Goal: Task Accomplishment & Management: Complete application form

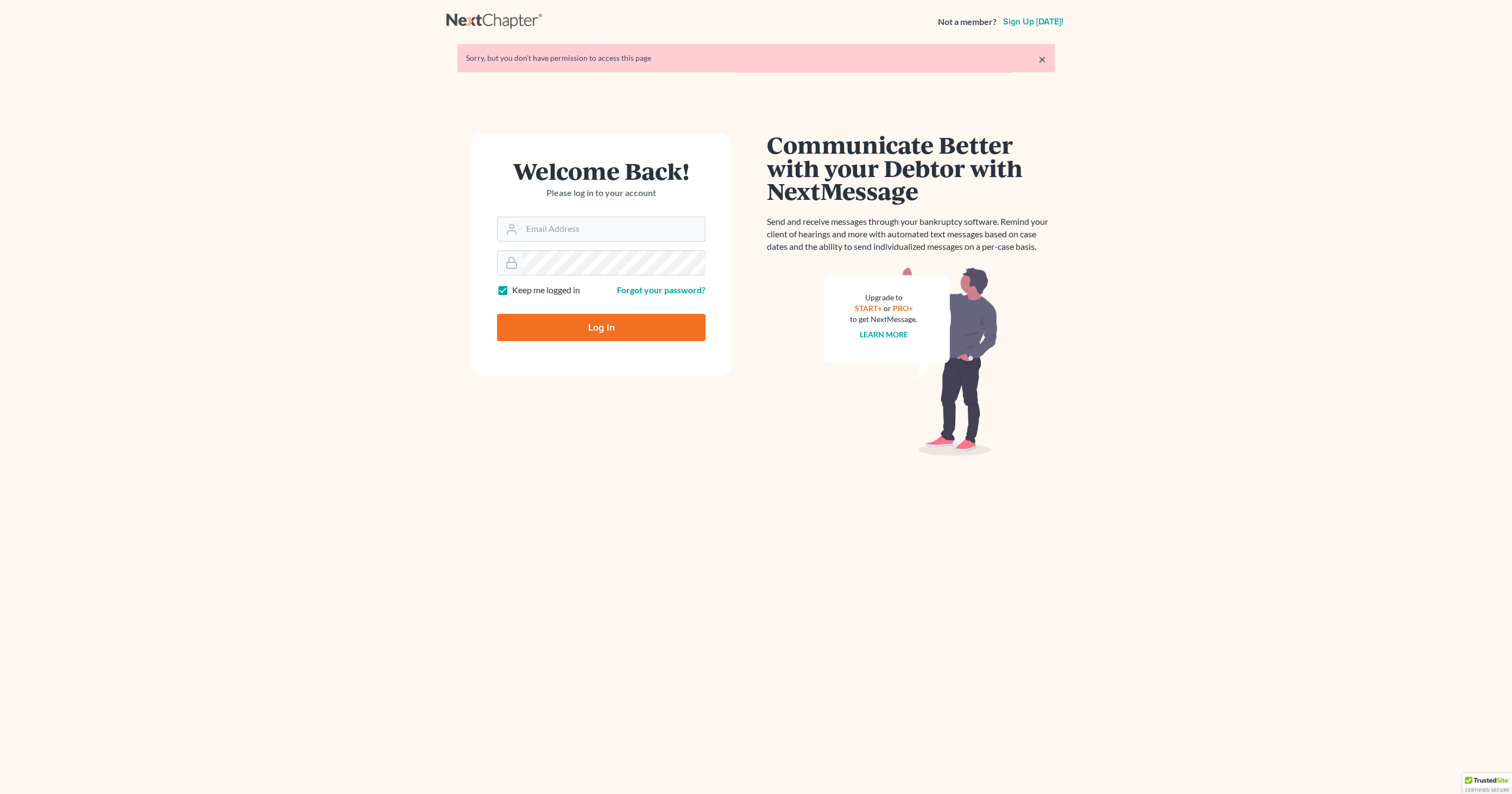
type input "[EMAIL_ADDRESS][DOMAIN_NAME]"
click at [555, 328] on input "Log In" at bounding box center [602, 328] width 209 height 27
type input "Thinking..."
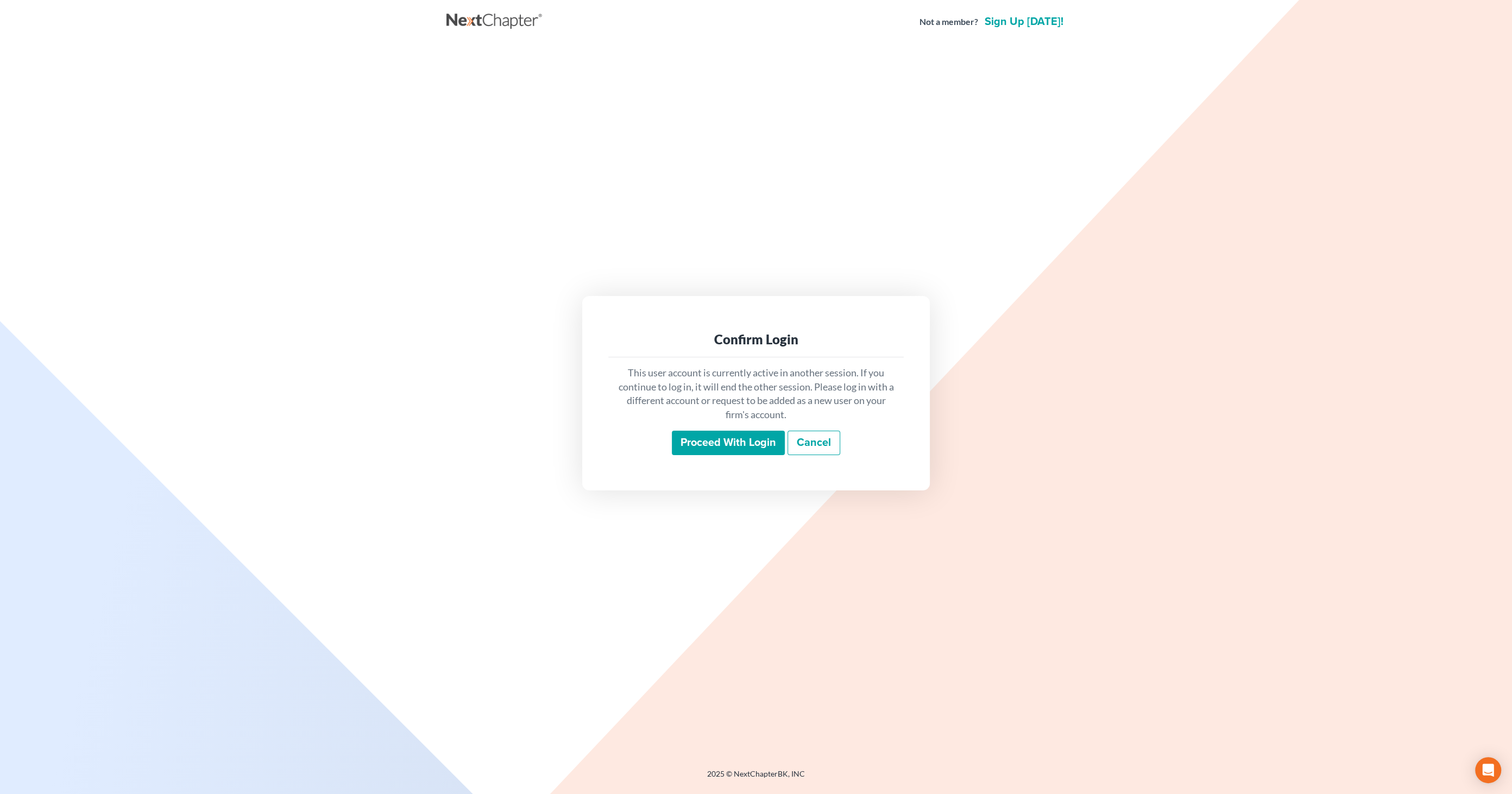
click at [711, 427] on div "This user account is currently active in another session. If you continue to lo…" at bounding box center [756, 411] width 295 height 107
click at [709, 438] on input "Proceed with login" at bounding box center [728, 443] width 113 height 25
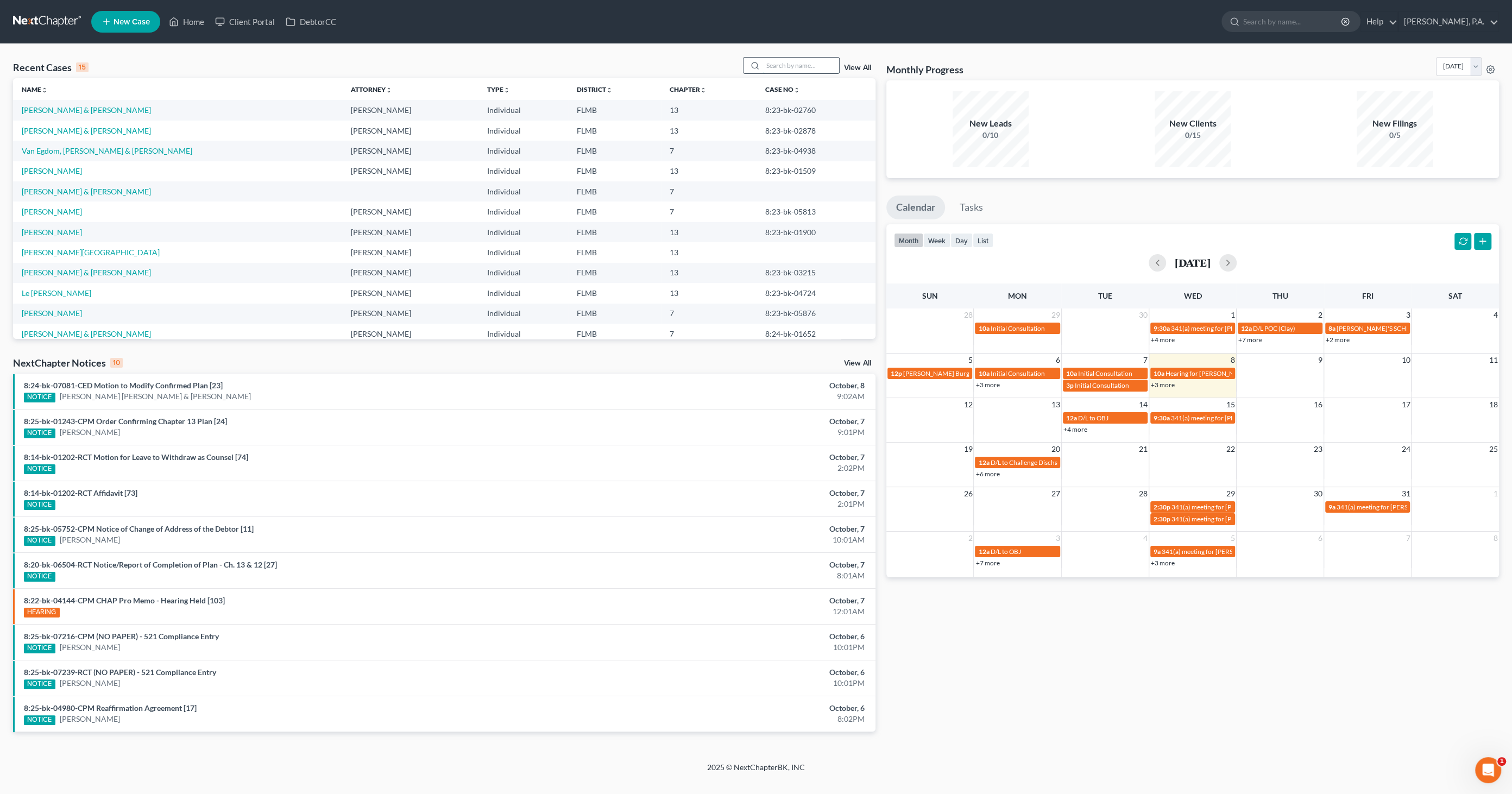
click at [799, 65] on input "search" at bounding box center [801, 65] width 76 height 16
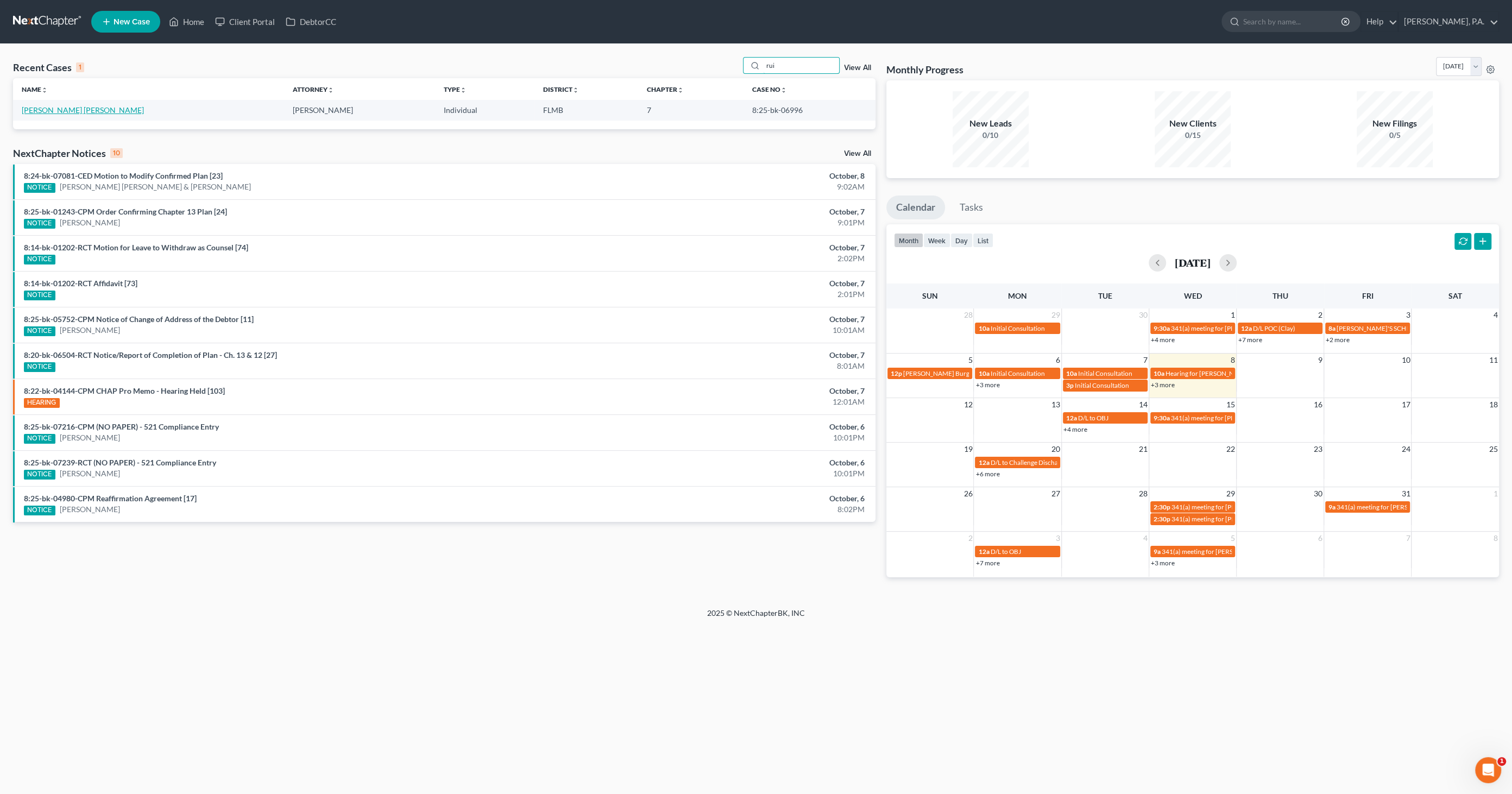
type input "rui"
click at [80, 110] on link "[PERSON_NAME] [PERSON_NAME]" at bounding box center [83, 109] width 122 height 9
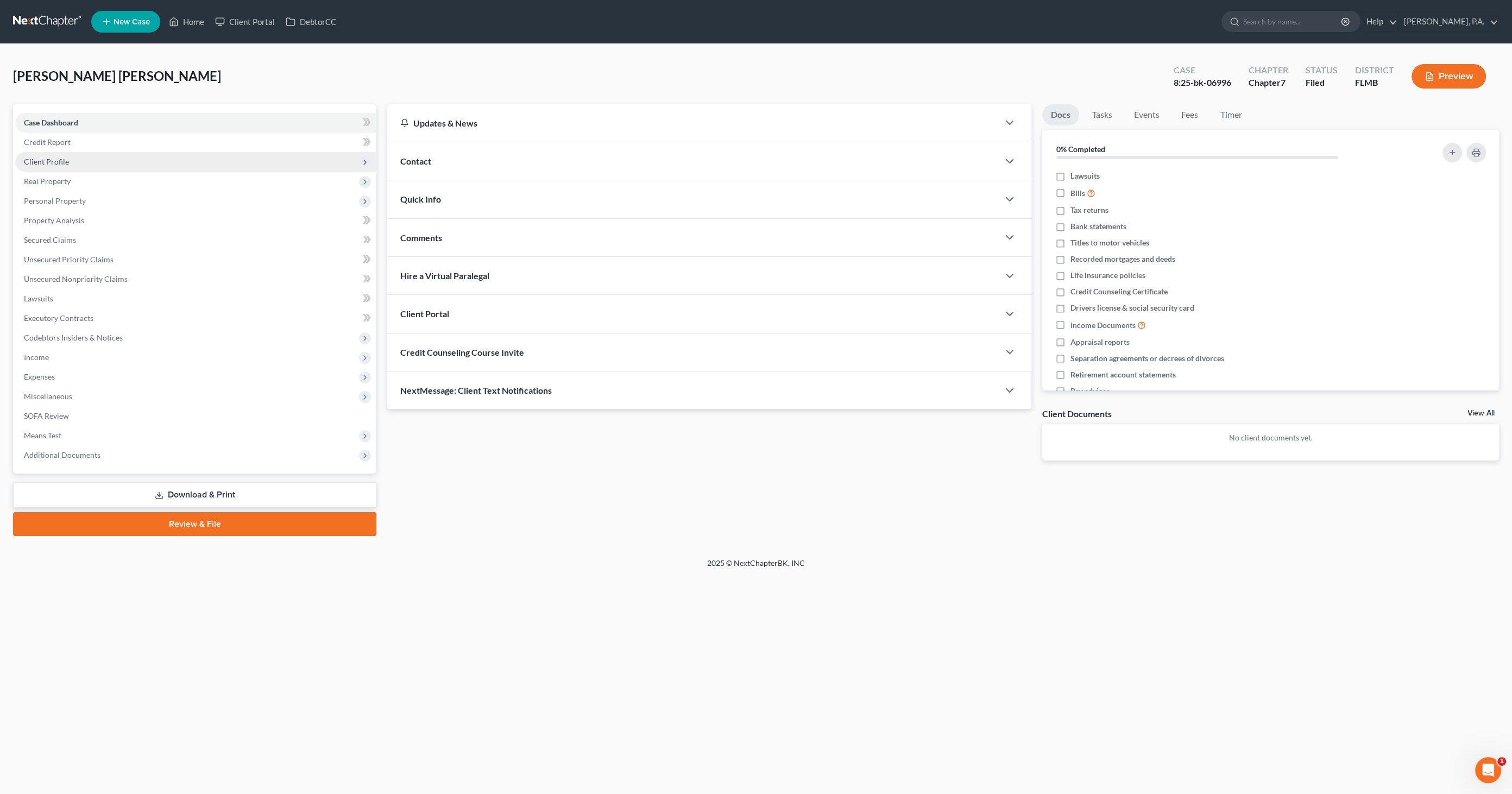
click at [49, 163] on span "Client Profile" at bounding box center [47, 161] width 45 height 9
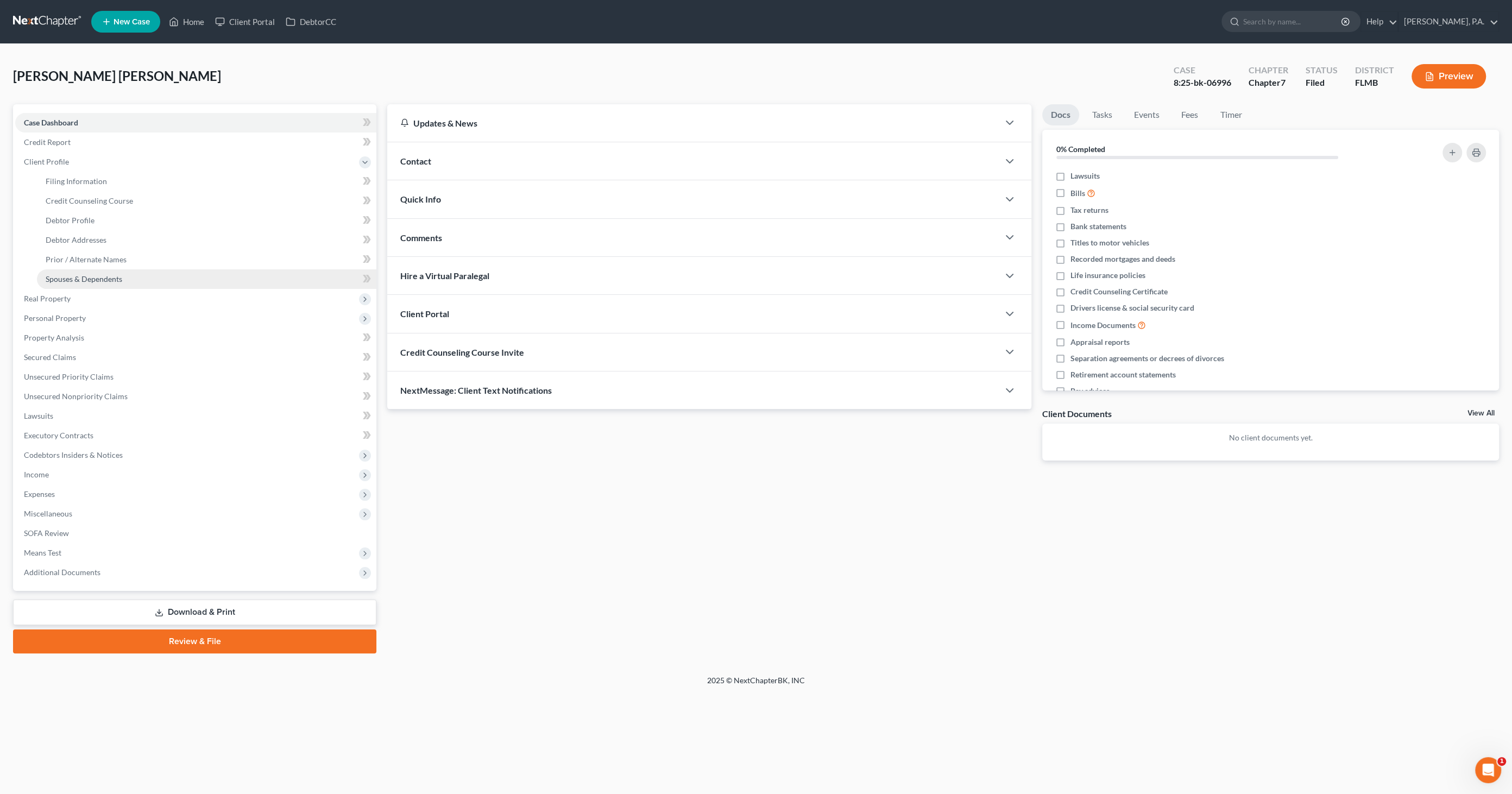
click at [61, 279] on span "Spouses & Dependents" at bounding box center [84, 278] width 77 height 9
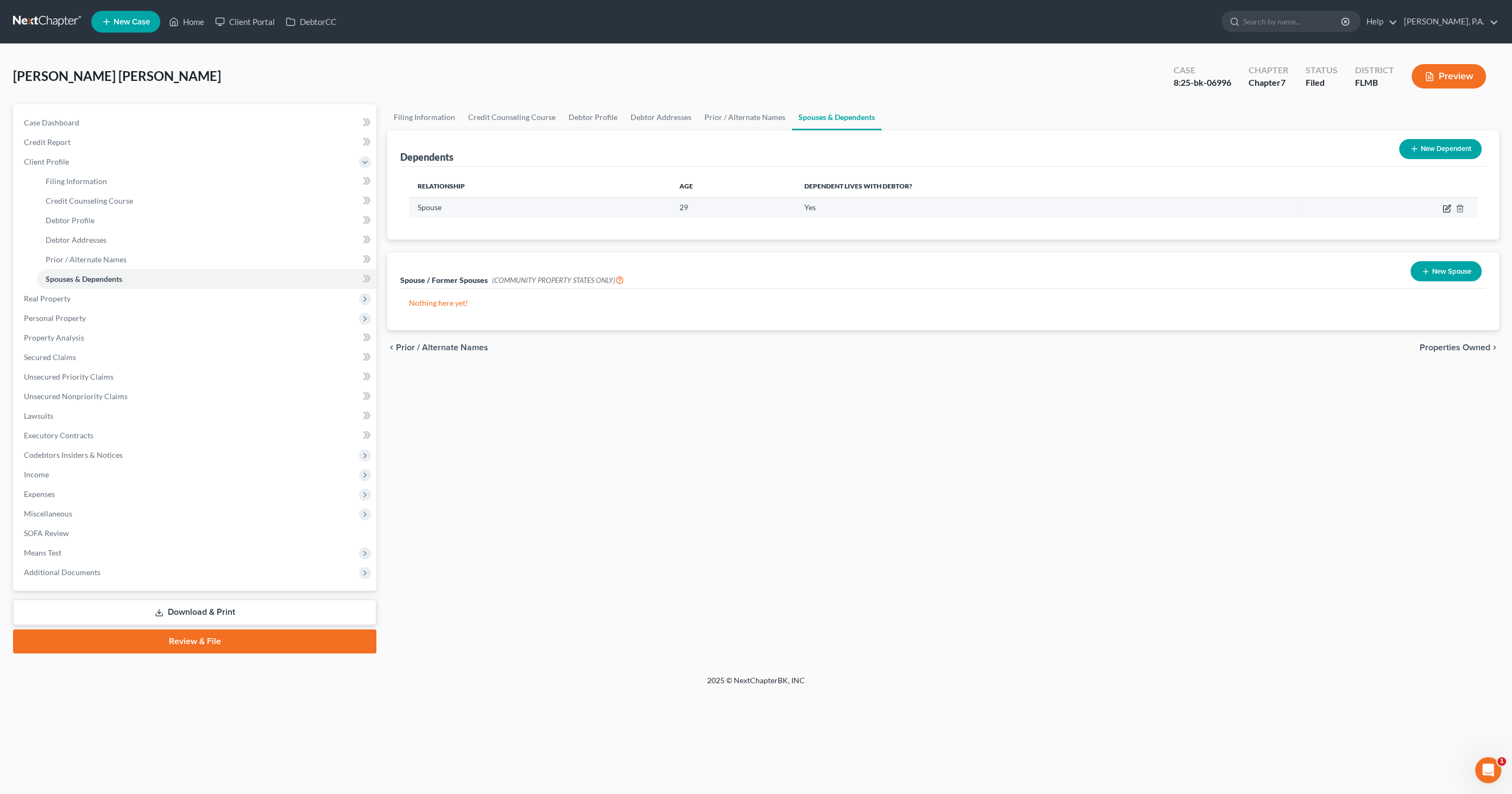
click at [1443, 209] on icon "button" at bounding box center [1446, 208] width 9 height 9
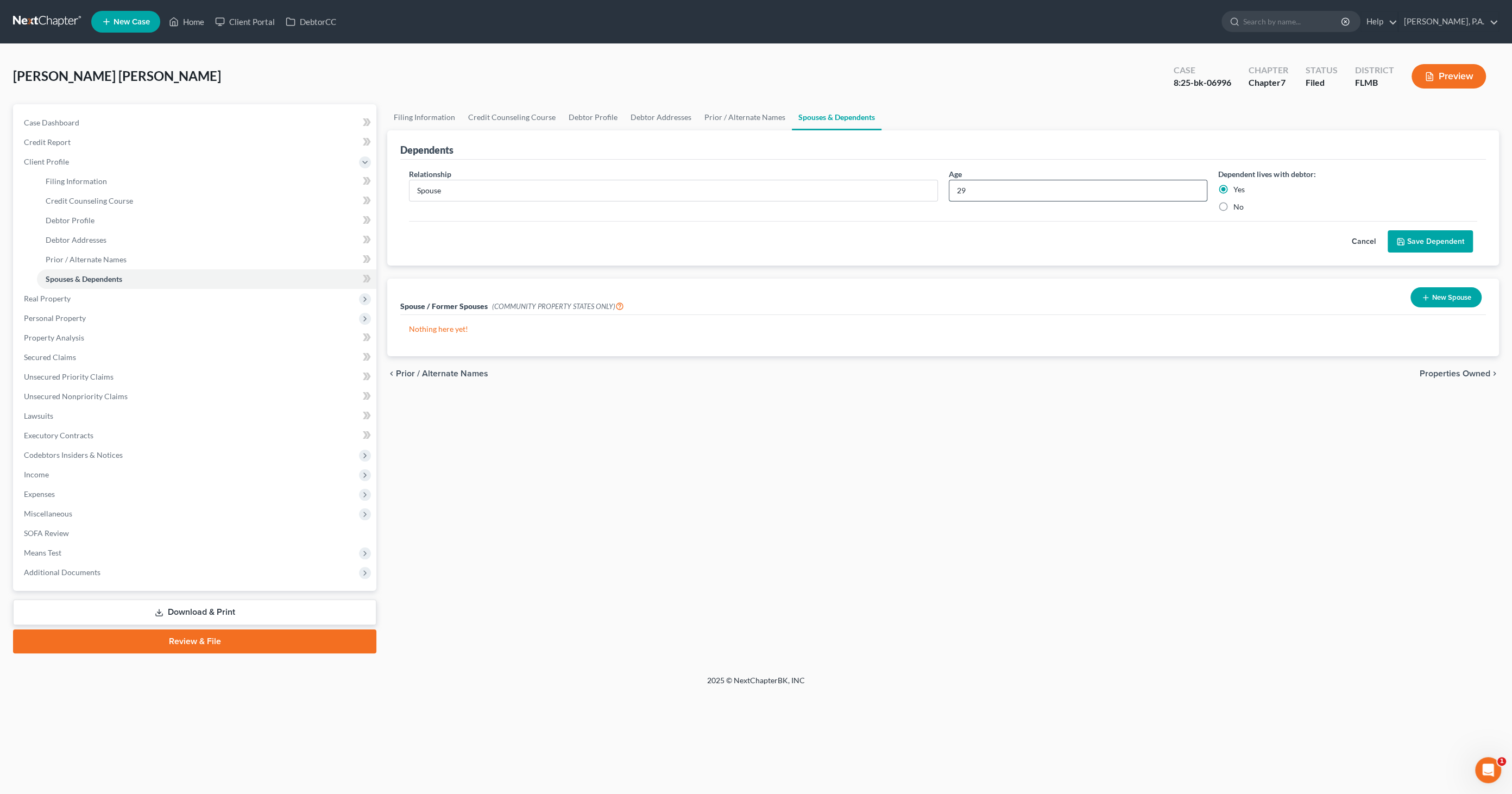
click at [1003, 196] on input "29" at bounding box center [1078, 191] width 258 height 21
drag, startPoint x: 954, startPoint y: 194, endPoint x: 938, endPoint y: 191, distance: 16.3
click at [936, 194] on div "Relationship * Spouse Age [DEMOGRAPHIC_DATA] Dependent lives with debtor: Yes No" at bounding box center [943, 194] width 1079 height 53
type input "28"
click at [1432, 235] on button "Save Dependent" at bounding box center [1430, 241] width 85 height 23
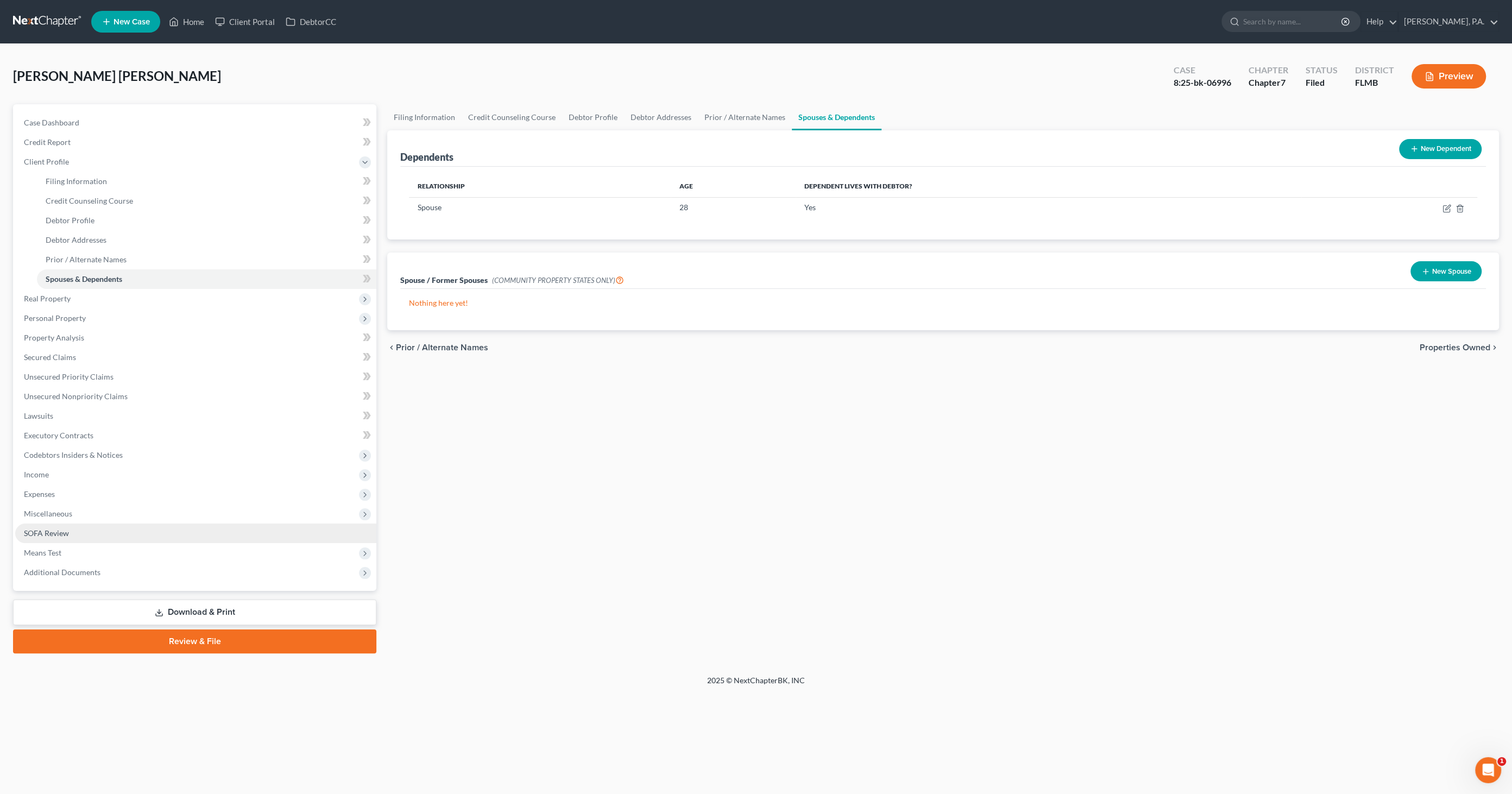
click at [51, 526] on link "SOFA Review" at bounding box center [196, 533] width 361 height 19
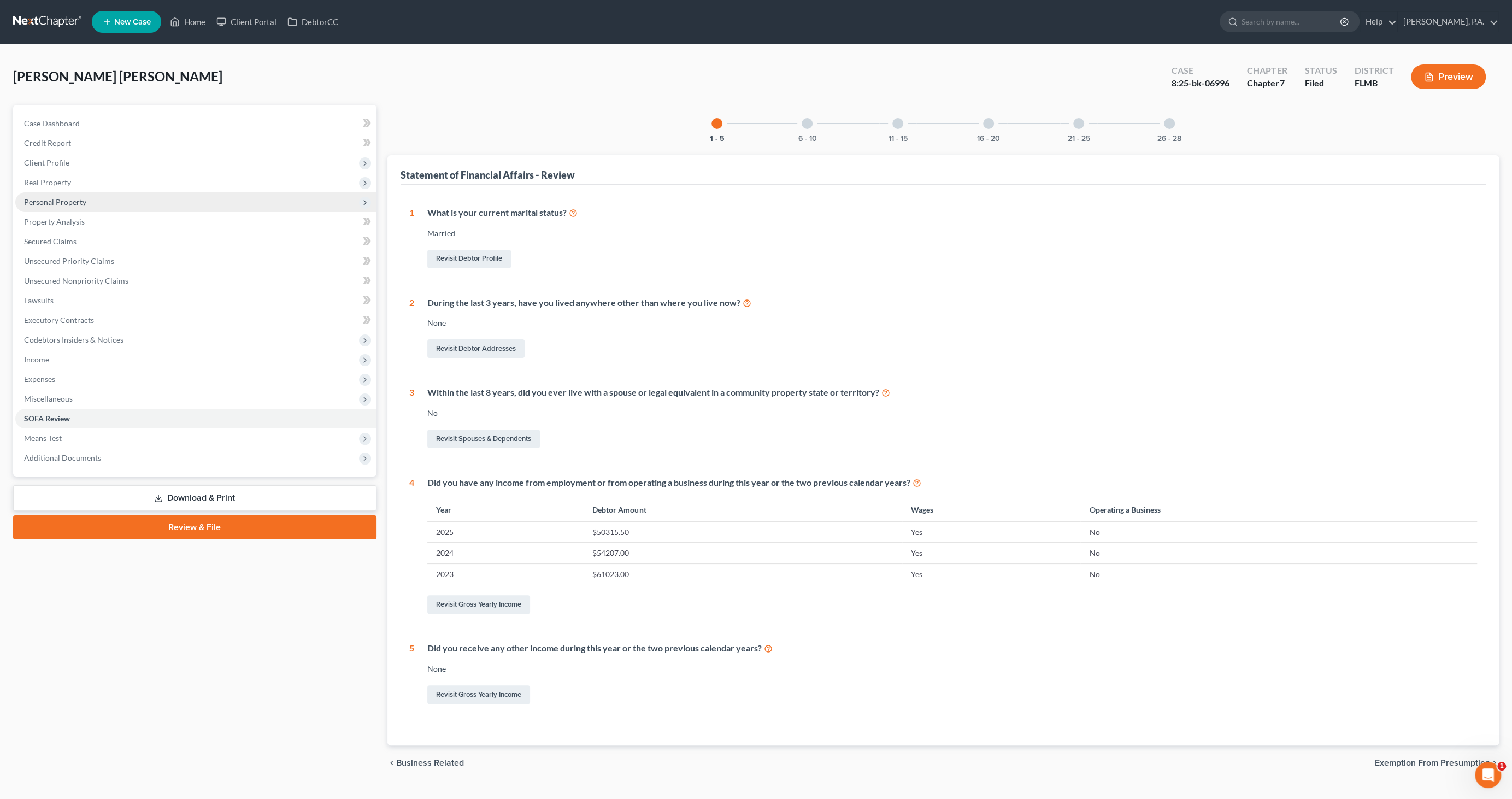
click at [55, 200] on span "Personal Property" at bounding box center [55, 201] width 62 height 9
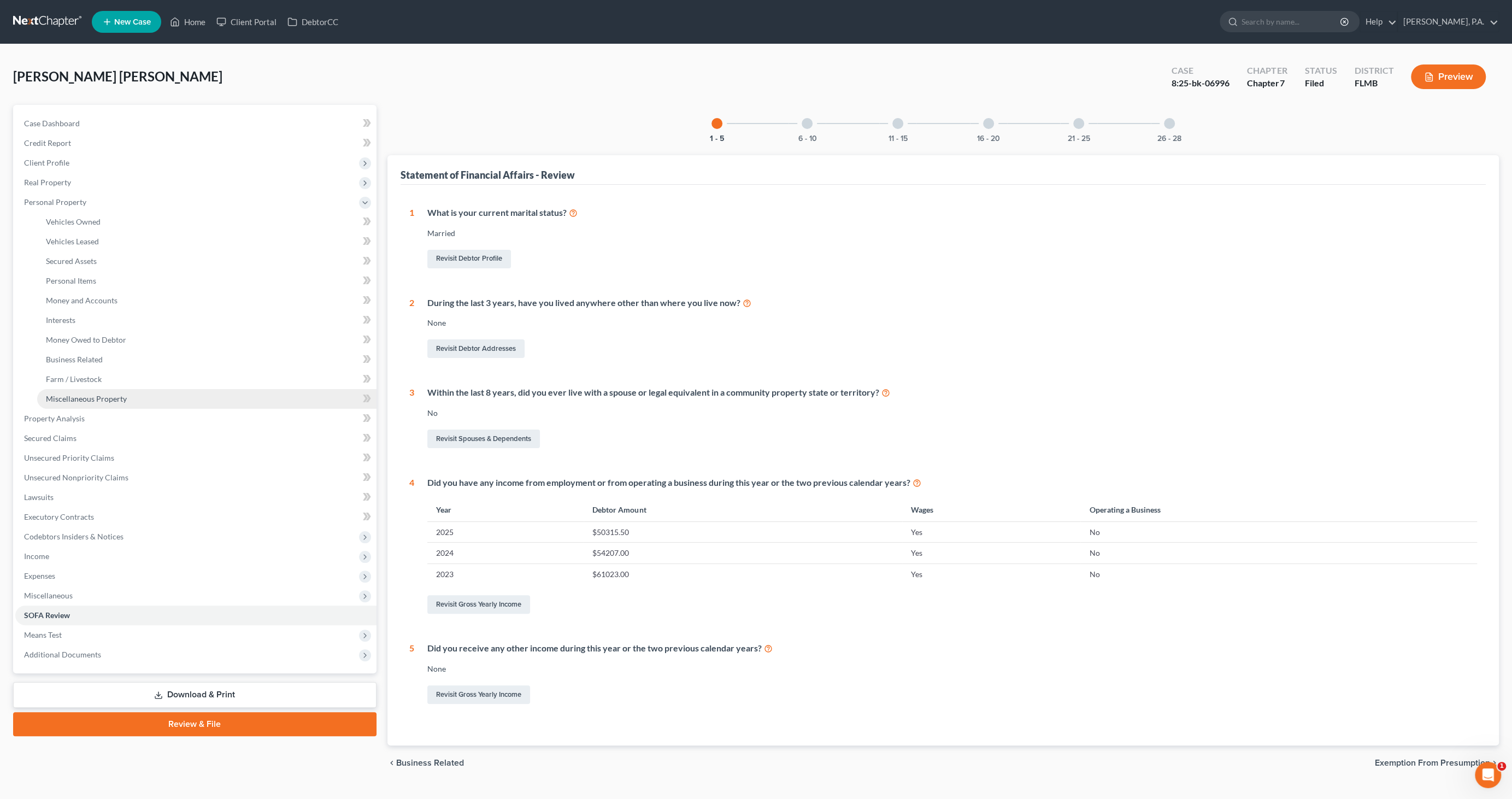
click at [63, 394] on span "Miscellaneous Property" at bounding box center [86, 398] width 81 height 9
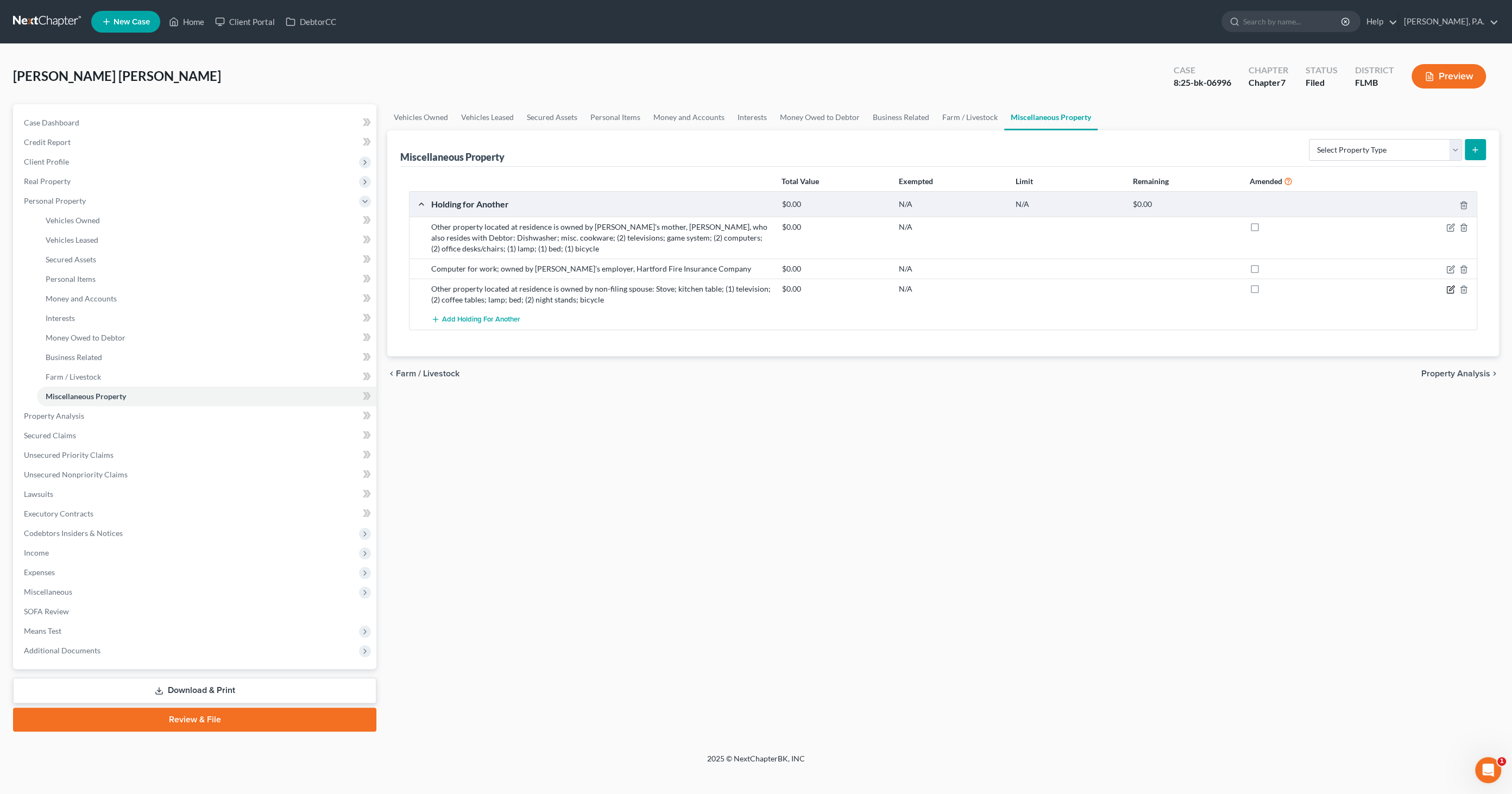
click at [1451, 287] on icon "button" at bounding box center [1450, 289] width 9 height 9
select select "9"
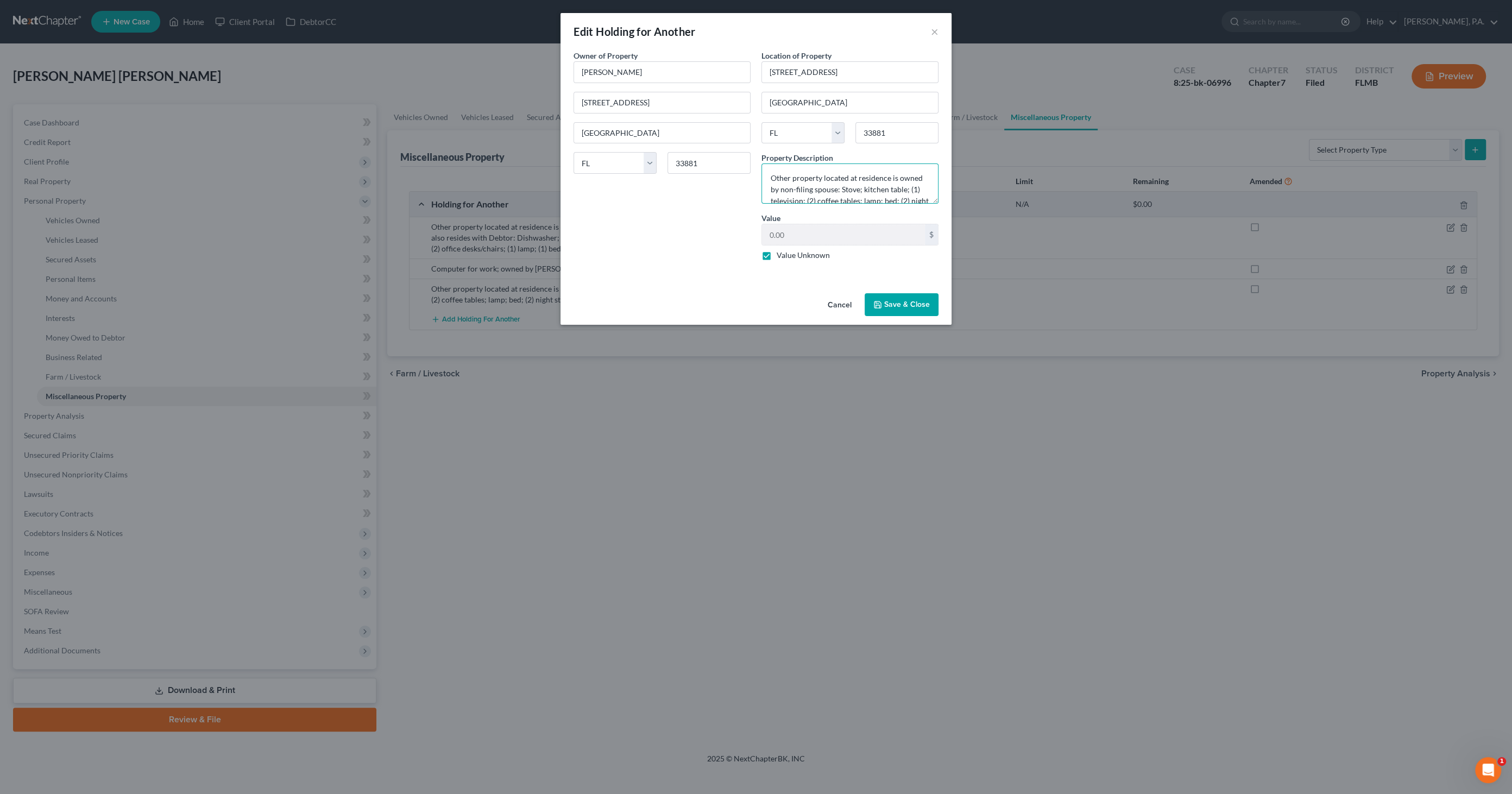
click at [875, 187] on textarea "Other property located at residence is owned by non-filing spouse: Stove; kitch…" at bounding box center [850, 183] width 177 height 41
type textarea "Other property located at residence is owned by non-filing spouse: kitchen tabl…"
click at [902, 305] on button "Save & Close" at bounding box center [902, 304] width 74 height 23
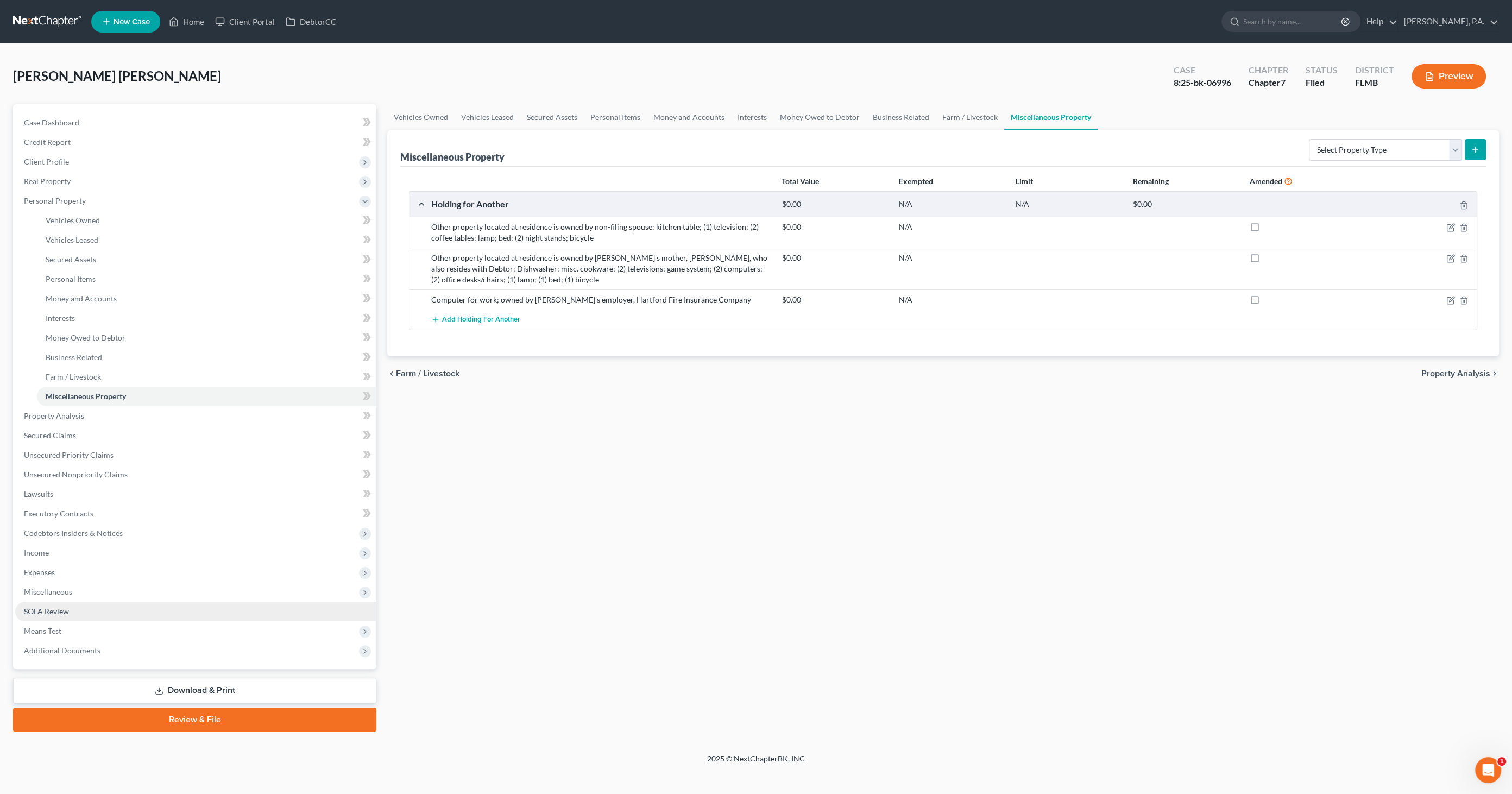
click at [43, 606] on span "SOFA Review" at bounding box center [47, 611] width 45 height 9
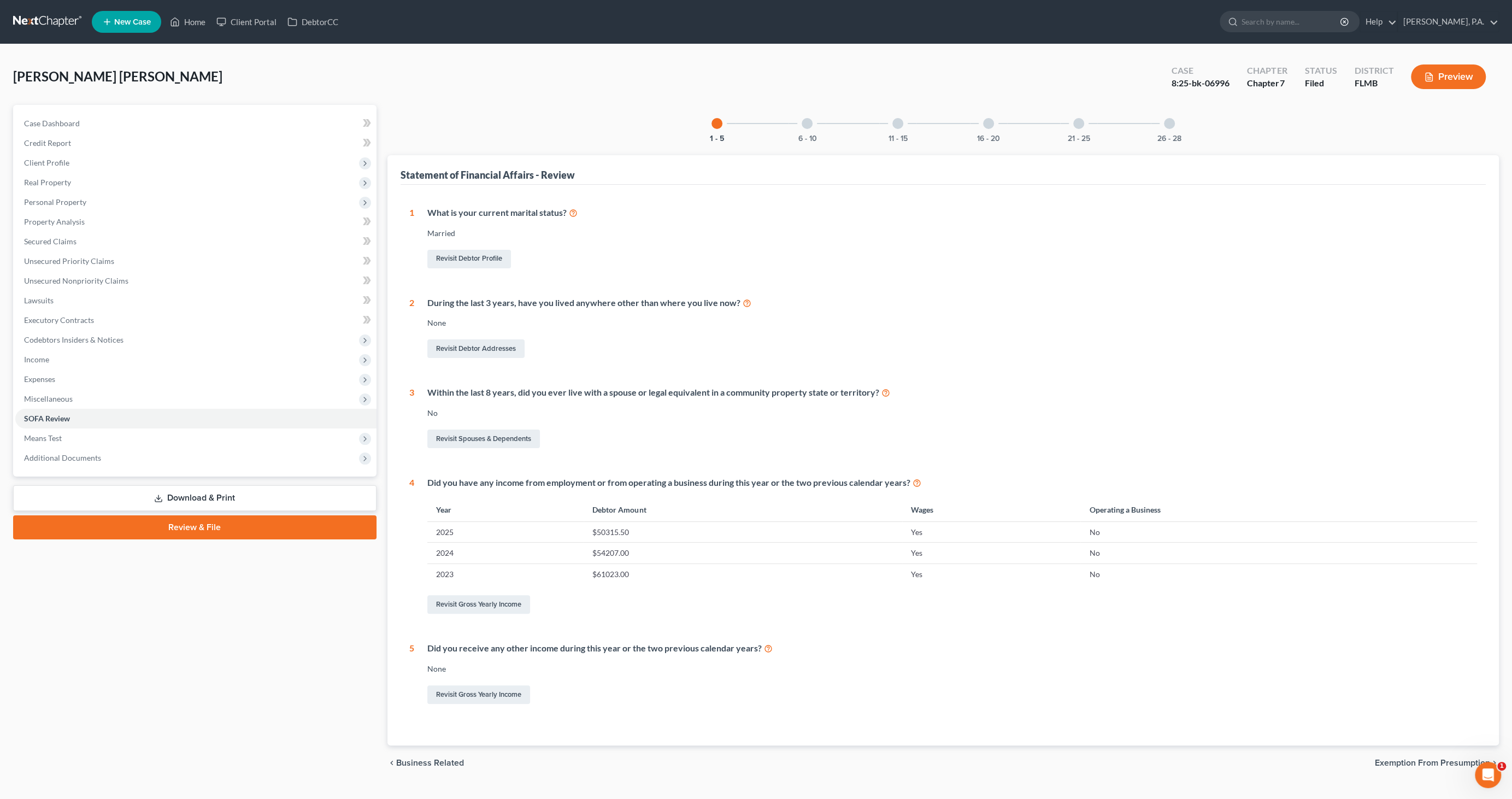
click at [1166, 123] on div at bounding box center [1169, 124] width 11 height 11
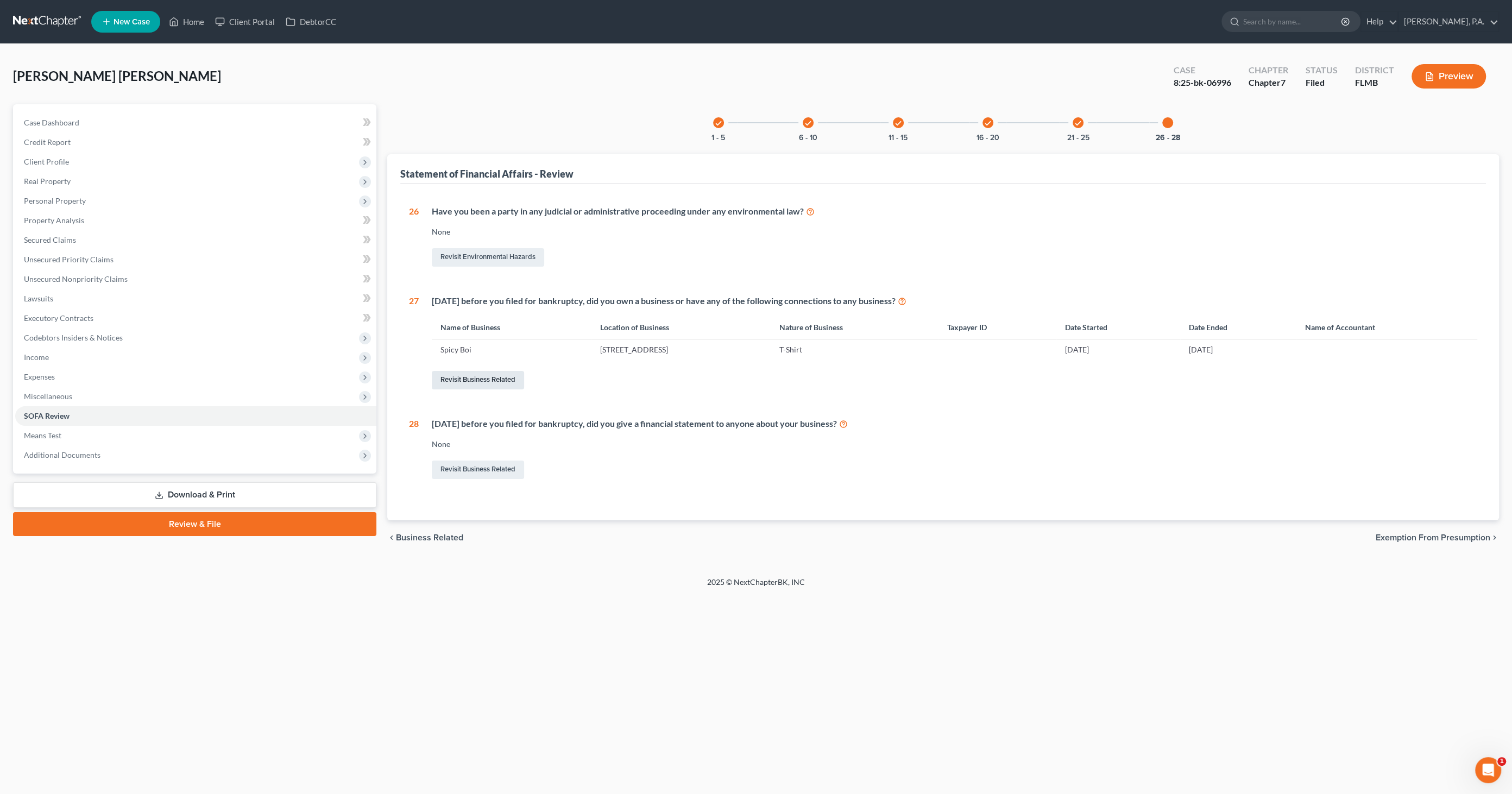
click at [475, 378] on link "Revisit Business Related" at bounding box center [478, 380] width 92 height 19
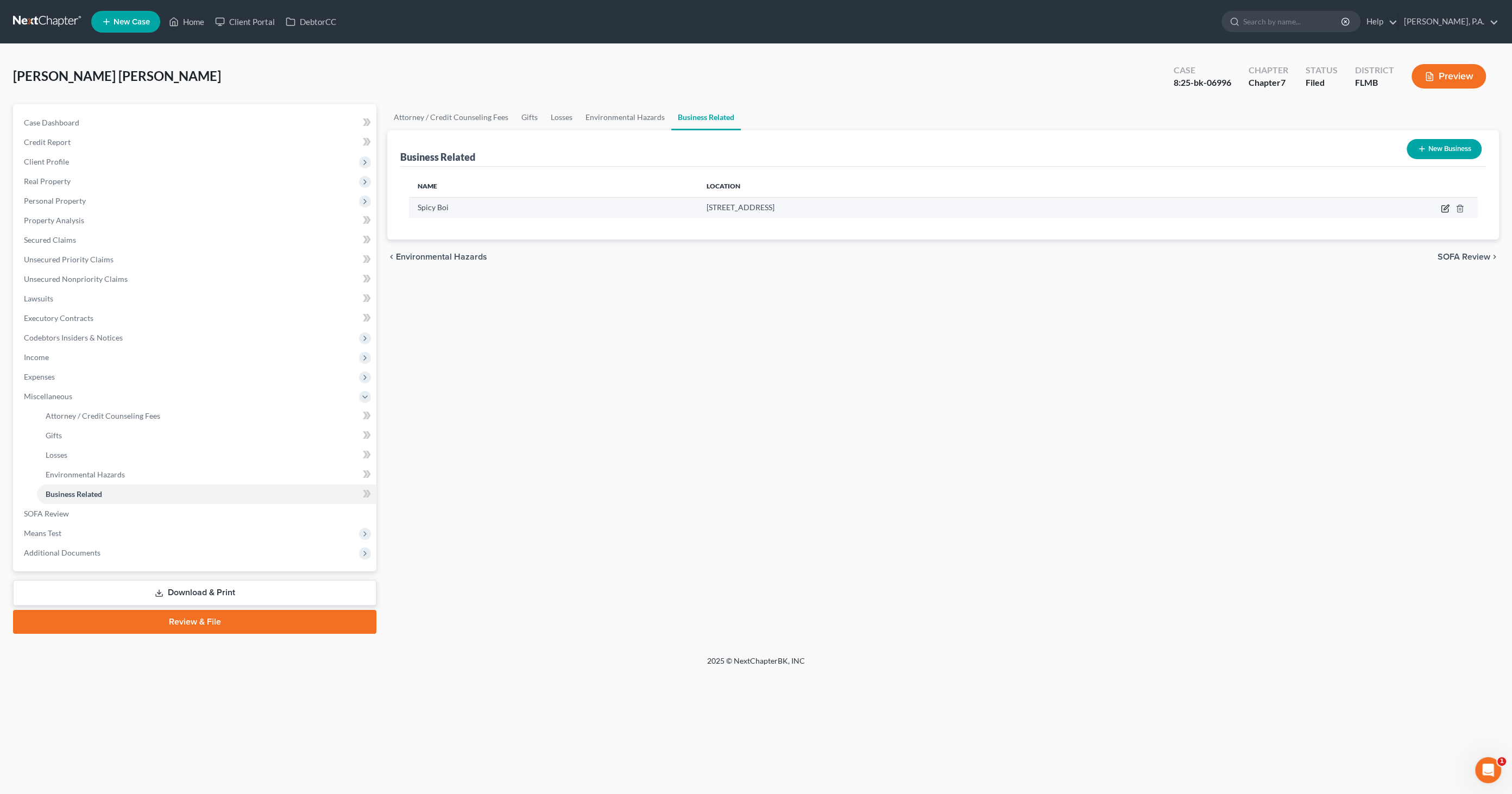
click at [1445, 207] on icon "button" at bounding box center [1445, 207] width 5 height 5
select select "sole_proprietor"
select select "9"
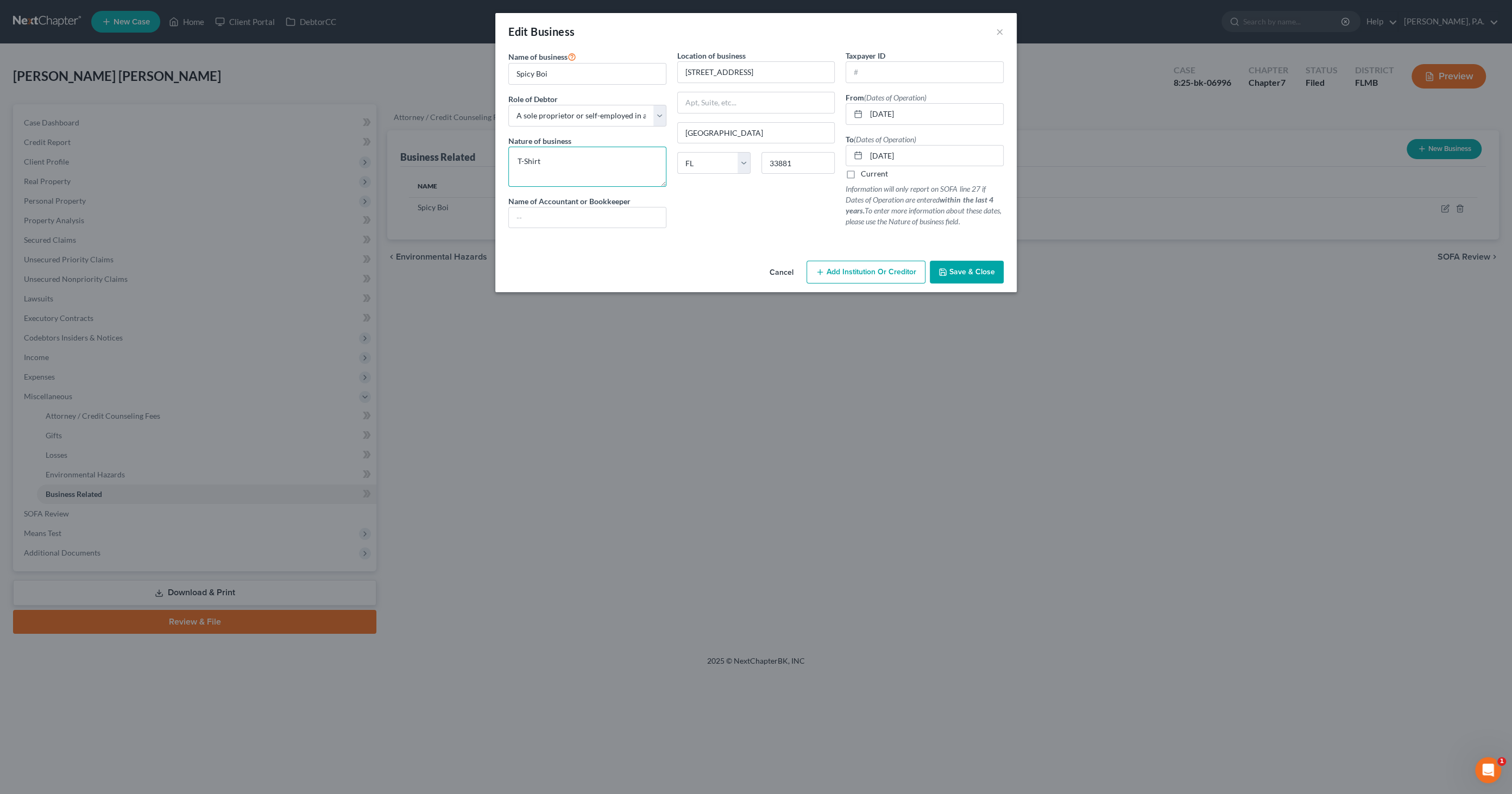
click at [553, 159] on textarea "T-Shirt" at bounding box center [587, 167] width 158 height 41
drag, startPoint x: 518, startPoint y: 155, endPoint x: 687, endPoint y: 170, distance: 169.7
click at [687, 170] on div "Name of business * Spicy Boi Role of Debtor * Select A member of a limited liab…" at bounding box center [755, 148] width 506 height 196
type textarea "T"
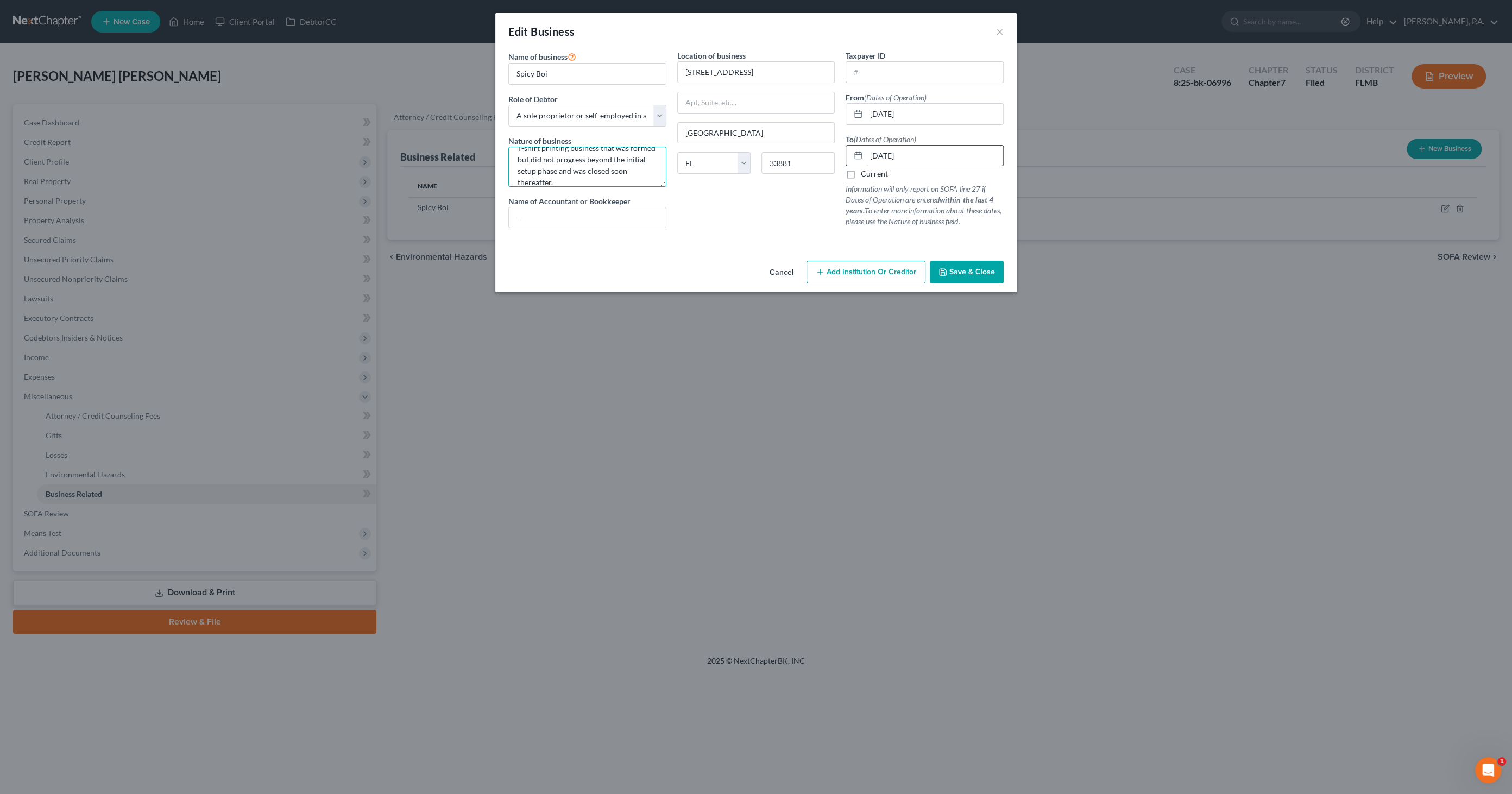
type textarea "T-shirt printing business that was formed but did not progress beyond the initi…"
click at [928, 158] on input "[DATE]" at bounding box center [934, 156] width 137 height 21
drag, startPoint x: 939, startPoint y: 155, endPoint x: 839, endPoint y: 150, distance: 100.1
click at [839, 150] on div "Name of business * Spicy Boi Role of Debtor * Select A member of a limited liab…" at bounding box center [755, 148] width 506 height 196
type input "[DATE]"
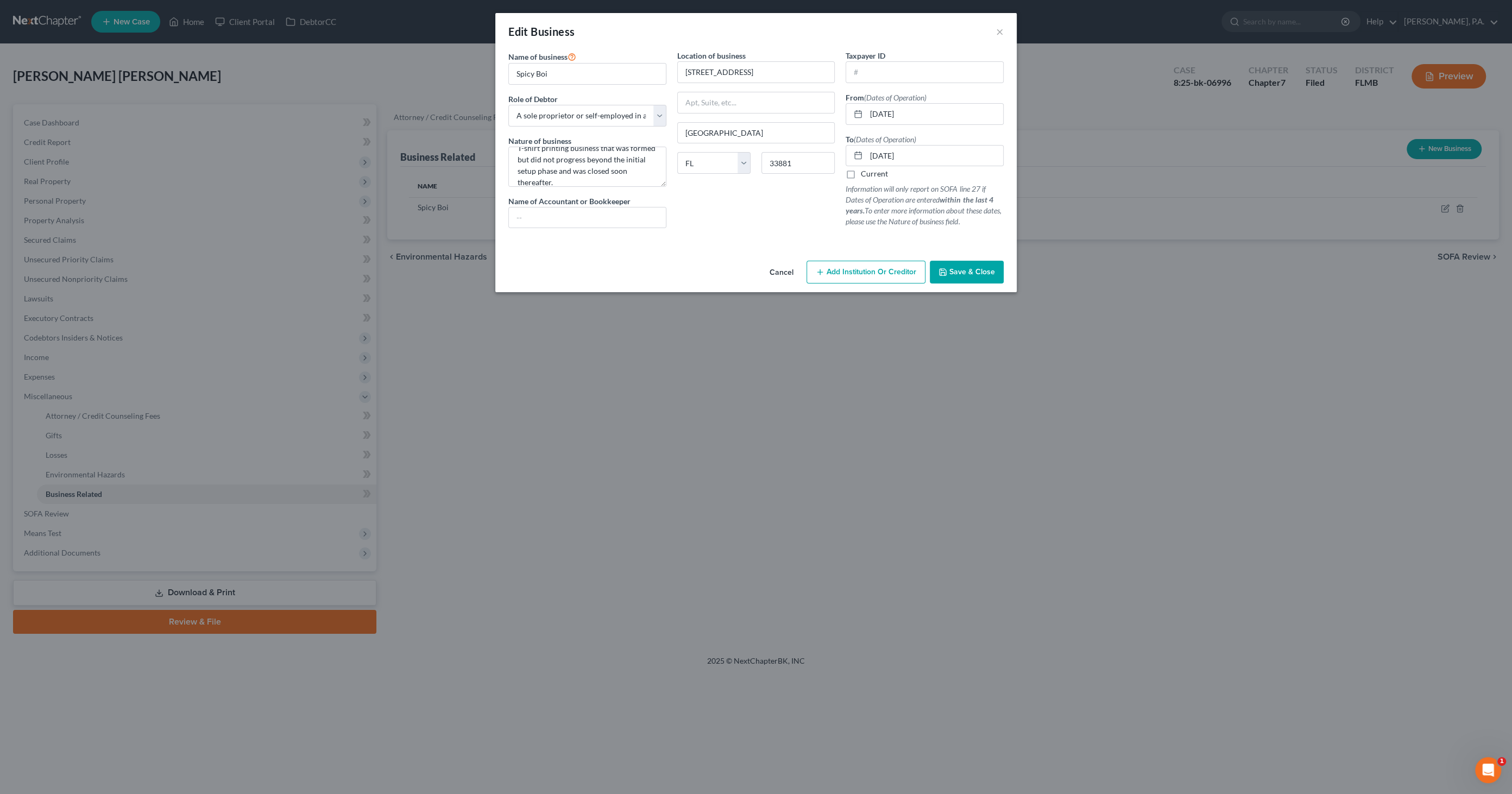
click at [1001, 270] on button "Save & Close" at bounding box center [967, 272] width 74 height 23
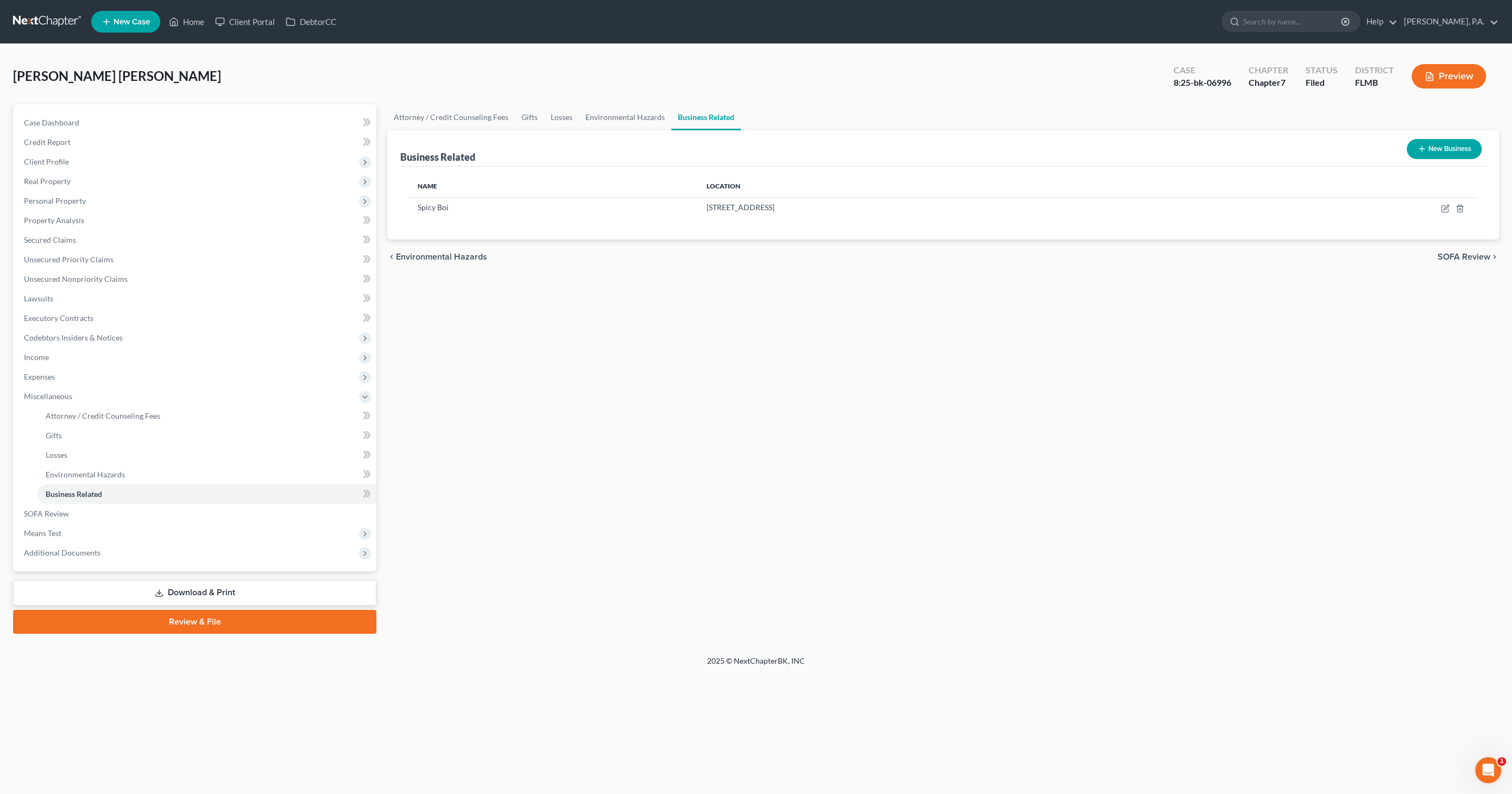
click at [1463, 76] on button "Preview" at bounding box center [1448, 76] width 74 height 25
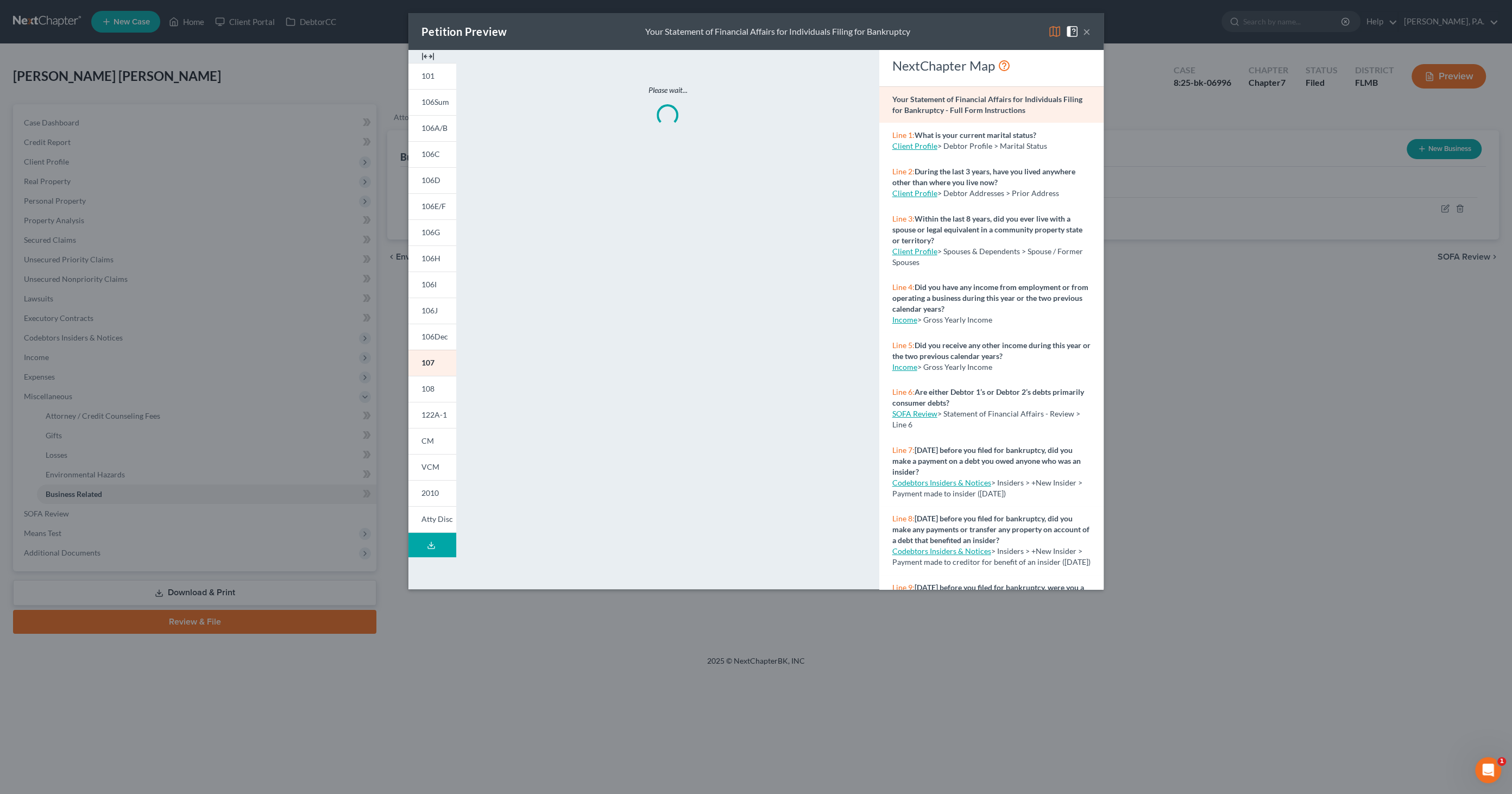
click at [426, 55] on img at bounding box center [428, 56] width 13 height 13
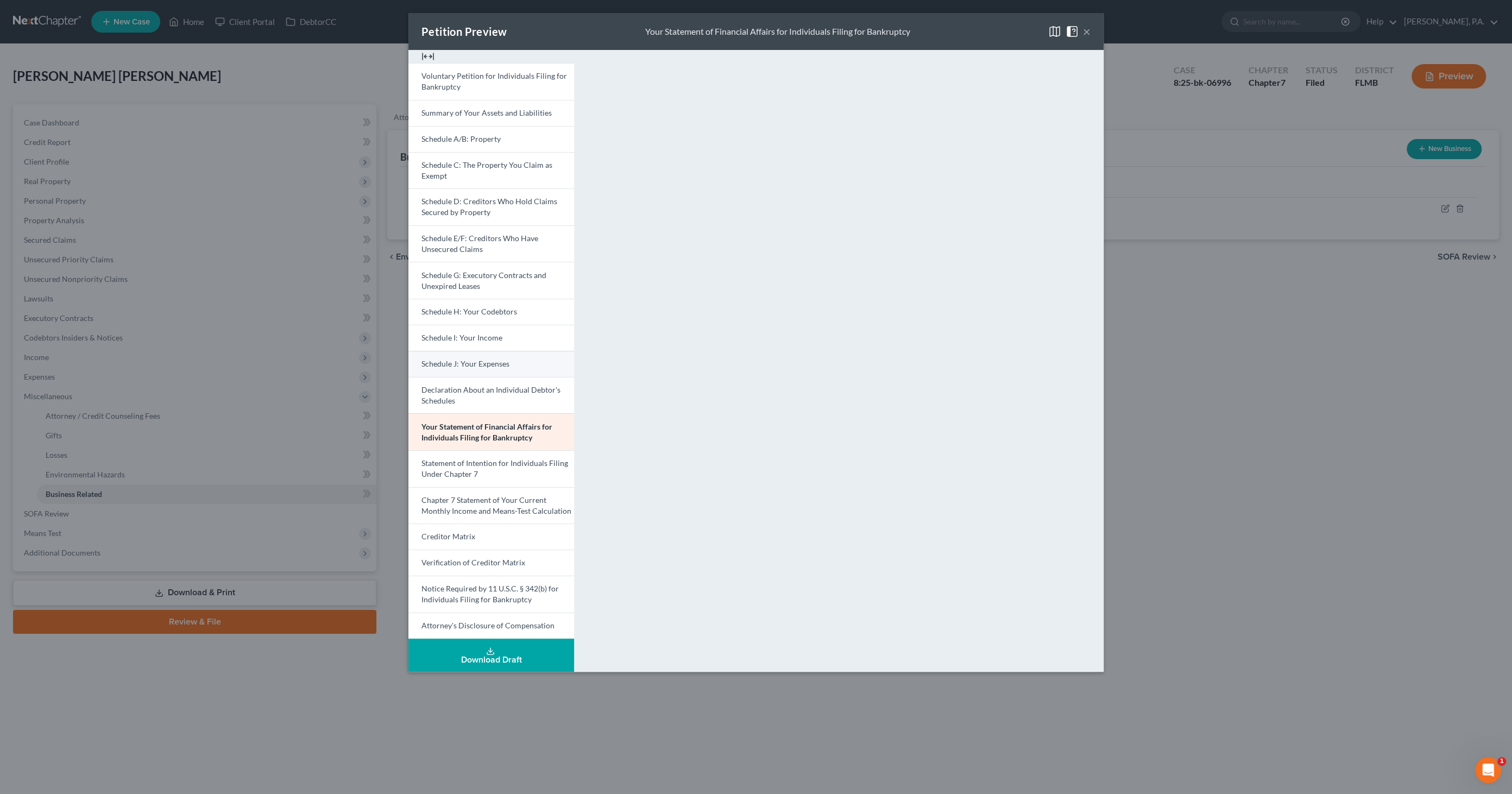
click at [486, 361] on span "Schedule J: Your Expenses" at bounding box center [466, 363] width 88 height 9
drag, startPoint x: 1086, startPoint y: 30, endPoint x: 1092, endPoint y: 30, distance: 6.0
click at [1088, 30] on button "×" at bounding box center [1086, 31] width 8 height 13
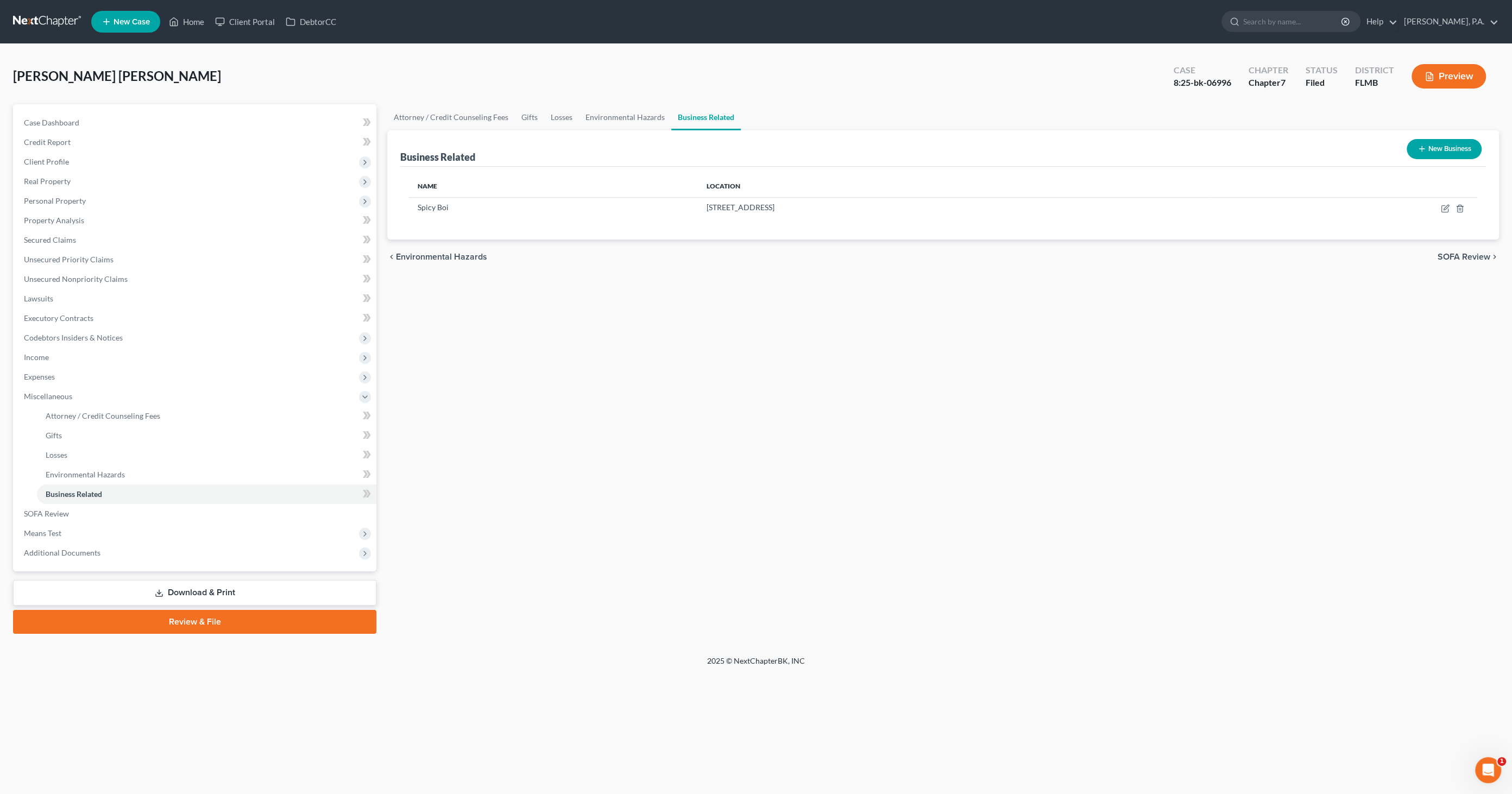
click at [188, 585] on link "Download & Print" at bounding box center [194, 593] width 363 height 25
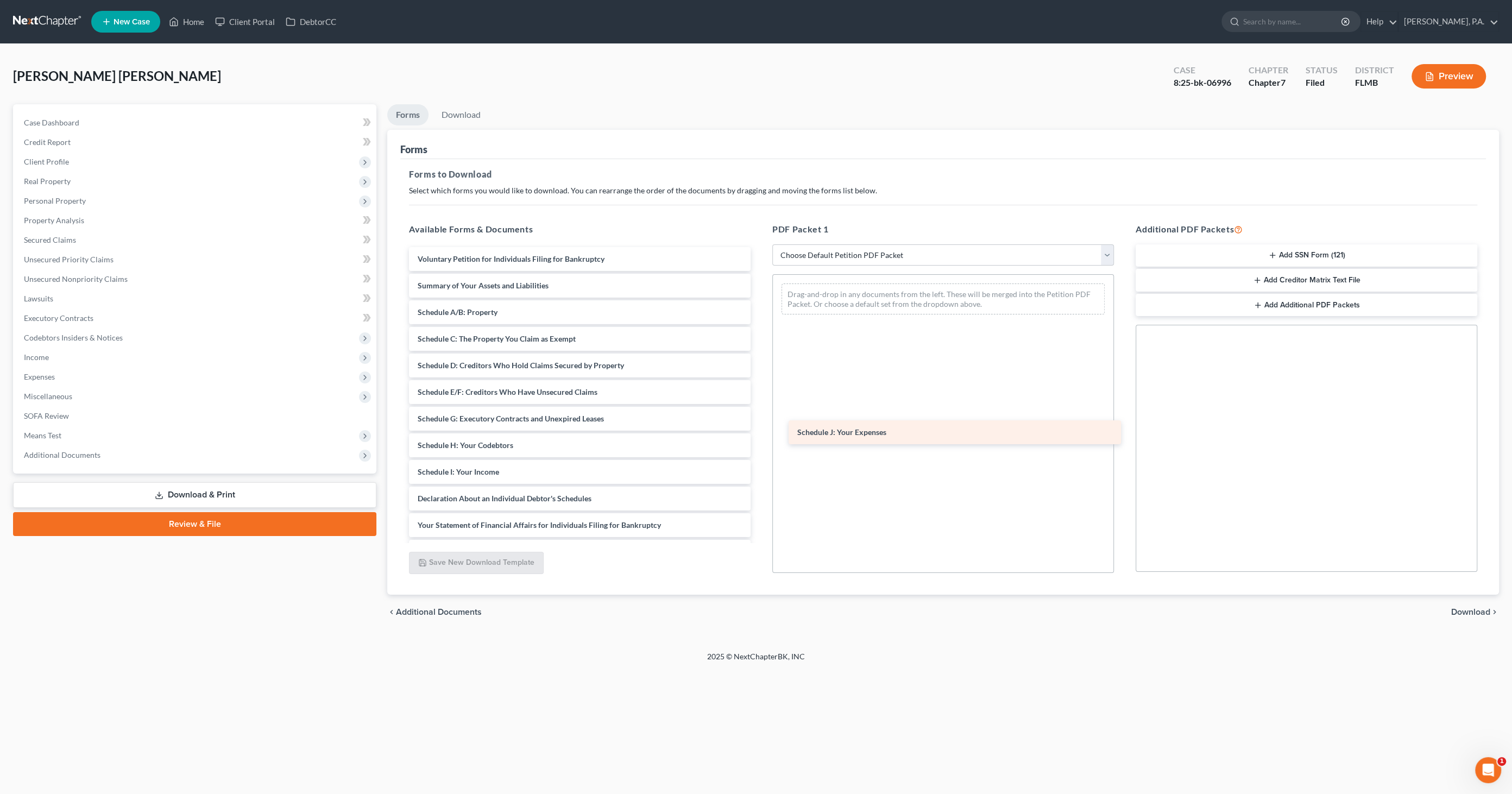
drag, startPoint x: 470, startPoint y: 495, endPoint x: 872, endPoint y: 381, distance: 417.9
click at [759, 381] on div "Schedule J: Your Expenses Voluntary Petition for Individuals Filing for Bankrup…" at bounding box center [580, 472] width 359 height 450
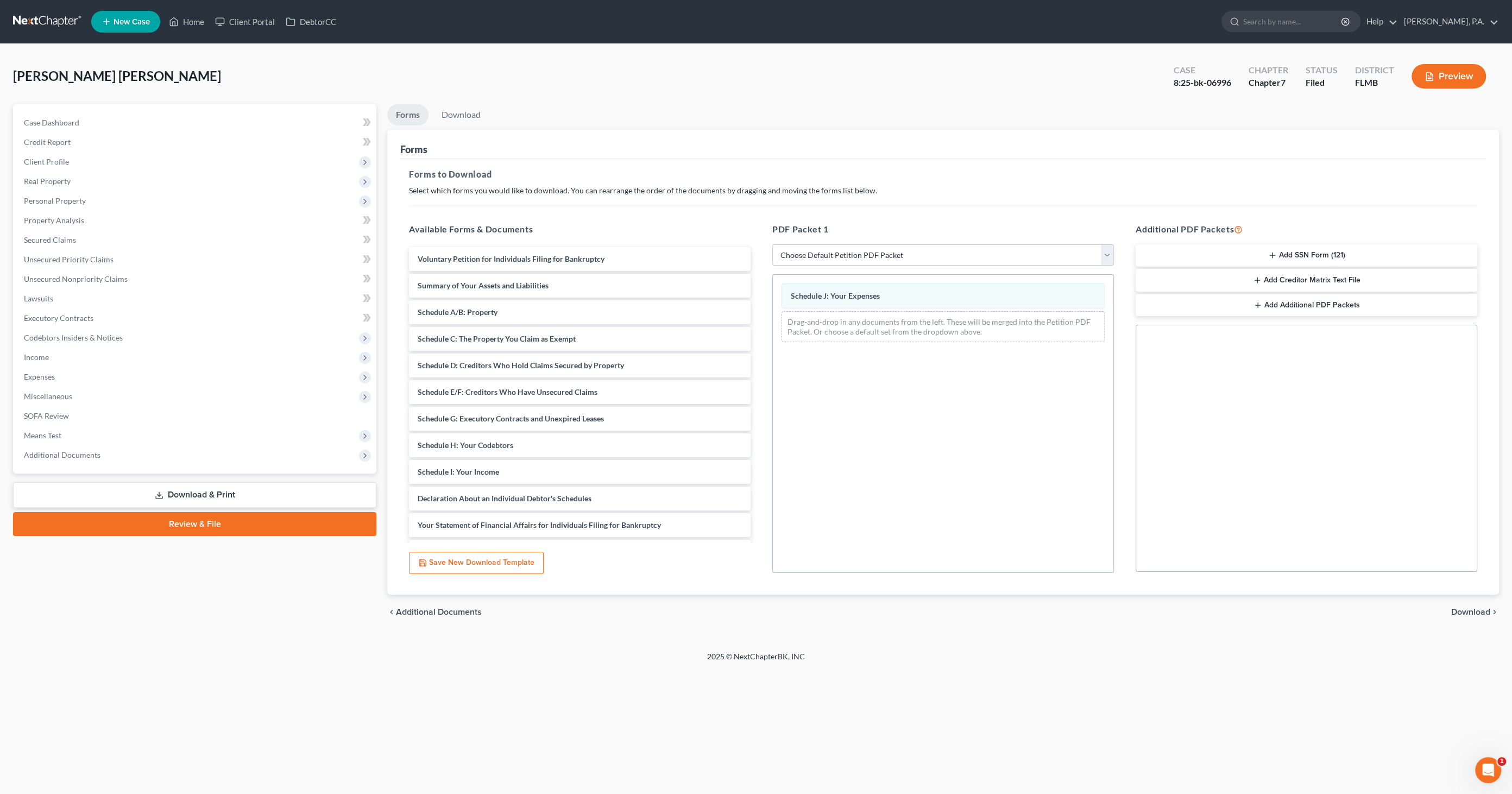
click at [1474, 612] on span "Download" at bounding box center [1470, 612] width 39 height 9
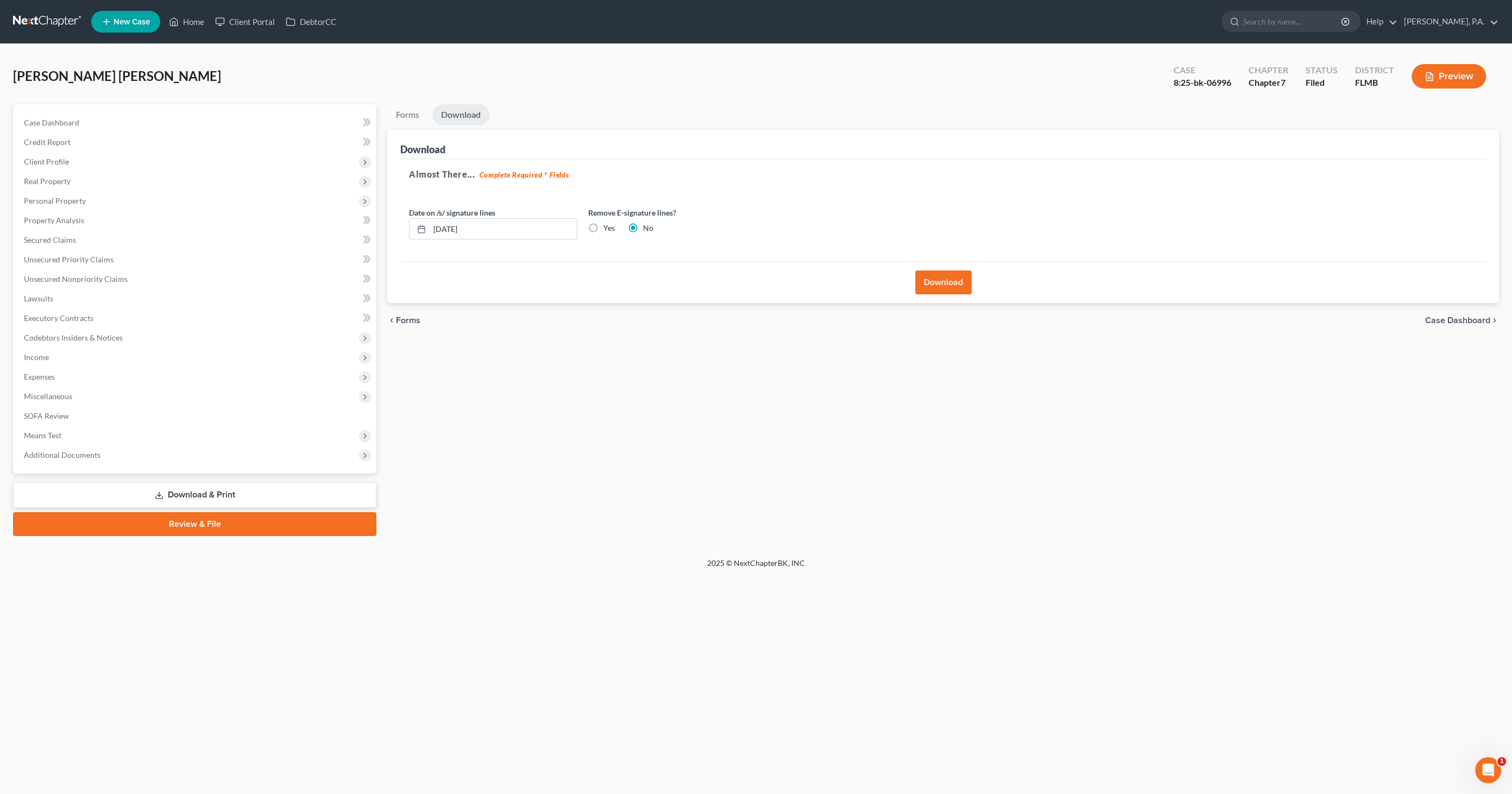
click at [950, 286] on button "Download" at bounding box center [943, 282] width 56 height 24
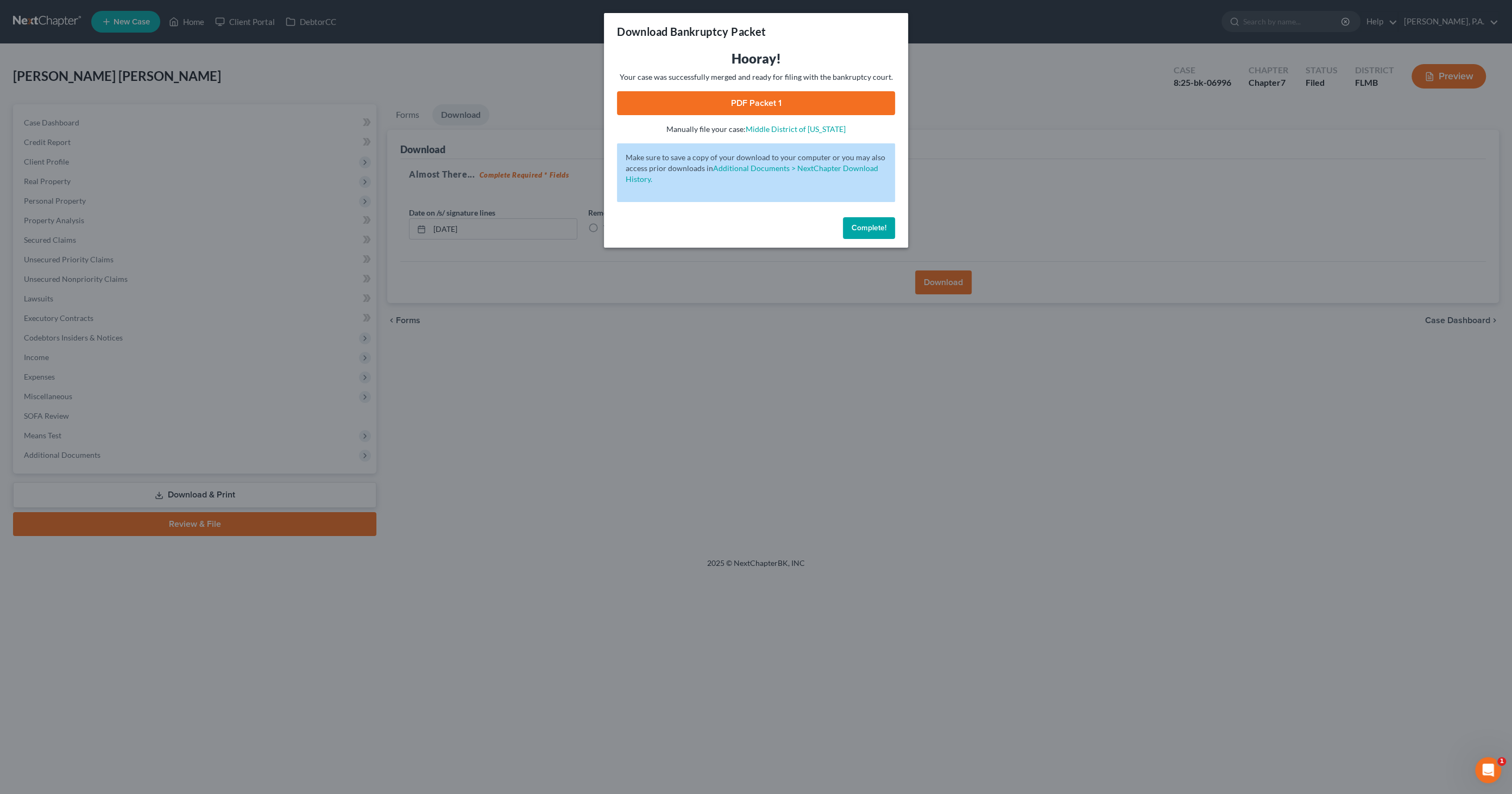
click at [736, 104] on link "PDF Packet 1" at bounding box center [755, 103] width 278 height 24
click at [867, 229] on span "Complete!" at bounding box center [869, 227] width 35 height 9
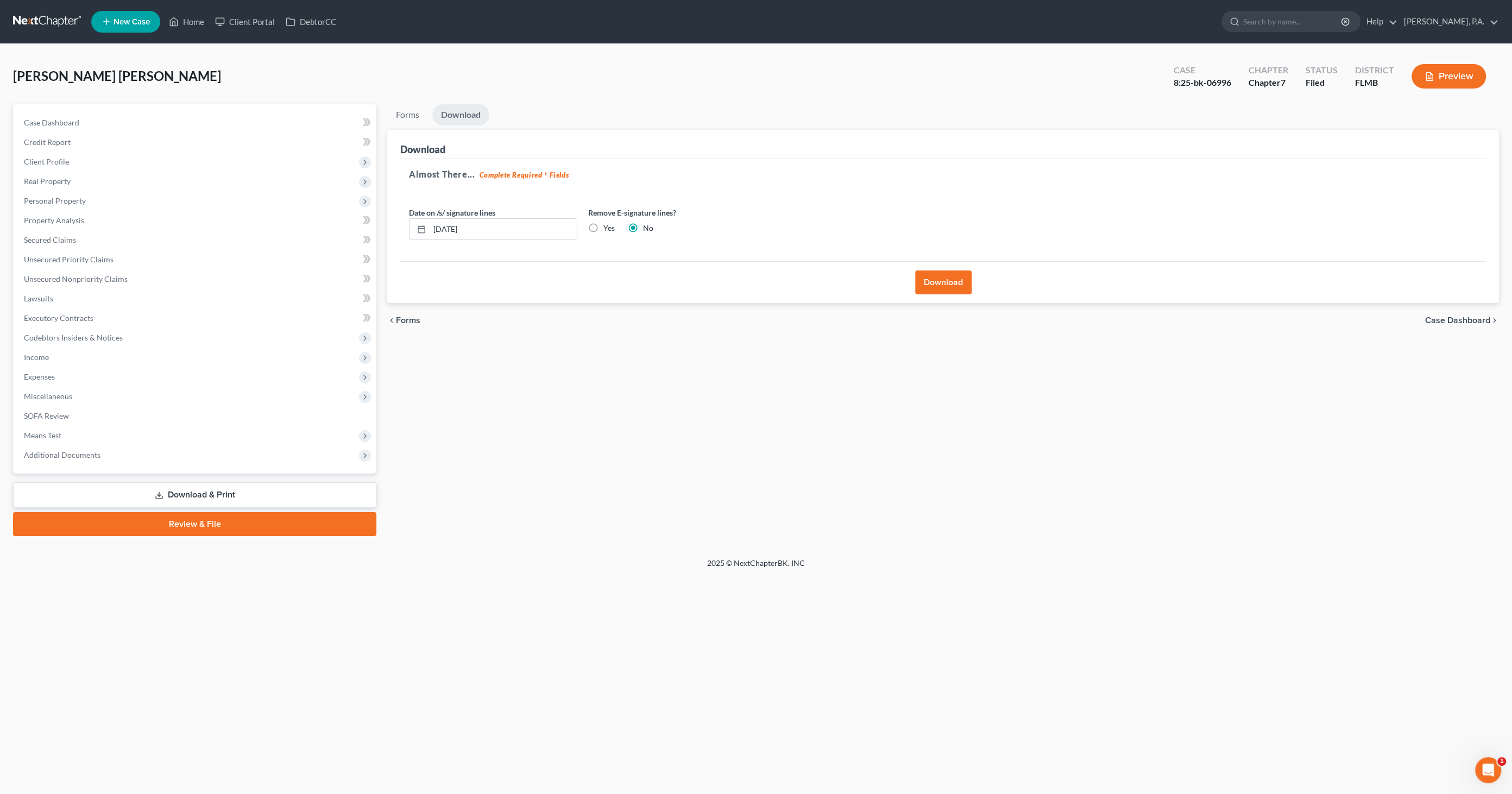
click at [162, 495] on icon at bounding box center [159, 495] width 9 height 9
click at [1466, 316] on span "Case Dashboard" at bounding box center [1457, 320] width 65 height 9
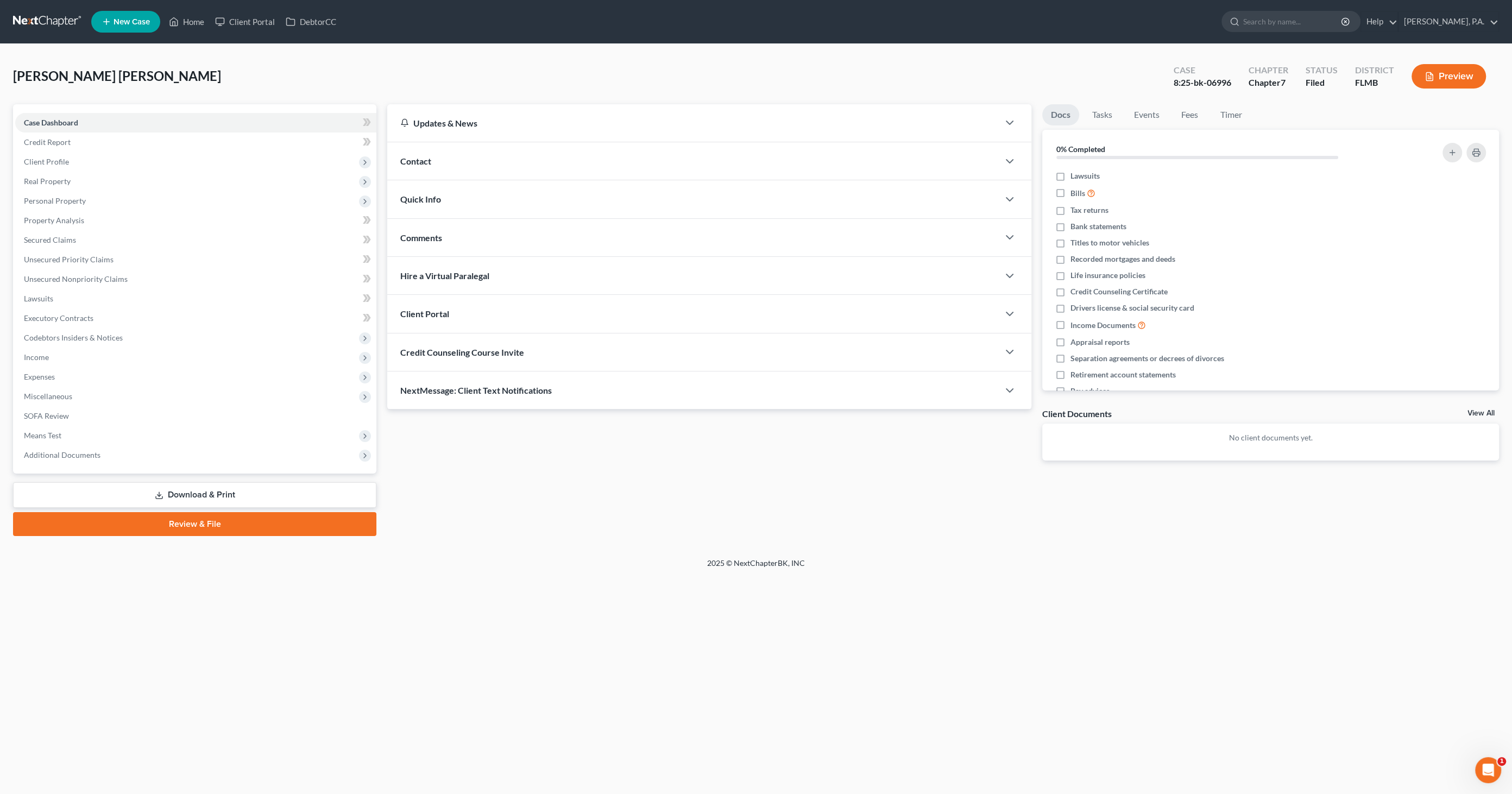
click at [179, 487] on link "Download & Print" at bounding box center [194, 495] width 363 height 25
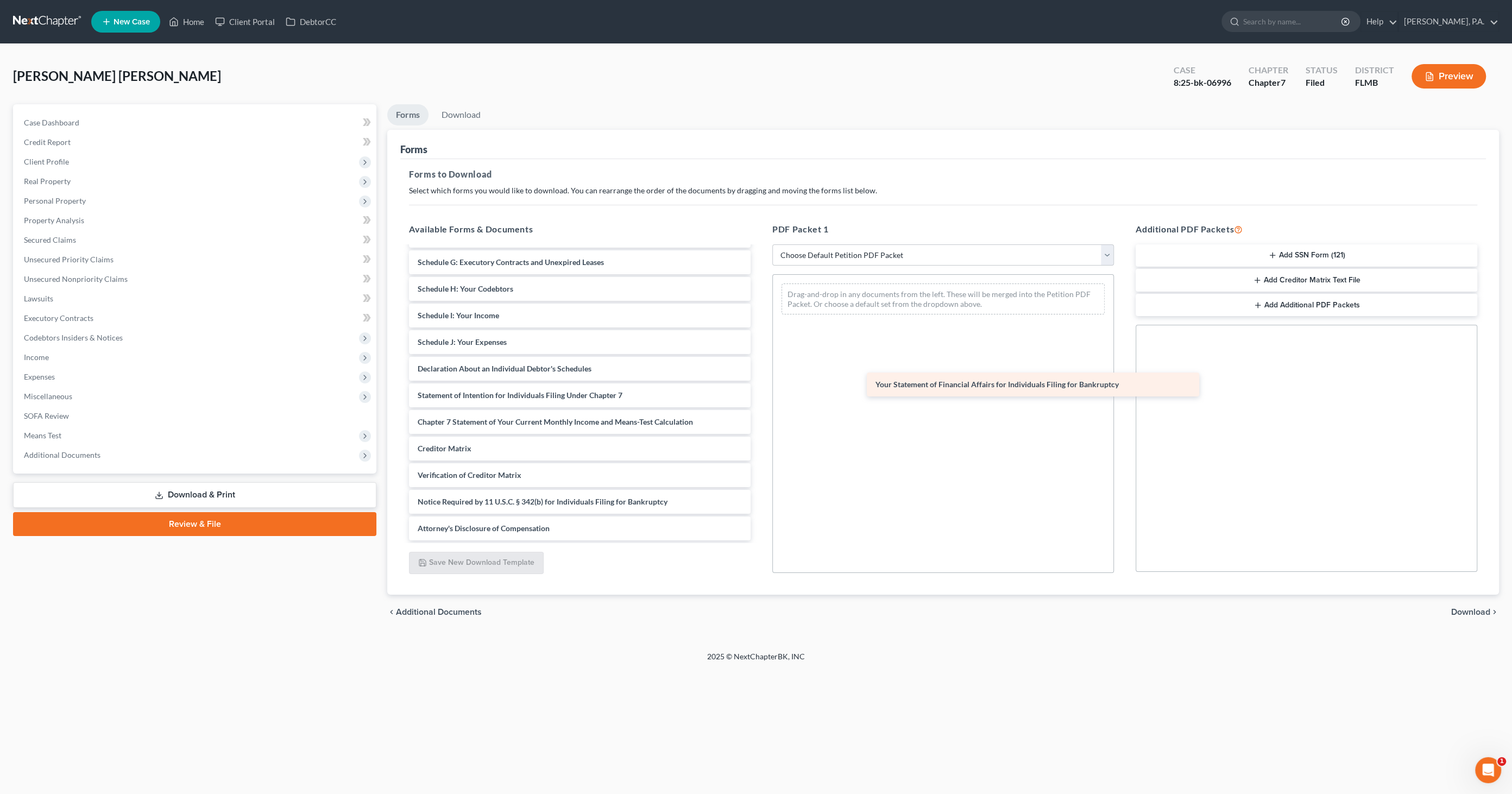
scroll to position [157, 0]
drag, startPoint x: 478, startPoint y: 367, endPoint x: 840, endPoint y: 337, distance: 363.2
click at [759, 326] on div "Your Statement of Financial Affairs for Individuals Filing for Bankruptcy Volun…" at bounding box center [580, 315] width 359 height 450
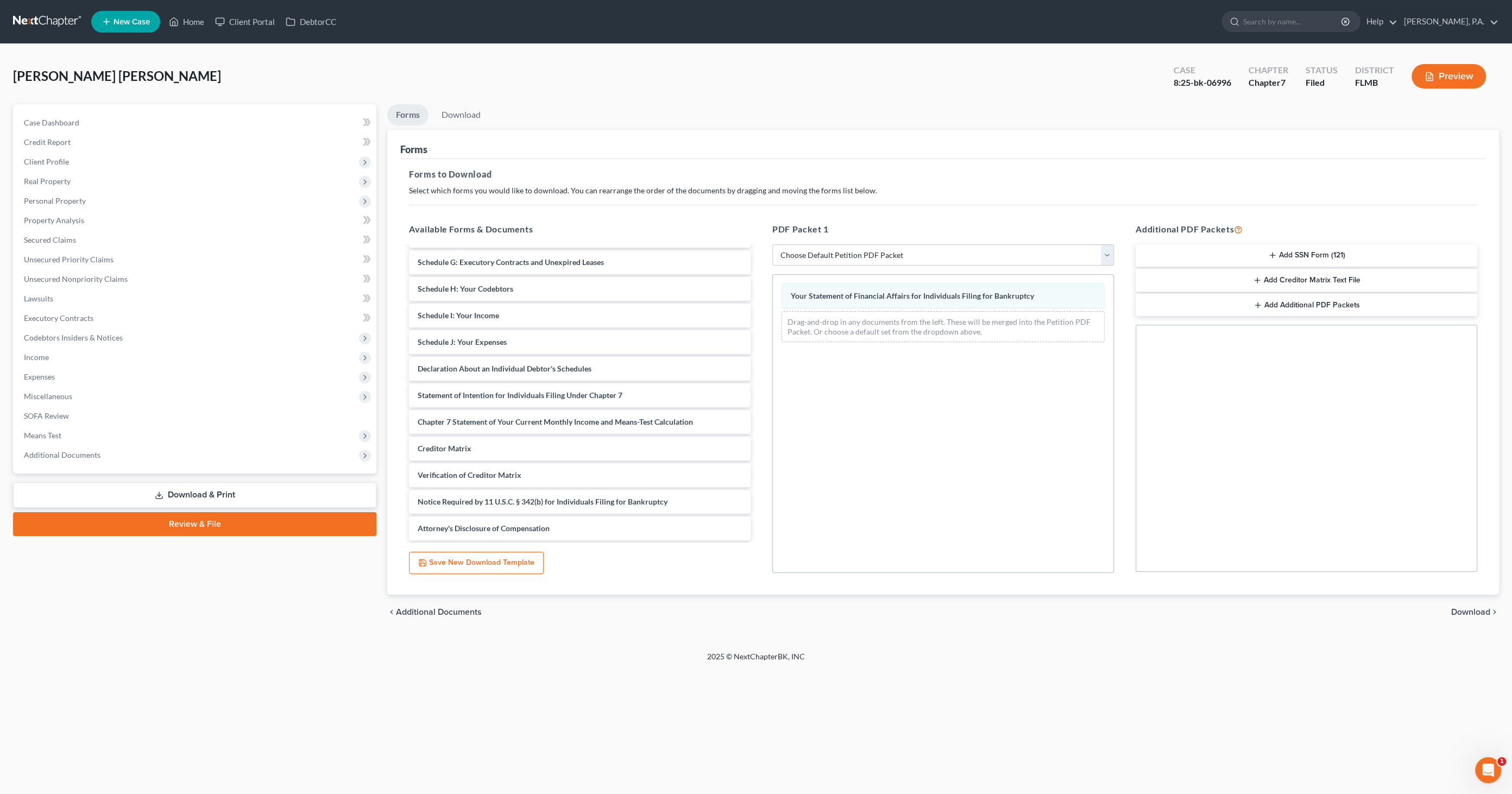
click at [1482, 609] on span "Download" at bounding box center [1470, 612] width 39 height 9
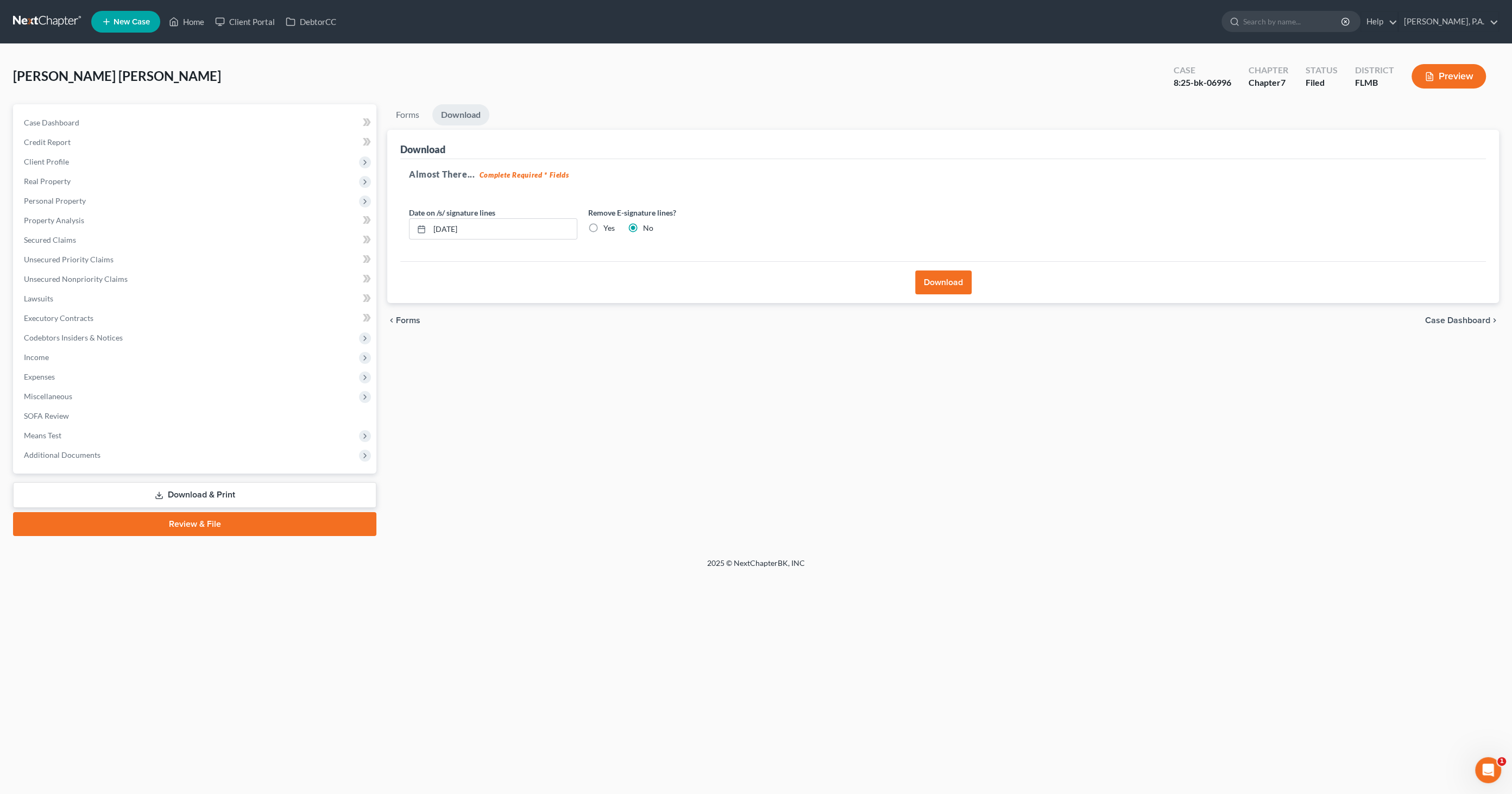
click at [939, 286] on button "Download" at bounding box center [943, 282] width 56 height 24
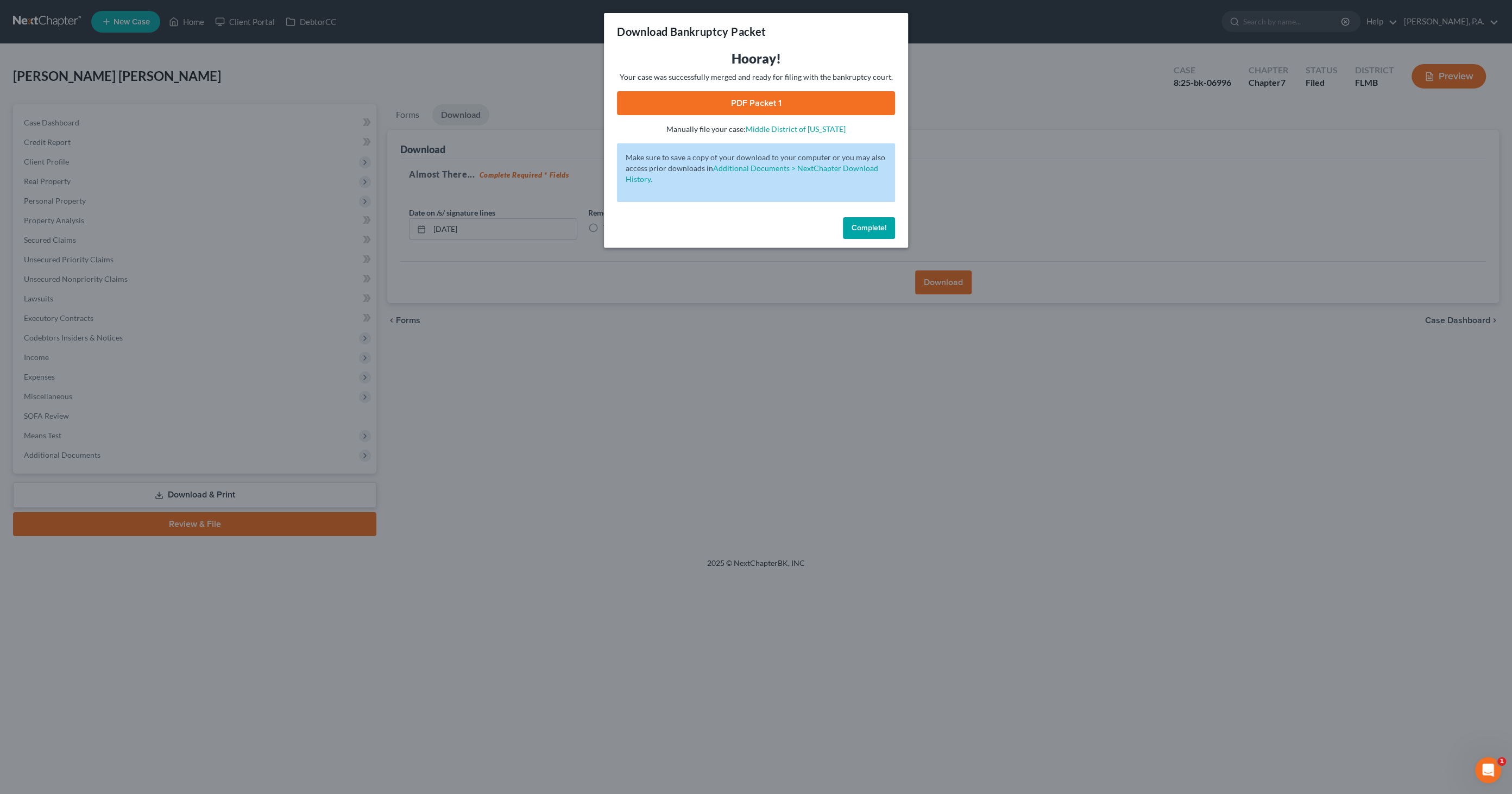
click at [750, 96] on link "PDF Packet 1" at bounding box center [755, 103] width 278 height 24
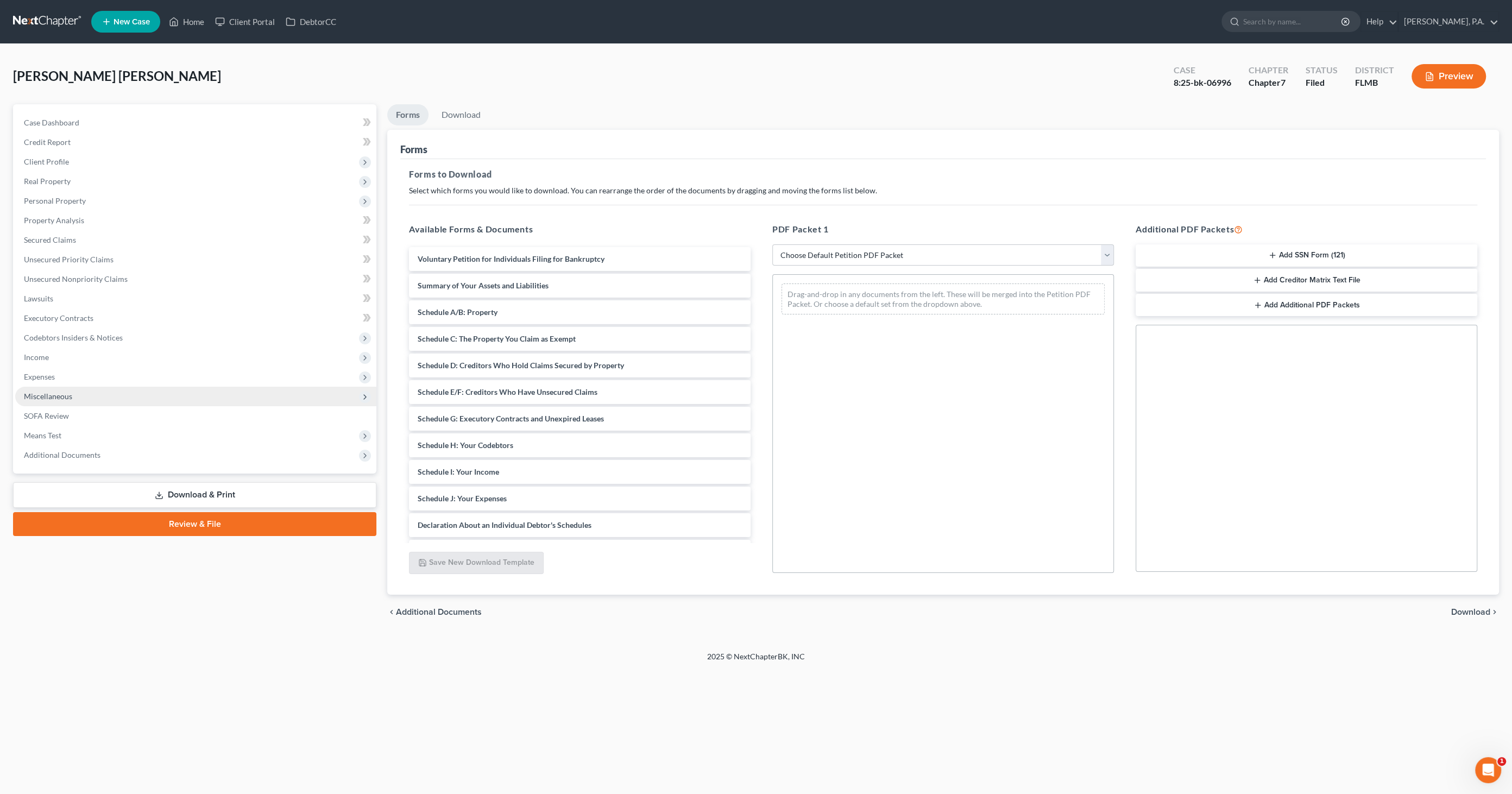
click at [49, 393] on span "Miscellaneous" at bounding box center [48, 396] width 48 height 9
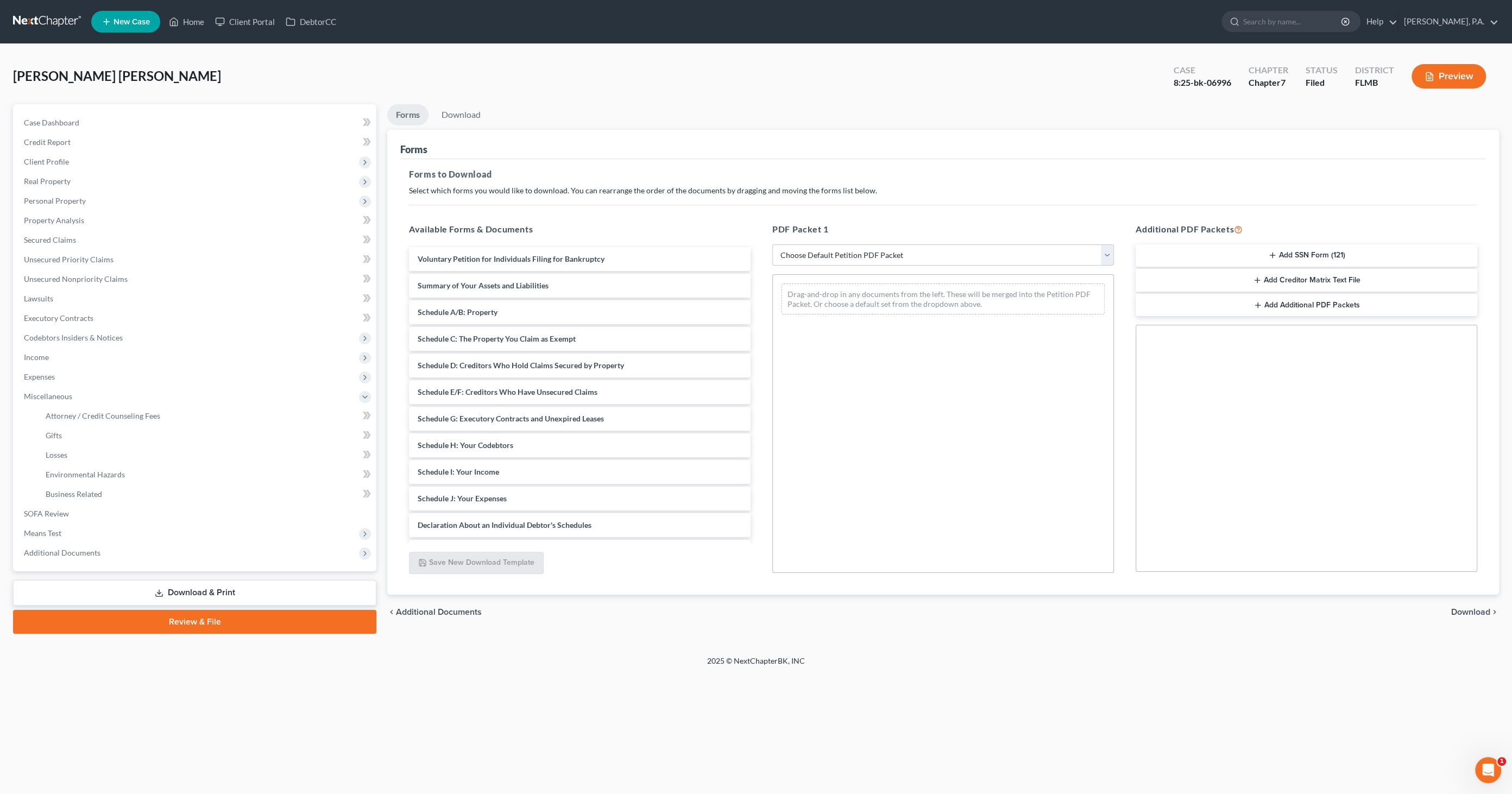
click at [148, 580] on link "Download & Print" at bounding box center [194, 593] width 363 height 25
click at [53, 513] on span "SOFA Review" at bounding box center [47, 513] width 45 height 9
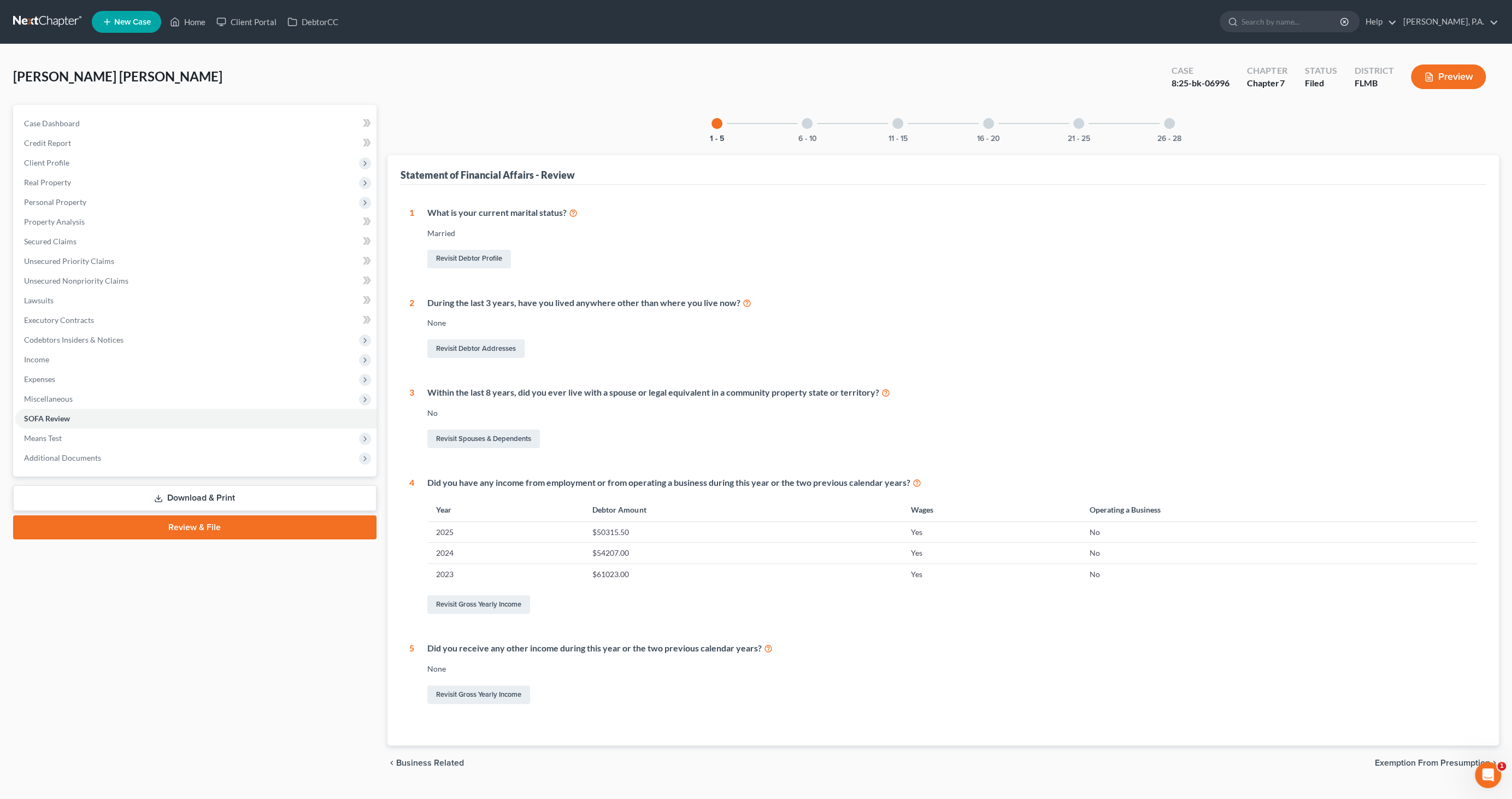
click at [1169, 123] on div at bounding box center [1169, 124] width 11 height 11
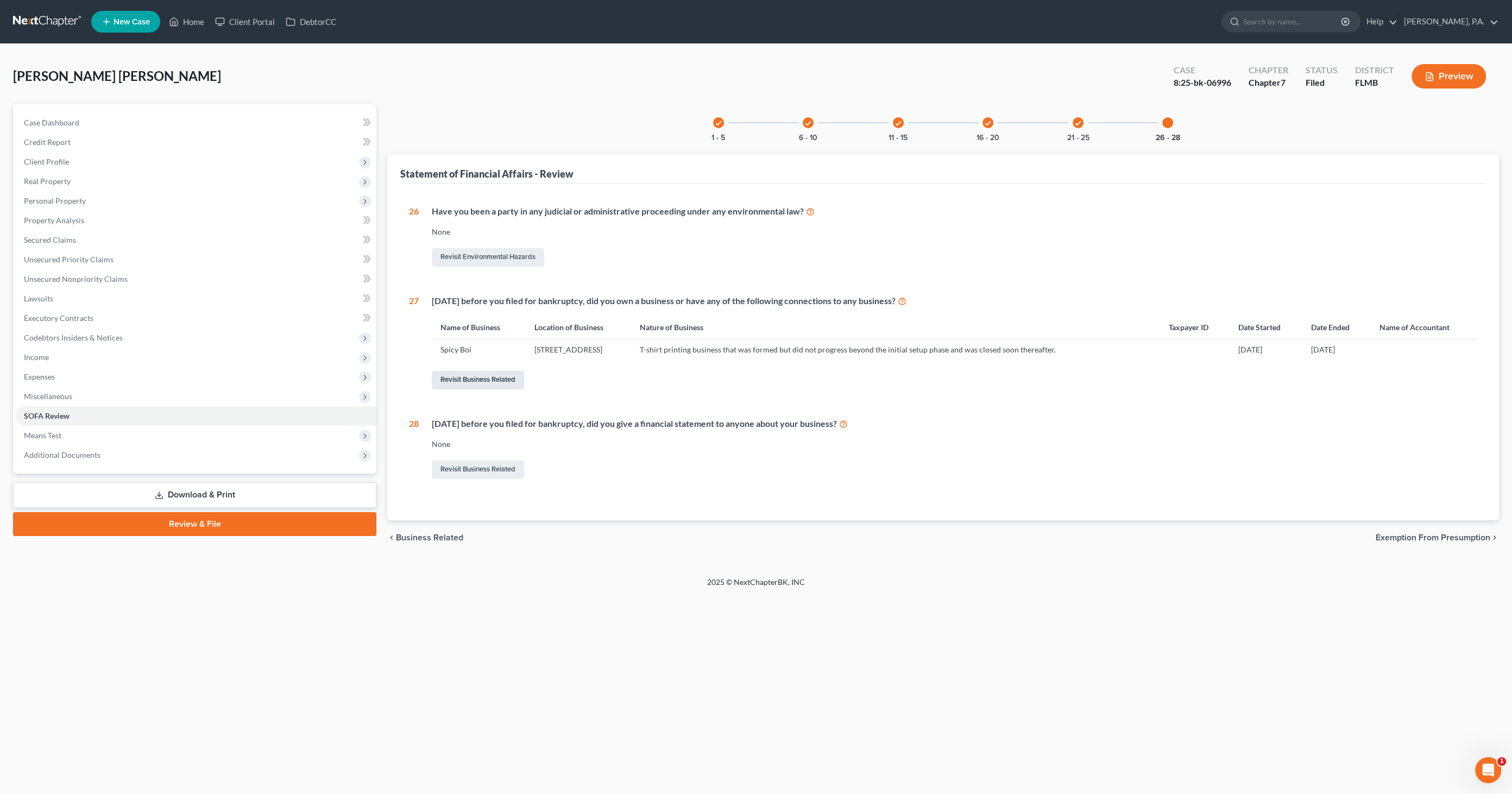
click at [507, 387] on link "Revisit Business Related" at bounding box center [478, 380] width 92 height 19
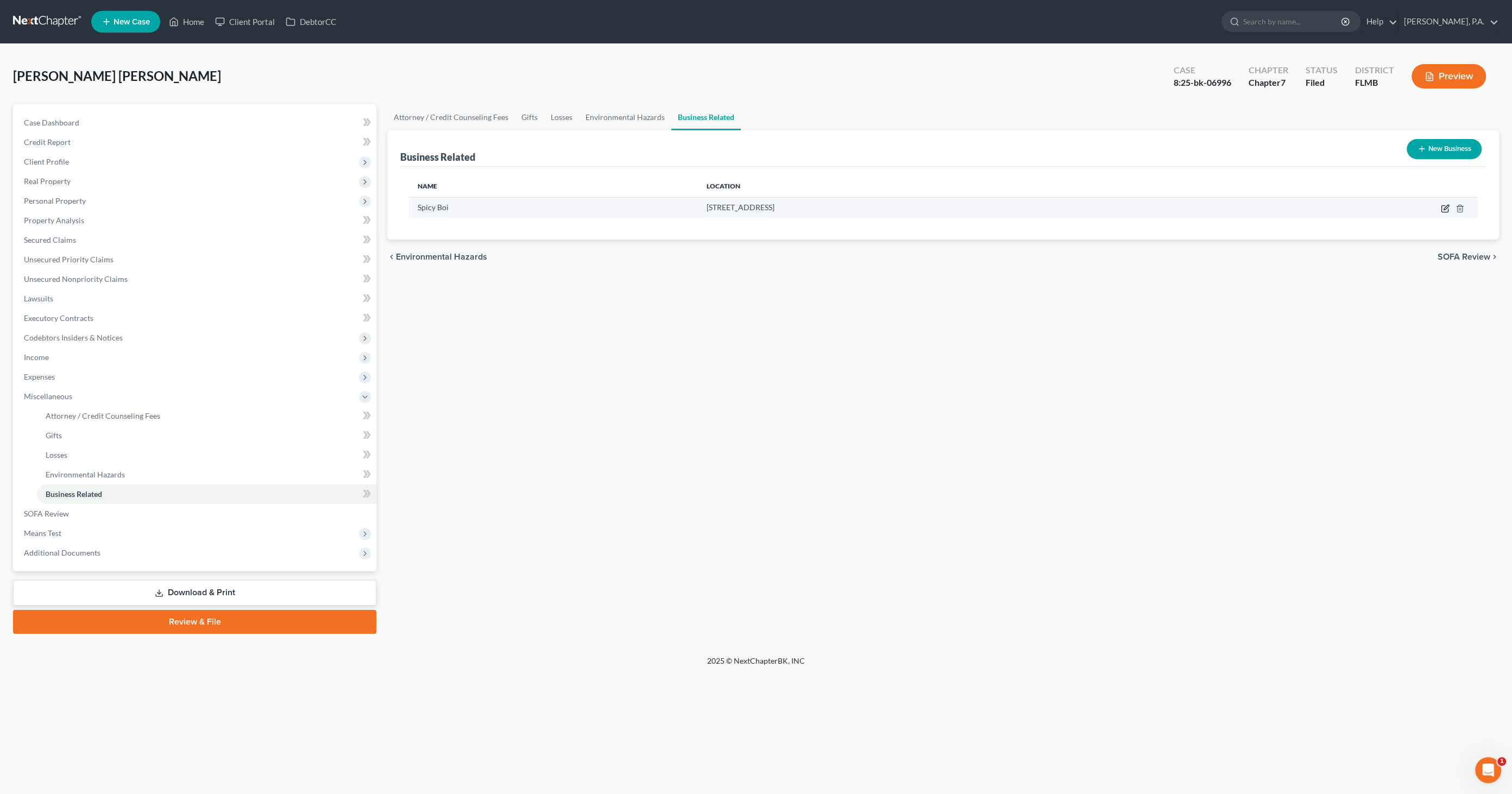
click at [1442, 203] on td at bounding box center [1342, 207] width 269 height 21
click at [1445, 207] on icon "button" at bounding box center [1445, 208] width 9 height 9
select select "sole_proprietor"
select select "9"
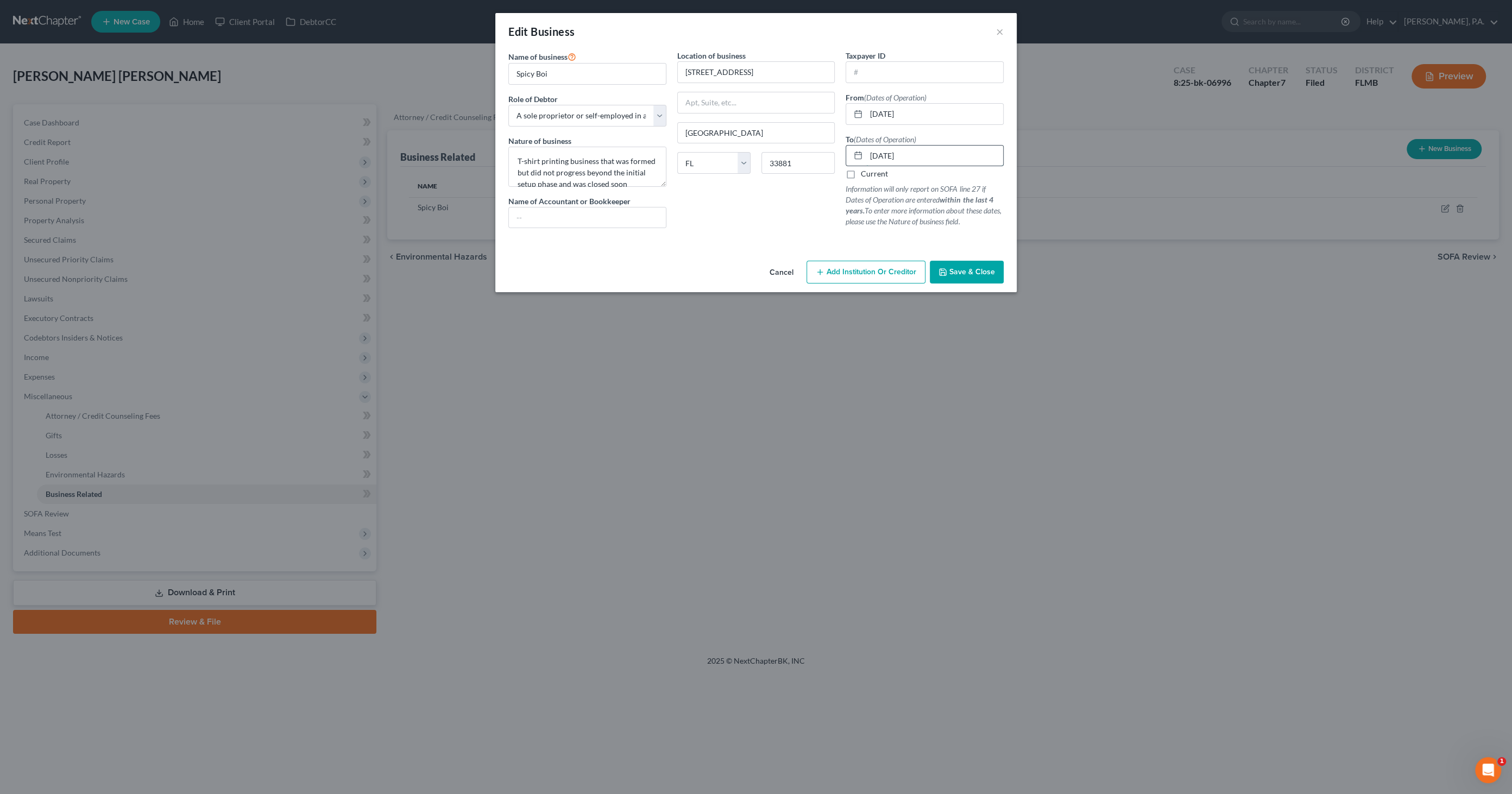
click at [918, 157] on input "[DATE]" at bounding box center [934, 156] width 137 height 21
click at [820, 155] on div "Name of business * Spicy Boi Role of Debtor * Select A member of a limited liab…" at bounding box center [755, 148] width 506 height 196
type input "12/31/2022"
click at [972, 273] on span "Save & Close" at bounding box center [972, 271] width 45 height 9
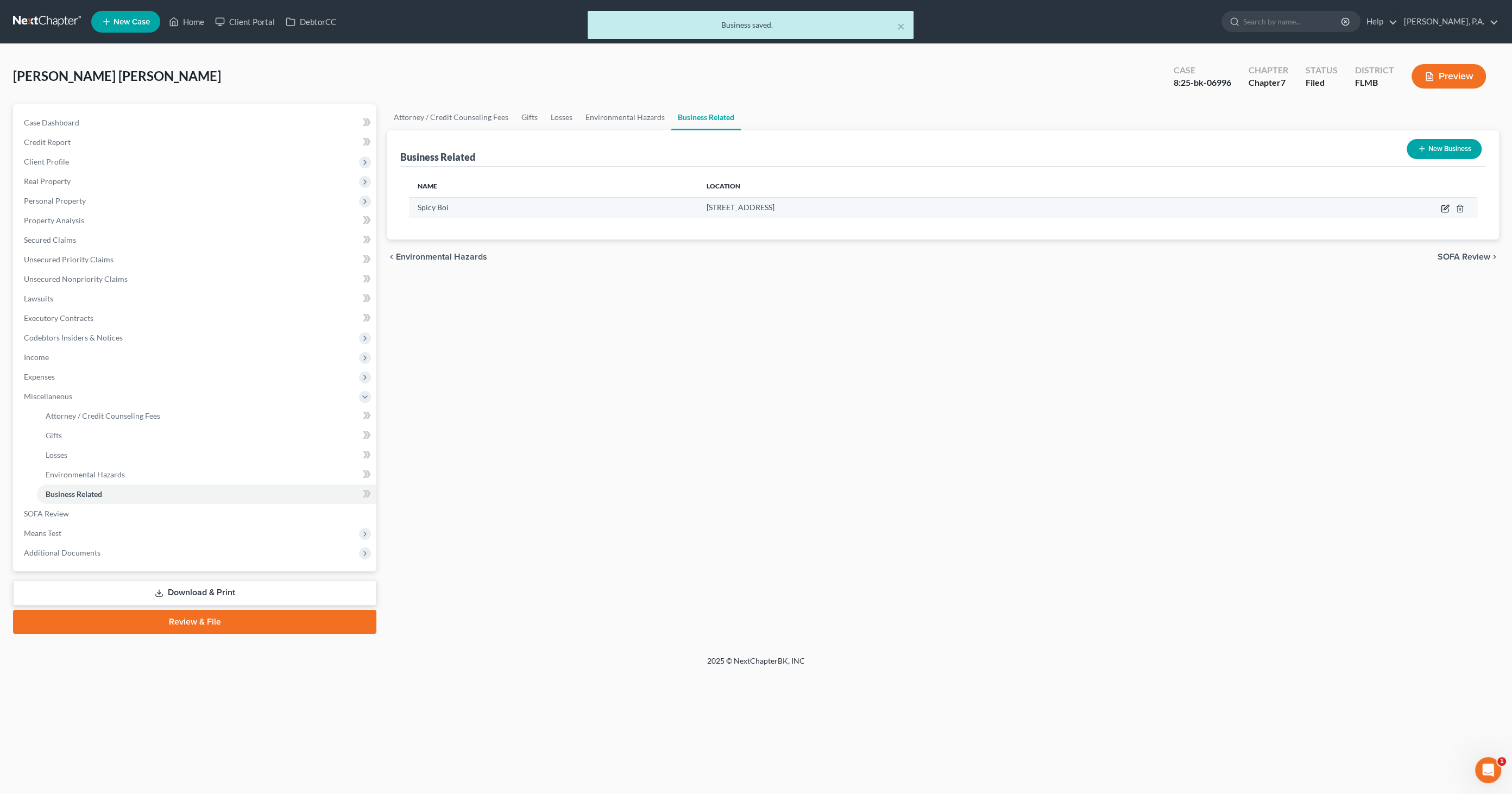
click at [1443, 206] on icon "button" at bounding box center [1444, 209] width 6 height 6
select select "sole_proprietor"
select select "9"
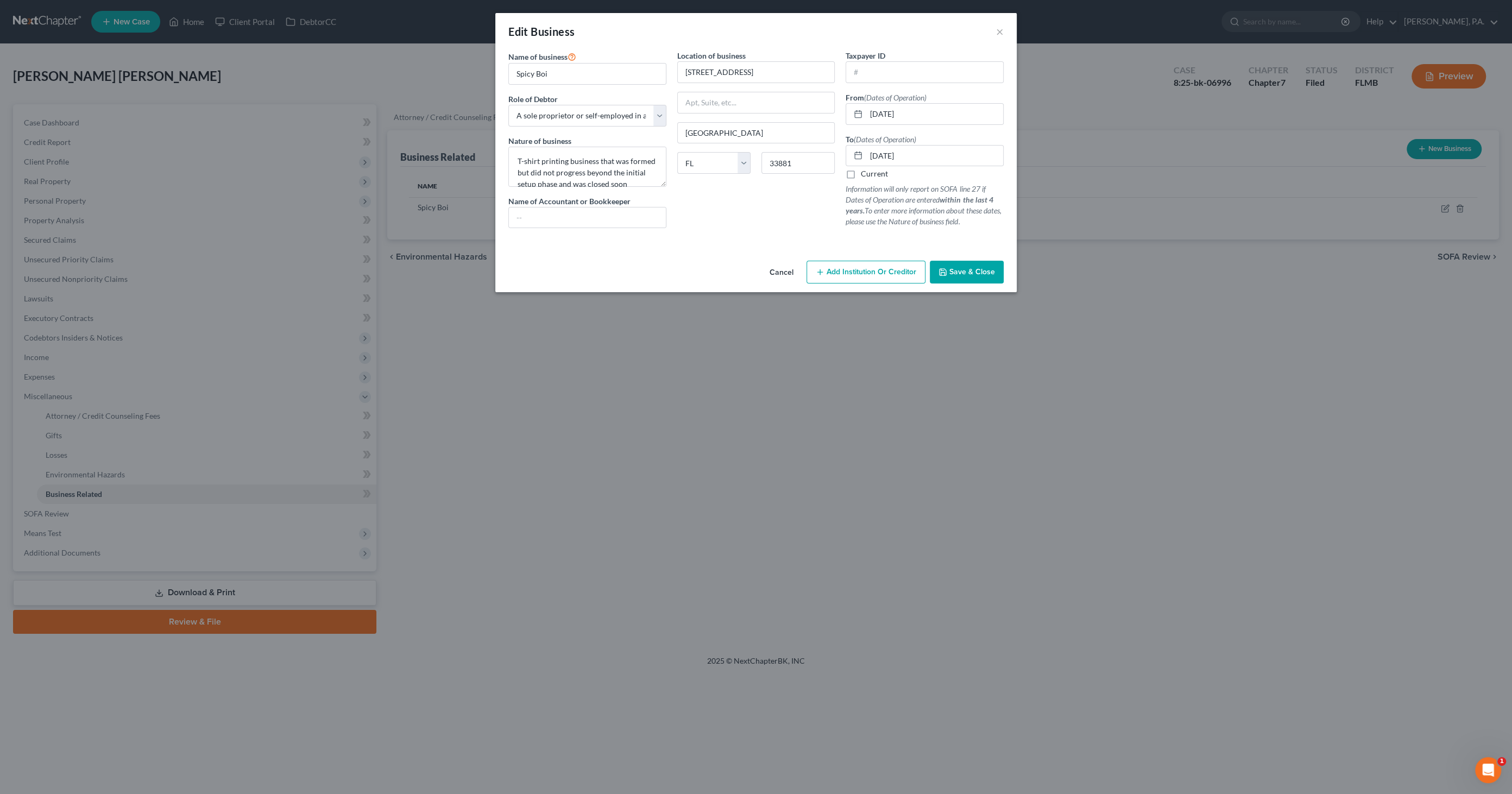
click at [967, 275] on button "Save & Close" at bounding box center [967, 272] width 74 height 23
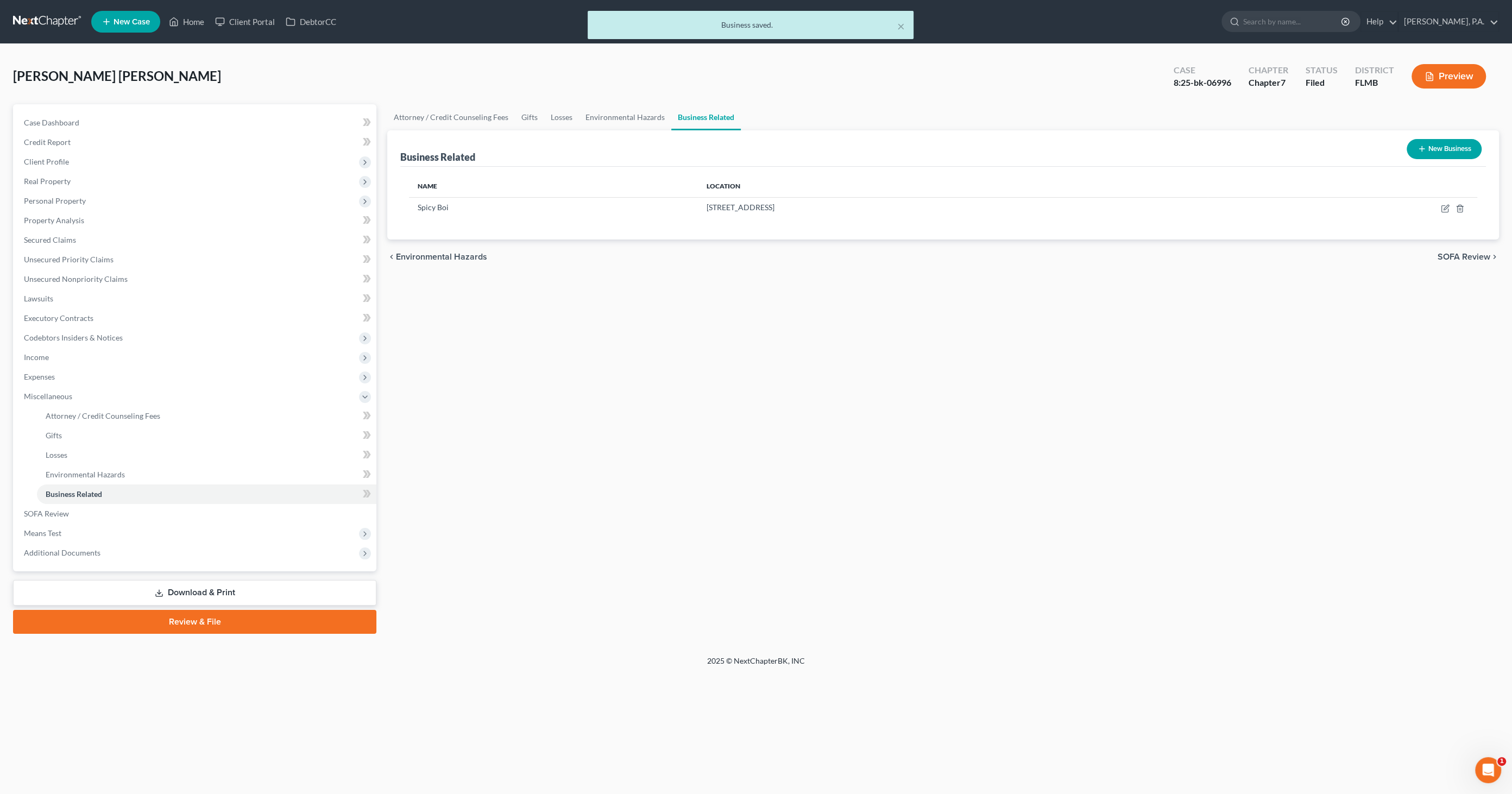
click at [266, 584] on link "Download & Print" at bounding box center [194, 593] width 363 height 25
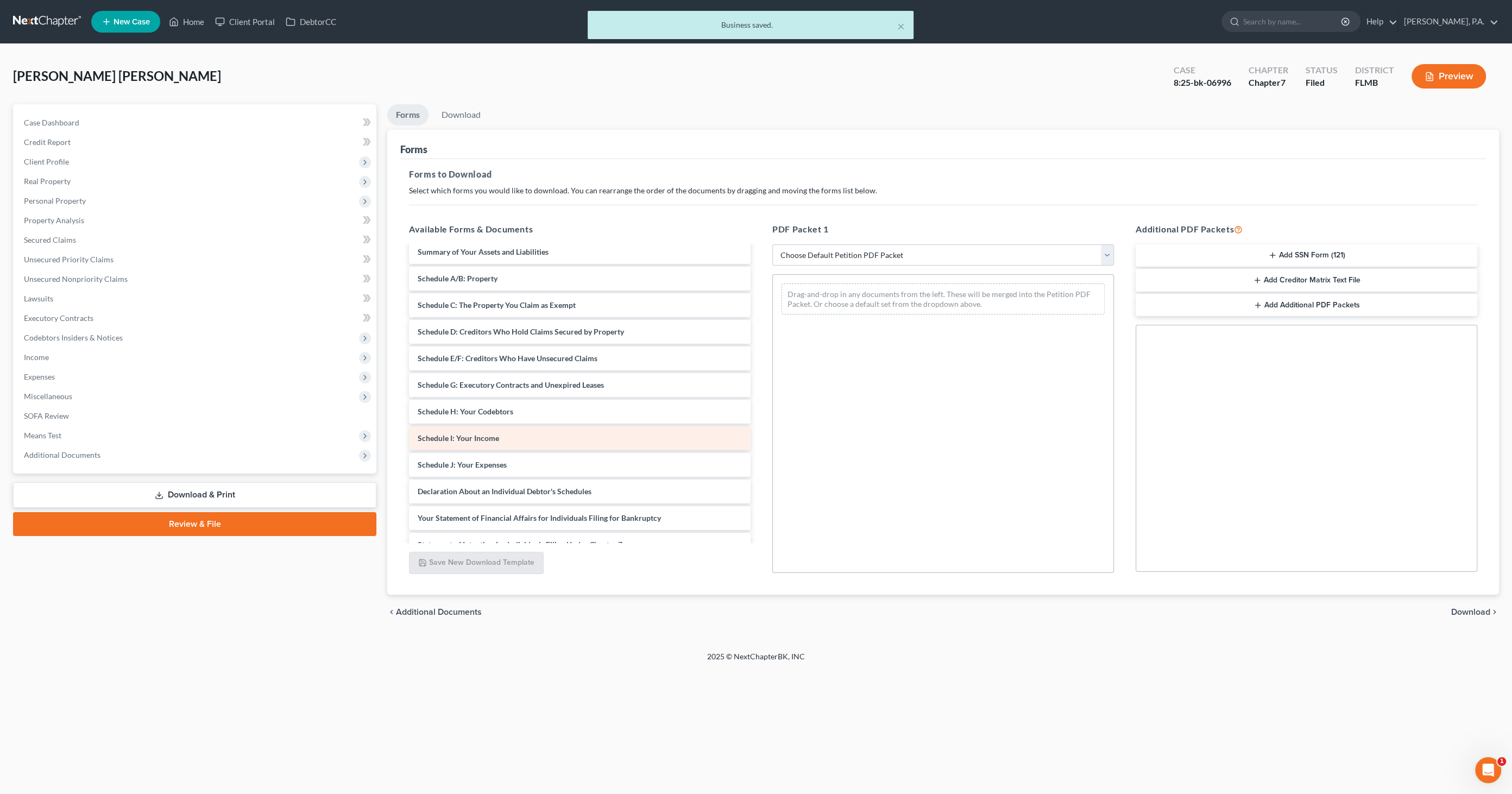
scroll to position [60, 0]
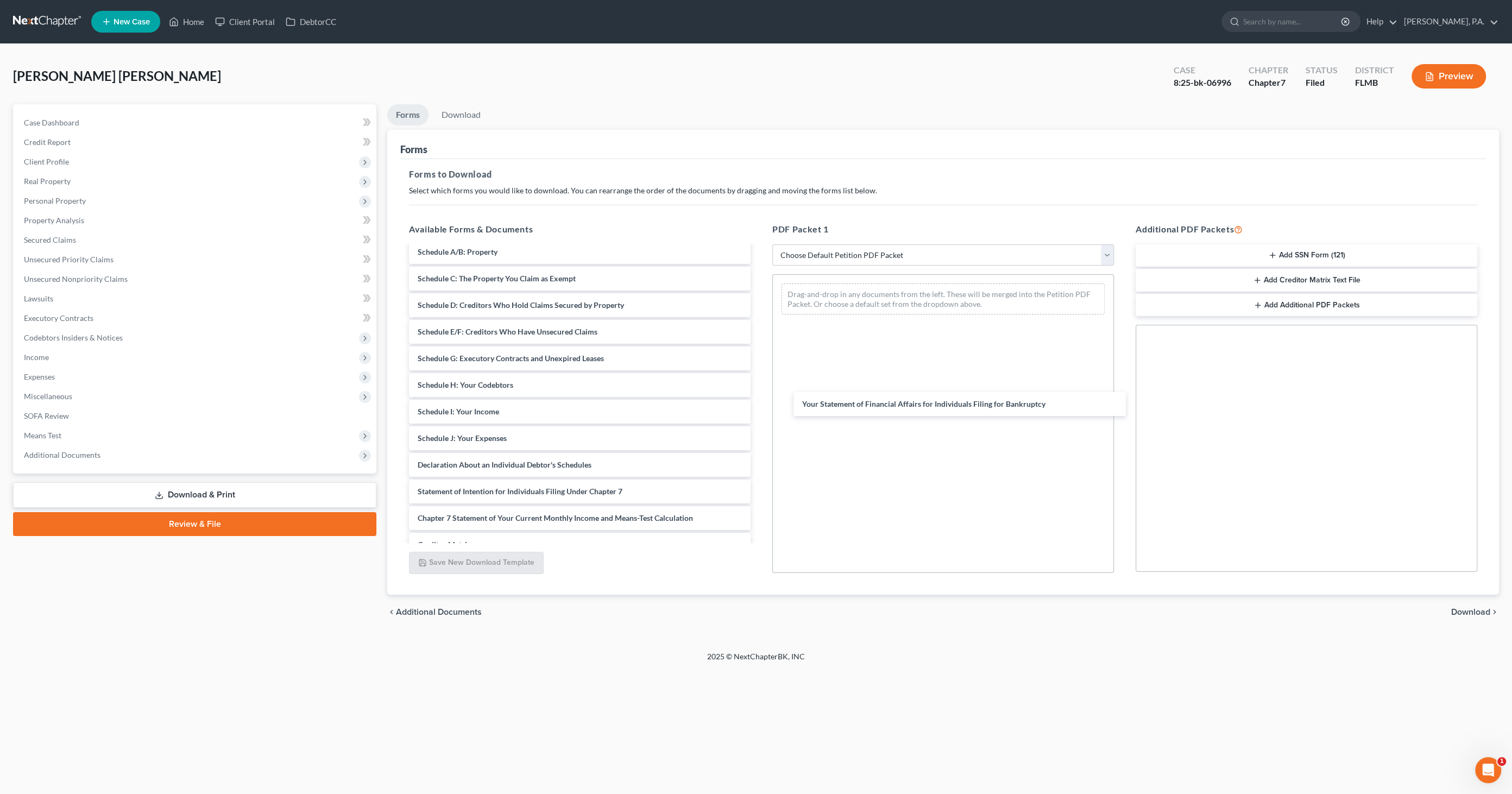
drag, startPoint x: 516, startPoint y: 490, endPoint x: 952, endPoint y: 432, distance: 439.8
click at [759, 405] on div "Your Statement of Financial Affairs for Individuals Filing for Bankruptcy Volun…" at bounding box center [580, 411] width 359 height 450
click at [1458, 611] on span "Download" at bounding box center [1470, 612] width 39 height 9
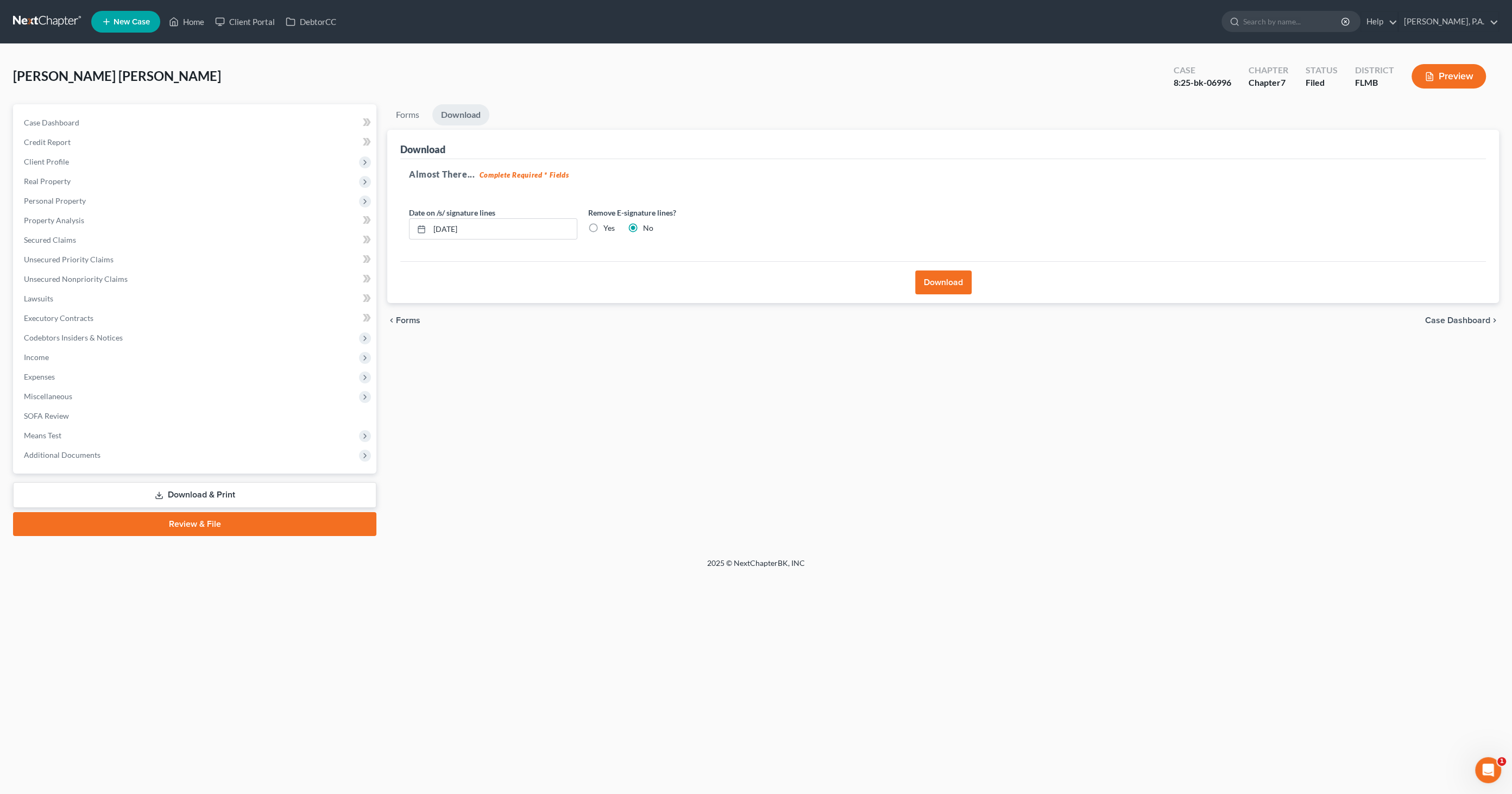
click at [947, 279] on button "Download" at bounding box center [943, 282] width 56 height 24
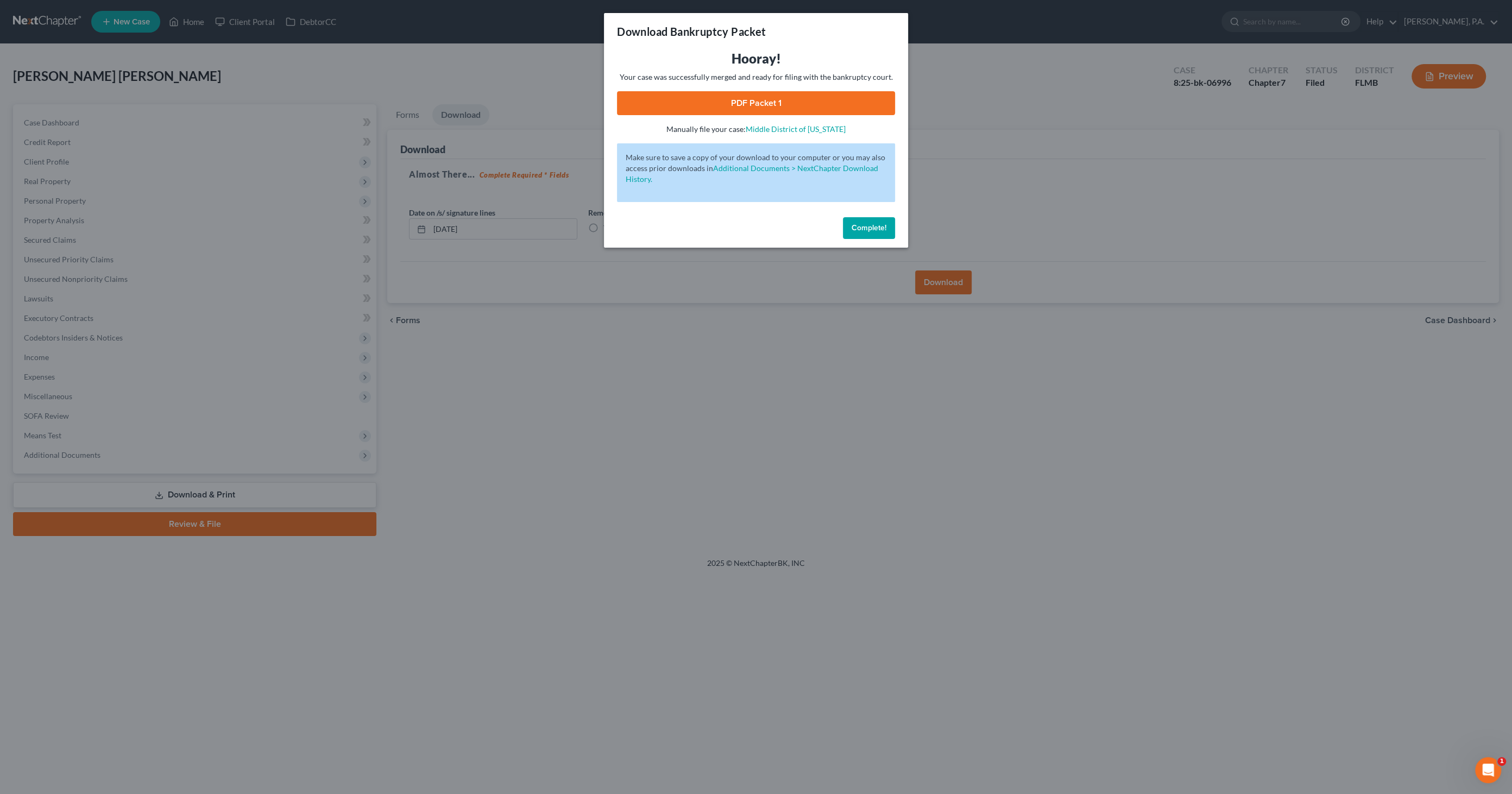
click at [771, 98] on link "PDF Packet 1" at bounding box center [755, 103] width 278 height 24
click at [867, 232] on button "Complete!" at bounding box center [869, 228] width 52 height 22
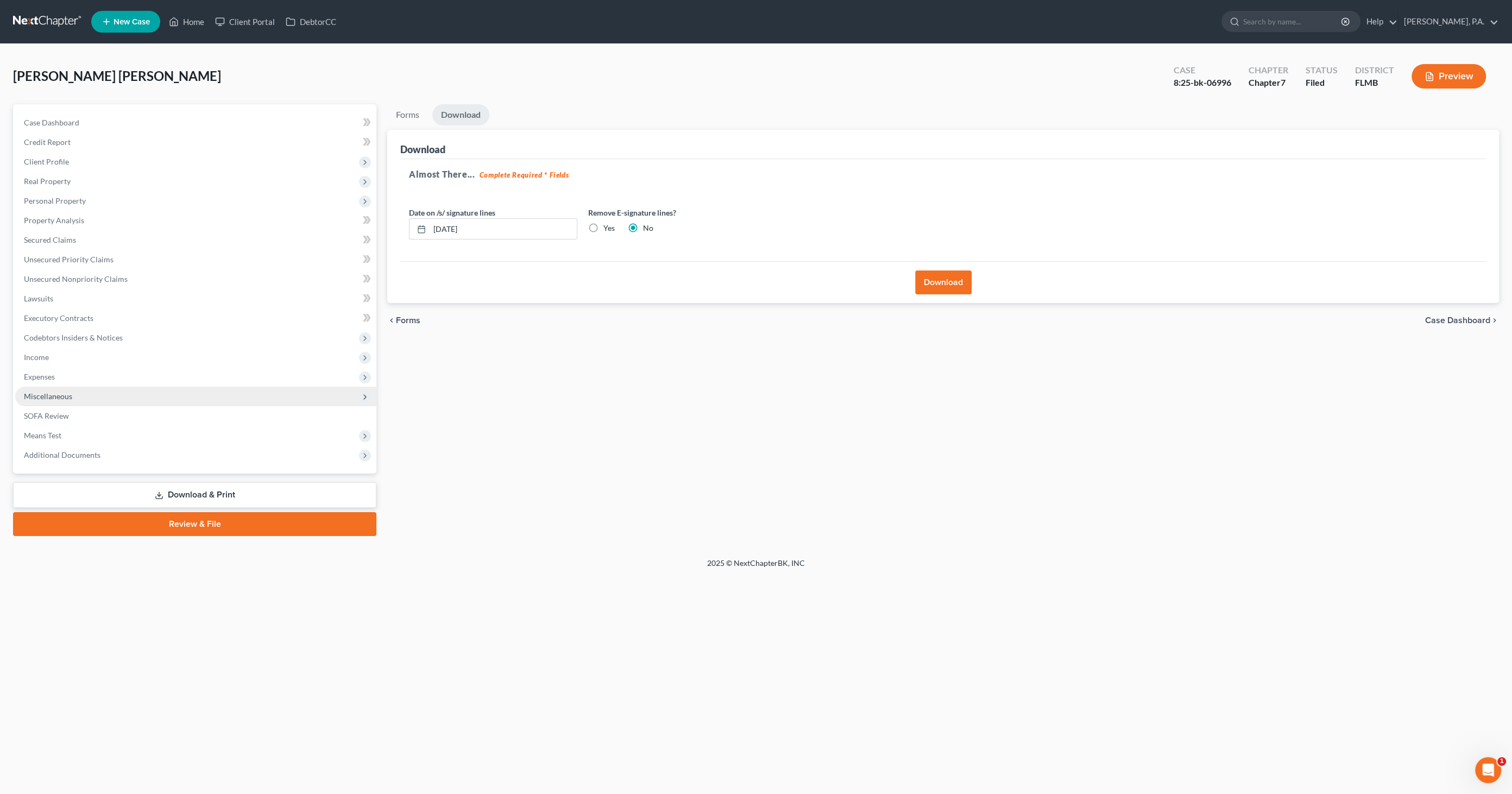
click at [63, 396] on span "Miscellaneous" at bounding box center [48, 396] width 48 height 9
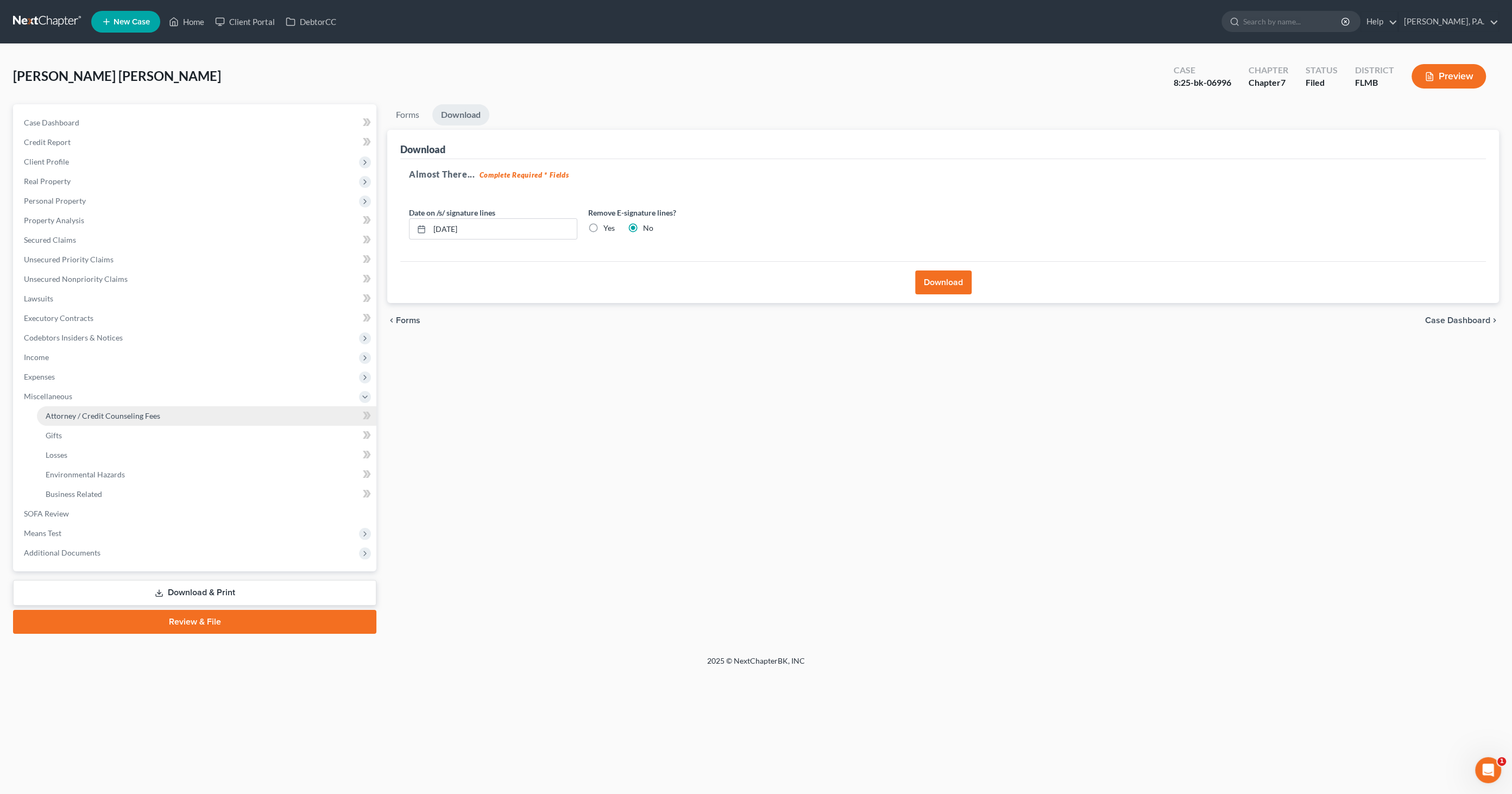
click at [74, 411] on span "Attorney / Credit Counseling Fees" at bounding box center [102, 416] width 115 height 9
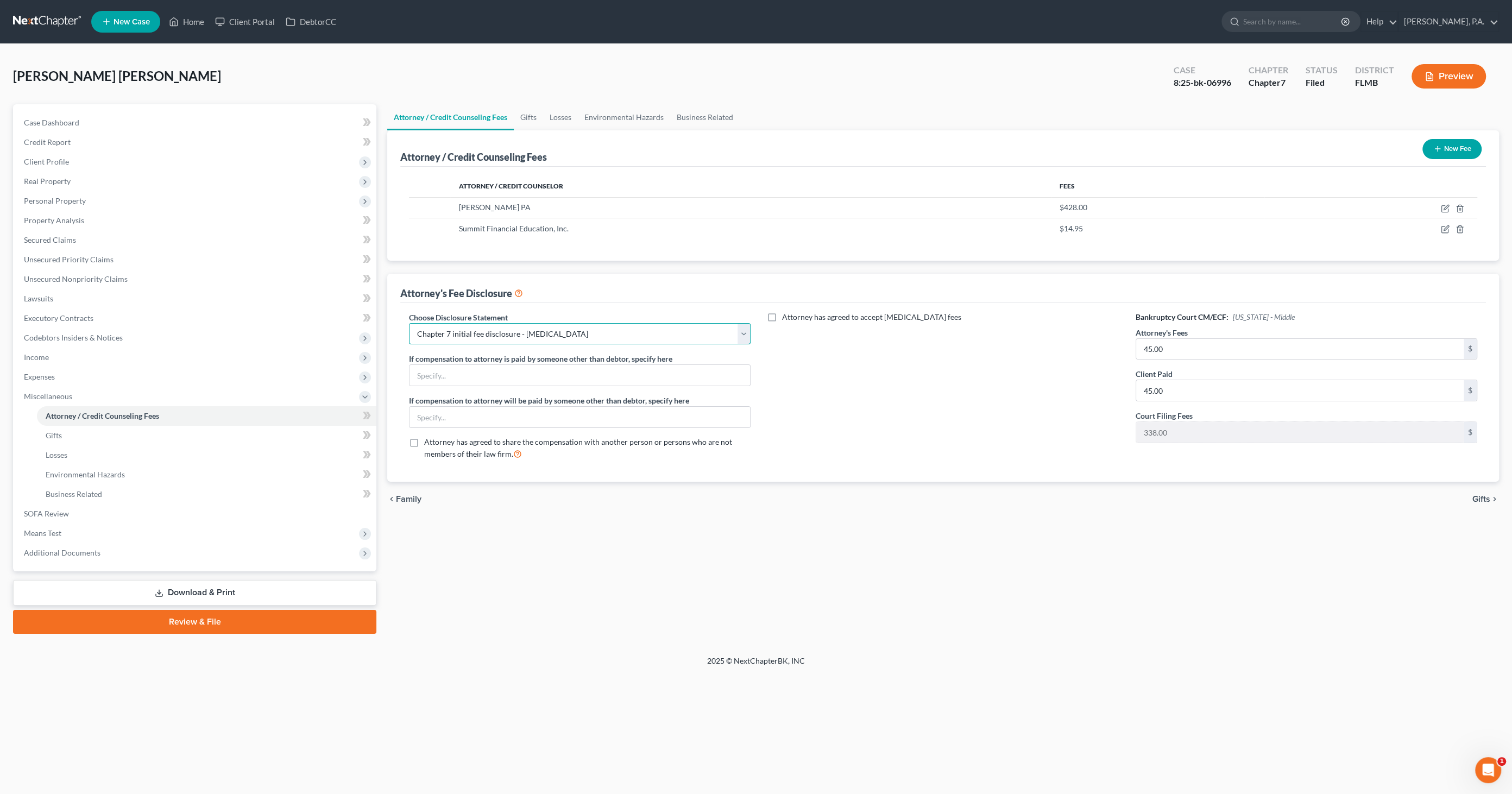
click at [507, 329] on select "Select Full Chapter 7 Fee Chapter 7 - Amended Post-Petition Fee Chapter 7 initi…" at bounding box center [579, 334] width 341 height 22
select select "1"
click at [409, 324] on select "Select Full Chapter 7 Fee Chapter 7 - Amended Post-Petition Fee Chapter 7 initi…" at bounding box center [579, 334] width 341 height 22
click at [1213, 347] on input "45.00" at bounding box center [1299, 349] width 328 height 21
type input "2,300.00"
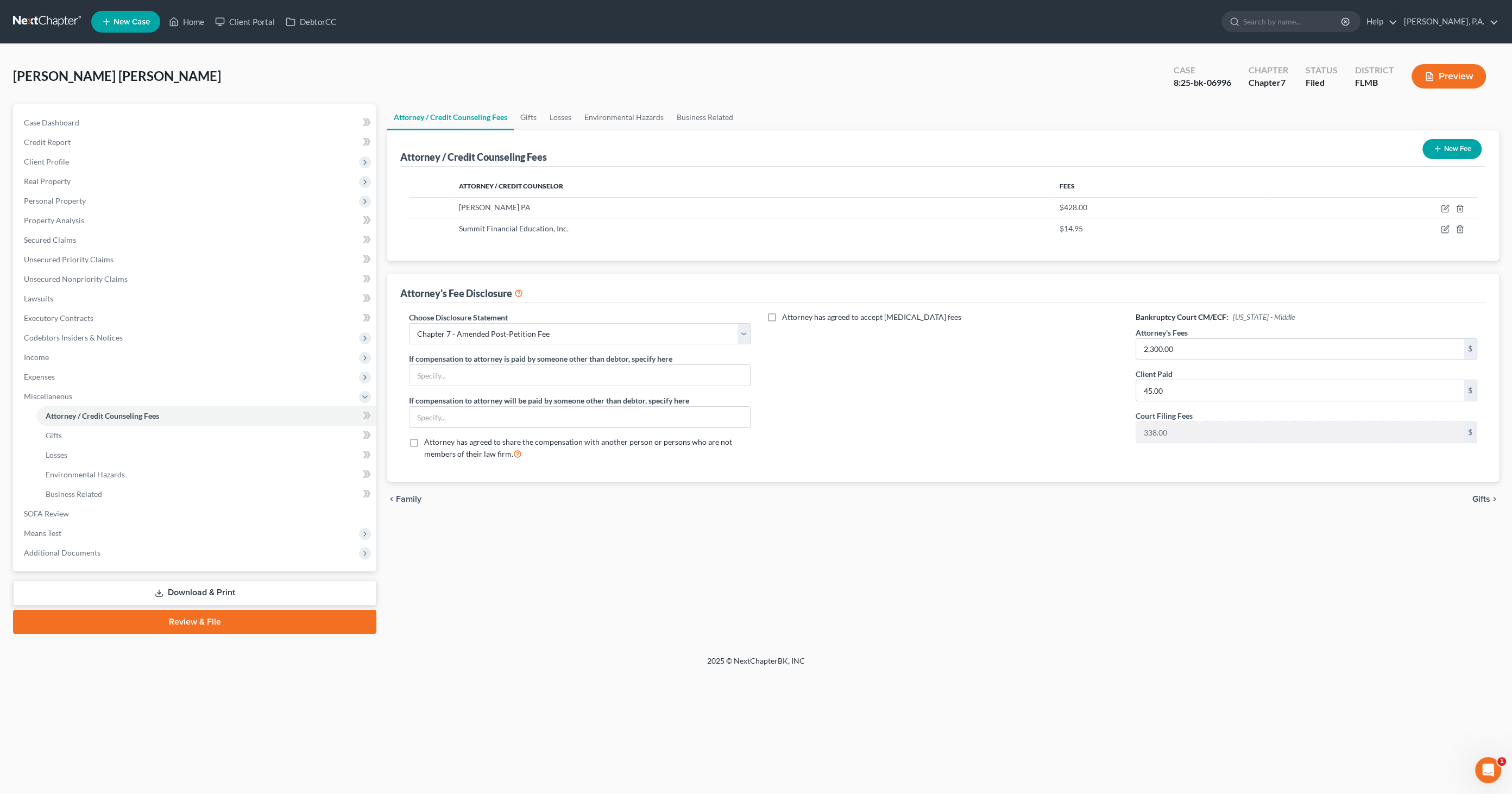
click at [187, 591] on link "Download & Print" at bounding box center [194, 593] width 363 height 25
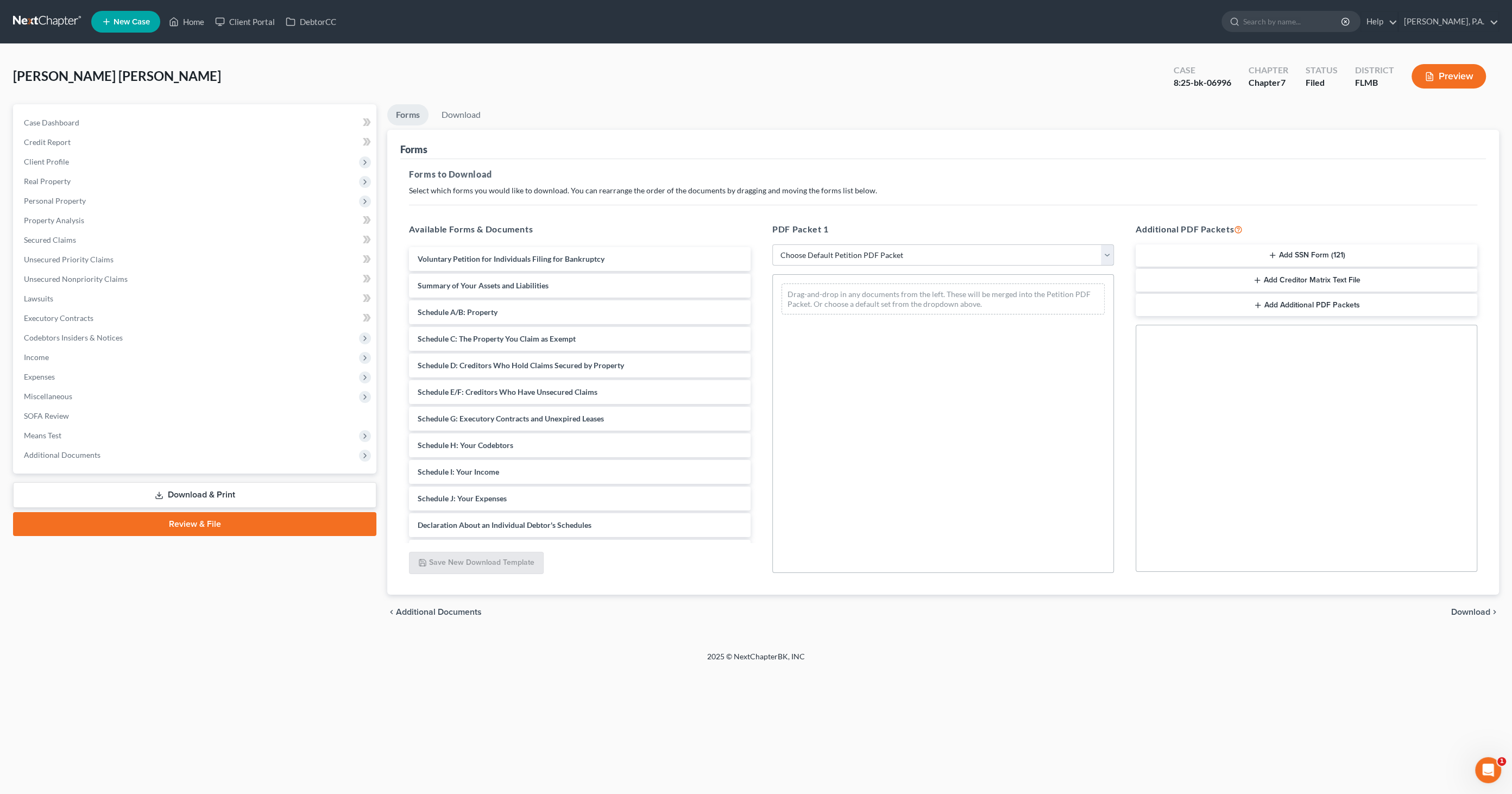
click at [834, 251] on select "Choose Default Petition PDF Packet Complete Bankruptcy Petition (all forms and …" at bounding box center [943, 256] width 341 height 22
select select "2"
click at [772, 245] on select "Choose Default Petition PDF Packet Complete Bankruptcy Petition (all forms and …" at bounding box center [943, 256] width 341 height 22
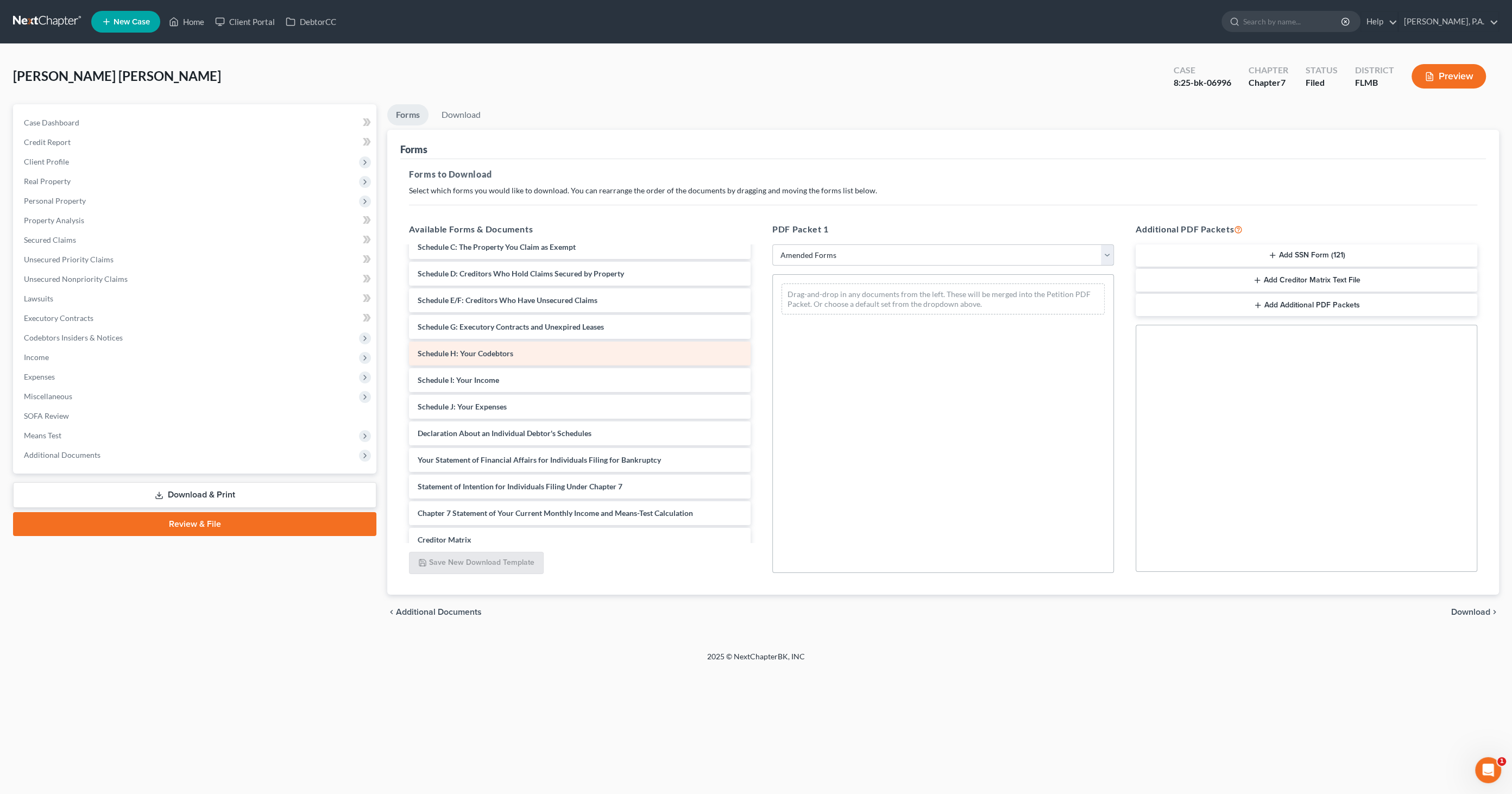
scroll to position [121, 0]
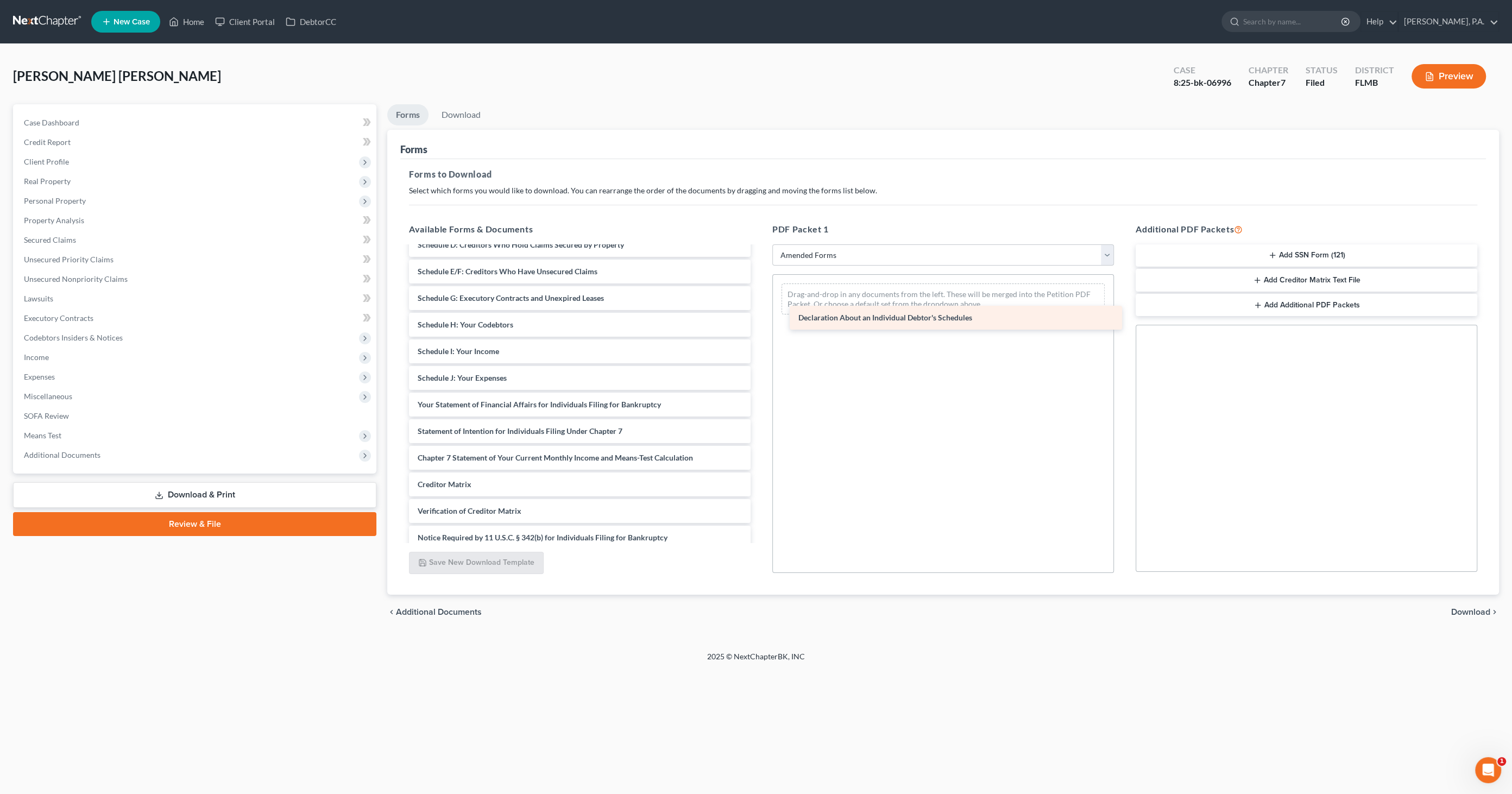
drag, startPoint x: 474, startPoint y: 398, endPoint x: 841, endPoint y: 307, distance: 378.1
click at [759, 307] on div "Declaration About an Individual Debtor's Schedules Voluntary Petition for Indiv…" at bounding box center [580, 351] width 359 height 450
click at [1472, 609] on span "Download" at bounding box center [1470, 612] width 39 height 9
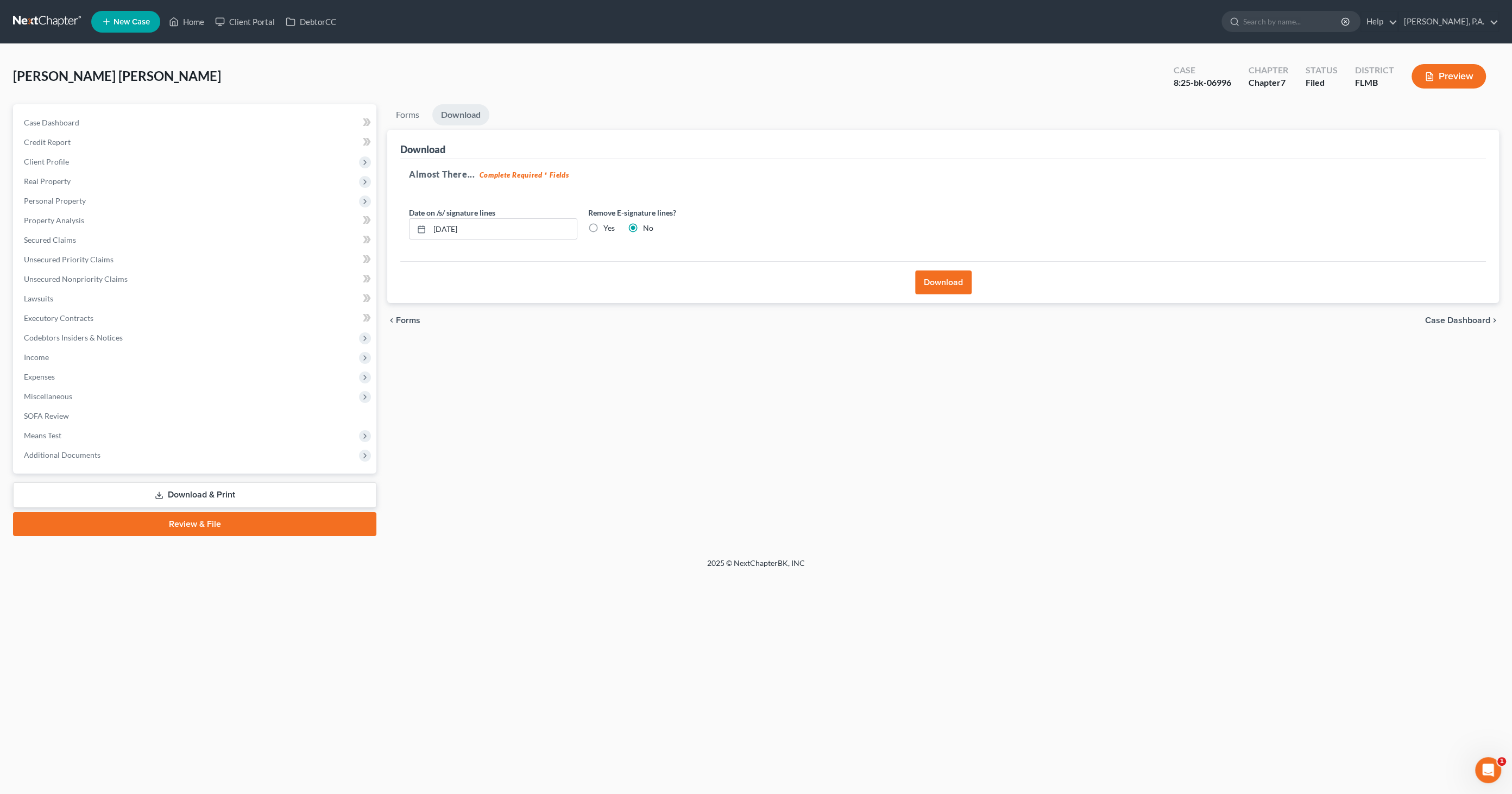
click at [938, 277] on button "Download" at bounding box center [943, 282] width 56 height 24
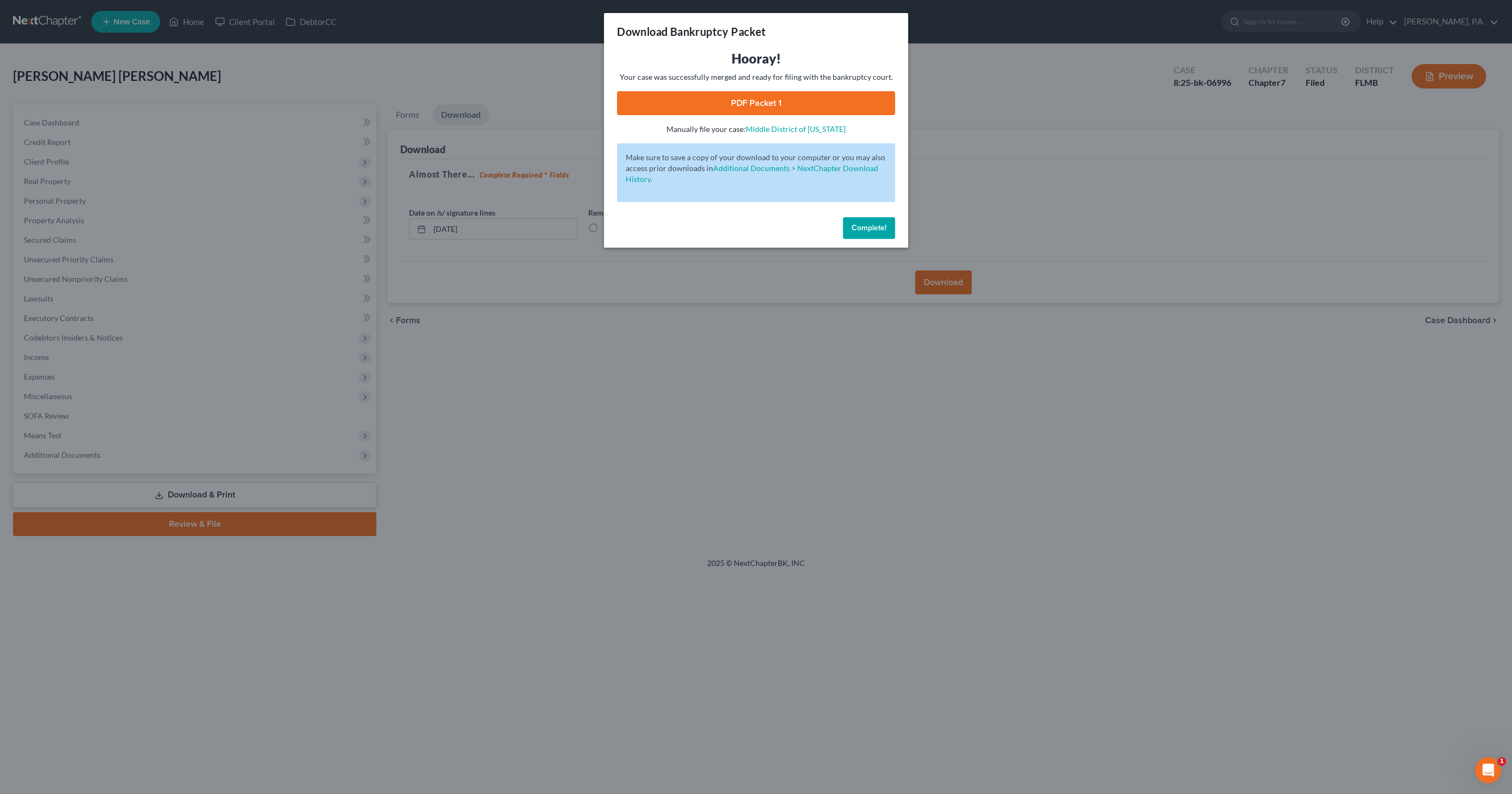
click at [766, 110] on link "PDF Packet 1" at bounding box center [755, 103] width 278 height 24
click at [882, 232] on button "Complete!" at bounding box center [869, 228] width 52 height 22
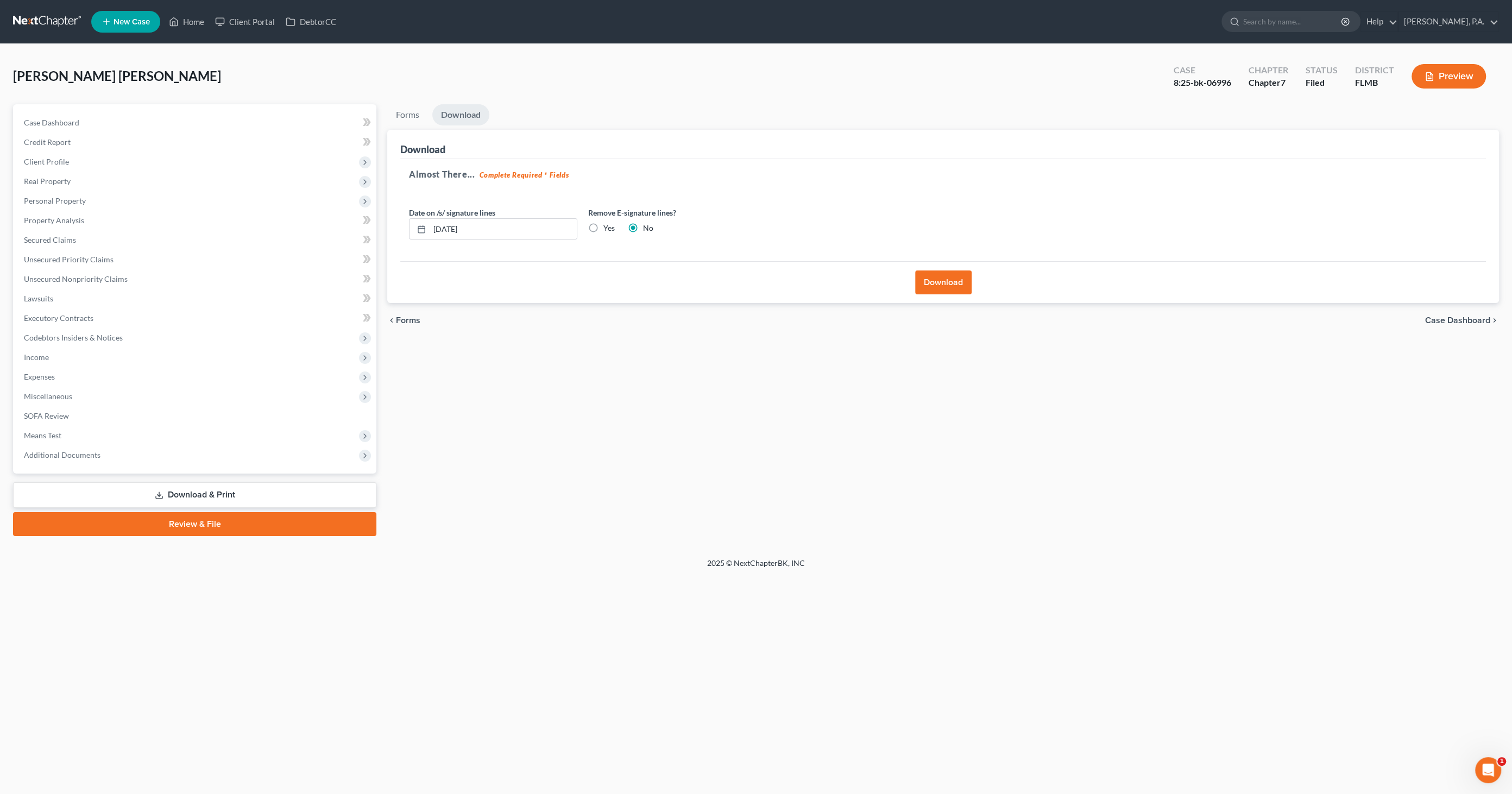
click at [1447, 319] on span "Case Dashboard" at bounding box center [1457, 320] width 65 height 9
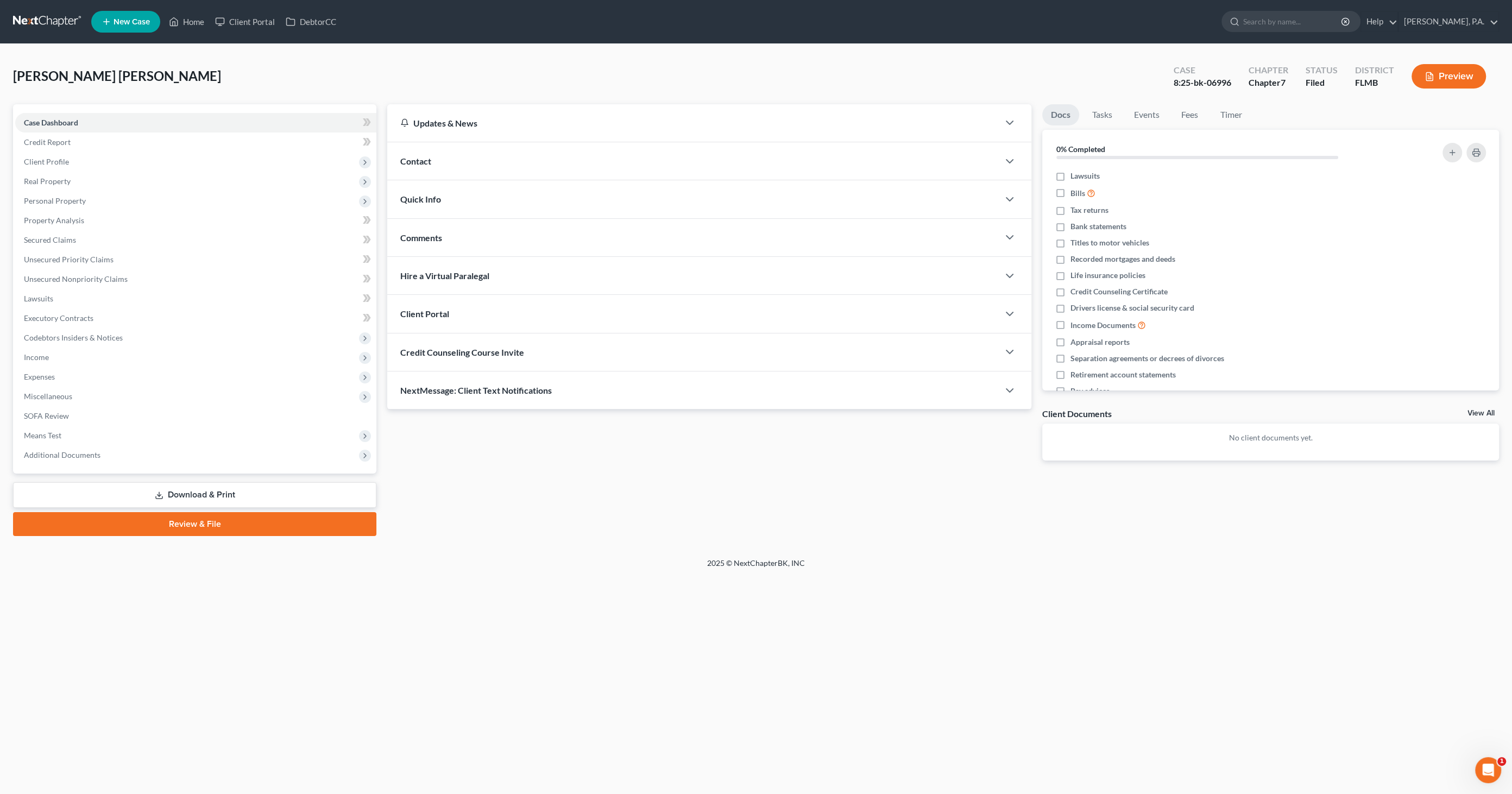
click at [221, 491] on link "Download & Print" at bounding box center [194, 495] width 363 height 25
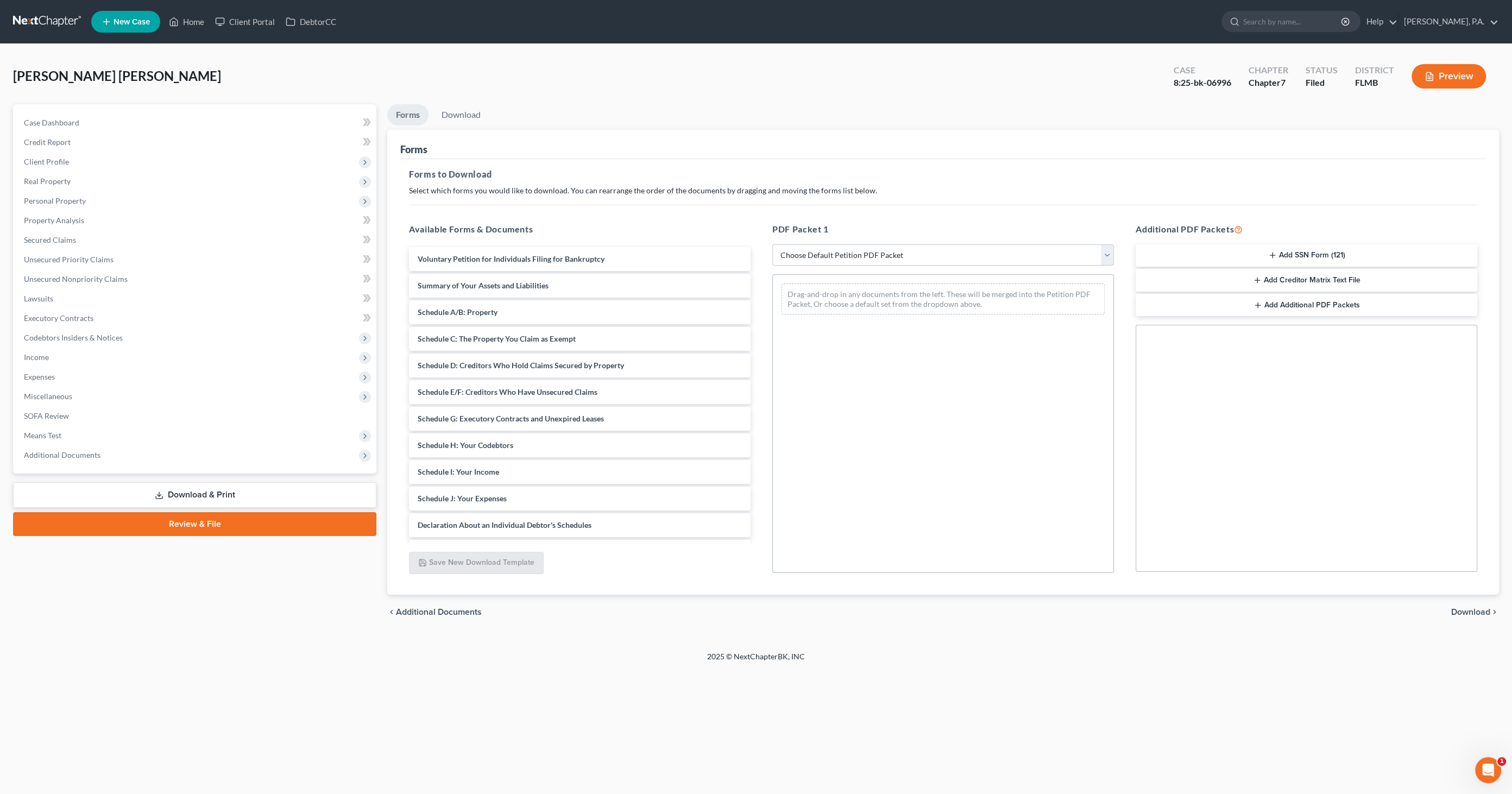
drag, startPoint x: 811, startPoint y: 251, endPoint x: 820, endPoint y: 256, distance: 10.3
click at [811, 251] on select "Choose Default Petition PDF Packet Complete Bankruptcy Petition (all forms and …" at bounding box center [943, 256] width 341 height 22
select select "2"
click at [772, 245] on select "Choose Default Petition PDF Packet Complete Bankruptcy Petition (all forms and …" at bounding box center [943, 256] width 341 height 22
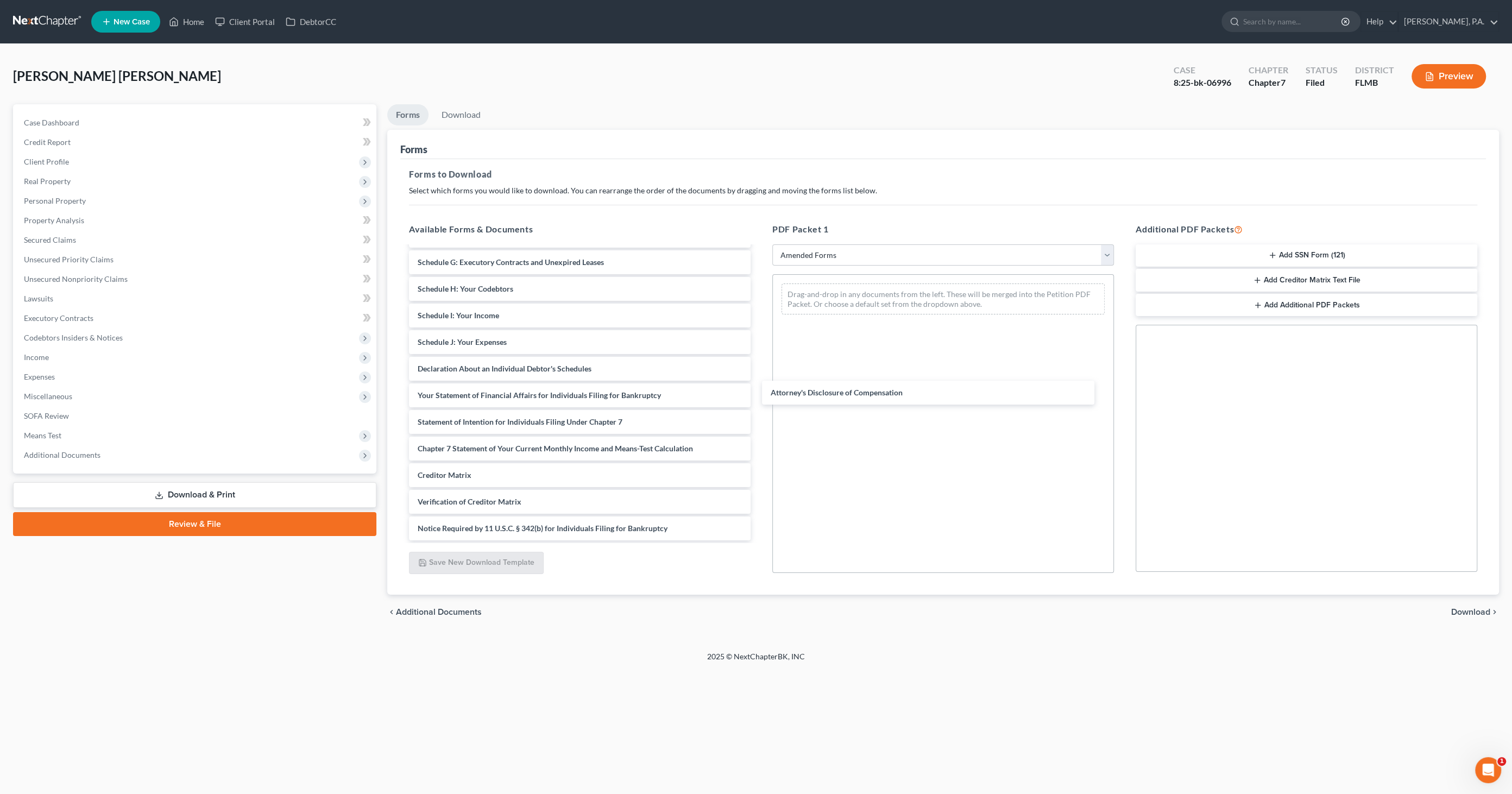
drag, startPoint x: 528, startPoint y: 523, endPoint x: 893, endPoint y: 310, distance: 422.6
click at [759, 313] on div "Attorney's Disclosure of Compensation Voluntary Petition for Individuals Filing…" at bounding box center [580, 315] width 359 height 450
click at [1468, 611] on span "Download" at bounding box center [1470, 612] width 39 height 9
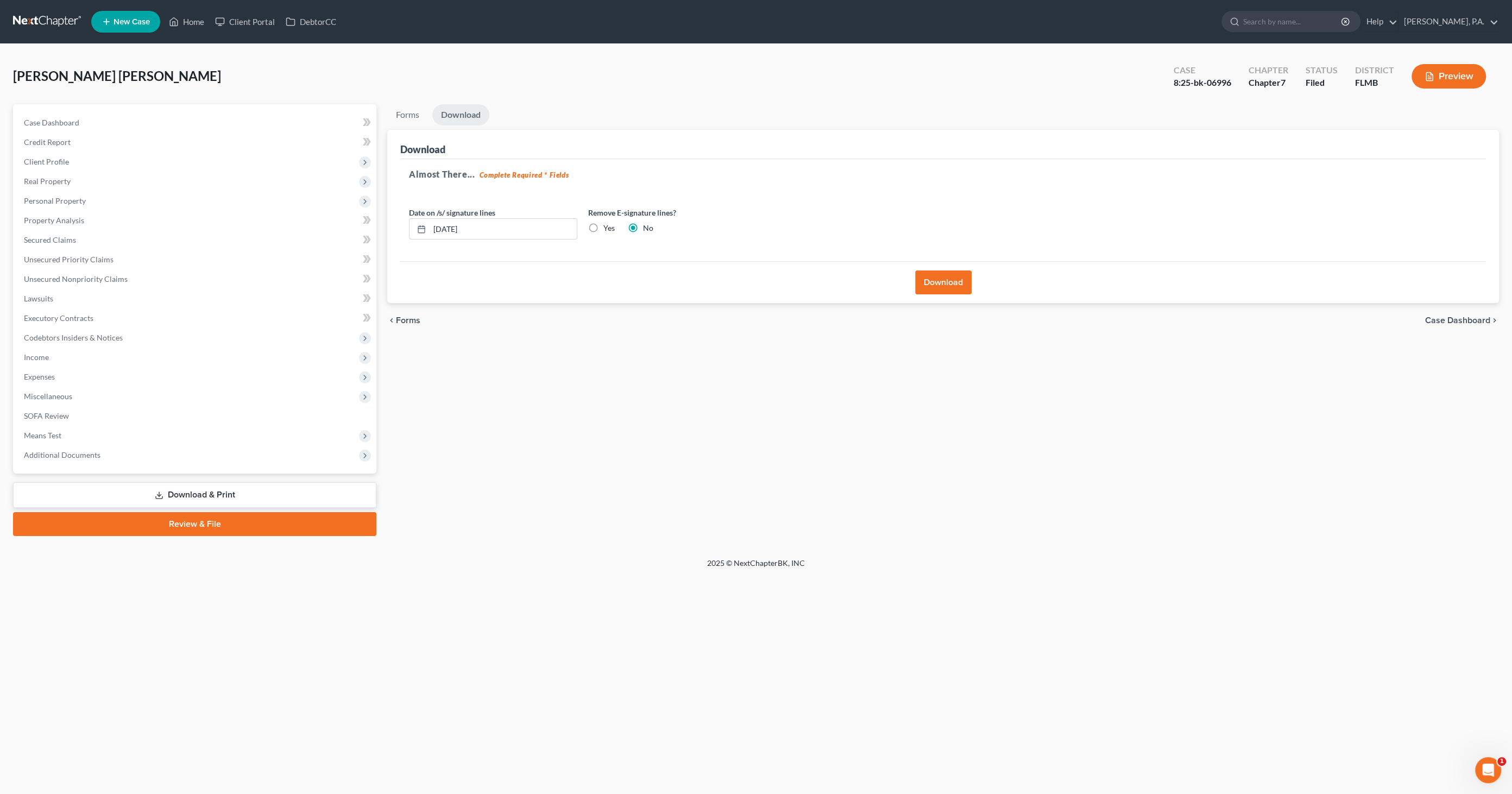
drag, startPoint x: 952, startPoint y: 280, endPoint x: 957, endPoint y: 273, distance: 8.6
click at [952, 280] on button "Download" at bounding box center [943, 282] width 56 height 24
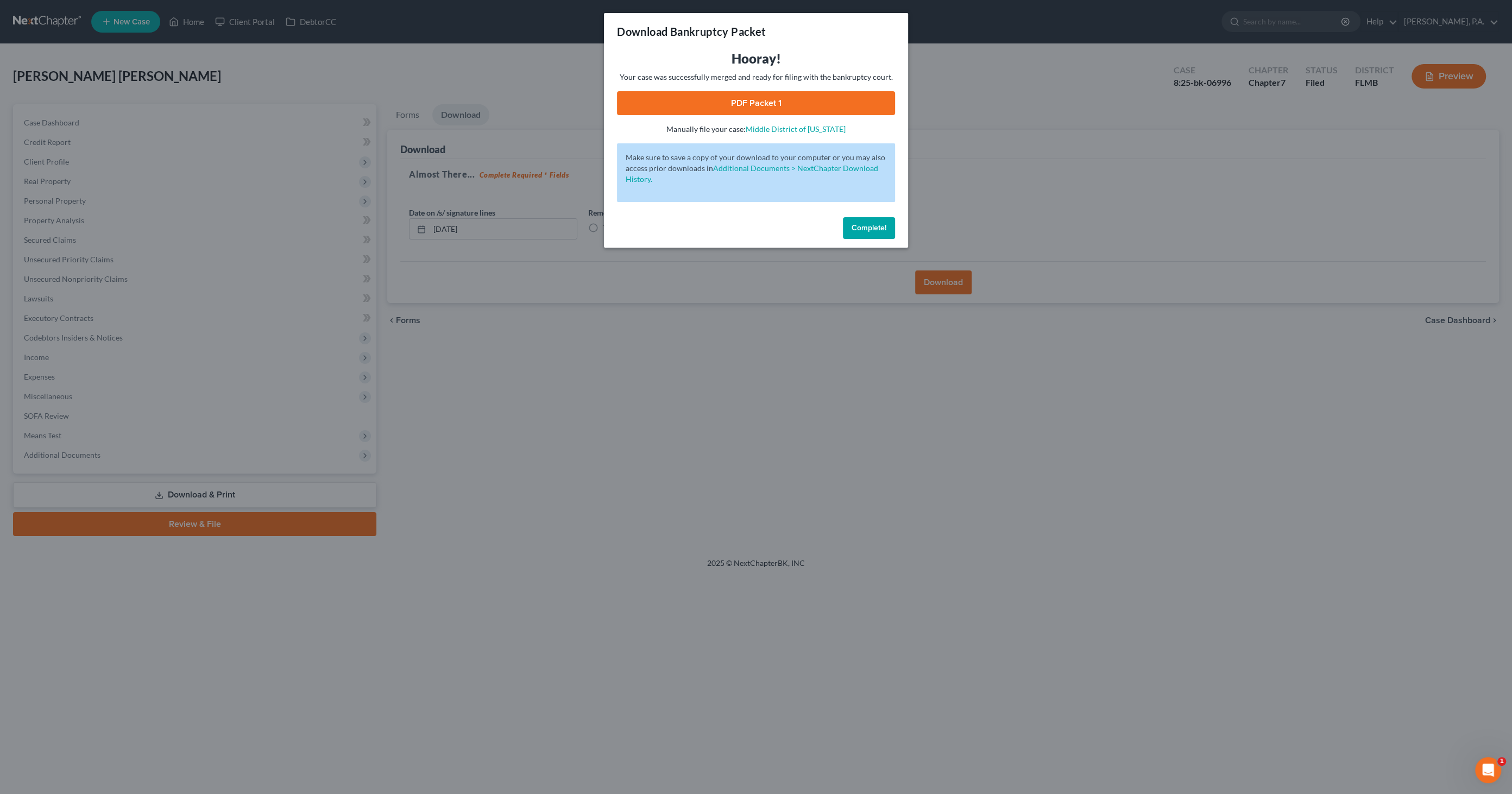
click at [720, 100] on link "PDF Packet 1" at bounding box center [755, 103] width 278 height 24
click at [879, 225] on span "Complete!" at bounding box center [869, 227] width 35 height 9
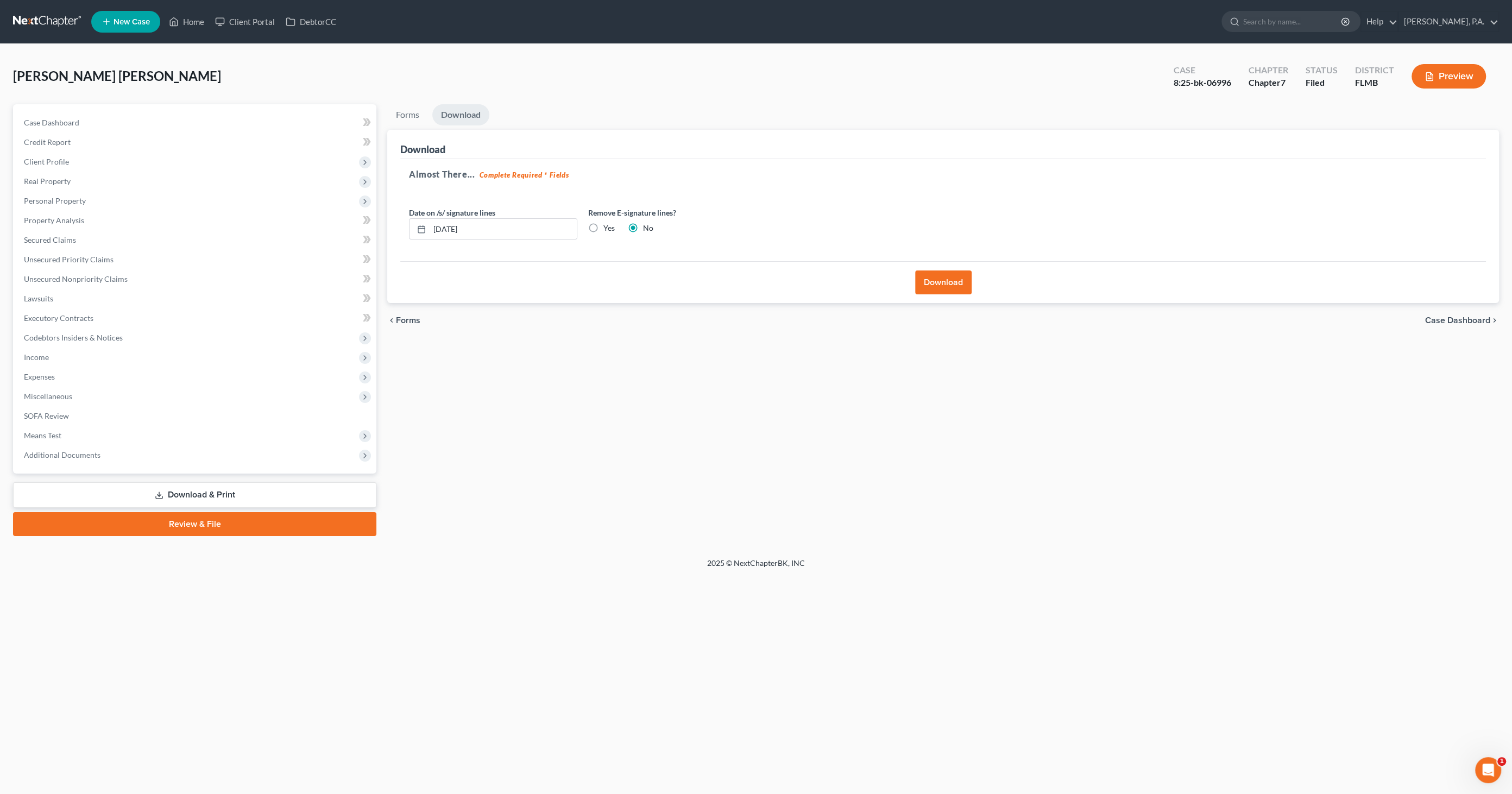
click at [194, 524] on link "Review & File" at bounding box center [194, 524] width 363 height 24
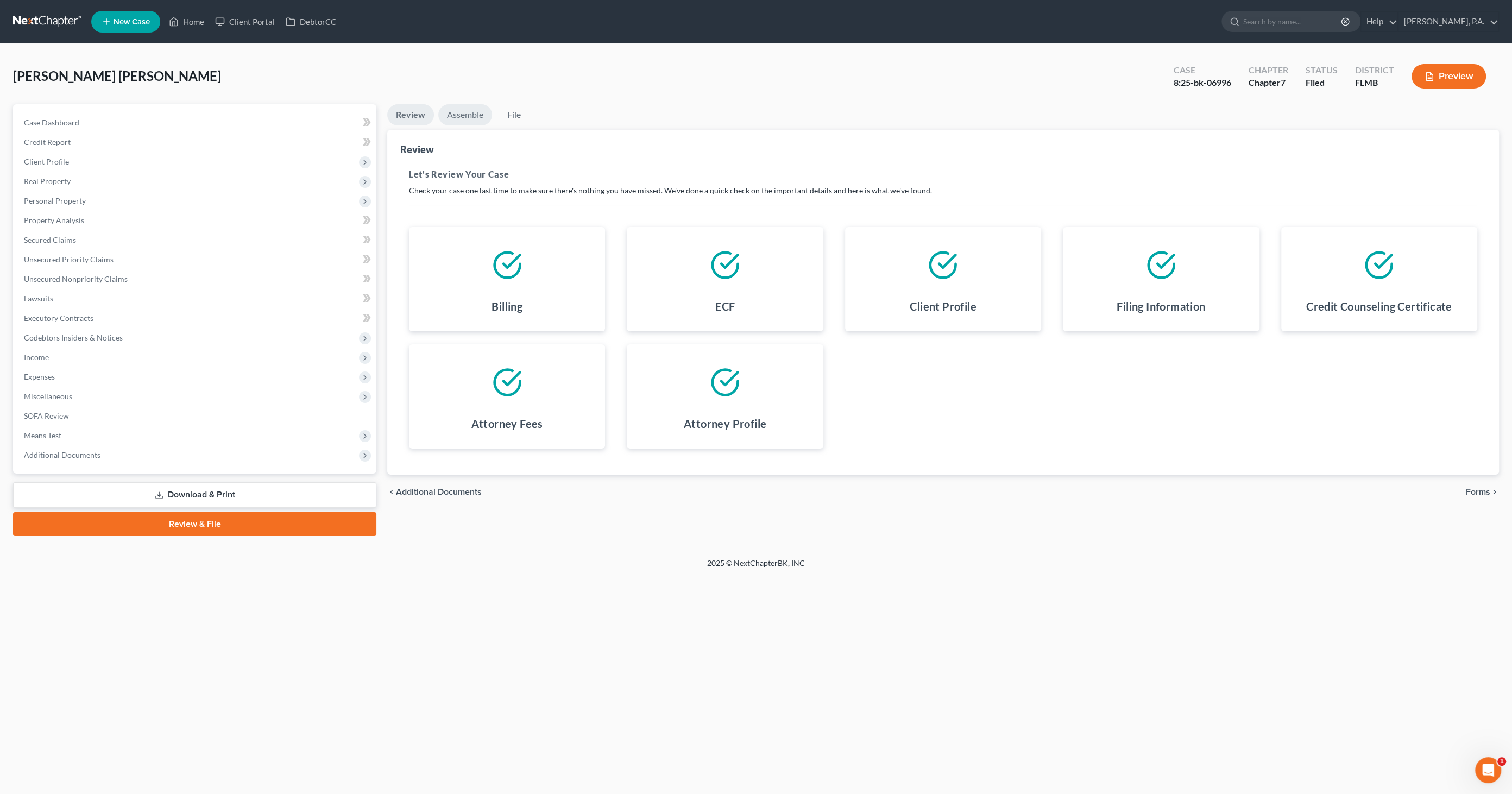
click at [472, 113] on link "Assemble" at bounding box center [465, 115] width 54 height 21
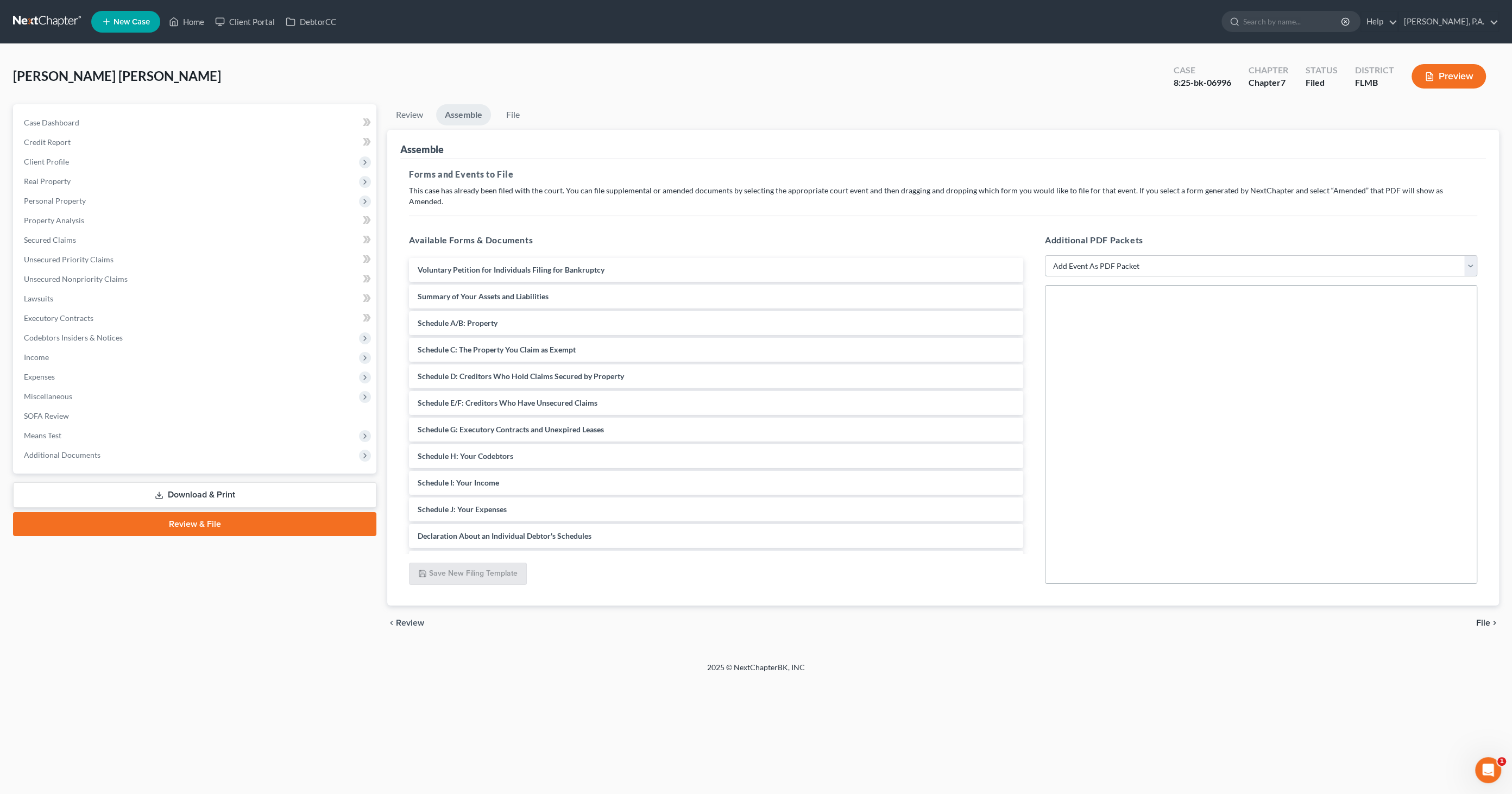
click at [1101, 256] on select "Add Event As PDF Packet Amended Creditor Matrix (Fee)- Only use when no separat…" at bounding box center [1261, 266] width 432 height 22
select select "13"
click at [1045, 256] on select "Add Event As PDF Packet Amended Creditor Matrix (Fee)- Only use when no separat…" at bounding box center [1261, 266] width 432 height 22
select select
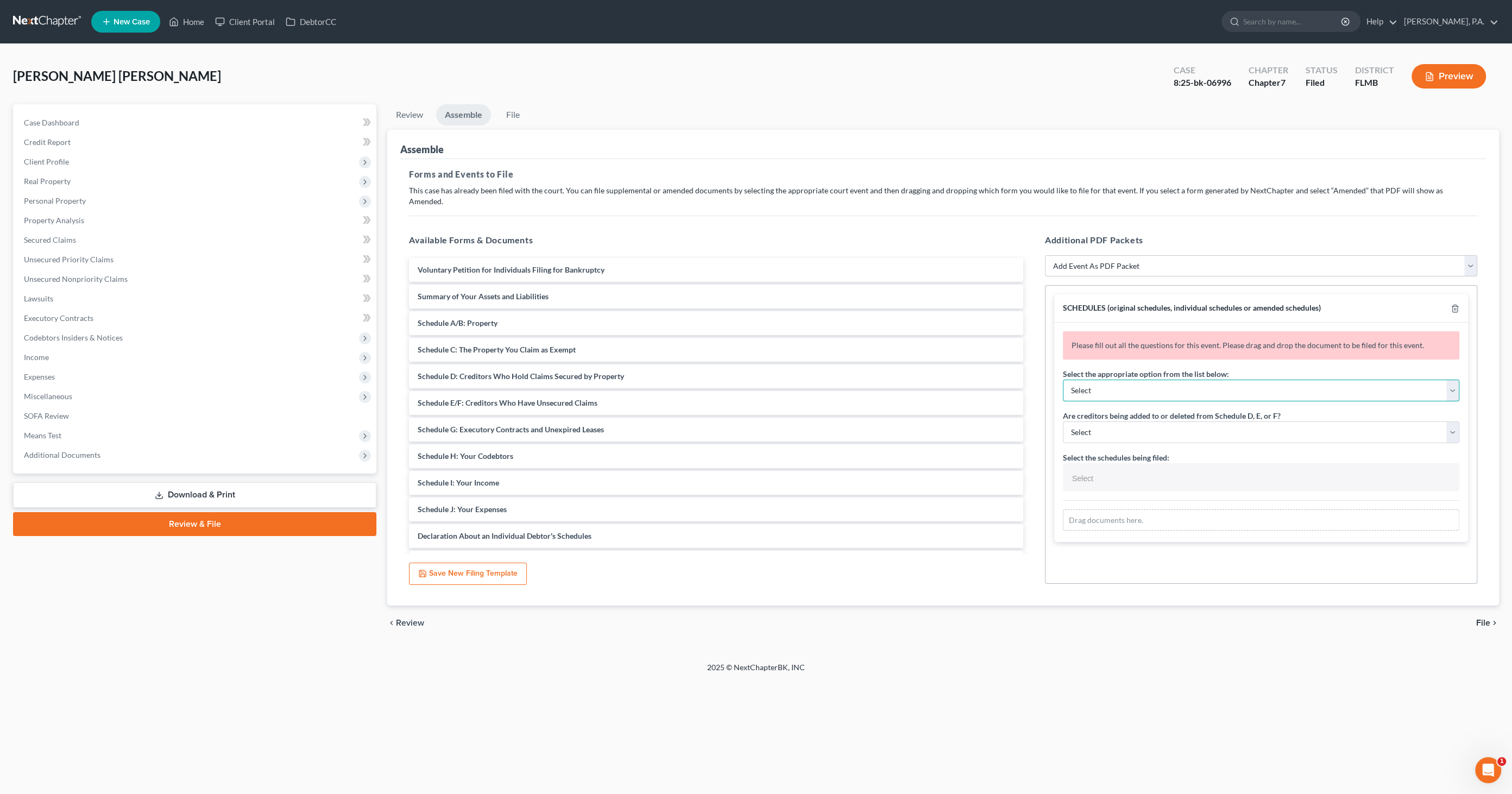
click at [1103, 380] on select "Select Amending a previously filed schedule Original Schedules WITH additional …" at bounding box center [1261, 391] width 396 height 22
select select "2"
click at [1063, 380] on select "Select Amending a previously filed schedule Original Schedules WITH additional …" at bounding box center [1261, 391] width 396 height 22
click at [1093, 422] on select "Select Yes No" at bounding box center [1261, 433] width 396 height 22
select select "1"
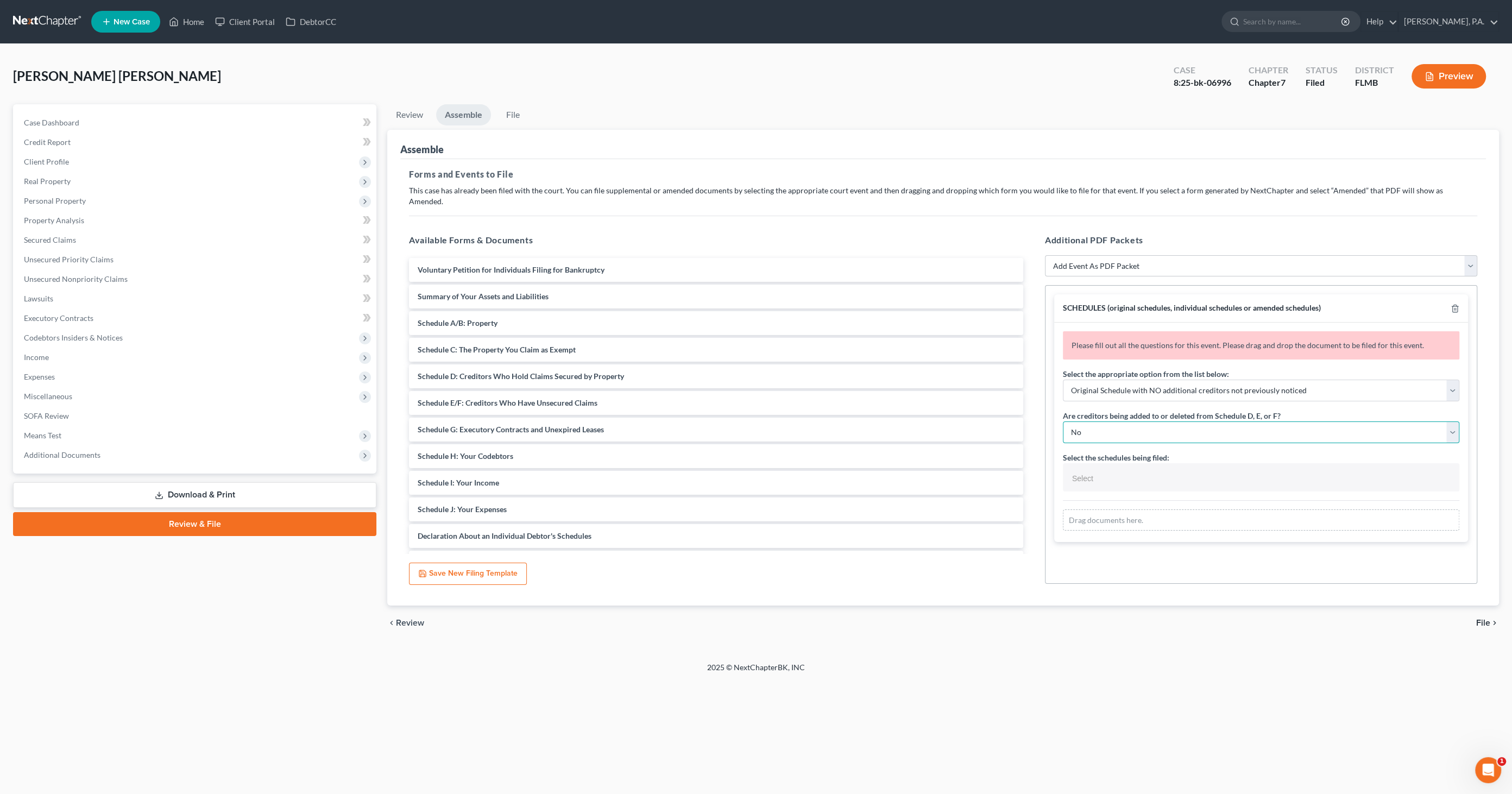
click at [1063, 422] on select "Select Yes No" at bounding box center [1261, 433] width 396 height 22
click at [1100, 470] on input "text" at bounding box center [1259, 479] width 381 height 16
select select "Schedules A - J and Summary of Assets,"
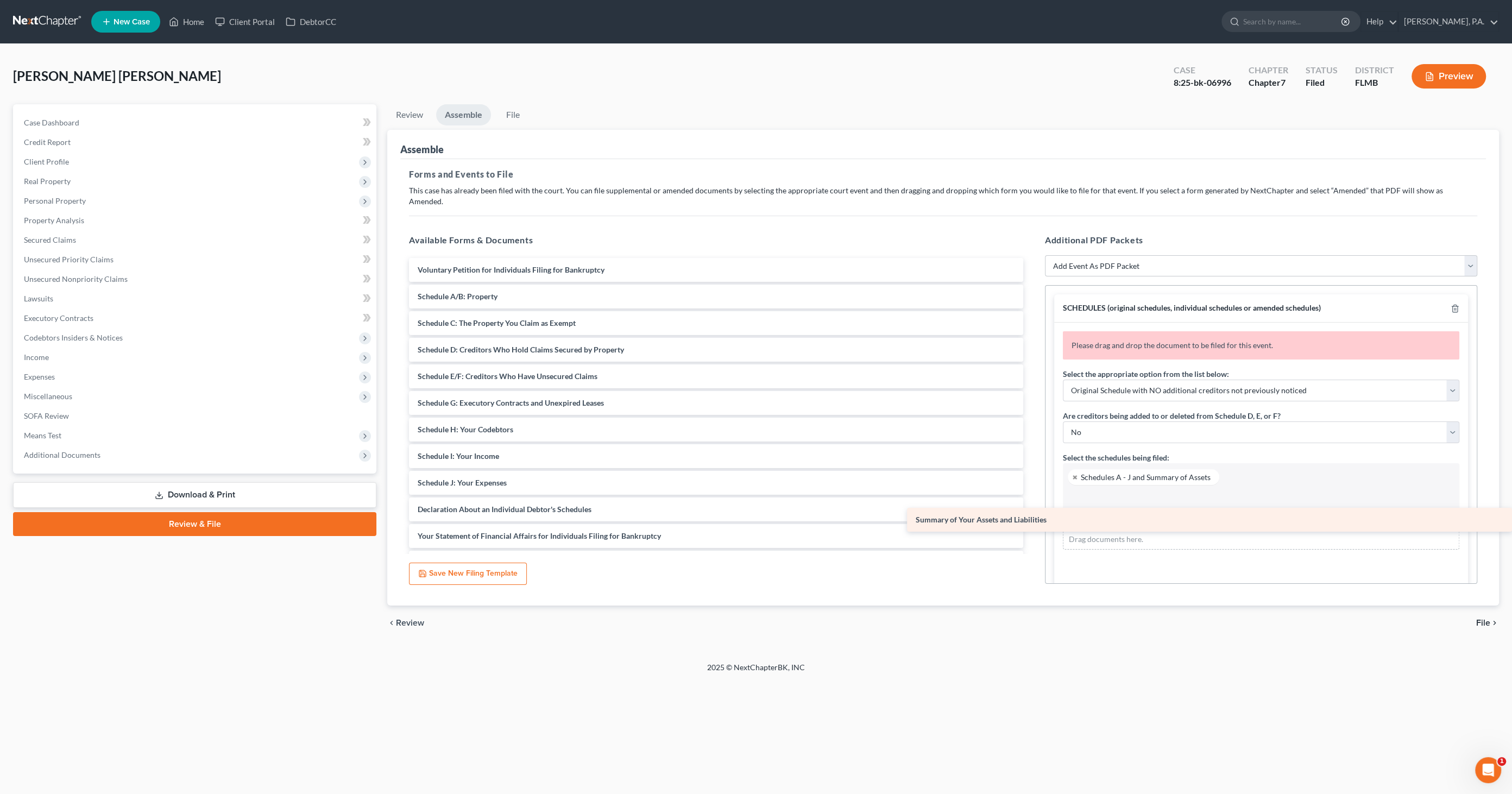
drag, startPoint x: 466, startPoint y: 282, endPoint x: 1125, endPoint y: 518, distance: 700.0
click at [1032, 518] on div "Summary of Your Assets and Liabilities Voluntary Petition for Individuals Filin…" at bounding box center [716, 483] width 632 height 450
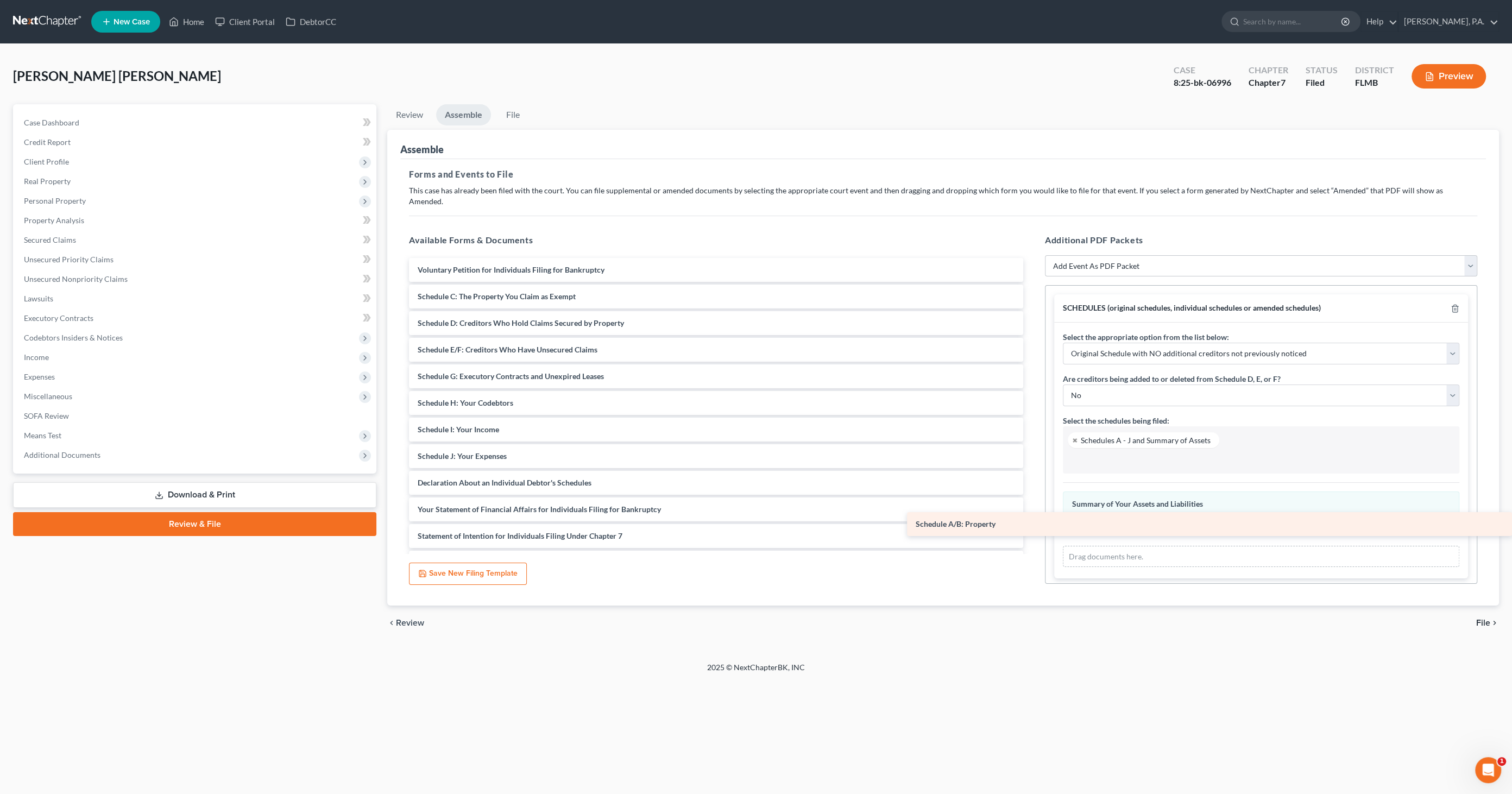
drag, startPoint x: 472, startPoint y: 279, endPoint x: 1095, endPoint y: 518, distance: 667.3
click at [1032, 518] on div "Schedule A/B: Property Voluntary Petition for Individuals Filing for Bankruptcy…" at bounding box center [716, 470] width 632 height 423
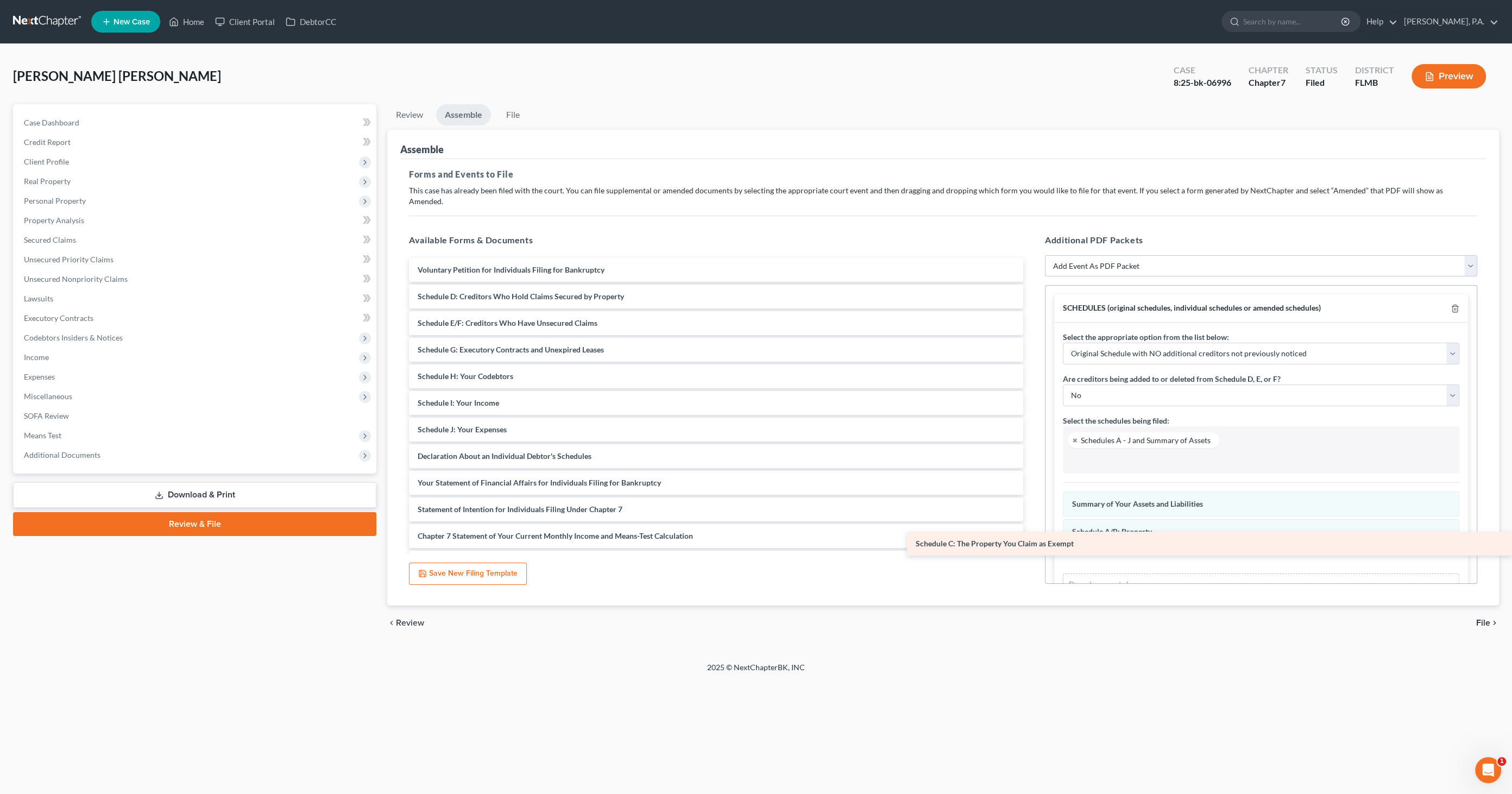
drag, startPoint x: 535, startPoint y: 284, endPoint x: 1081, endPoint y: 543, distance: 604.3
click at [1032, 543] on div "Schedule C: The Property You Claim as Exempt Voluntary Petition for Individuals…" at bounding box center [716, 456] width 632 height 396
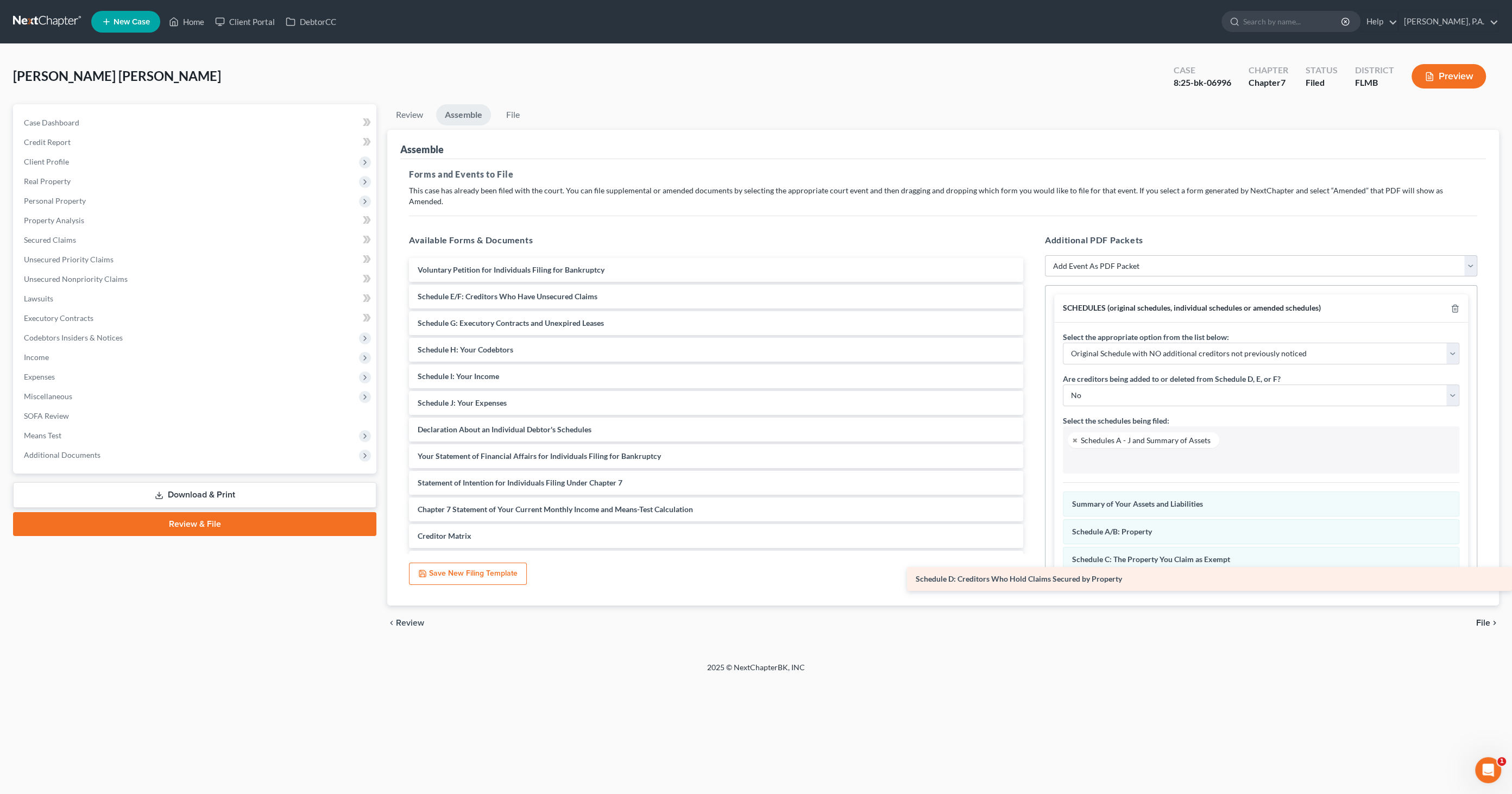
drag, startPoint x: 434, startPoint y: 286, endPoint x: 998, endPoint y: 575, distance: 633.7
click at [995, 580] on div "Schedule D: Creditors Who Hold Claims Secured by Property Voluntary Petition fo…" at bounding box center [716, 443] width 632 height 370
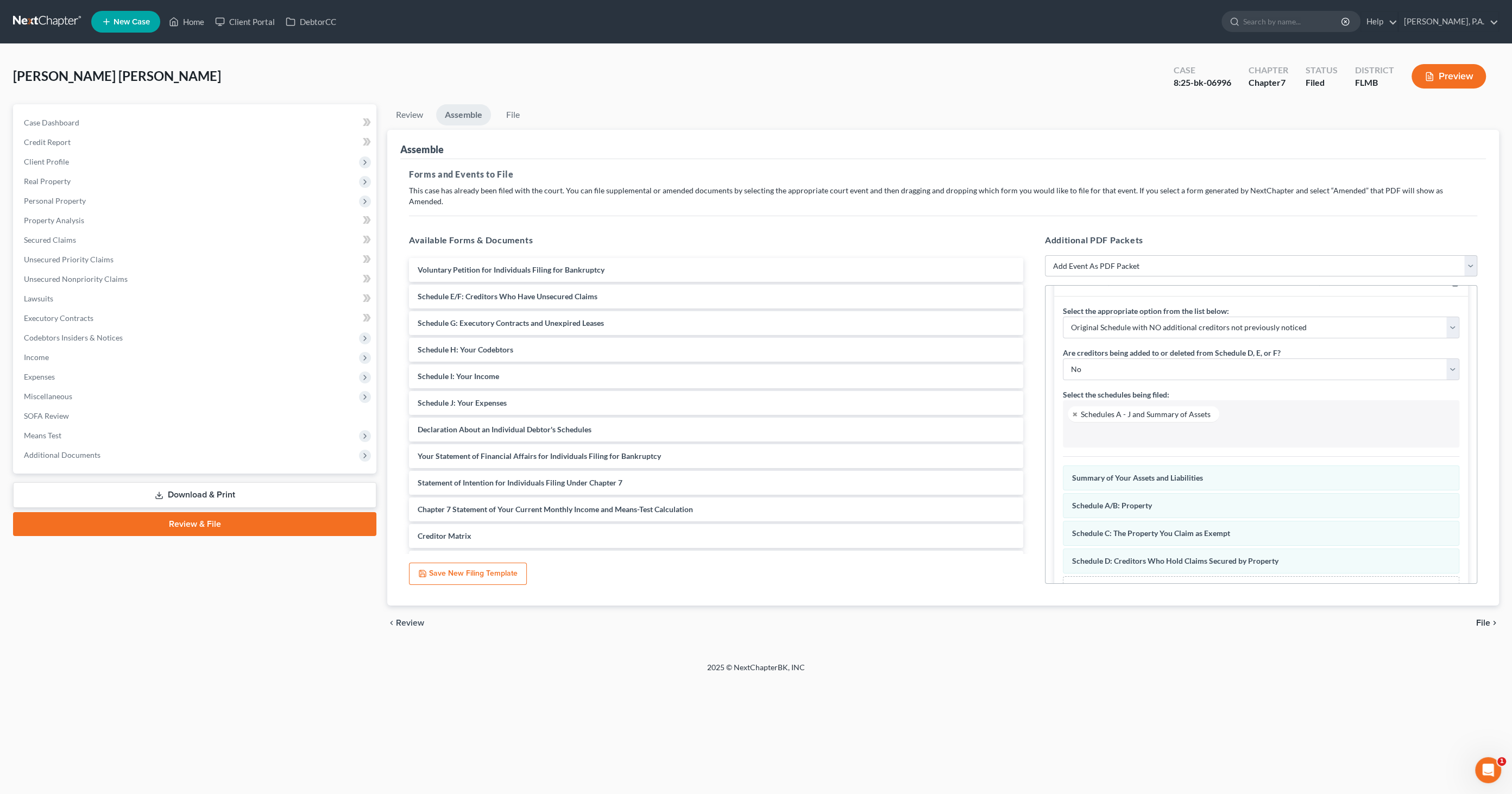
scroll to position [57, 0]
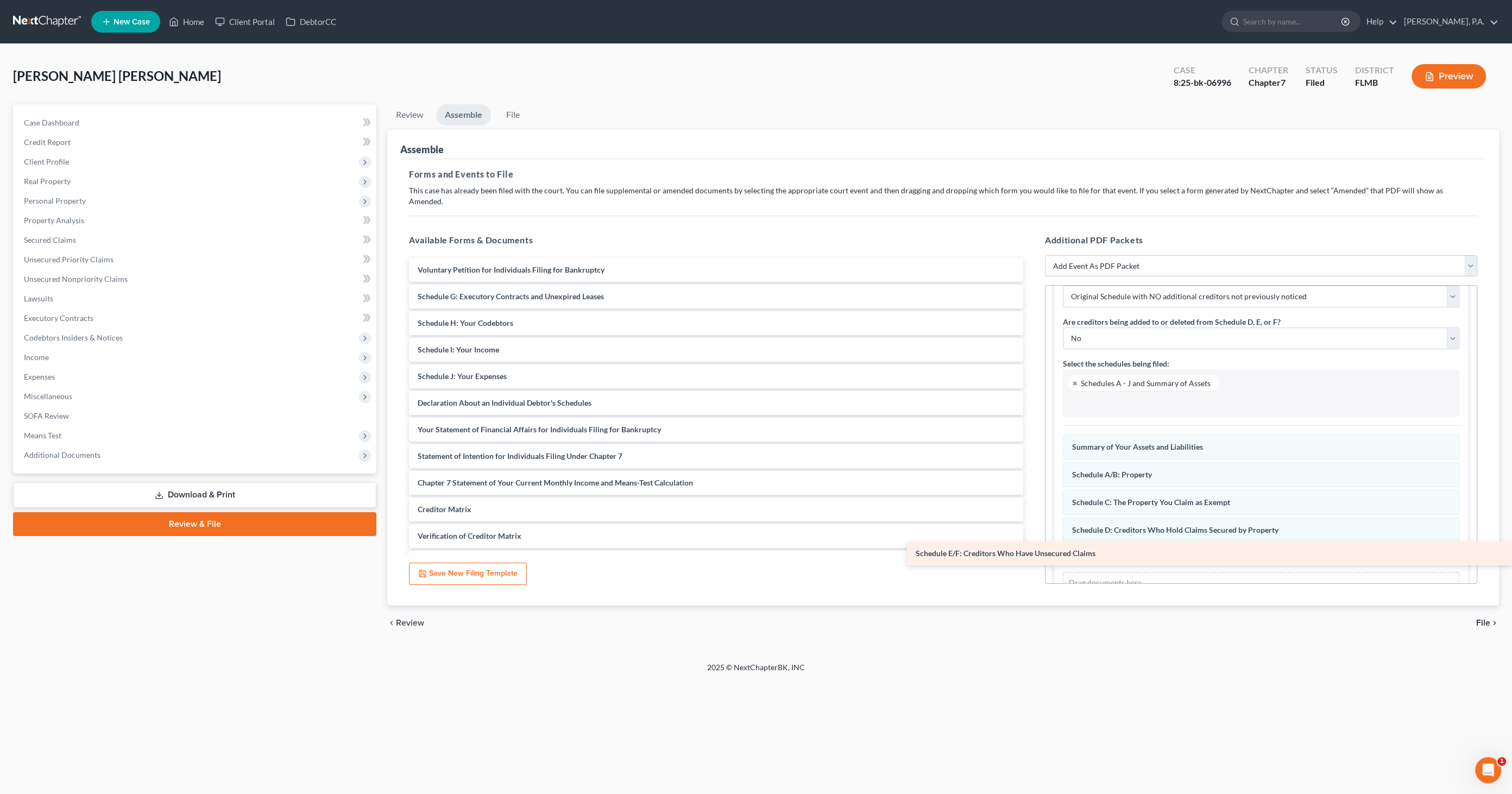
drag, startPoint x: 455, startPoint y: 286, endPoint x: 1076, endPoint y: 555, distance: 676.8
click at [1032, 555] on div "Schedule E/F: Creditors Who Have Unsecured Claims Voluntary Petition for Indivi…" at bounding box center [716, 430] width 632 height 343
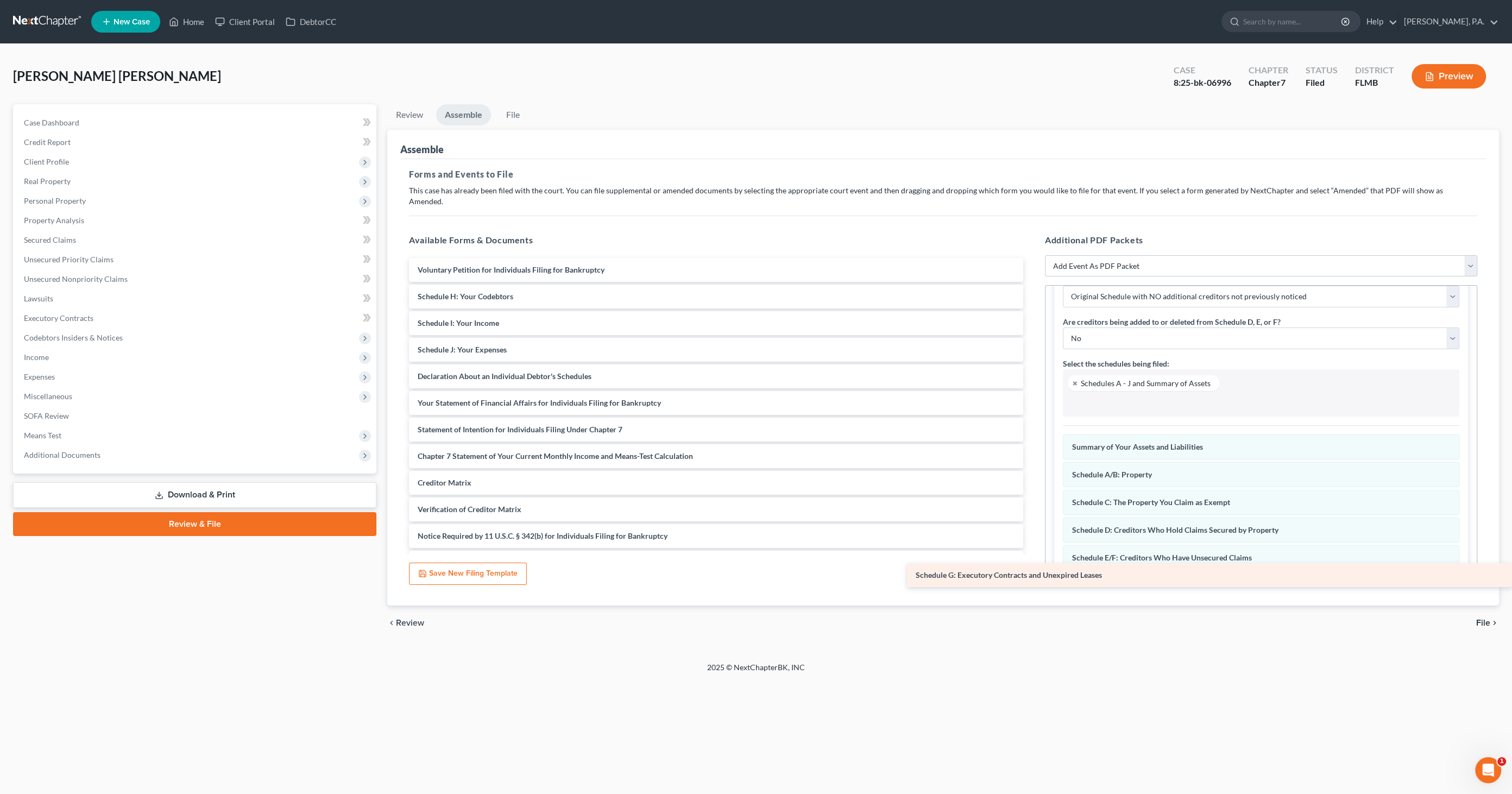
drag, startPoint x: 492, startPoint y: 282, endPoint x: 1136, endPoint y: 565, distance: 703.4
click at [1032, 565] on div "Schedule G: Executory Contracts and Unexpired Leases Voluntary Petition for Ind…" at bounding box center [716, 416] width 632 height 317
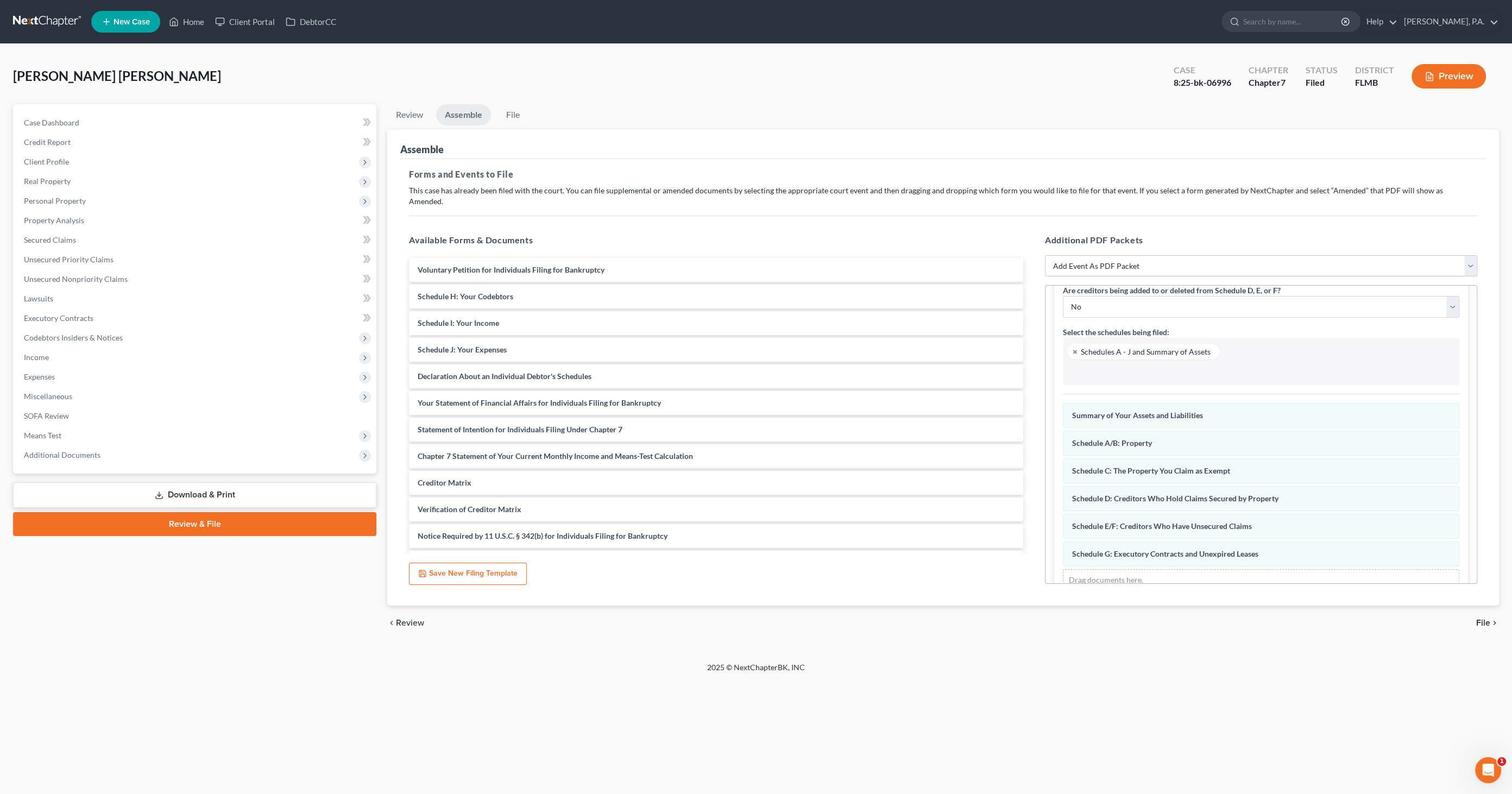
scroll to position [112, 0]
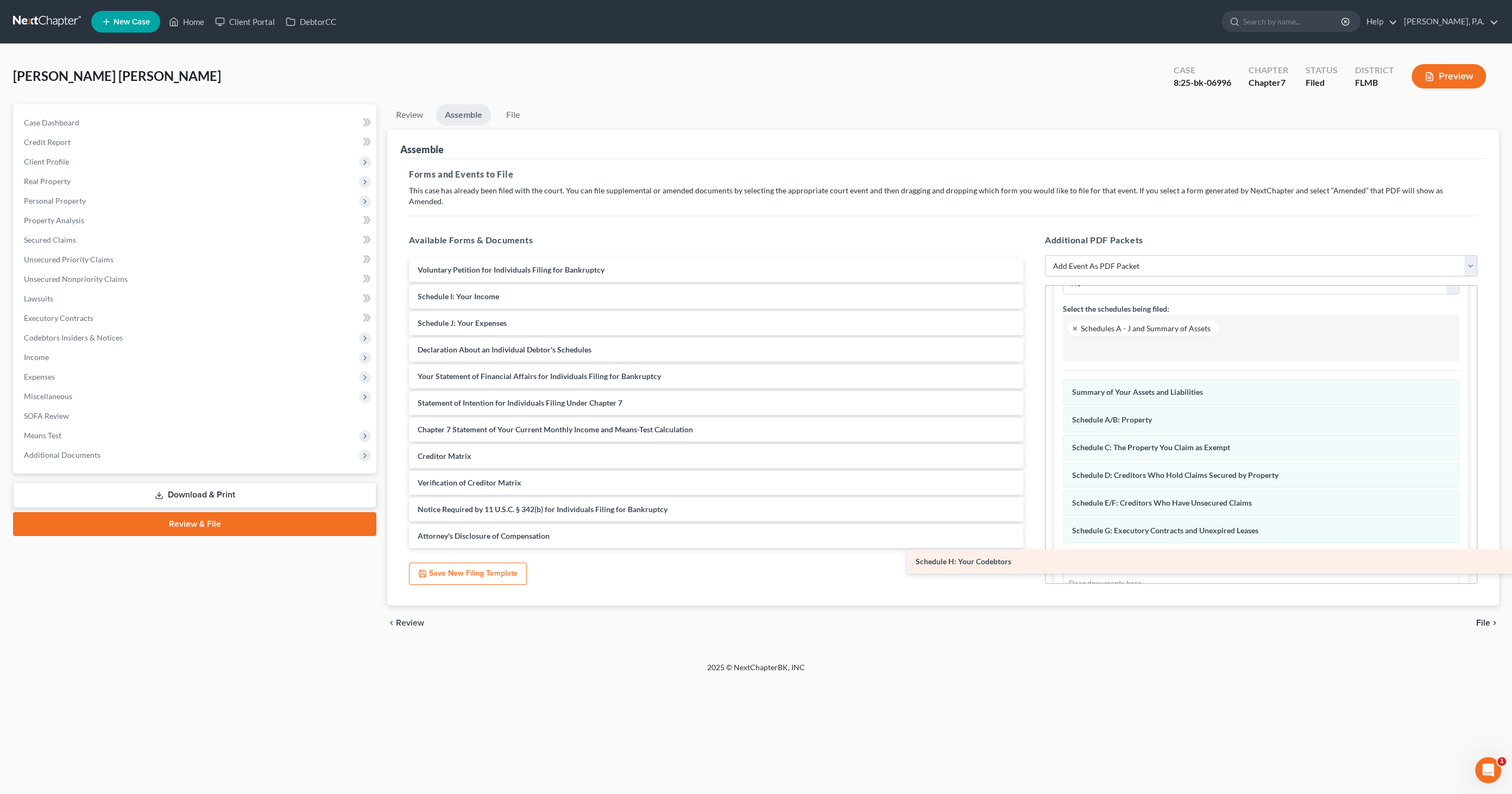
drag, startPoint x: 457, startPoint y: 282, endPoint x: 1171, endPoint y: 541, distance: 759.5
click at [1032, 541] on div "Schedule H: Your Codebtors Voluntary Petition for Individuals Filing for Bankru…" at bounding box center [716, 403] width 632 height 290
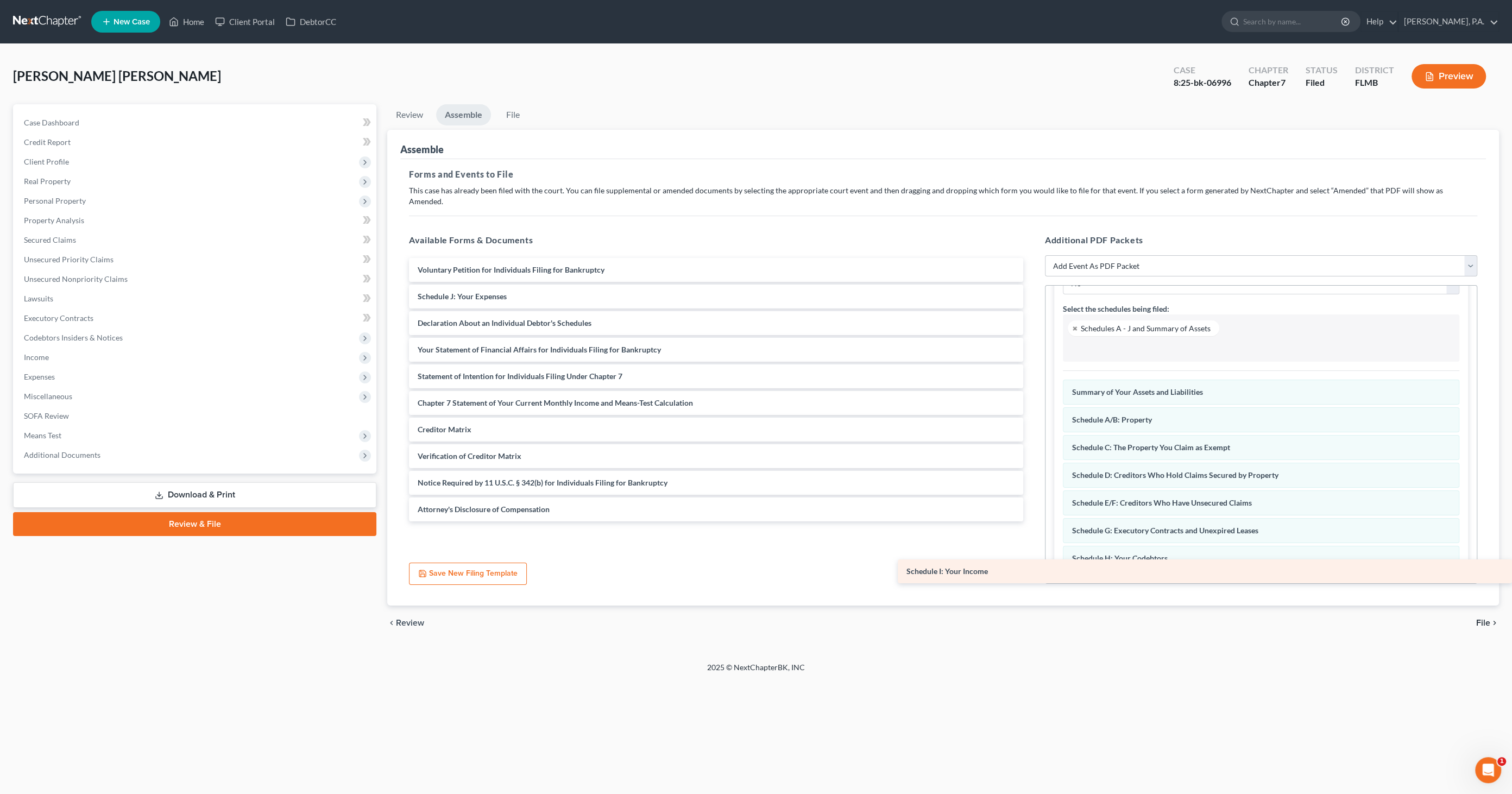
drag, startPoint x: 478, startPoint y: 282, endPoint x: 1164, endPoint y: 565, distance: 742.1
click at [1032, 521] on div "Schedule I: Your Income Voluntary Petition for Individuals Filing for Bankruptc…" at bounding box center [716, 390] width 632 height 264
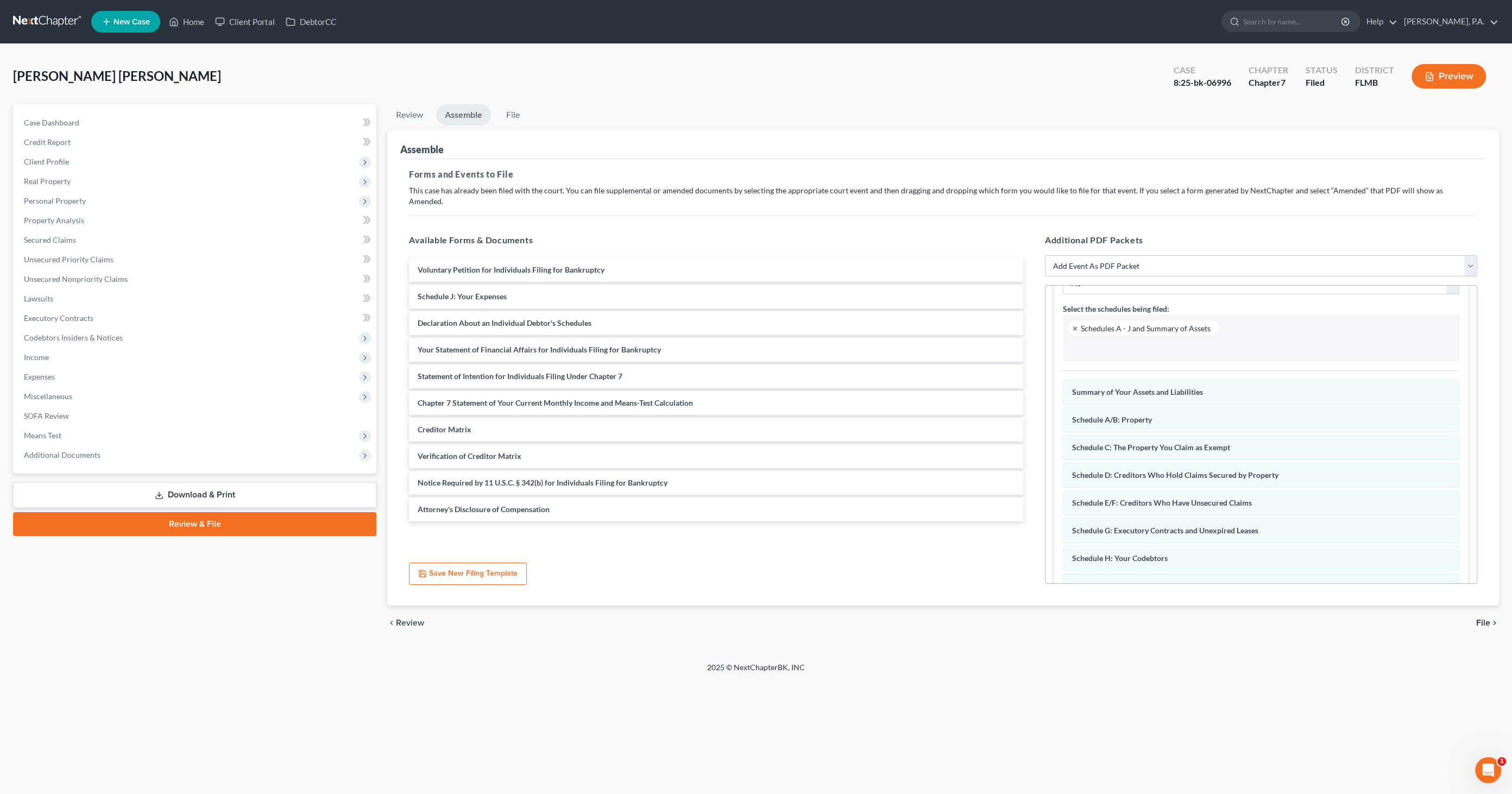
scroll to position [167, 0]
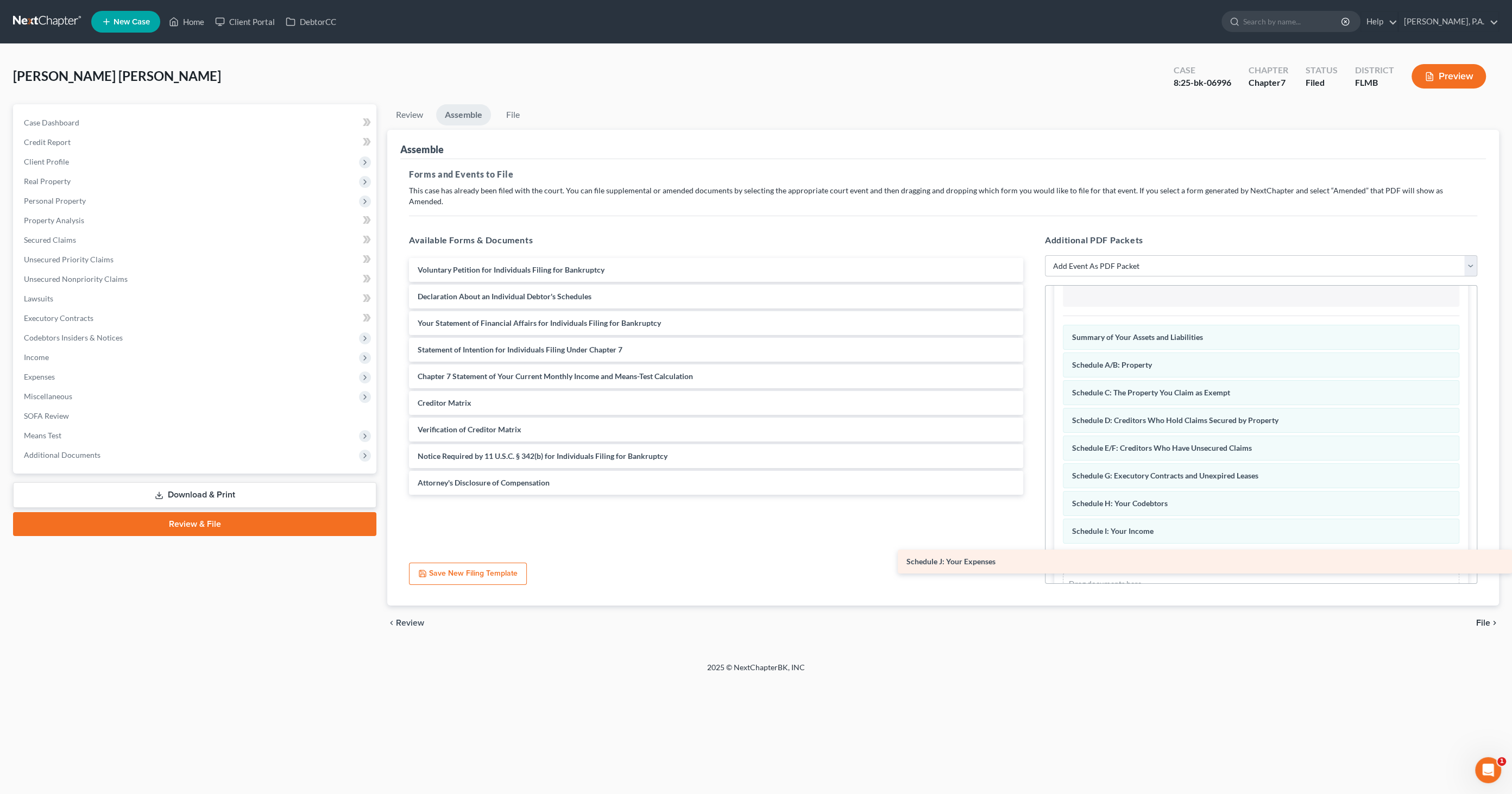
drag, startPoint x: 468, startPoint y: 284, endPoint x: 1144, endPoint y: 556, distance: 728.7
click at [1032, 495] on div "Schedule J: Your Expenses Voluntary Petition for Individuals Filing for Bankrup…" at bounding box center [716, 376] width 632 height 237
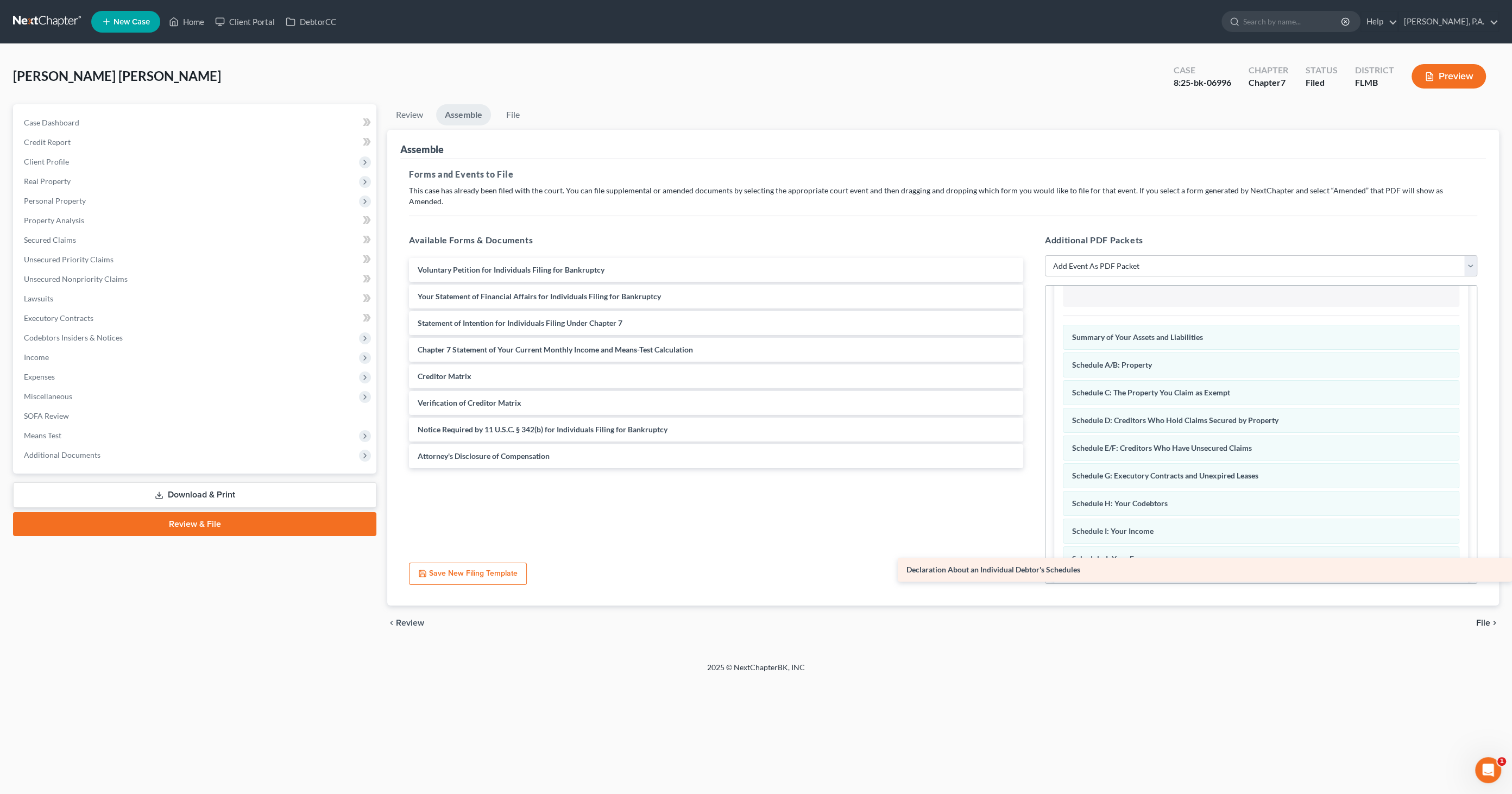
drag, startPoint x: 484, startPoint y: 280, endPoint x: 1195, endPoint y: 571, distance: 768.2
click at [1032, 468] on div "Declaration About an Individual Debtor's Schedules Voluntary Petition for Indiv…" at bounding box center [716, 363] width 632 height 210
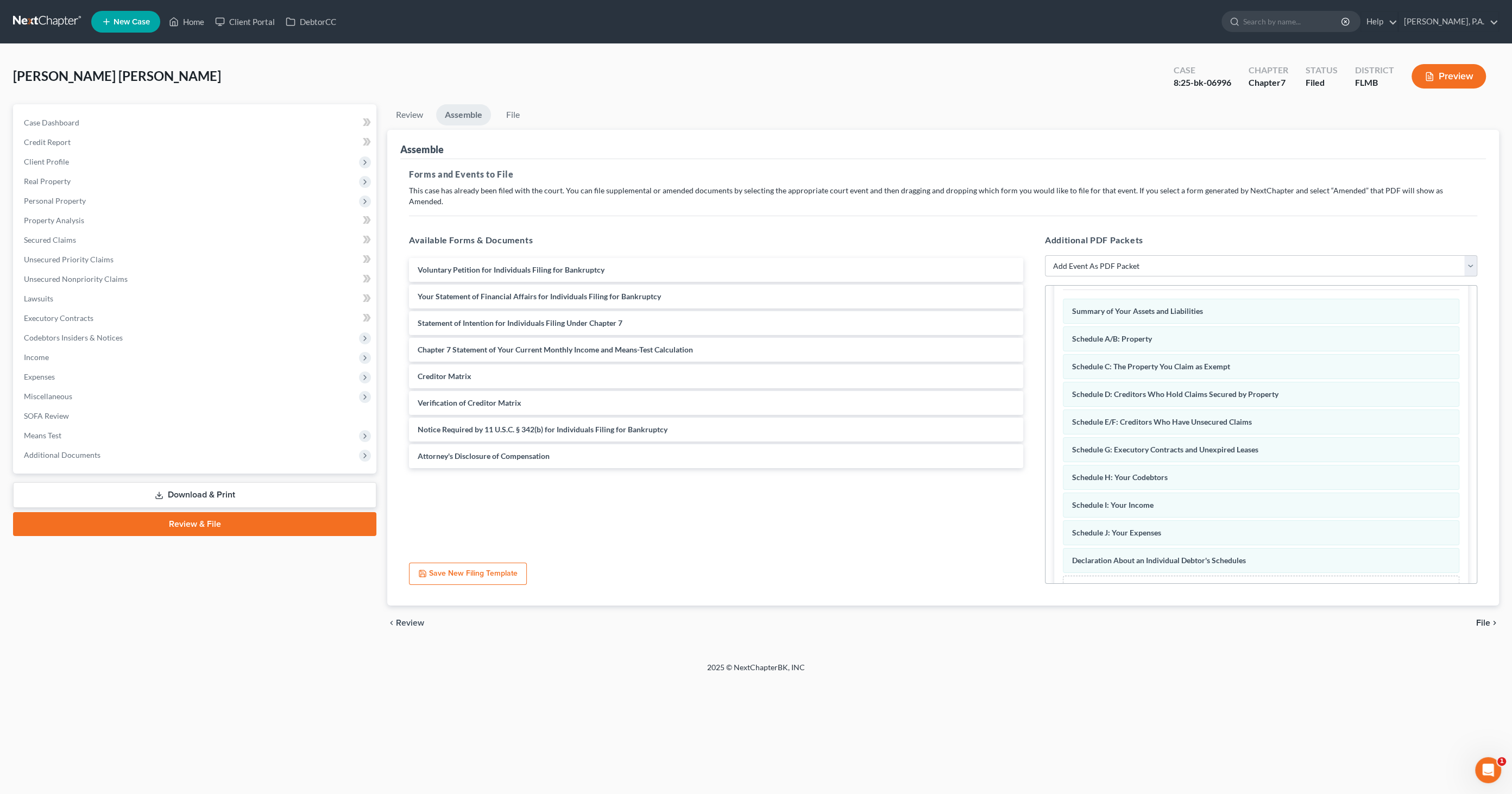
scroll to position [222, 0]
click at [1193, 258] on select "Add Event As PDF Packet Amended Creditor Matrix (Fee)- Only use when no separat…" at bounding box center [1261, 266] width 432 height 22
select select "18"
click at [1045, 256] on select "Add Event As PDF Packet Amended Creditor Matrix (Fee)- Only use when no separat…" at bounding box center [1261, 266] width 432 height 22
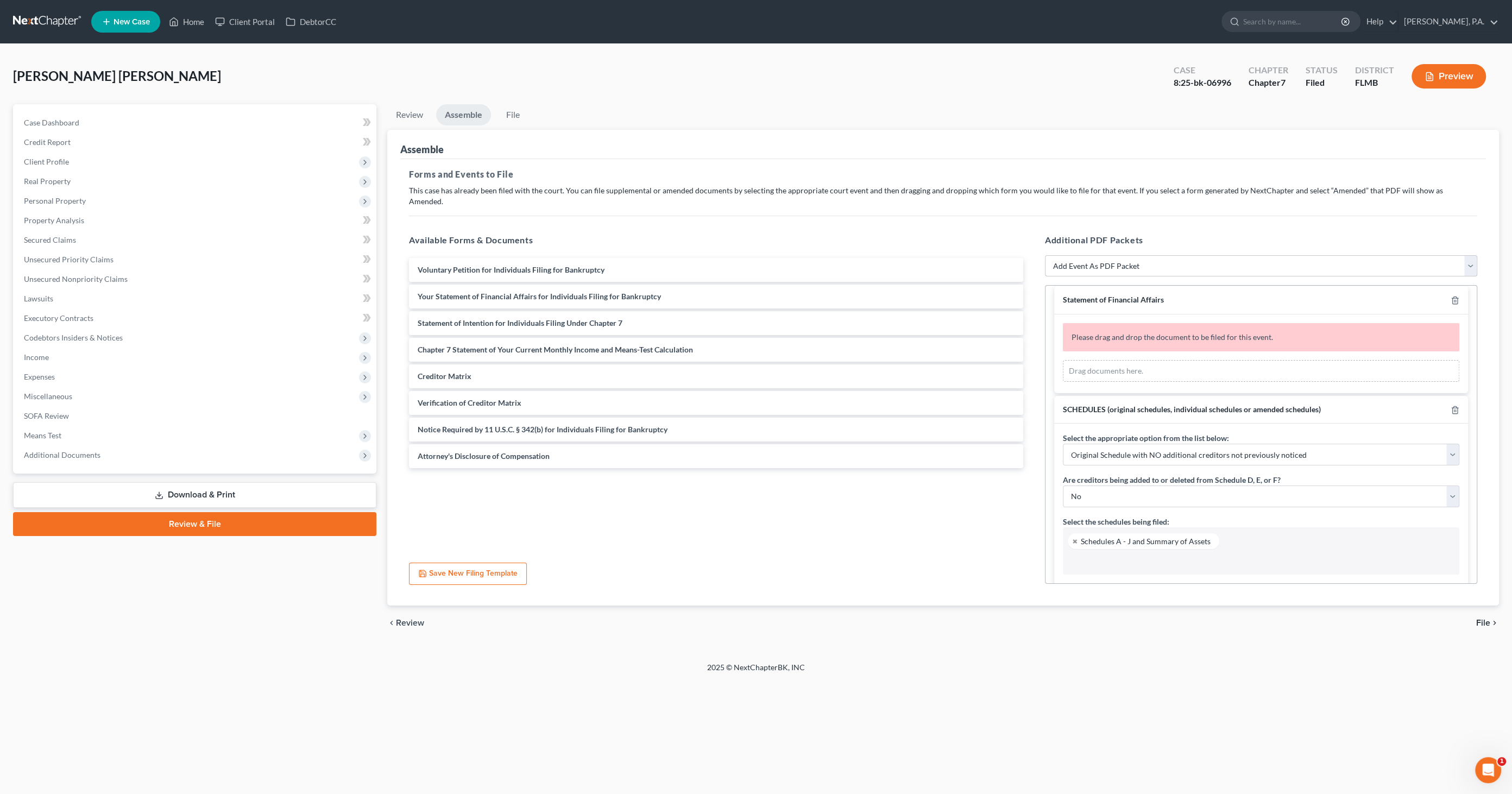
scroll to position [0, 0]
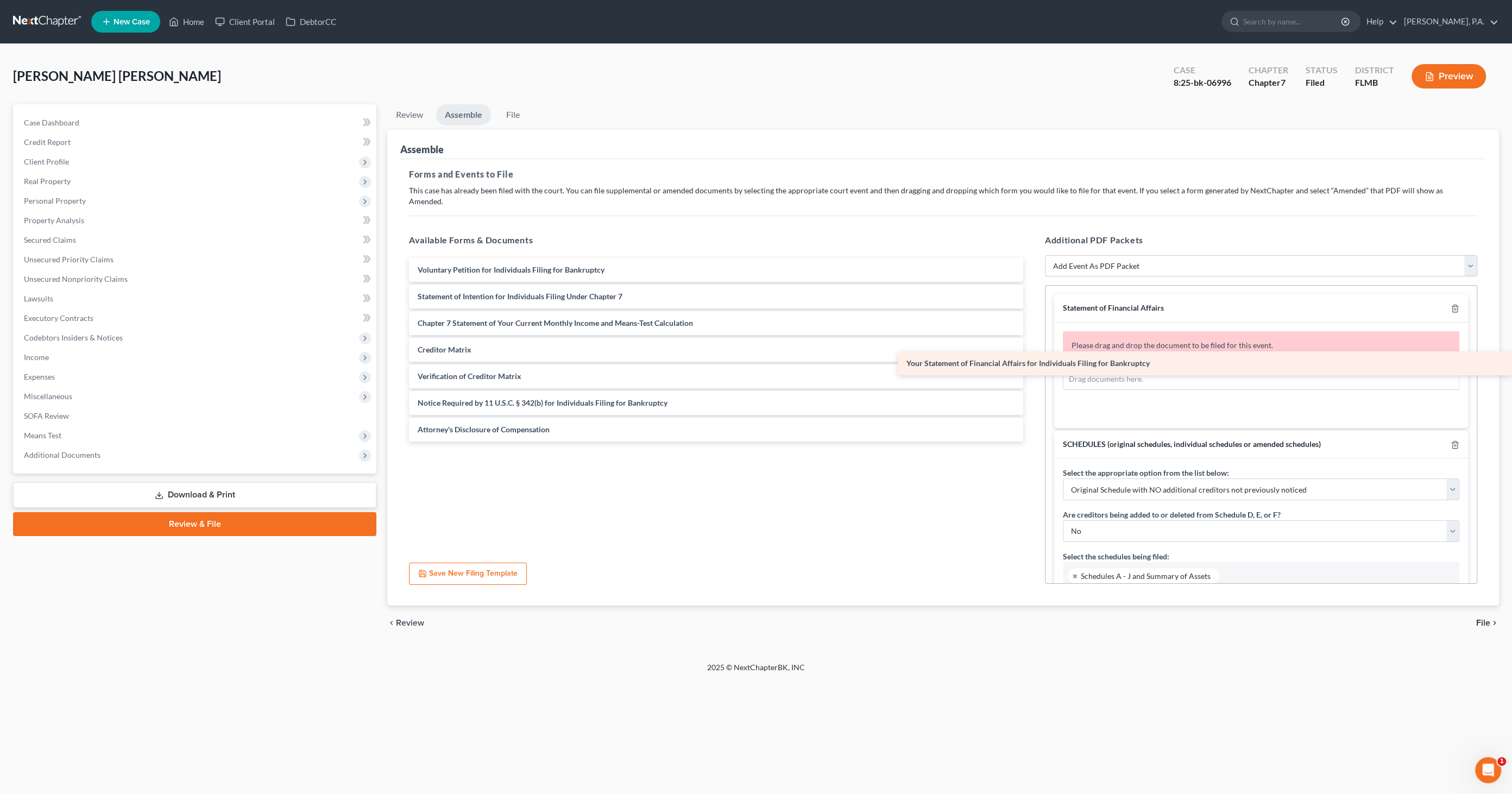
drag, startPoint x: 439, startPoint y: 282, endPoint x: 1074, endPoint y: 360, distance: 639.8
click at [1032, 360] on div "Your Statement of Financial Affairs for Individuals Filing for Bankruptcy Volun…" at bounding box center [716, 350] width 632 height 183
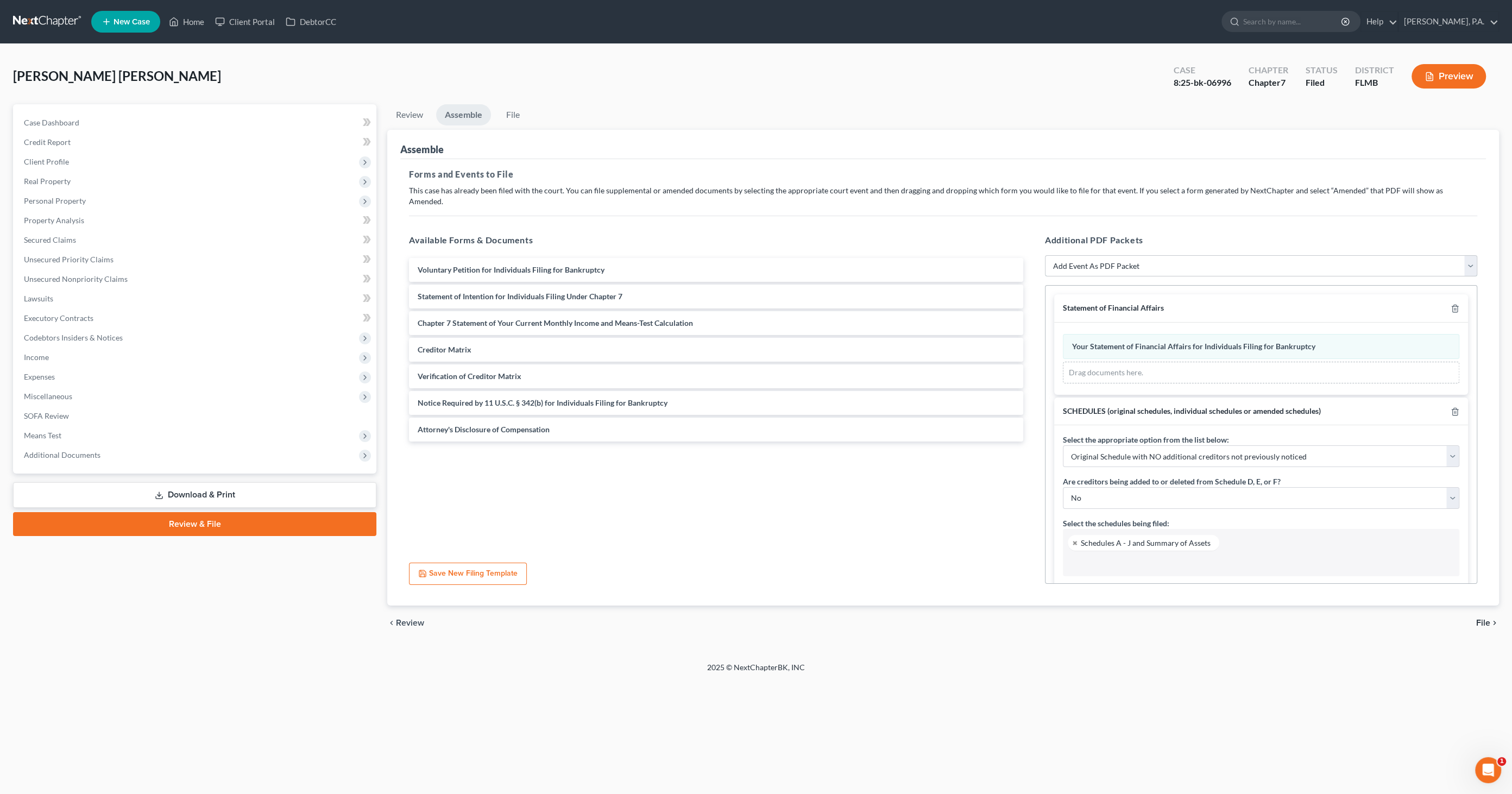
click at [1279, 256] on select "Add Event As PDF Packet Amended Creditor Matrix (Fee)- Only use when no separat…" at bounding box center [1261, 266] width 432 height 22
select select "20"
click at [1045, 256] on select "Add Event As PDF Packet Amended Creditor Matrix (Fee)- Only use when no separat…" at bounding box center [1261, 266] width 432 height 22
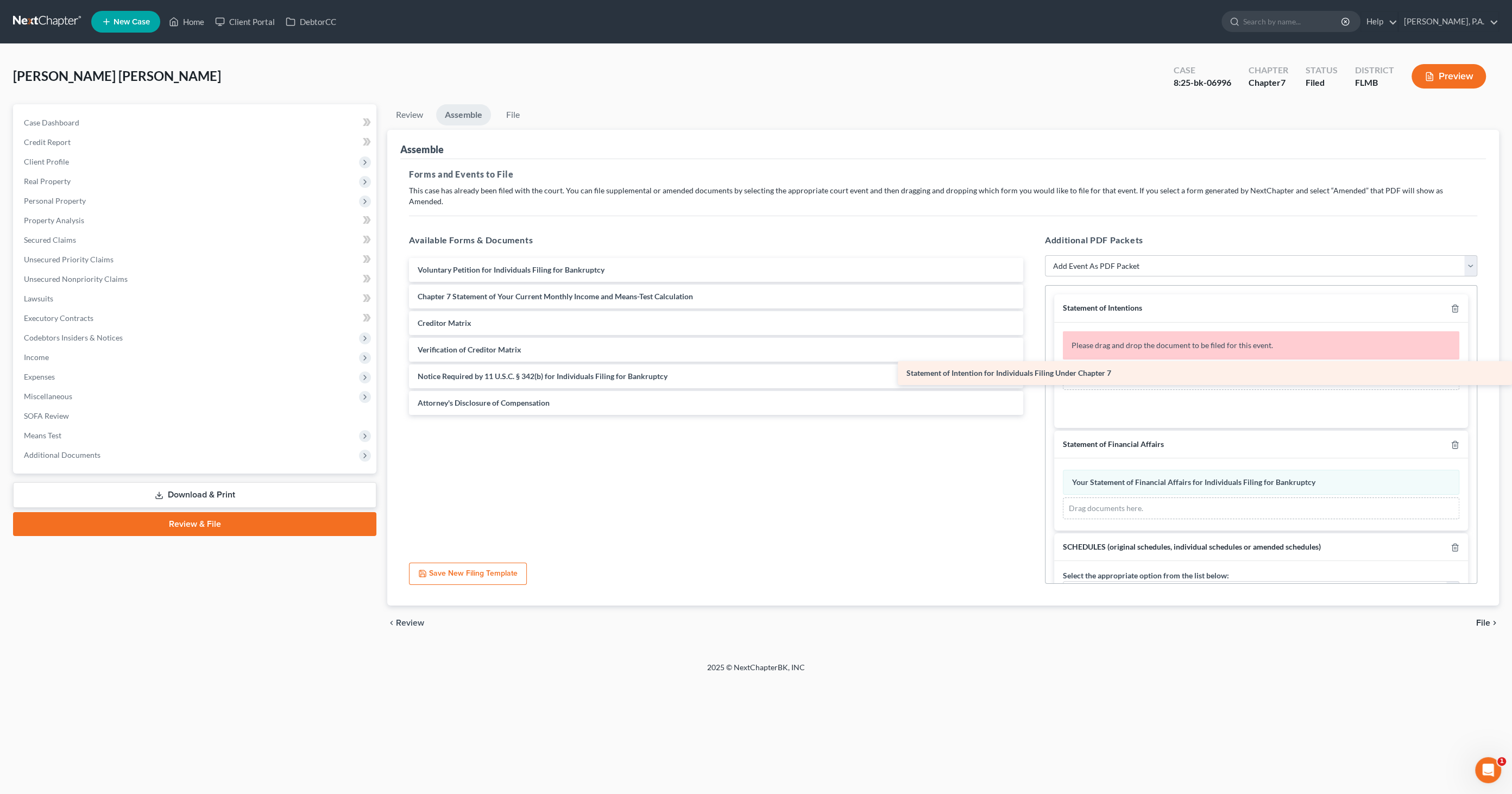
drag, startPoint x: 465, startPoint y: 280, endPoint x: 1178, endPoint y: 367, distance: 718.3
click at [1032, 367] on div "Statement of Intention for Individuals Filing Under Chapter 7 Voluntary Petitio…" at bounding box center [716, 337] width 632 height 157
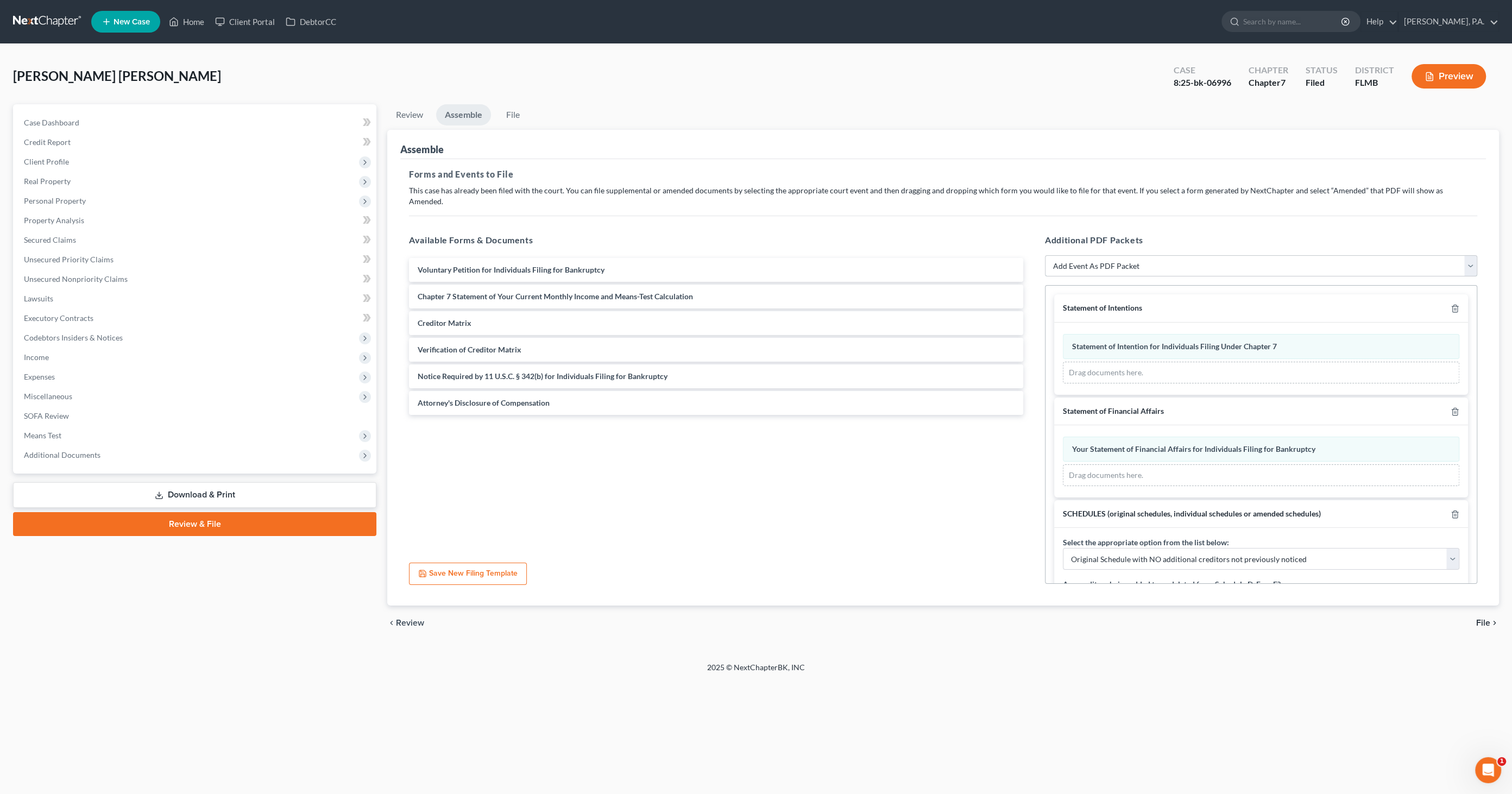
click at [1168, 256] on select "Add Event As PDF Packet Amended Creditor Matrix (Fee)- Only use when no separat…" at bounding box center [1261, 266] width 432 height 22
select select "16"
click at [1045, 256] on select "Add Event As PDF Packet Amended Creditor Matrix (Fee)- Only use when no separat…" at bounding box center [1261, 266] width 432 height 22
select select
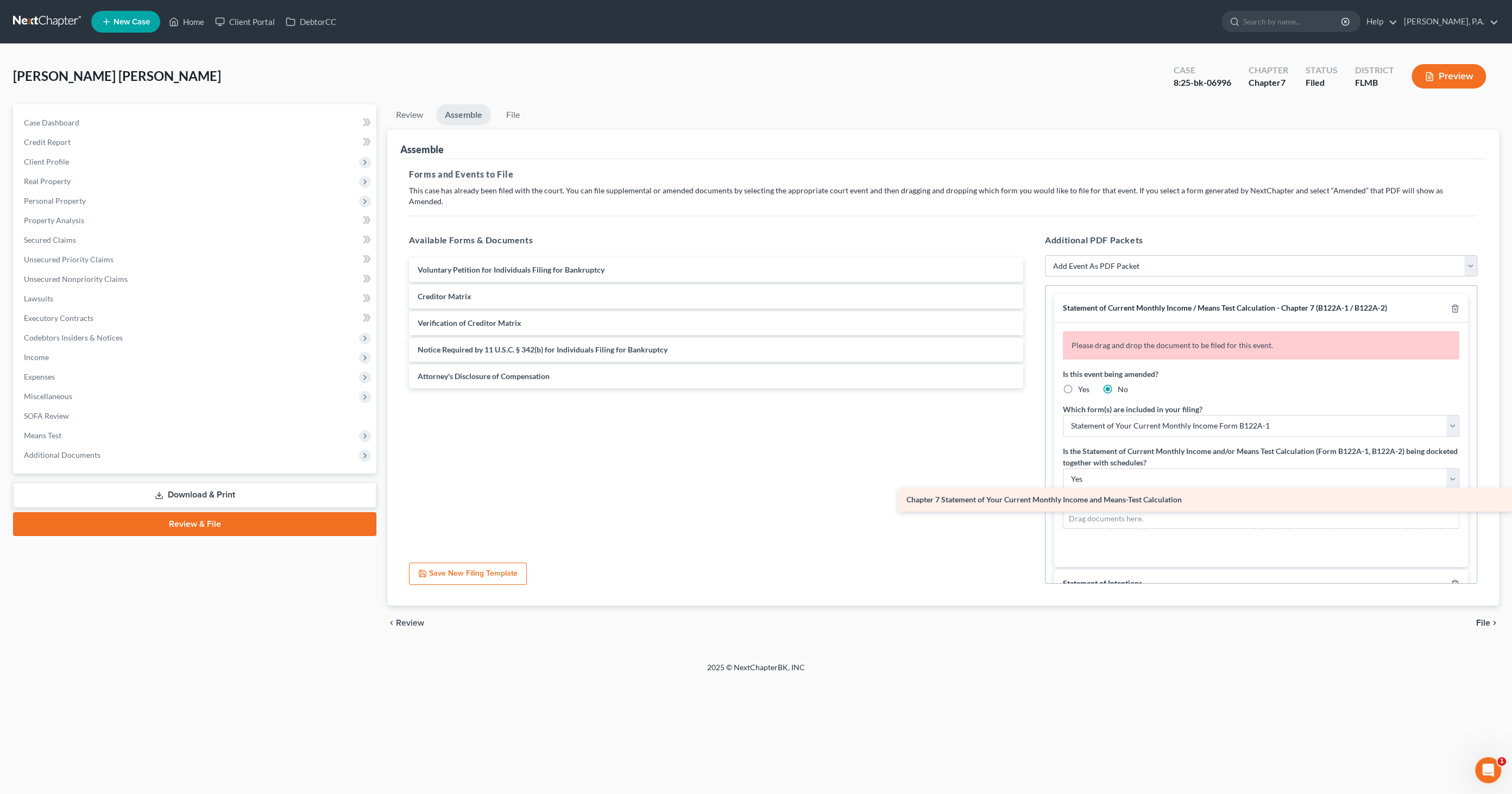
drag, startPoint x: 446, startPoint y: 283, endPoint x: 1234, endPoint y: 498, distance: 816.8
click at [1032, 388] on div "Chapter 7 Statement of Your Current Monthly Income and Means-Test Calculation V…" at bounding box center [716, 324] width 632 height 131
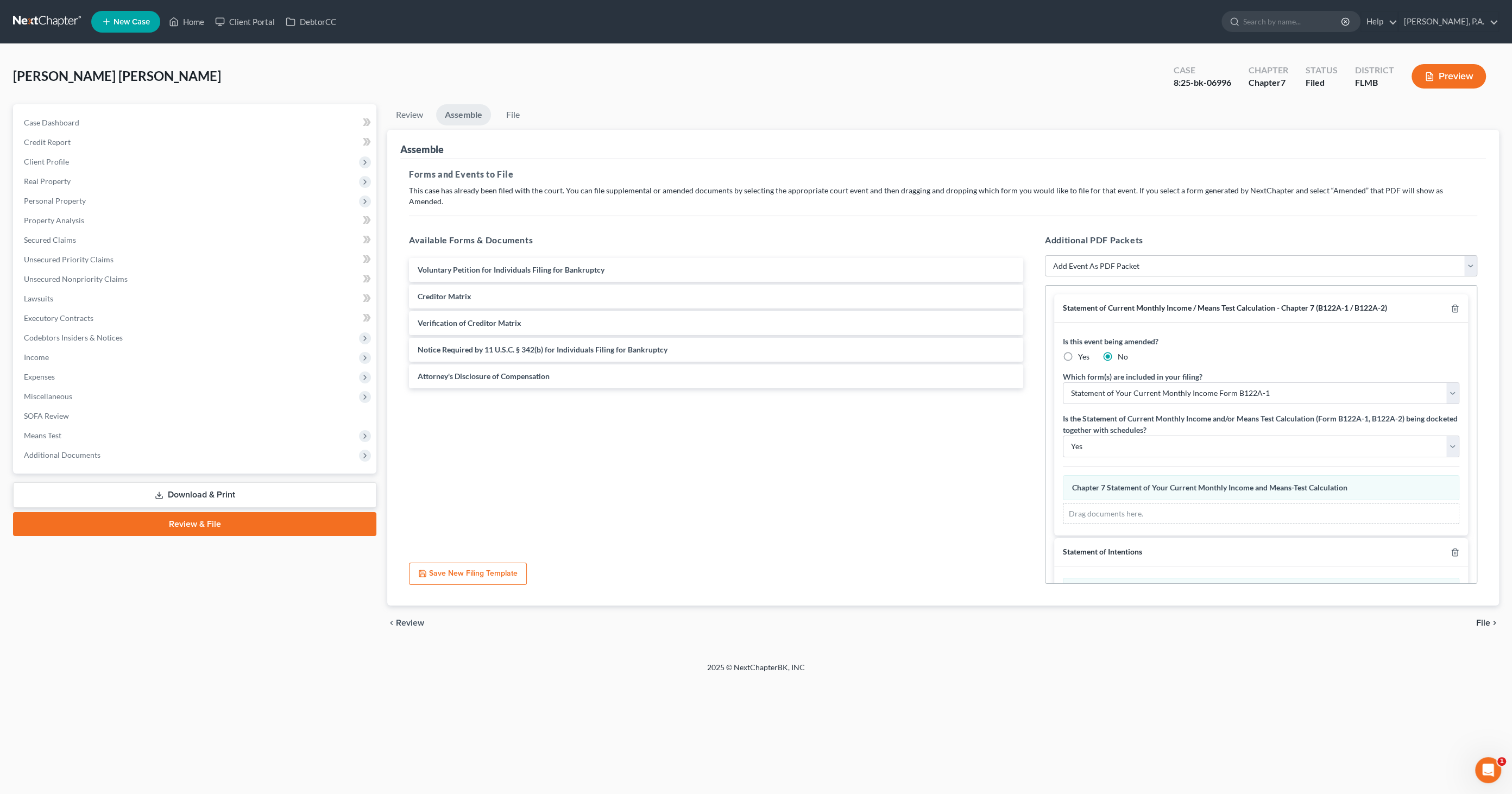
click at [1485, 619] on span "File" at bounding box center [1482, 623] width 14 height 9
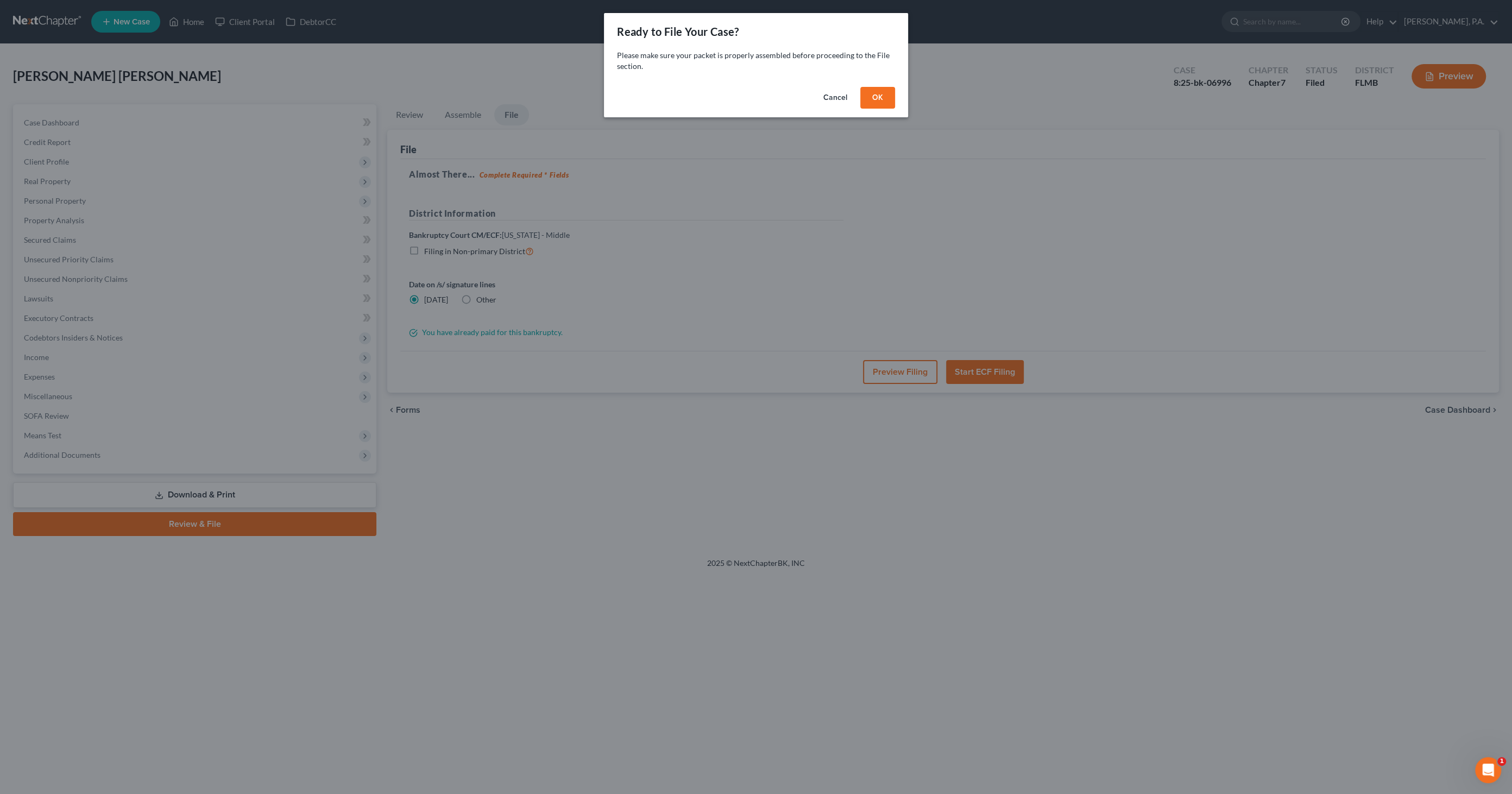
click at [879, 96] on button "OK" at bounding box center [878, 98] width 35 height 22
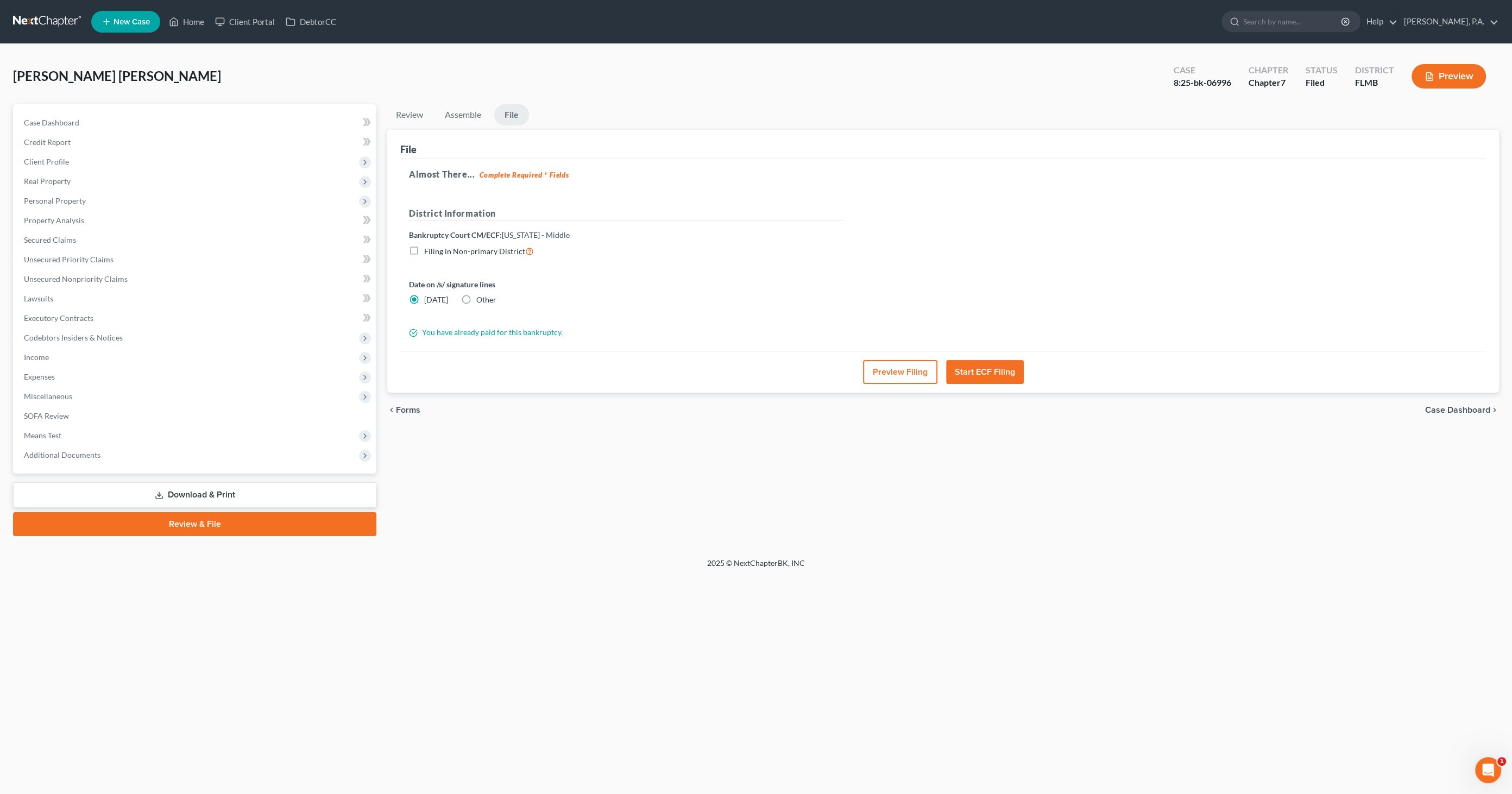
click at [477, 297] on label "Other" at bounding box center [486, 300] width 20 height 11
click at [481, 297] on input "Other" at bounding box center [484, 298] width 7 height 7
radio input "true"
radio input "false"
type input "10/8/2025"
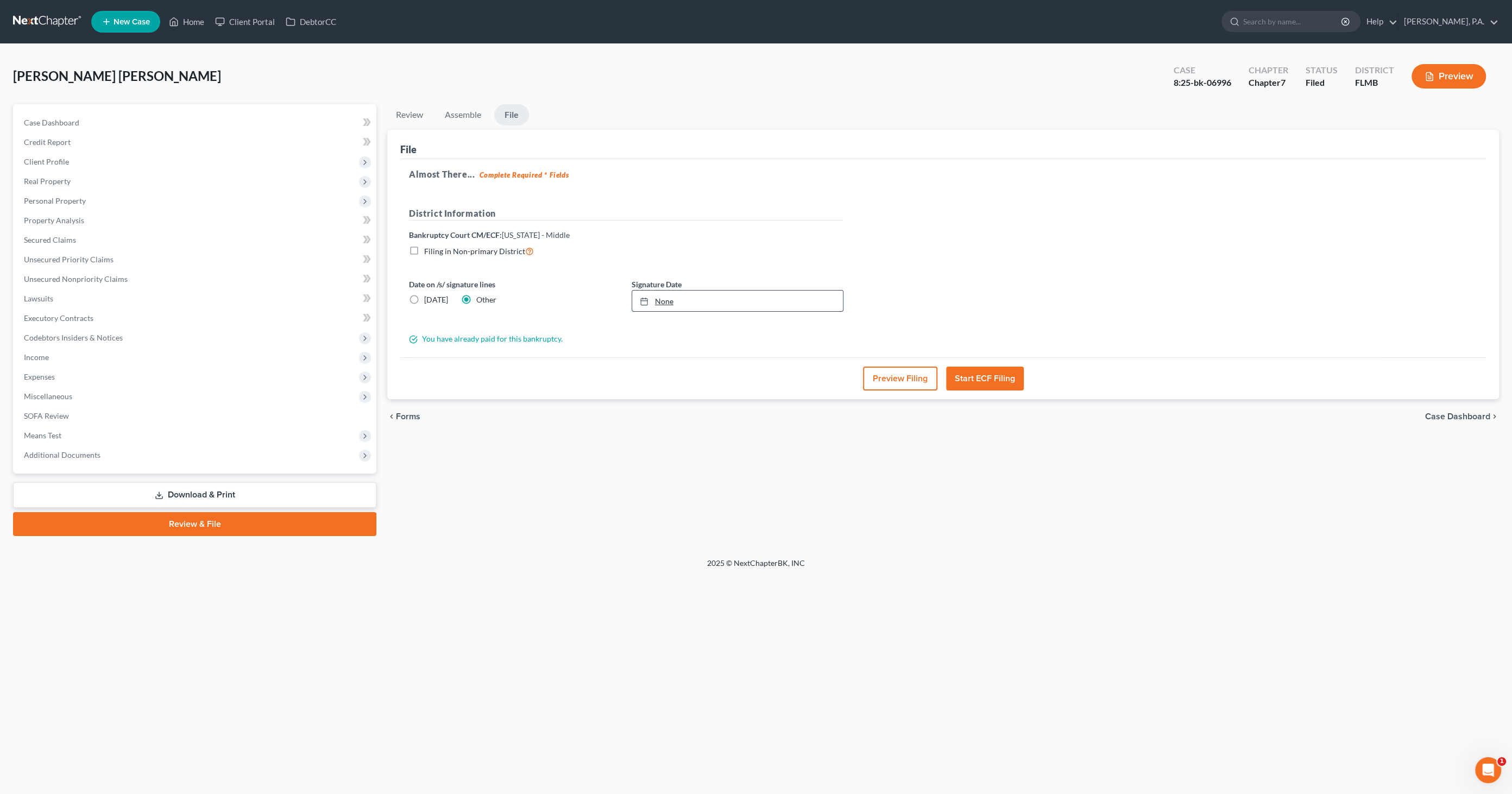
click at [661, 301] on link "None" at bounding box center [737, 301] width 211 height 21
click at [876, 380] on button "Preview Filing" at bounding box center [900, 378] width 74 height 24
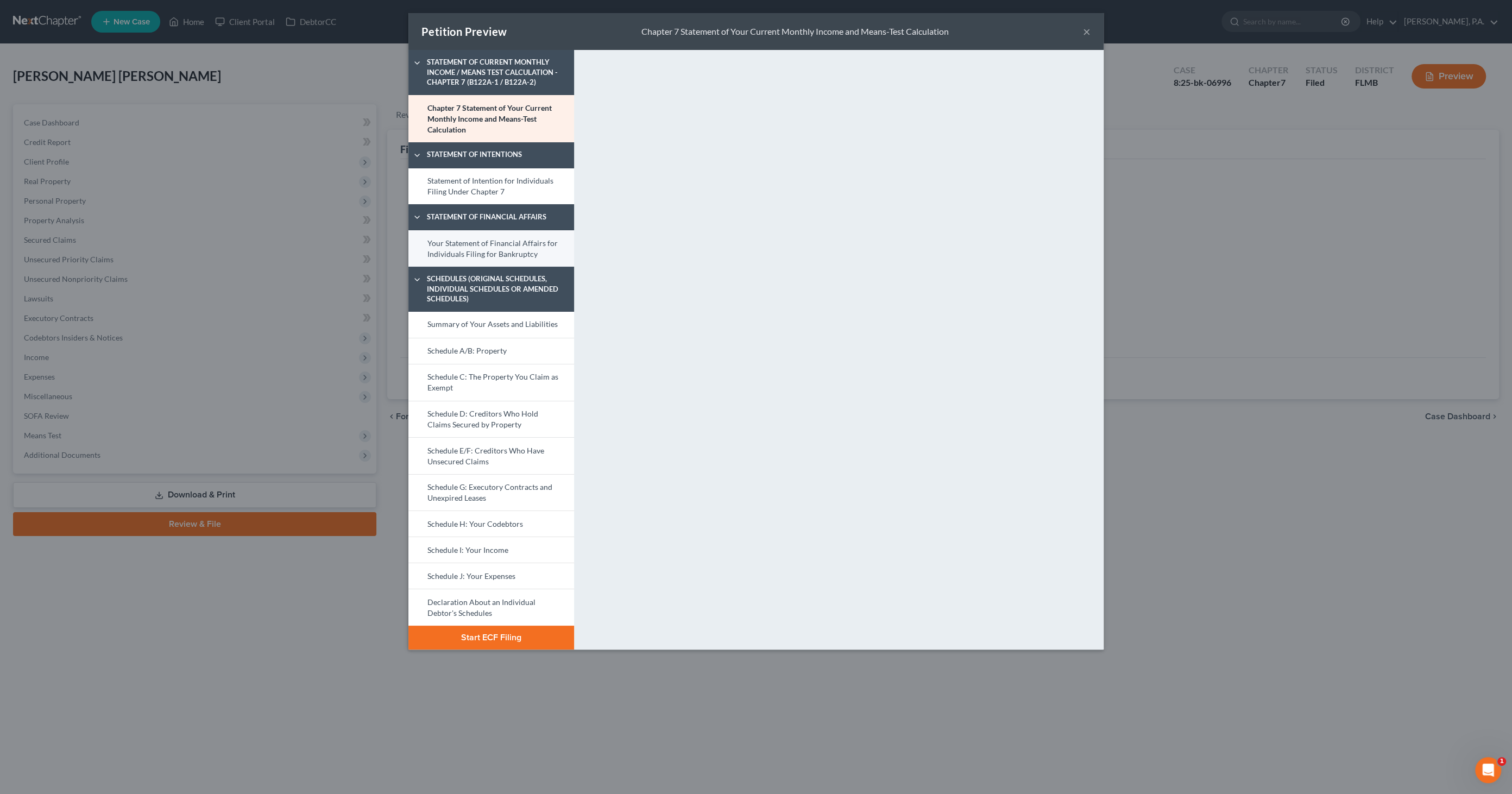
click at [507, 247] on link "Your Statement of Financial Affairs for Individuals Filing for Bankruptcy" at bounding box center [491, 248] width 165 height 36
click at [474, 324] on link "Summary of Your Assets and Liabilities" at bounding box center [491, 325] width 165 height 26
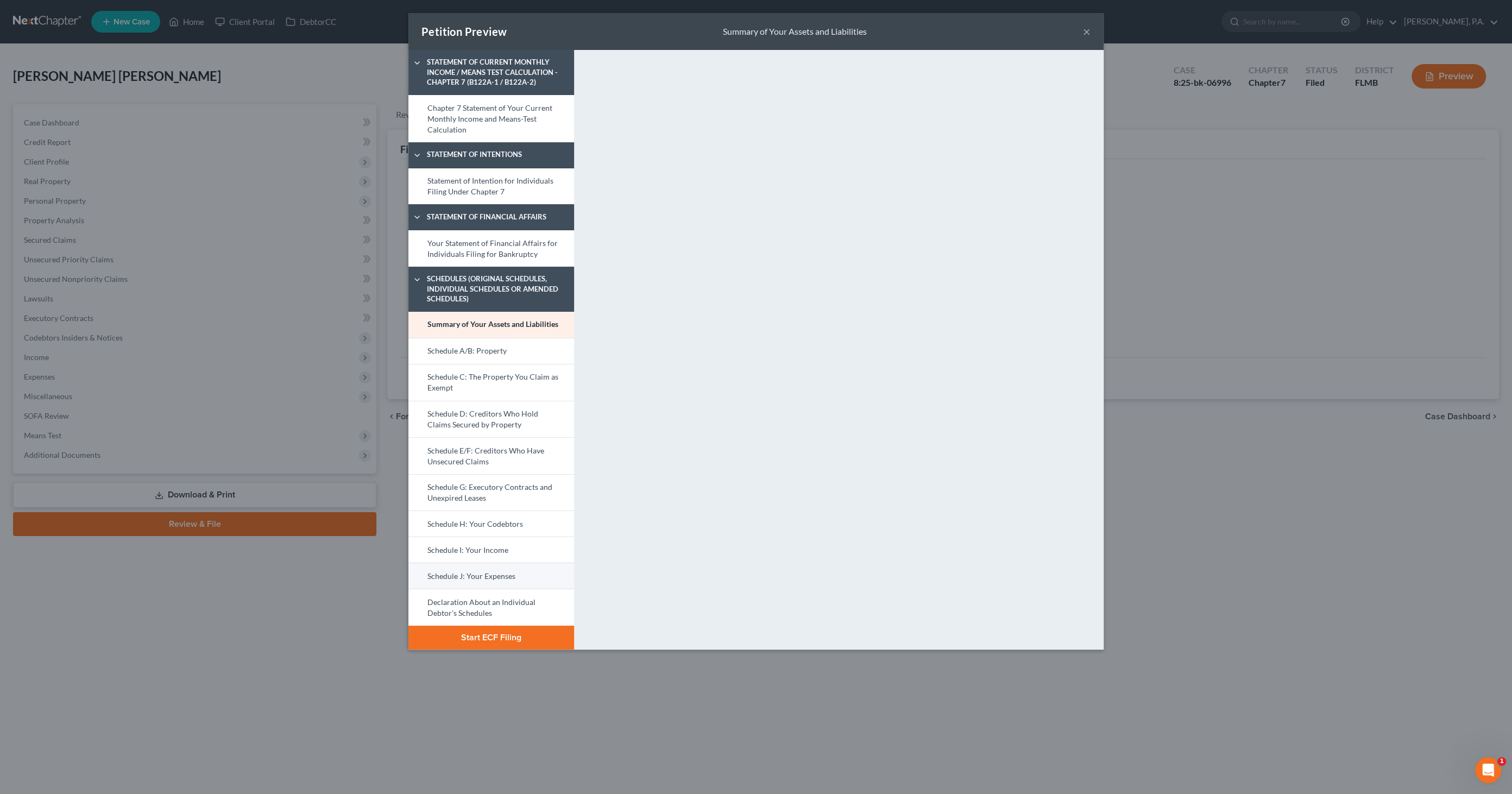
click at [491, 578] on link "Schedule J: Your Expenses" at bounding box center [491, 576] width 165 height 26
click at [473, 635] on button "Start ECF Filing" at bounding box center [491, 637] width 165 height 24
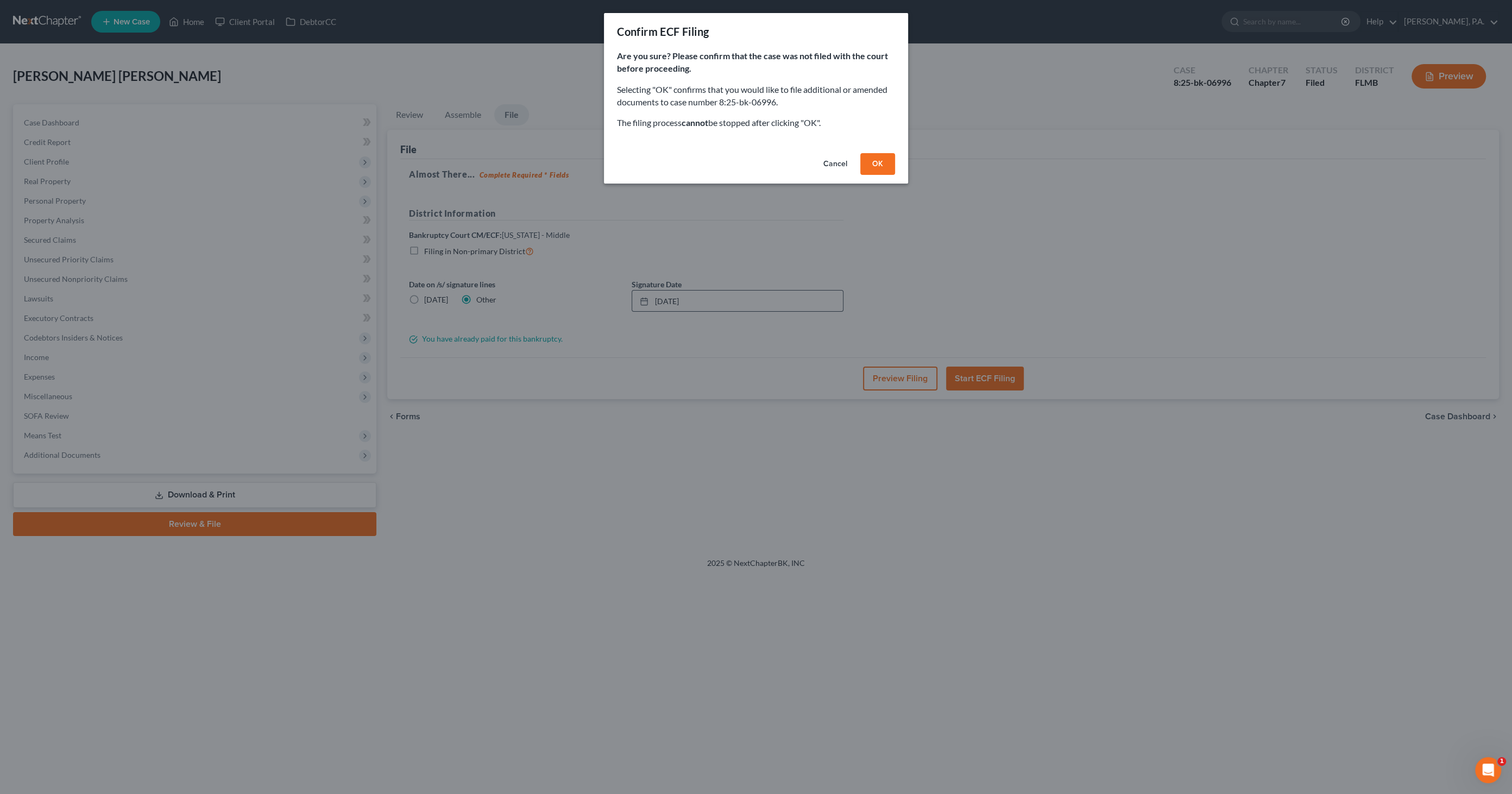
click at [889, 167] on button "OK" at bounding box center [878, 164] width 35 height 22
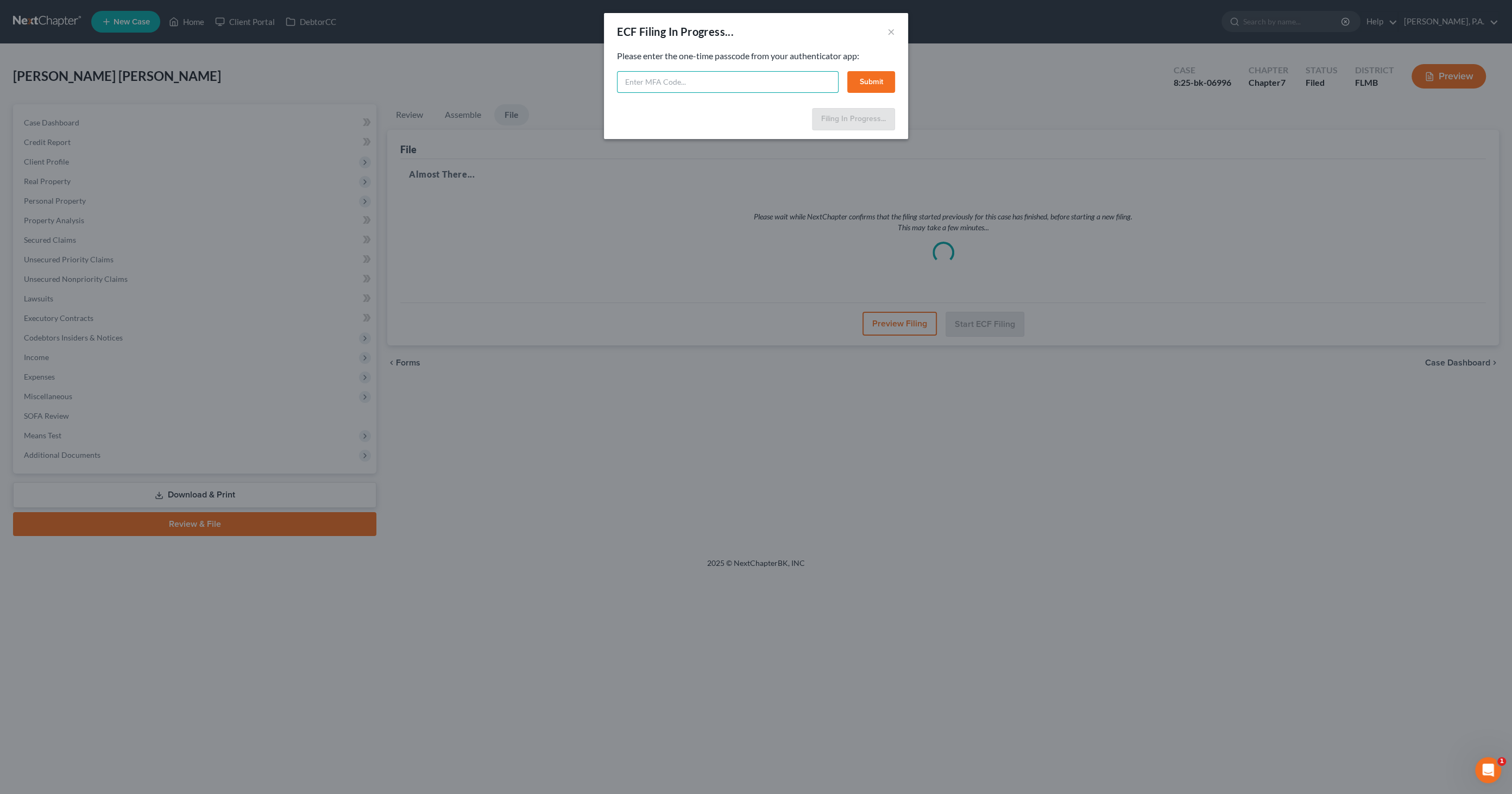
click at [654, 82] on input "text" at bounding box center [727, 82] width 222 height 22
type input "651187"
click at [879, 74] on button "Submit" at bounding box center [871, 82] width 48 height 22
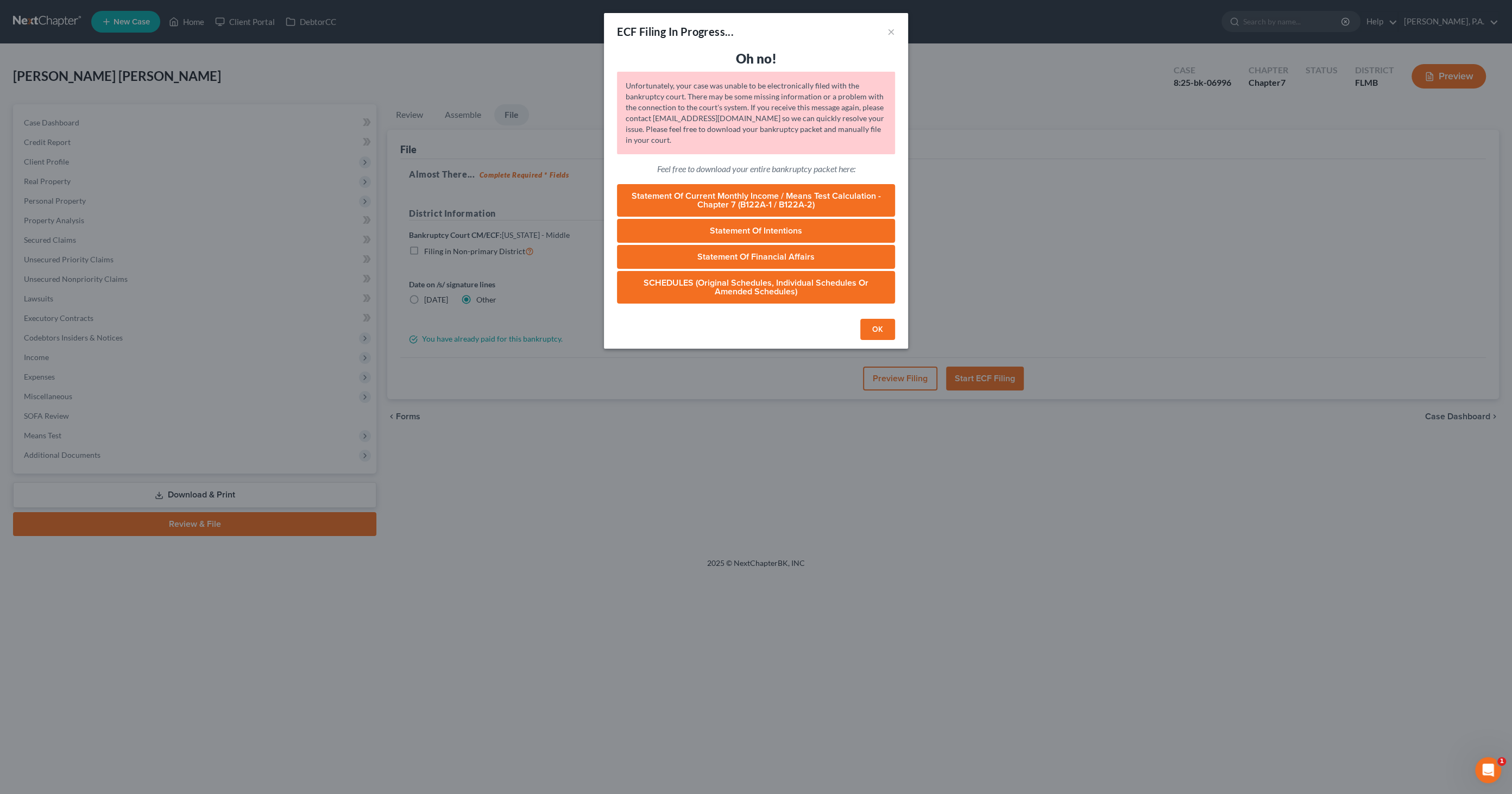
click at [887, 327] on button "OK" at bounding box center [878, 330] width 35 height 22
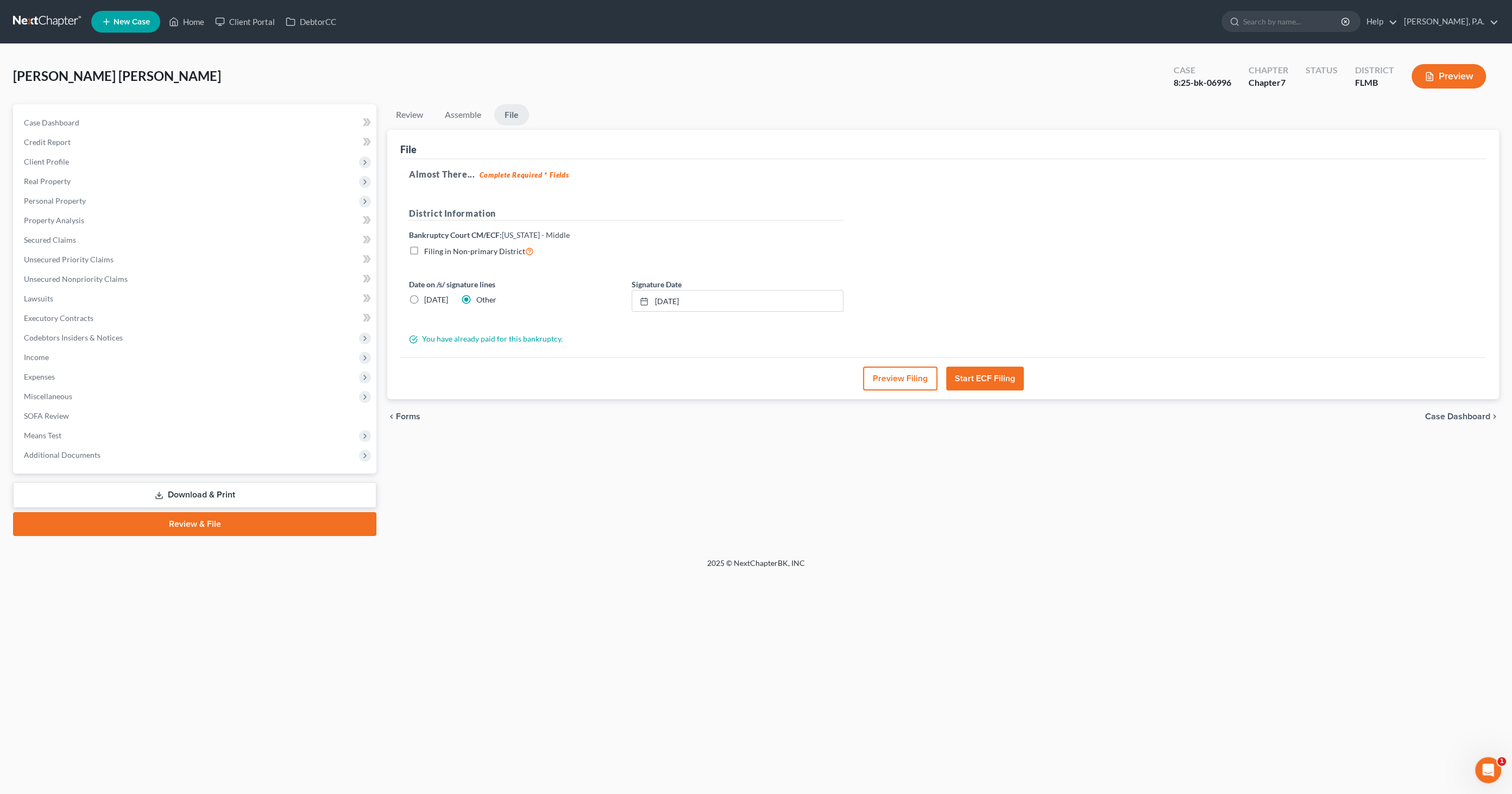
click at [904, 378] on button "Preview Filing" at bounding box center [900, 378] width 74 height 24
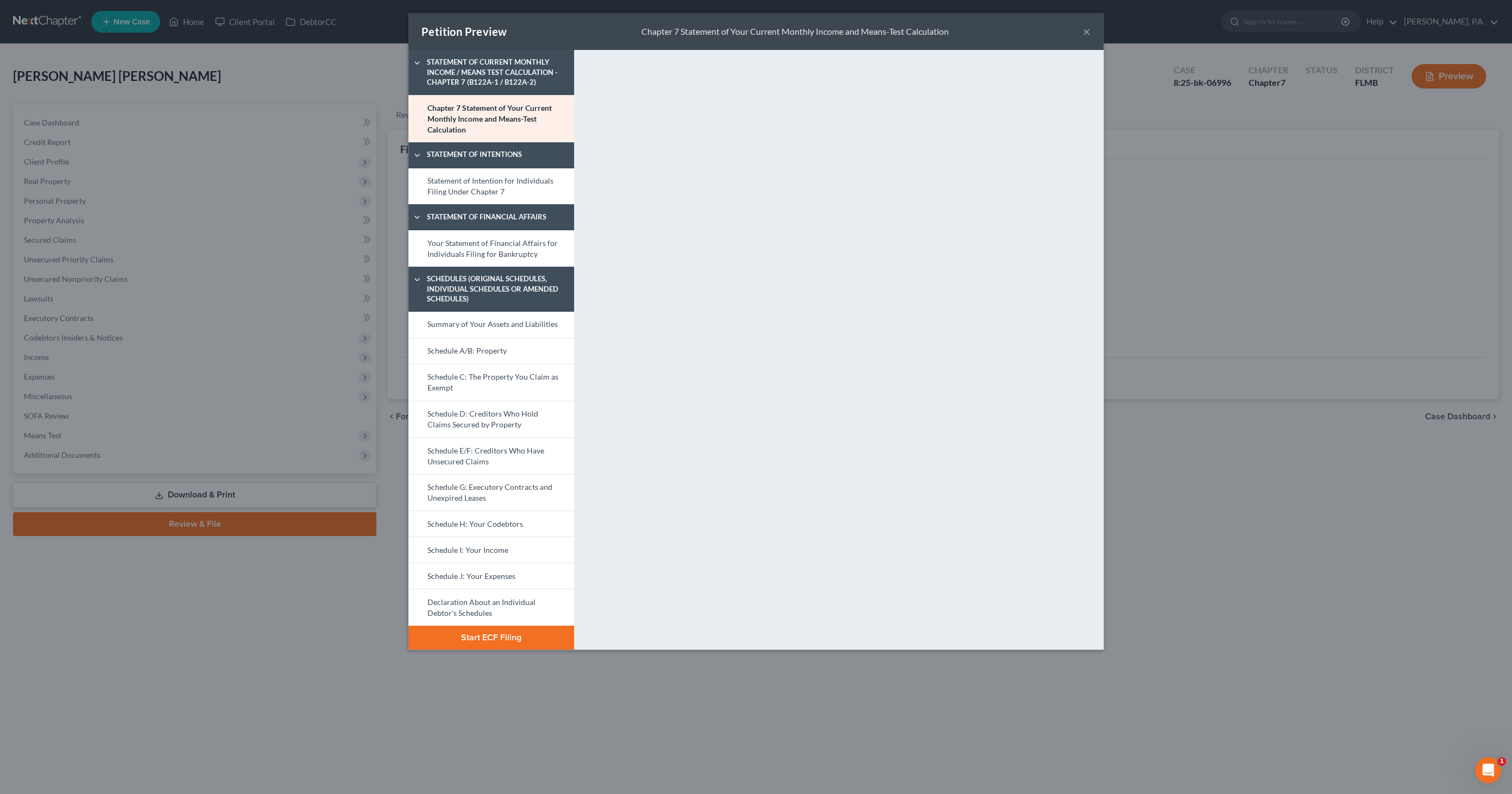
click at [1084, 34] on button "×" at bounding box center [1086, 31] width 8 height 13
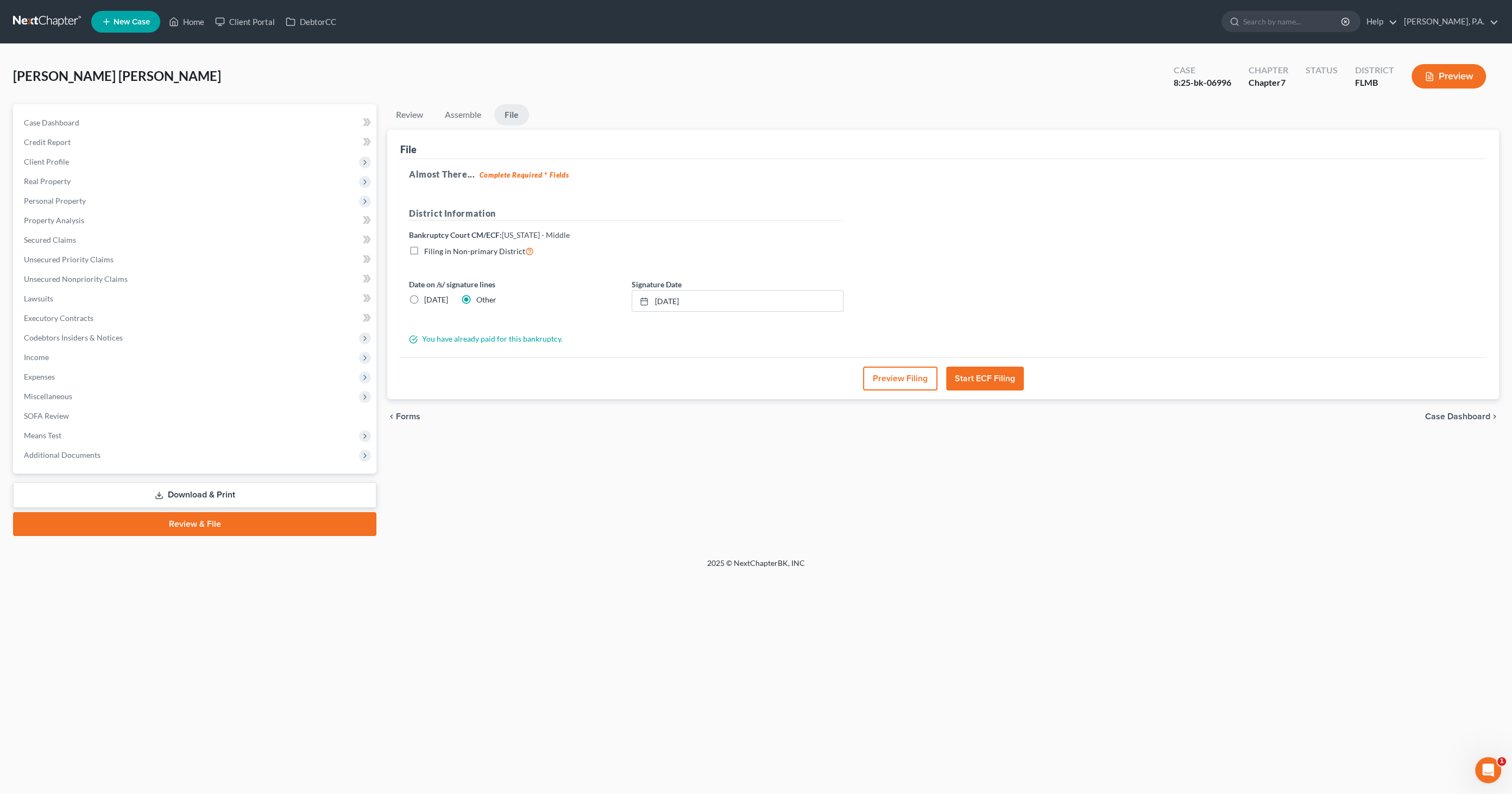
click at [900, 382] on button "Preview Filing" at bounding box center [900, 378] width 74 height 24
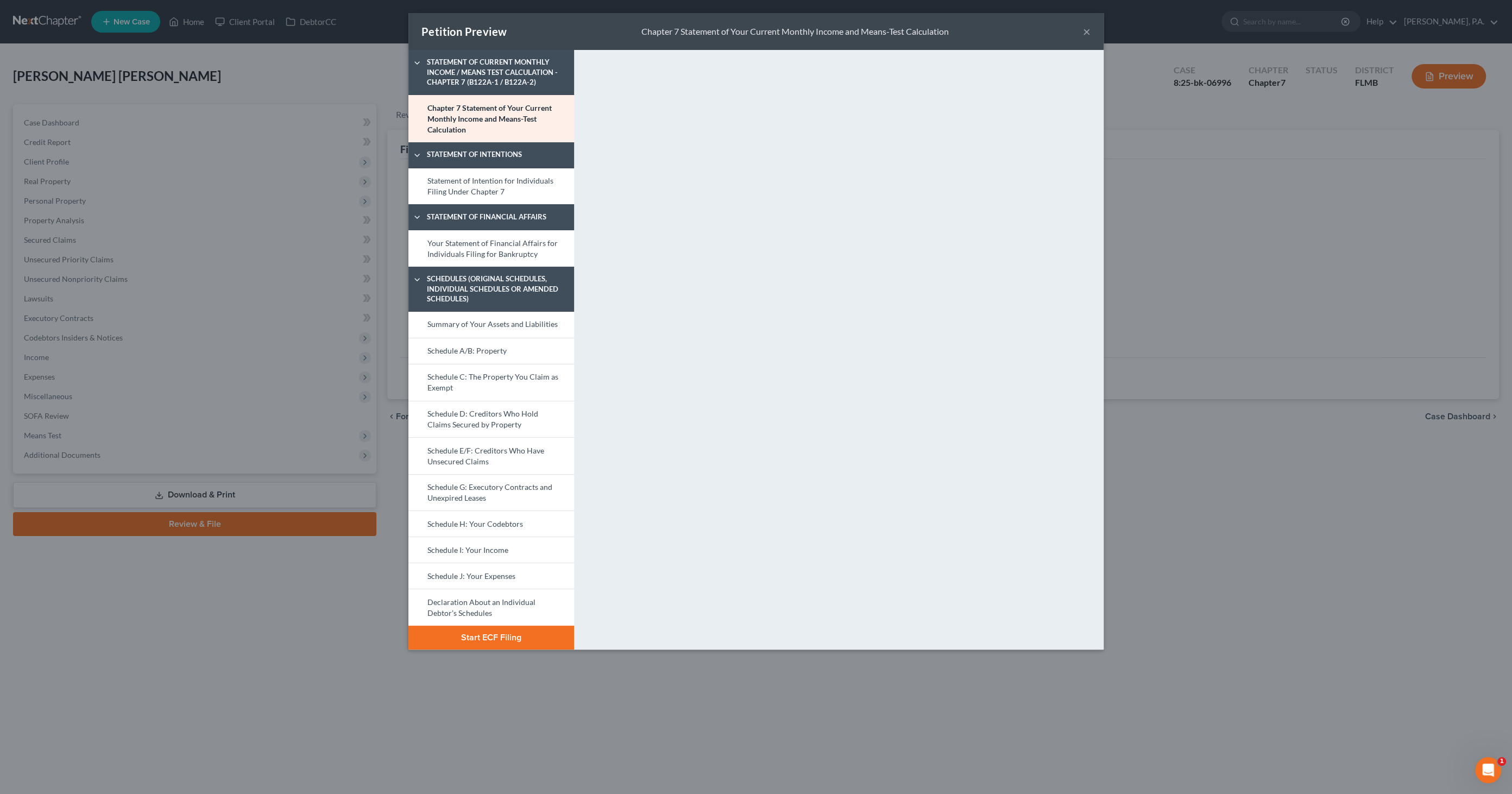
click at [1090, 27] on div "Petition Preview Chapter 7 Statement of Your Current Monthly Income and Means-T…" at bounding box center [756, 32] width 695 height 37
click at [1087, 34] on button "×" at bounding box center [1086, 31] width 8 height 13
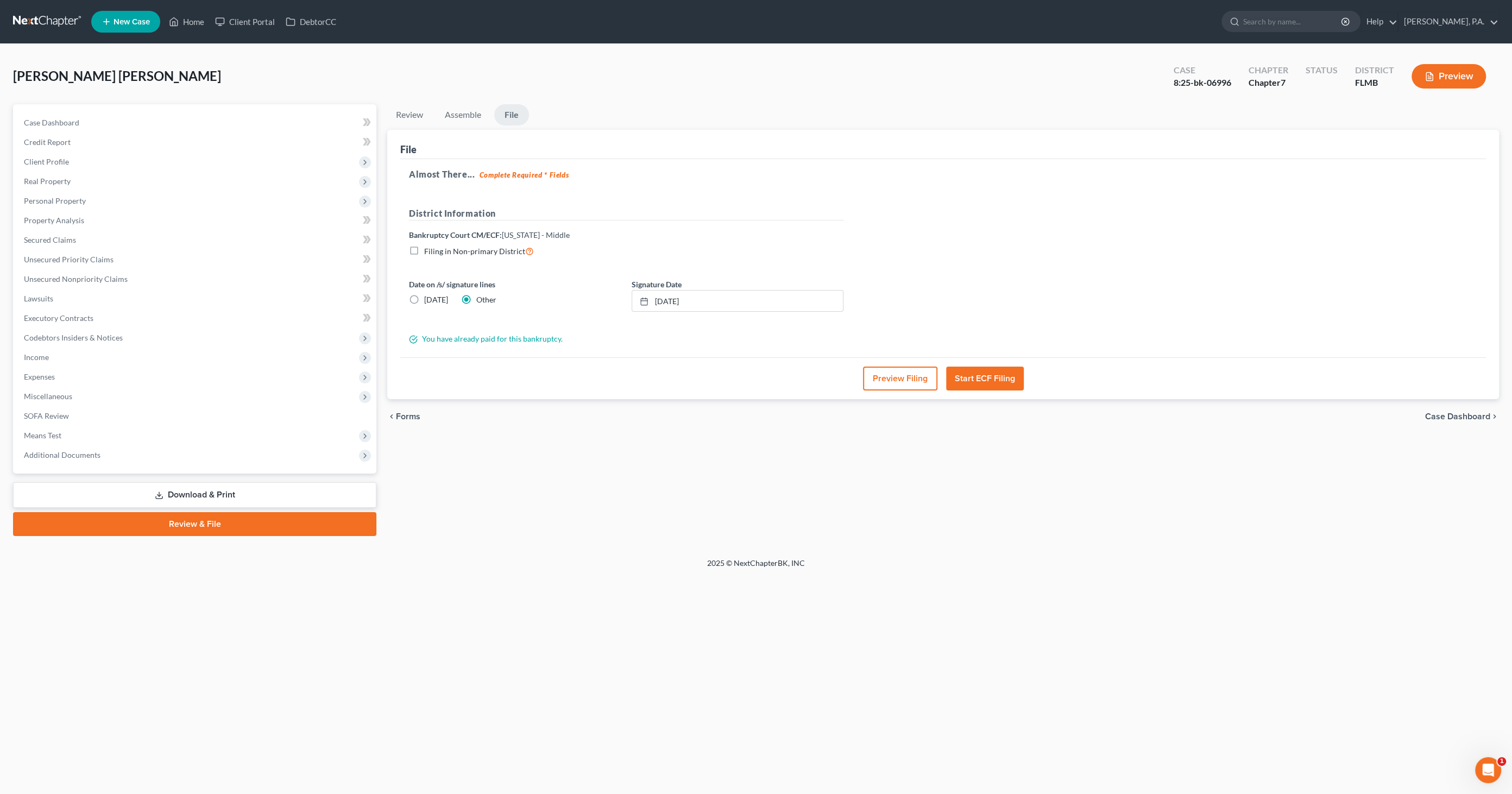
click at [978, 383] on button "Start ECF Filing" at bounding box center [985, 378] width 78 height 24
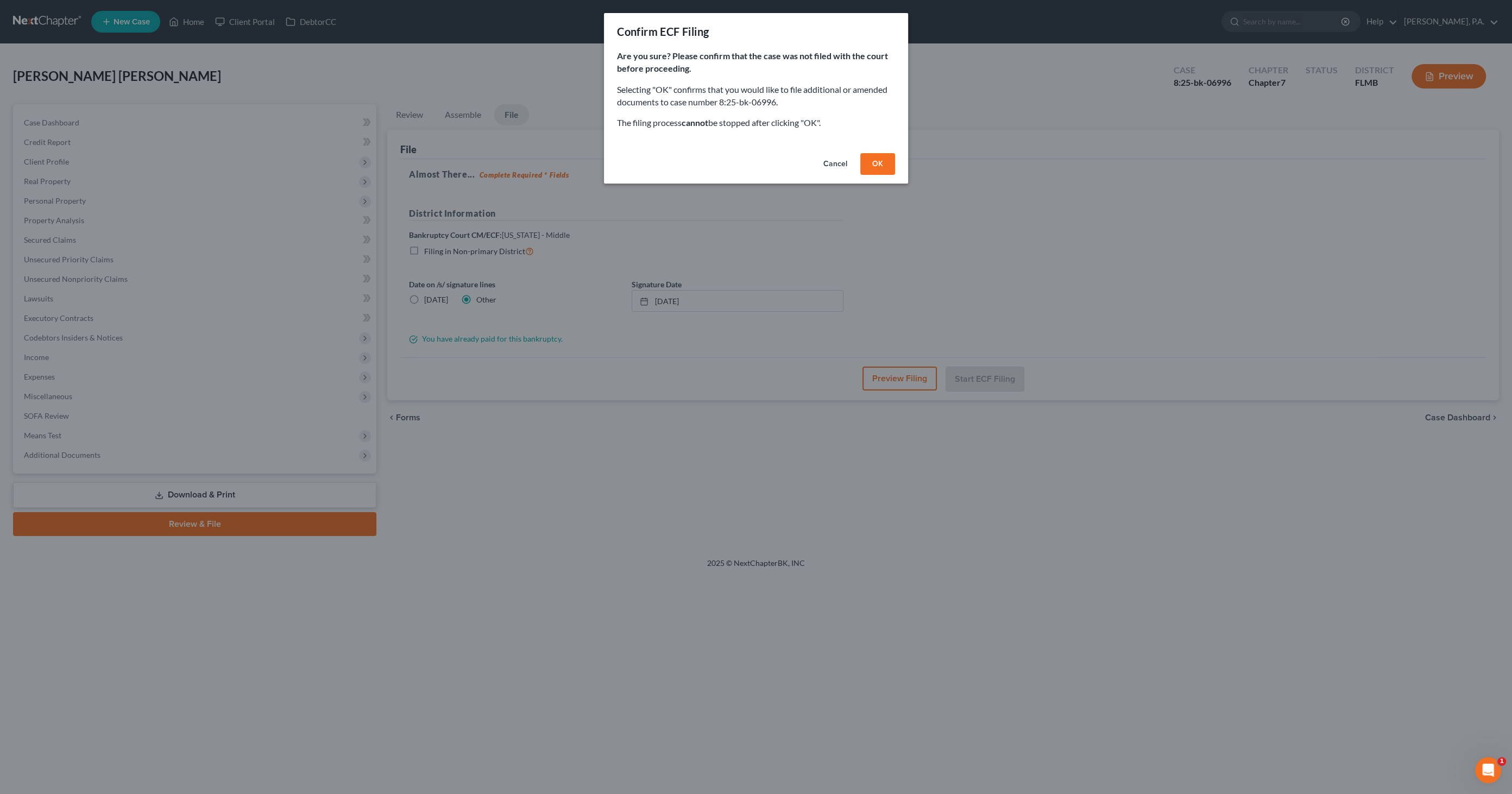
click at [832, 160] on button "Cancel" at bounding box center [835, 164] width 41 height 22
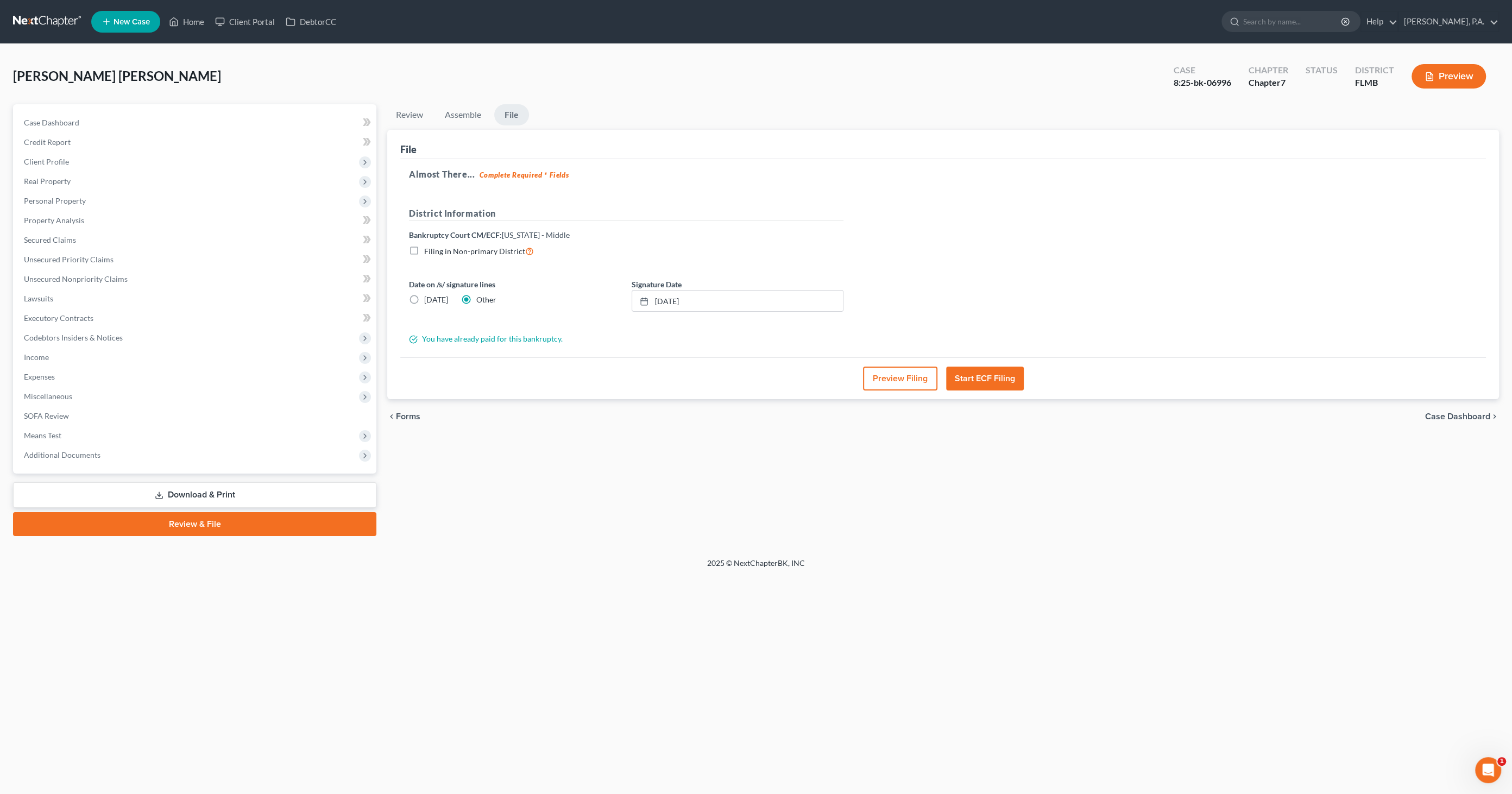
click at [1439, 416] on span "Case Dashboard" at bounding box center [1457, 416] width 65 height 9
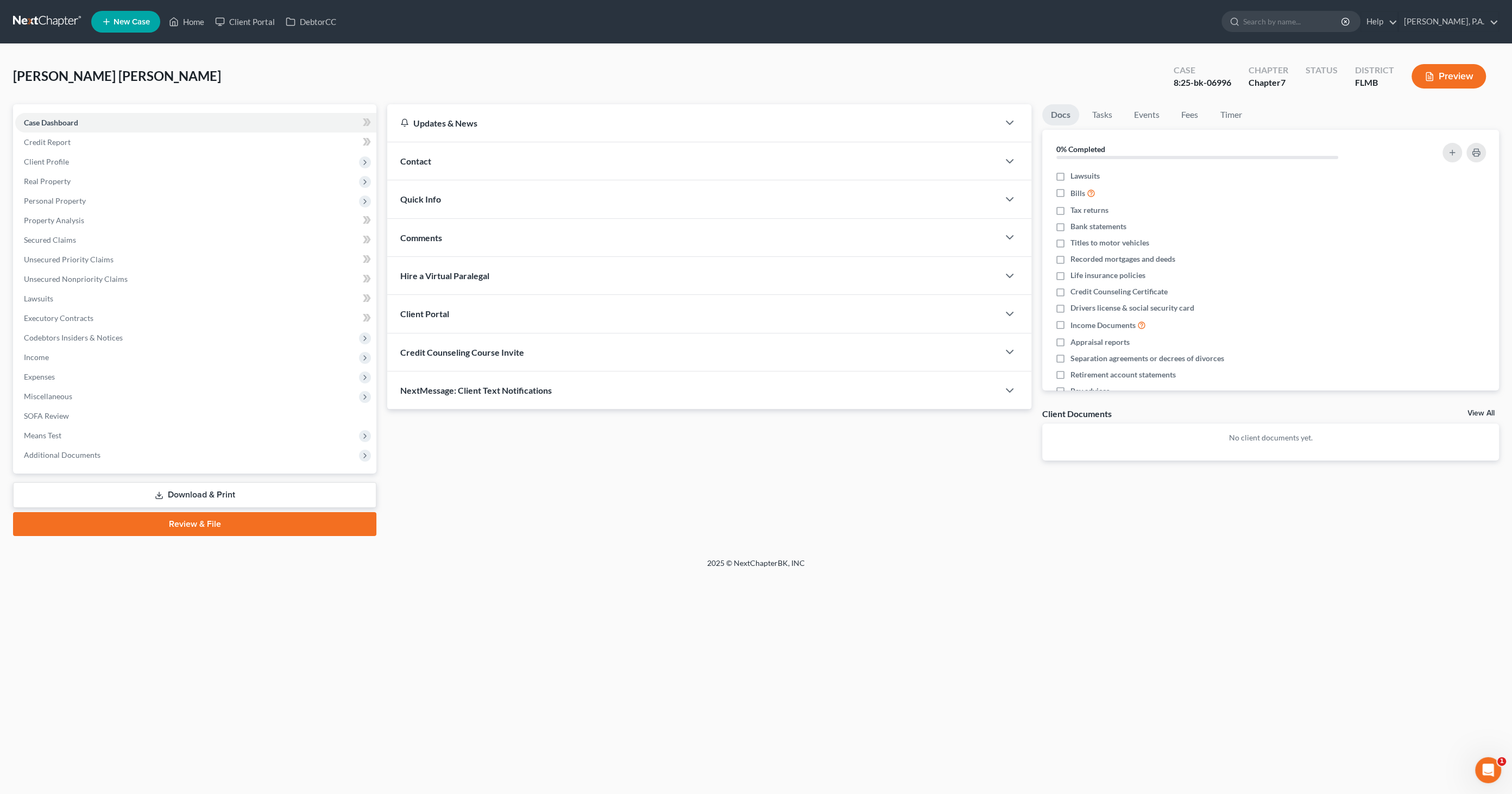
drag, startPoint x: 207, startPoint y: 525, endPoint x: 264, endPoint y: 513, distance: 58.2
click at [208, 525] on link "Review & File" at bounding box center [194, 524] width 363 height 24
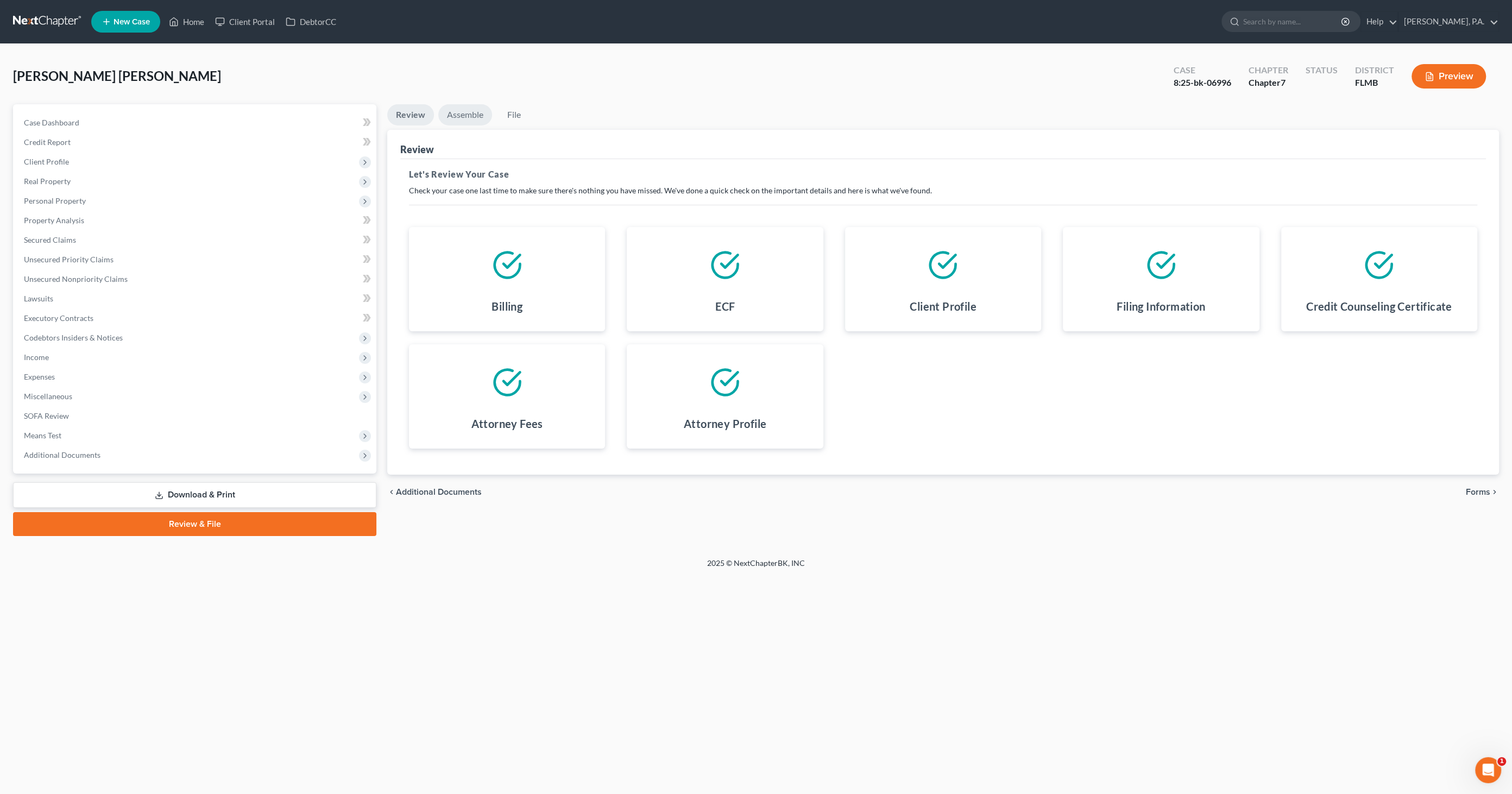
click at [459, 107] on link "Assemble" at bounding box center [465, 115] width 54 height 21
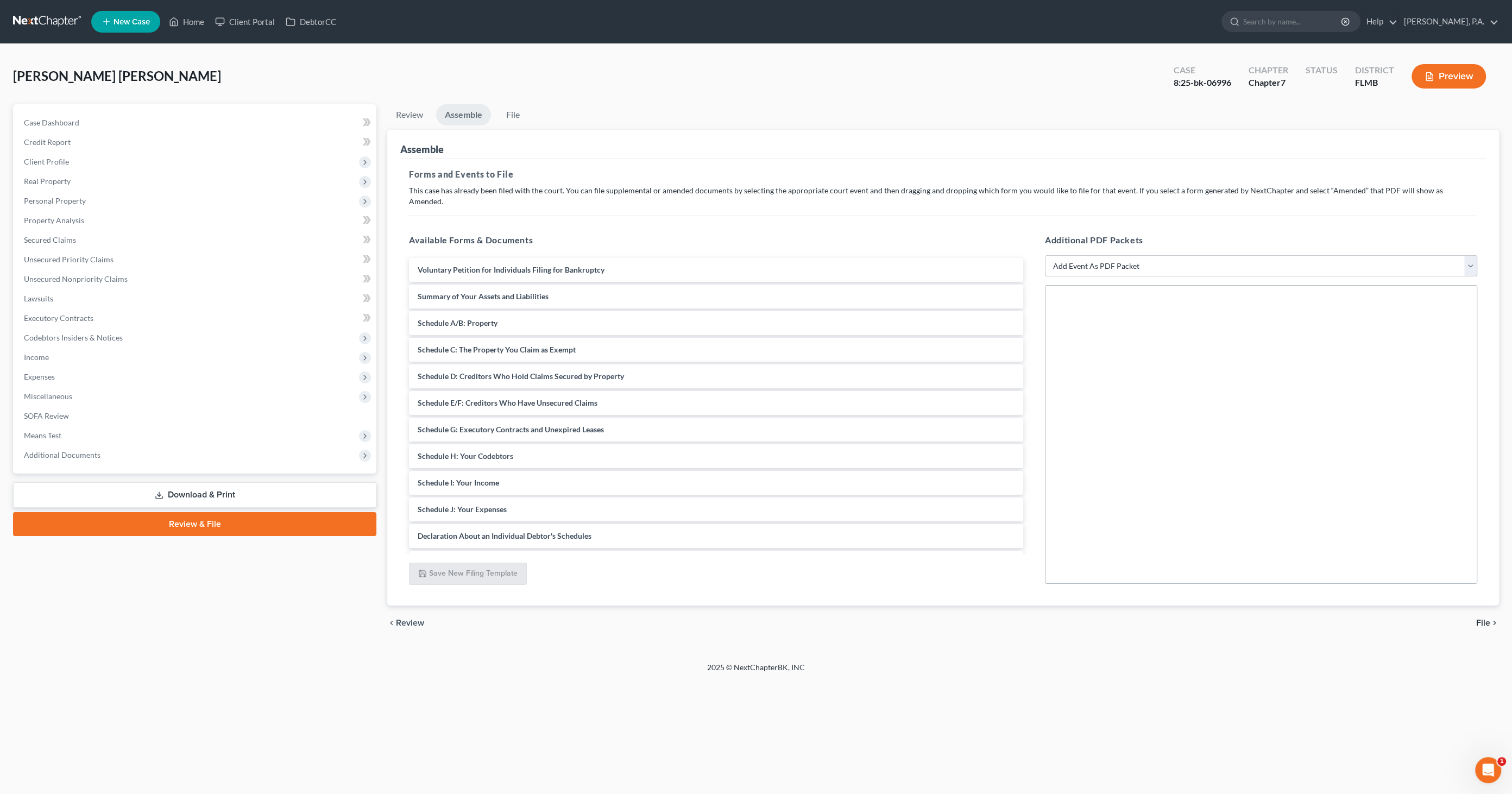
click at [1114, 256] on select "Add Event As PDF Packet Amended Creditor Matrix (Fee)- Only use when no separat…" at bounding box center [1261, 266] width 432 height 22
select select "13"
click at [1045, 256] on select "Add Event As PDF Packet Amended Creditor Matrix (Fee)- Only use when no separat…" at bounding box center [1261, 266] width 432 height 22
select select
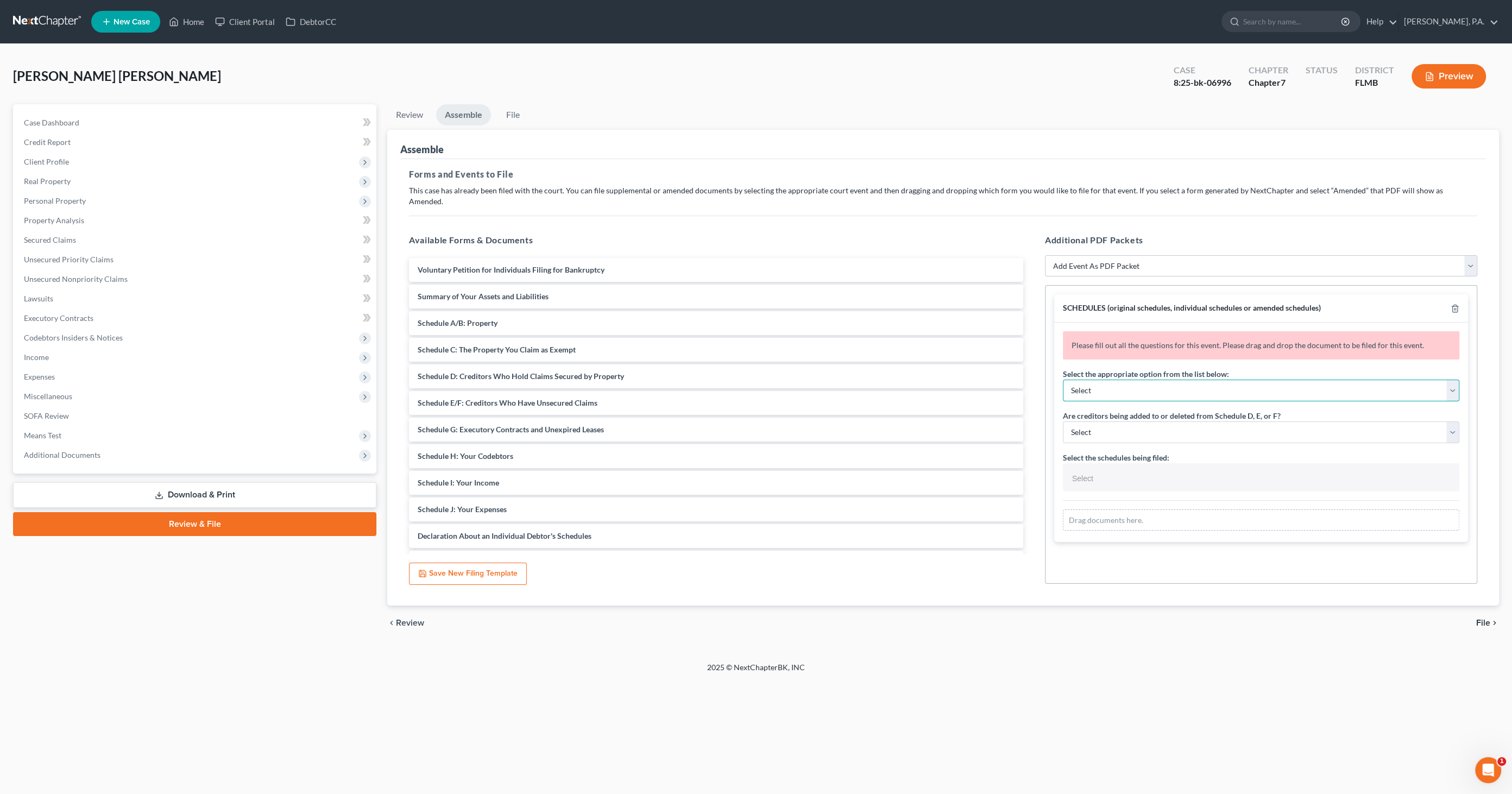
click at [1096, 380] on select "Select Amending a previously filed schedule Original Schedules WITH additional …" at bounding box center [1261, 391] width 396 height 22
select select "2"
click at [1063, 380] on select "Select Amending a previously filed schedule Original Schedules WITH additional …" at bounding box center [1261, 391] width 396 height 22
click at [1108, 422] on select "Select Yes No" at bounding box center [1261, 433] width 396 height 22
select select "1"
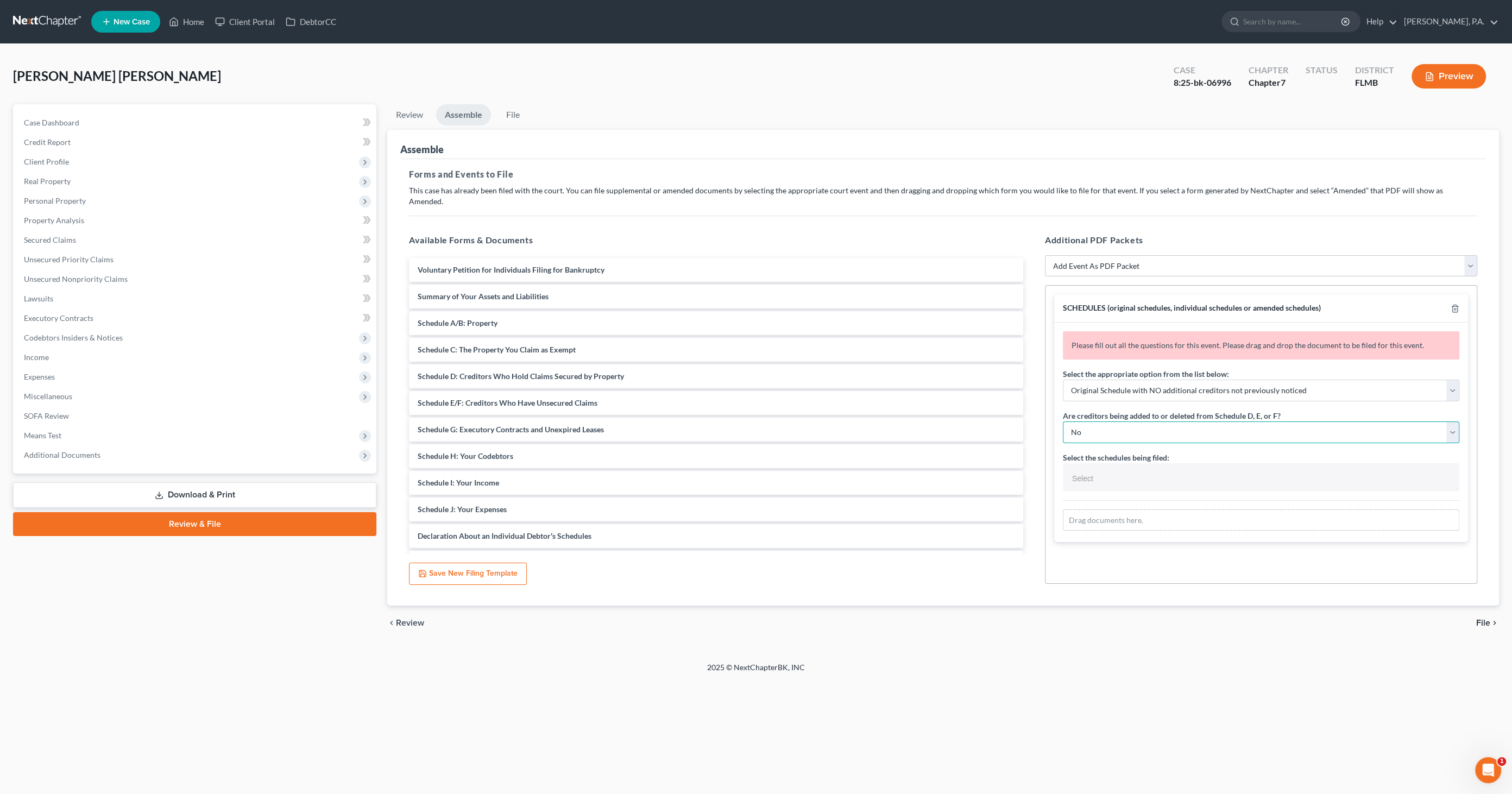
click at [1063, 422] on select "Select Yes No" at bounding box center [1261, 433] width 396 height 22
click at [1106, 470] on input "text" at bounding box center [1259, 479] width 381 height 16
select select "Schedules A - J and Summary of Assets,"
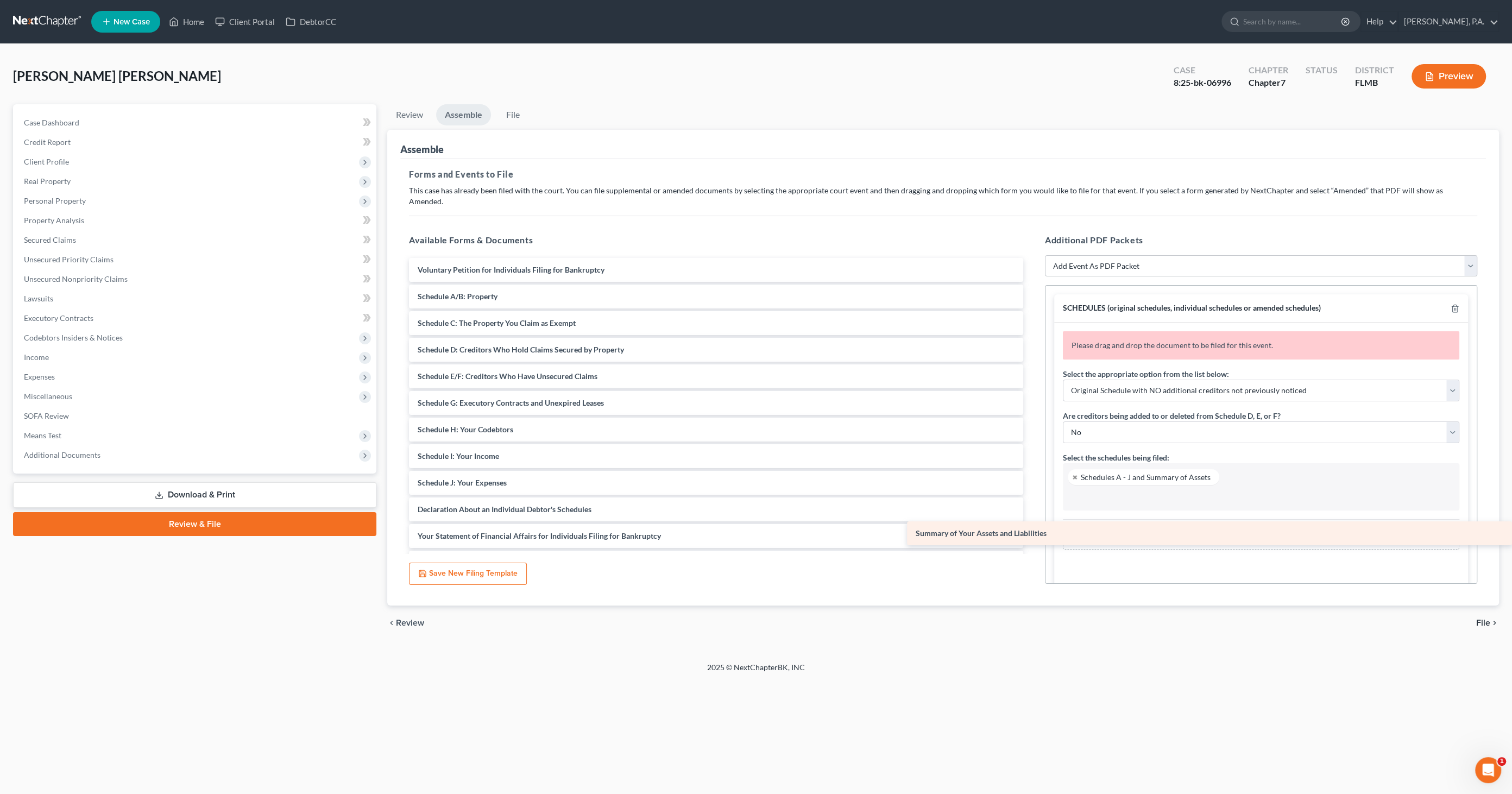
drag, startPoint x: 493, startPoint y: 278, endPoint x: 1155, endPoint y: 525, distance: 706.6
click at [1032, 525] on div "Summary of Your Assets and Liabilities Voluntary Petition for Individuals Filin…" at bounding box center [716, 483] width 632 height 450
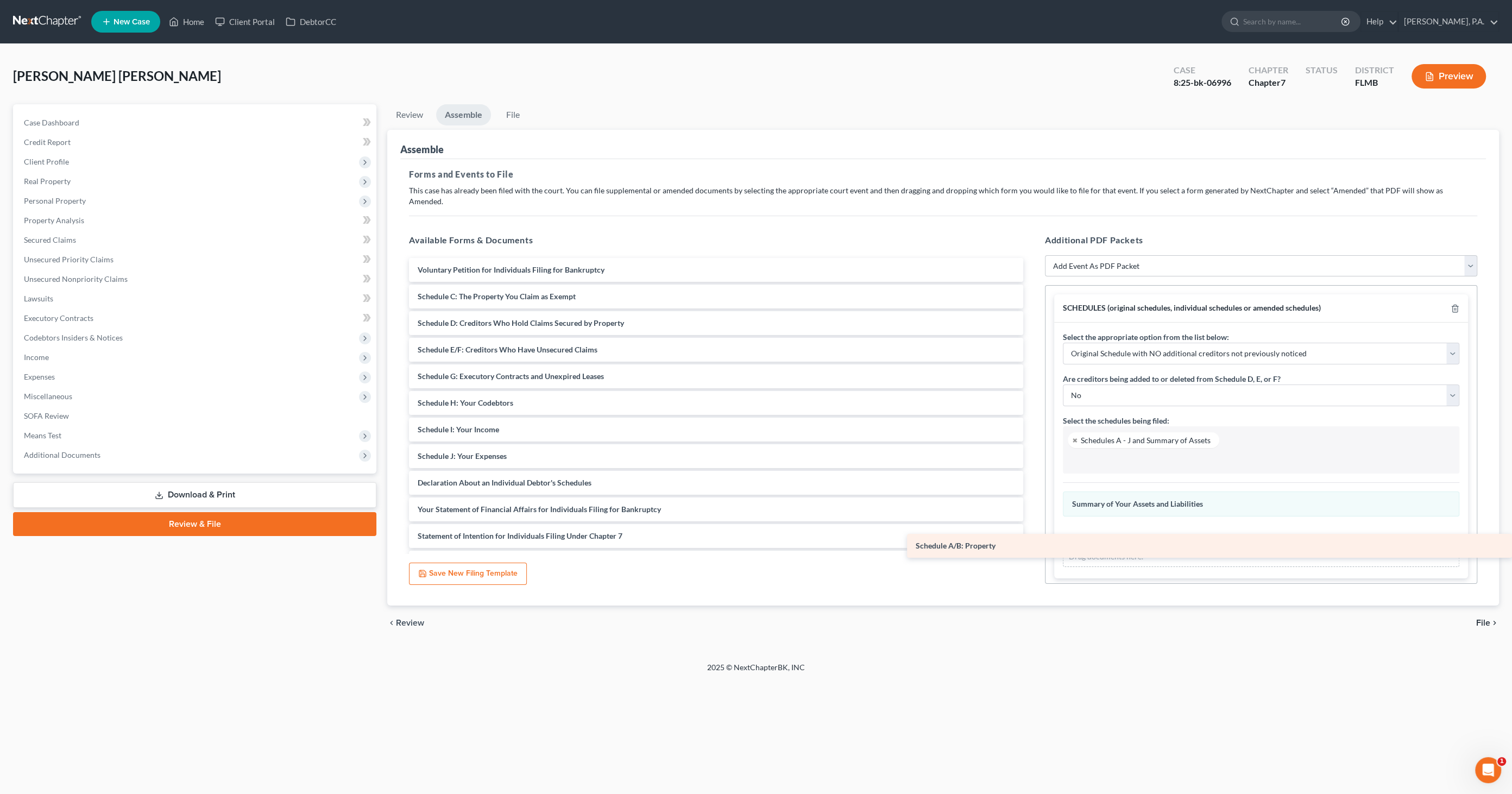
drag, startPoint x: 453, startPoint y: 283, endPoint x: 1185, endPoint y: 544, distance: 777.1
click at [1032, 544] on div "Schedule A/B: Property Voluntary Petition for Individuals Filing for Bankruptcy…" at bounding box center [716, 470] width 632 height 423
drag, startPoint x: 545, startPoint y: 287, endPoint x: 1141, endPoint y: 549, distance: 651.0
click at [1032, 550] on div "Schedule C: The Property You Claim as Exempt Voluntary Petition for Individuals…" at bounding box center [716, 456] width 632 height 396
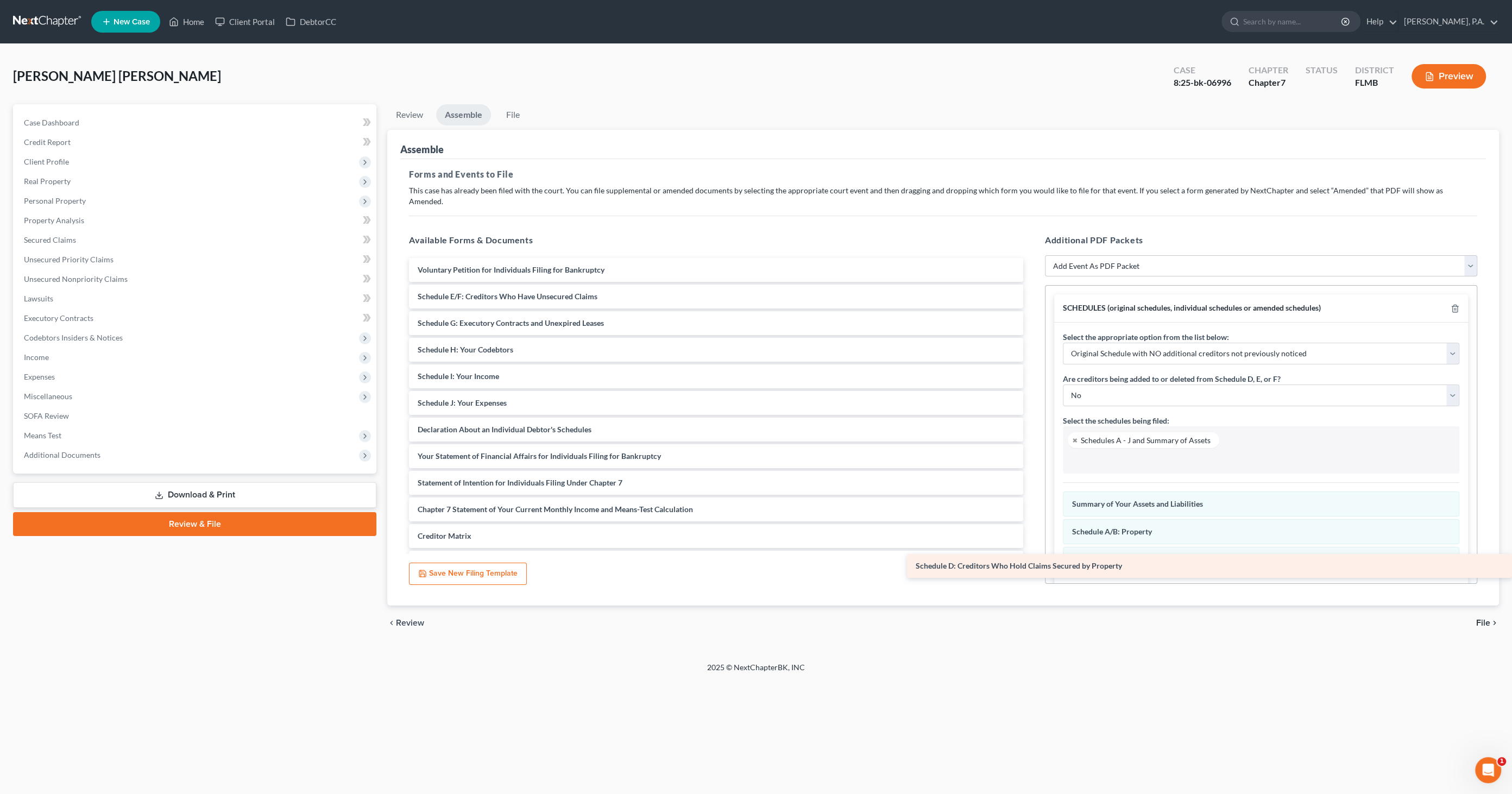
drag, startPoint x: 499, startPoint y: 279, endPoint x: 1161, endPoint y: 560, distance: 719.2
click at [1032, 560] on div "Schedule D: Creditors Who Hold Claims Secured by Property Voluntary Petition fo…" at bounding box center [716, 443] width 632 height 370
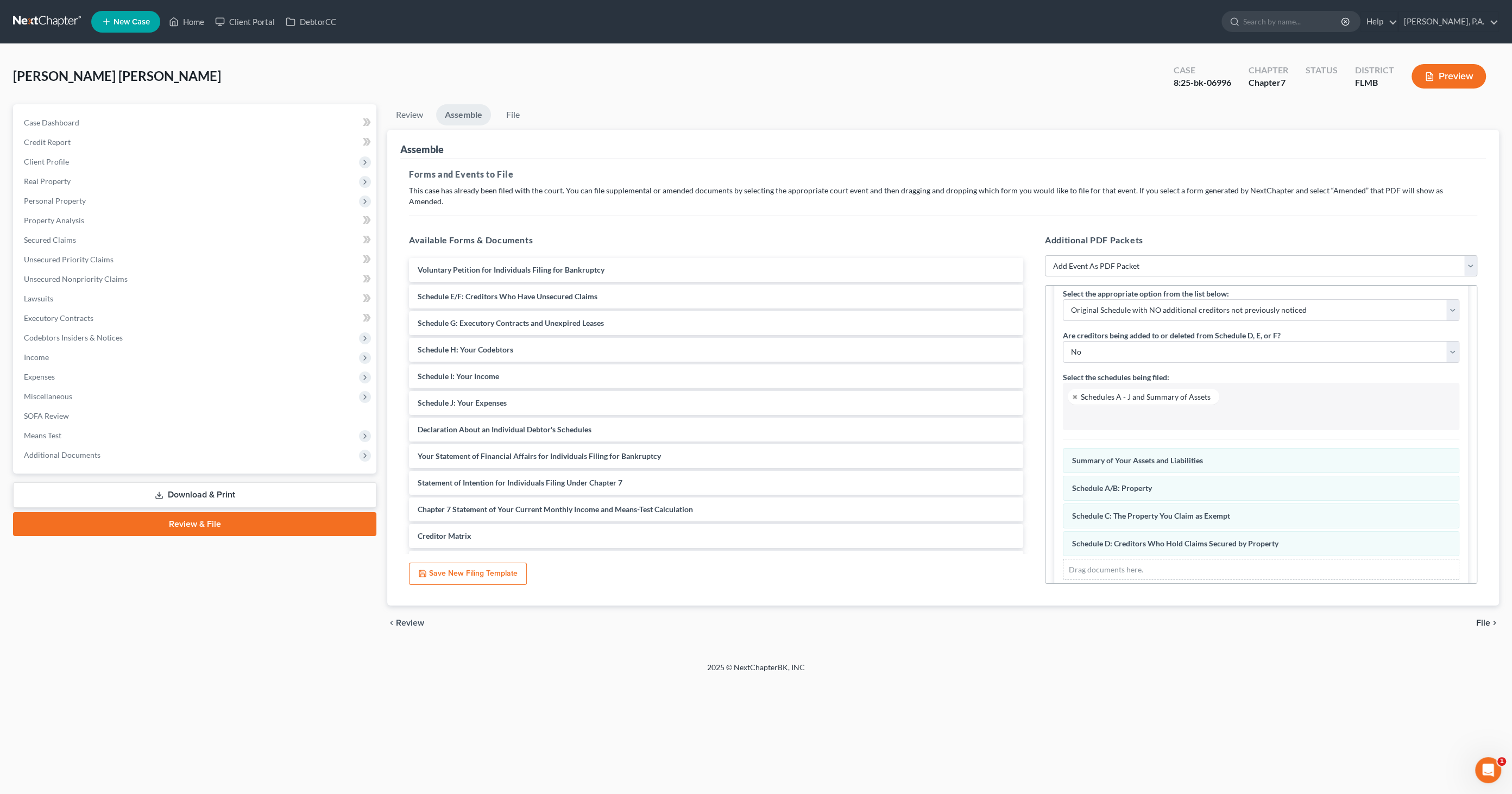
scroll to position [57, 0]
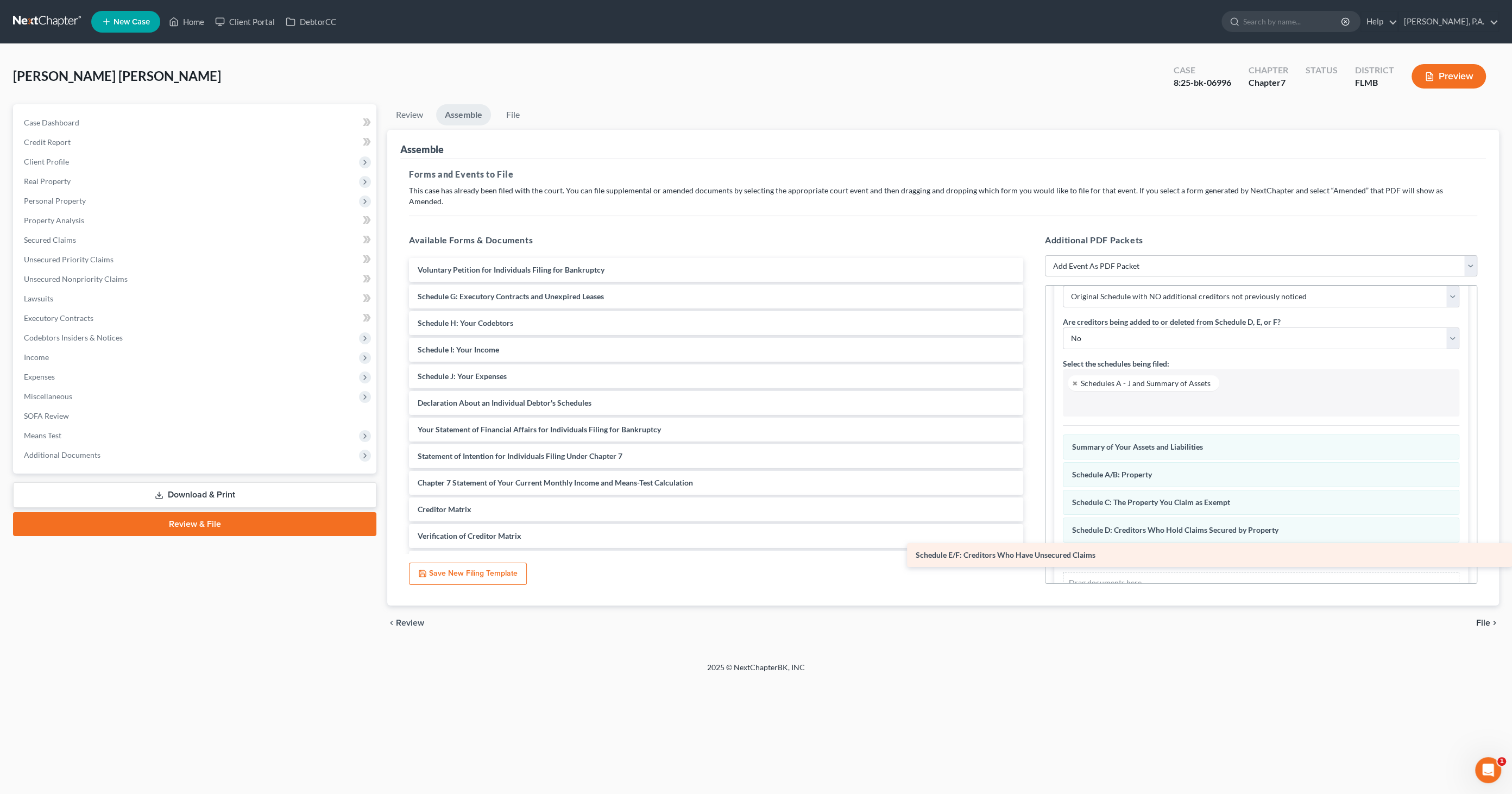
drag, startPoint x: 484, startPoint y: 280, endPoint x: 1107, endPoint y: 547, distance: 677.8
click at [1032, 546] on div "Schedule E/F: Creditors Who Have Unsecured Claims Voluntary Petition for Indivi…" at bounding box center [716, 430] width 632 height 343
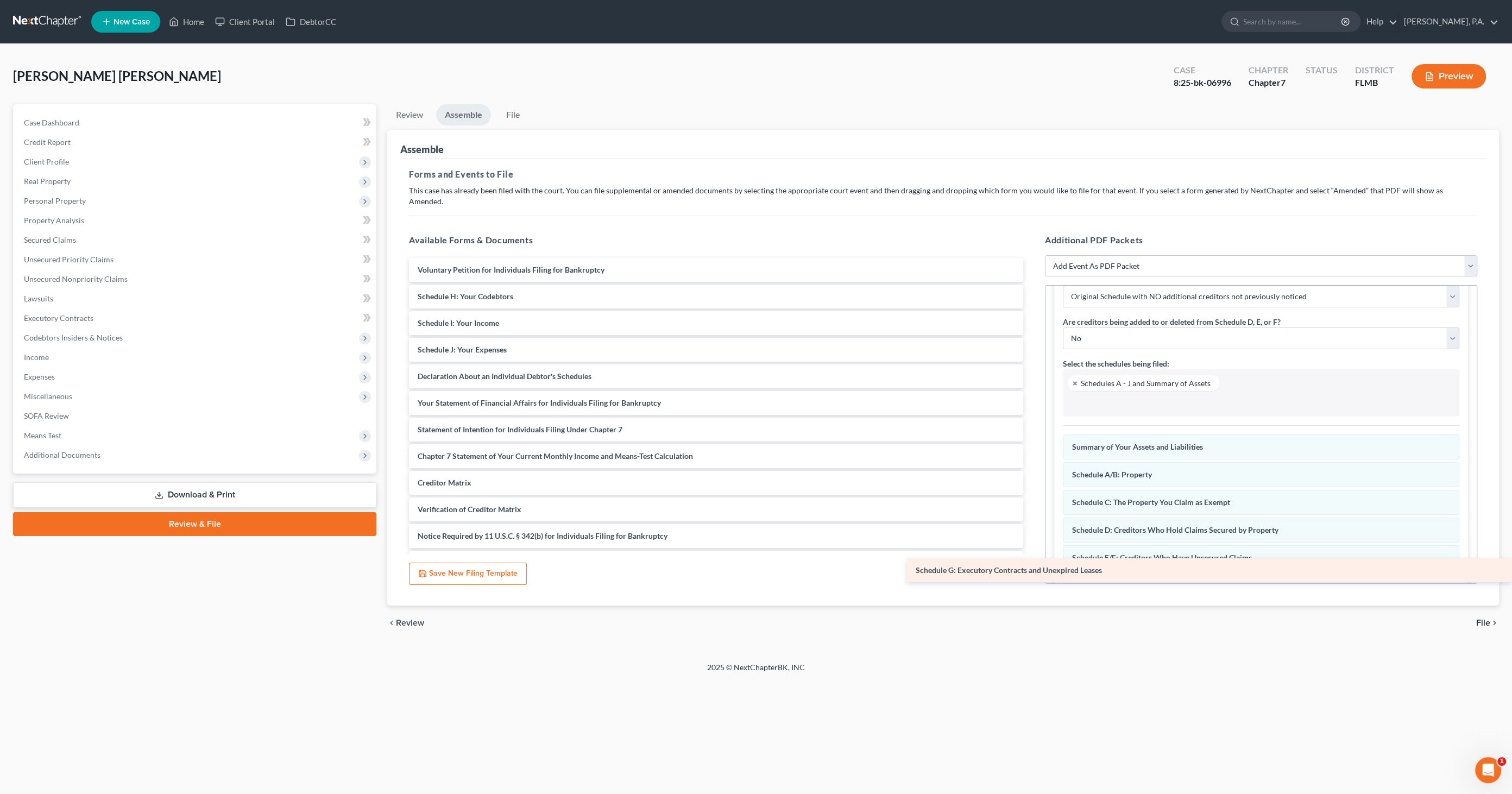
drag, startPoint x: 461, startPoint y: 284, endPoint x: 1013, endPoint y: 568, distance: 620.8
click at [1001, 569] on div "Schedule G: Executory Contracts and Unexpired Leases Voluntary Petition for Ind…" at bounding box center [716, 416] width 632 height 317
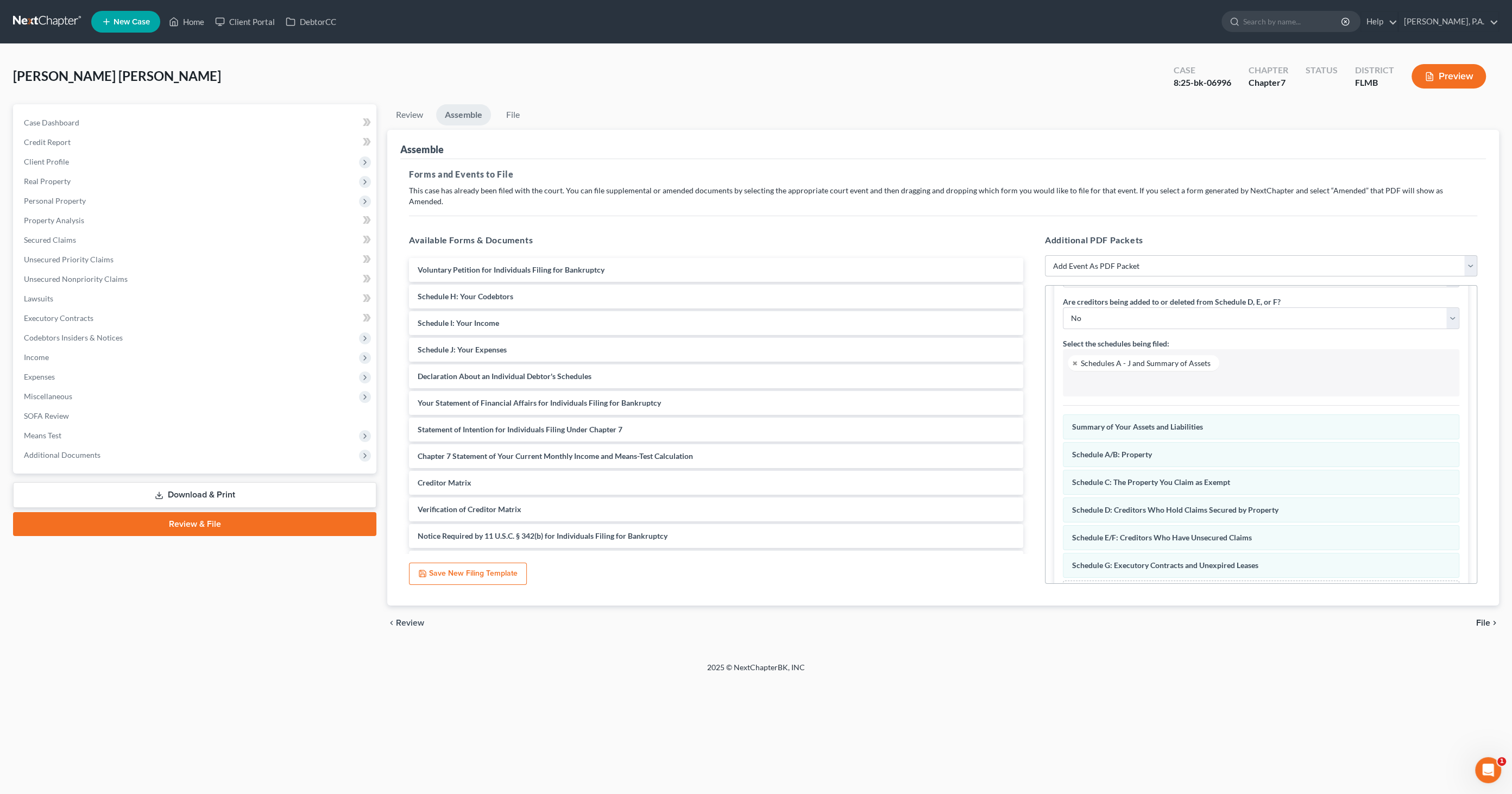
scroll to position [112, 0]
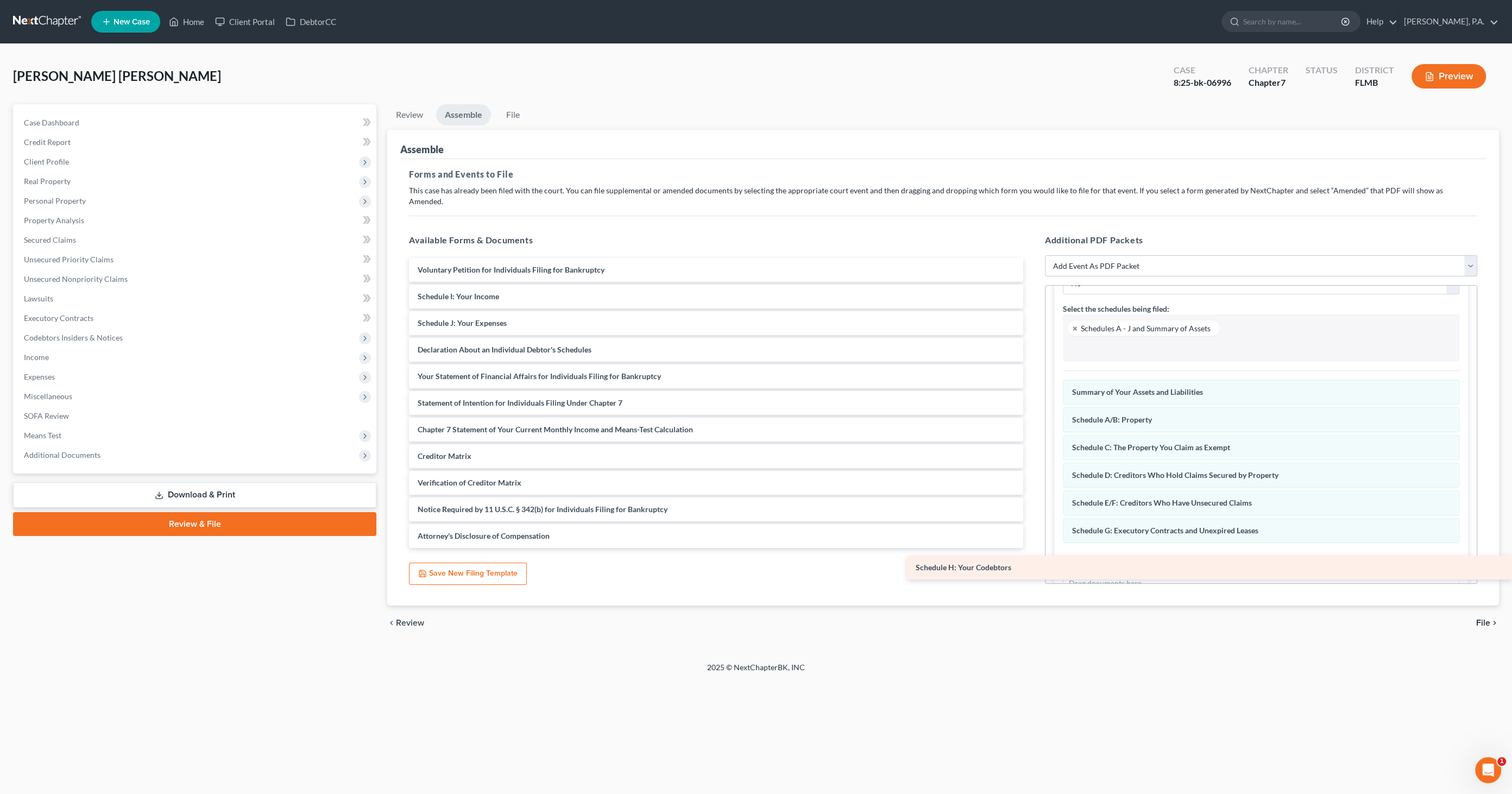
drag, startPoint x: 437, startPoint y: 281, endPoint x: 1150, endPoint y: 545, distance: 760.3
click at [1032, 545] on div "Schedule H: Your Codebtors Voluntary Petition for Individuals Filing for Bankru…" at bounding box center [716, 403] width 632 height 290
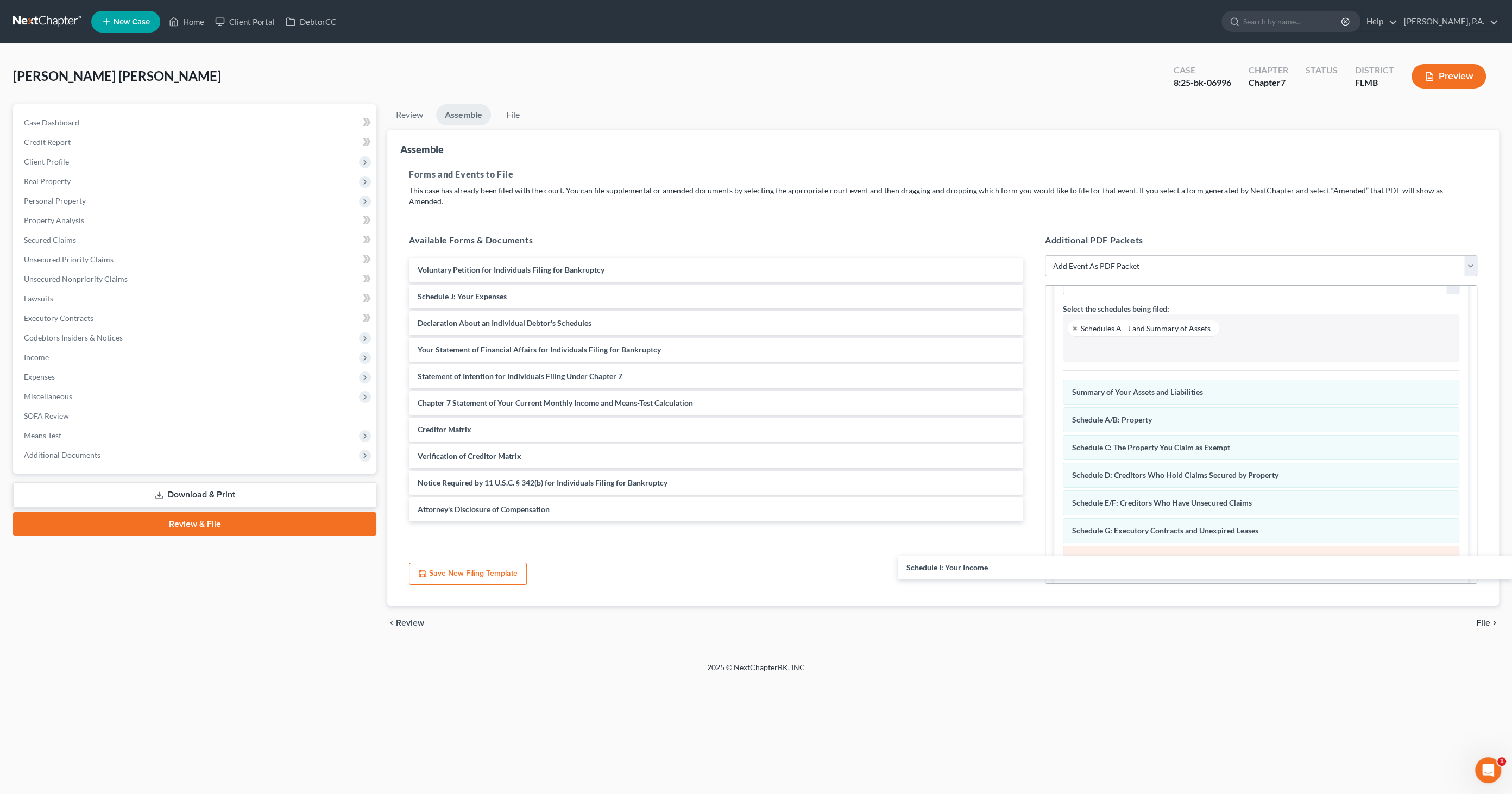
drag, startPoint x: 456, startPoint y: 287, endPoint x: 1107, endPoint y: 551, distance: 702.5
click at [1032, 521] on div "Schedule I: Your Income Voluntary Petition for Individuals Filing for Bankruptc…" at bounding box center [716, 390] width 632 height 264
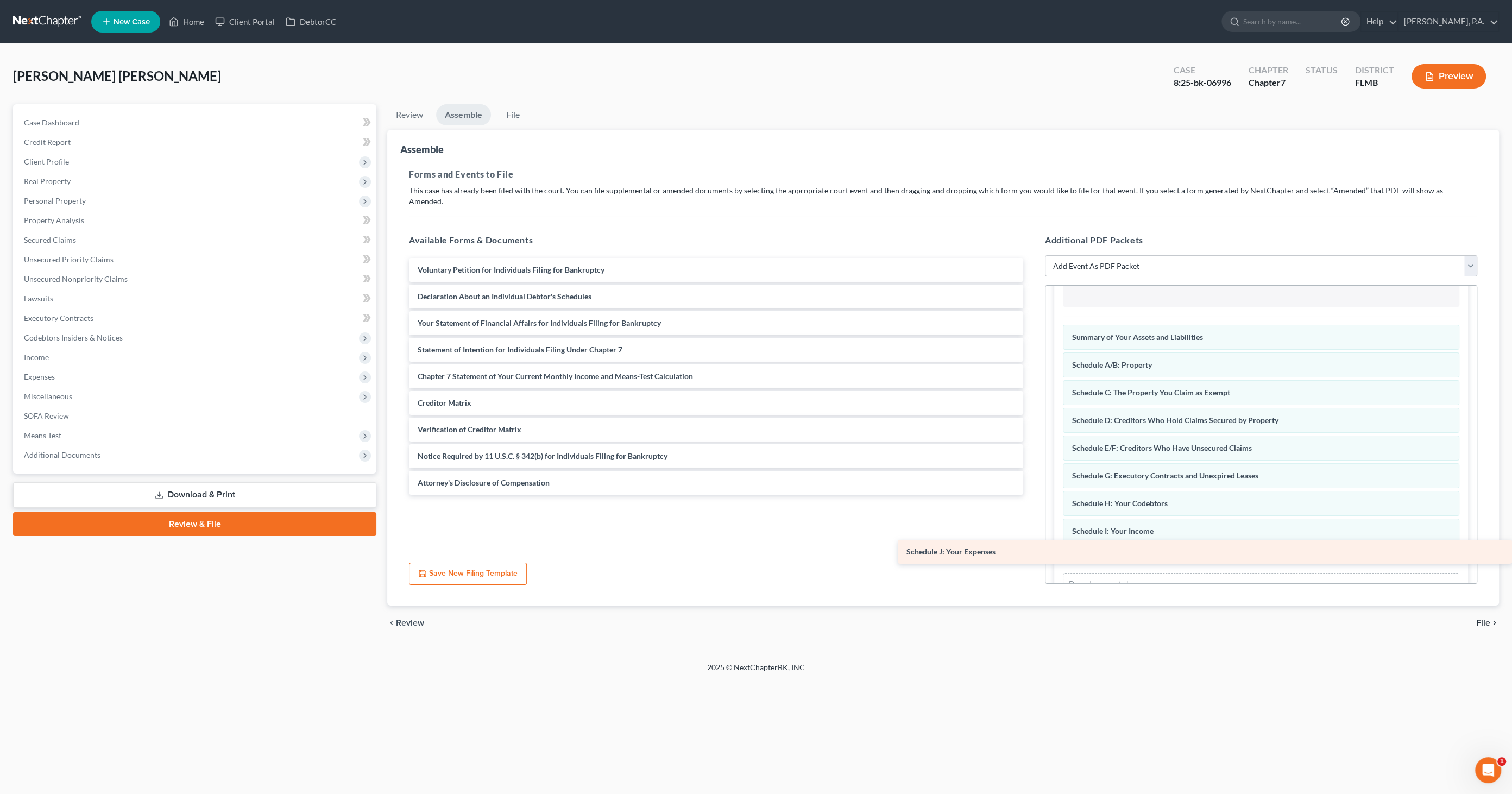
drag, startPoint x: 430, startPoint y: 287, endPoint x: 1116, endPoint y: 553, distance: 735.8
click at [1032, 495] on div "Schedule J: Your Expenses Voluntary Petition for Individuals Filing for Bankrup…" at bounding box center [716, 376] width 632 height 237
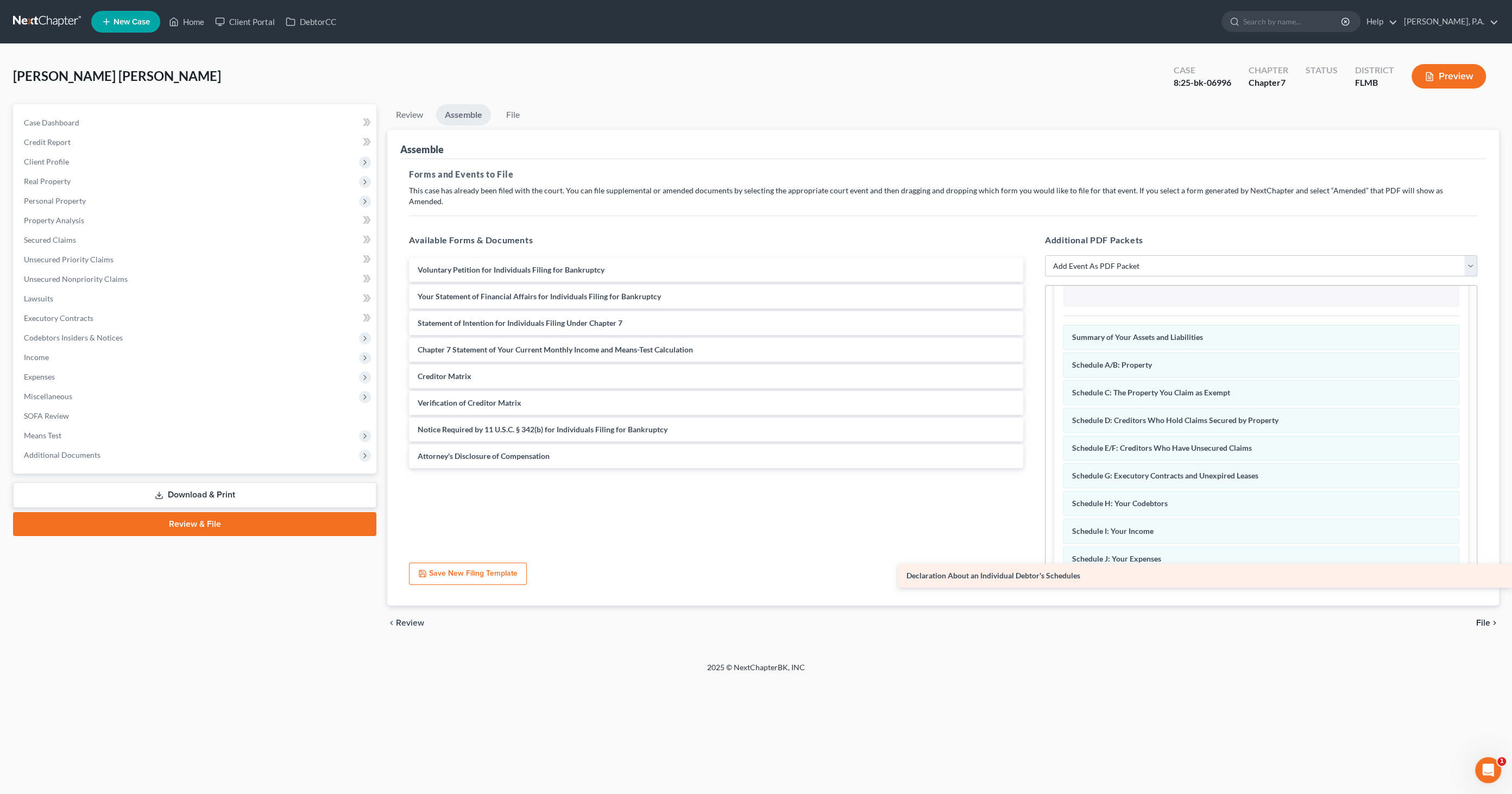
drag, startPoint x: 421, startPoint y: 280, endPoint x: 1078, endPoint y: 571, distance: 718.6
click at [1032, 468] on div "Declaration About an Individual Debtor's Schedules Voluntary Petition for Indiv…" at bounding box center [716, 363] width 632 height 210
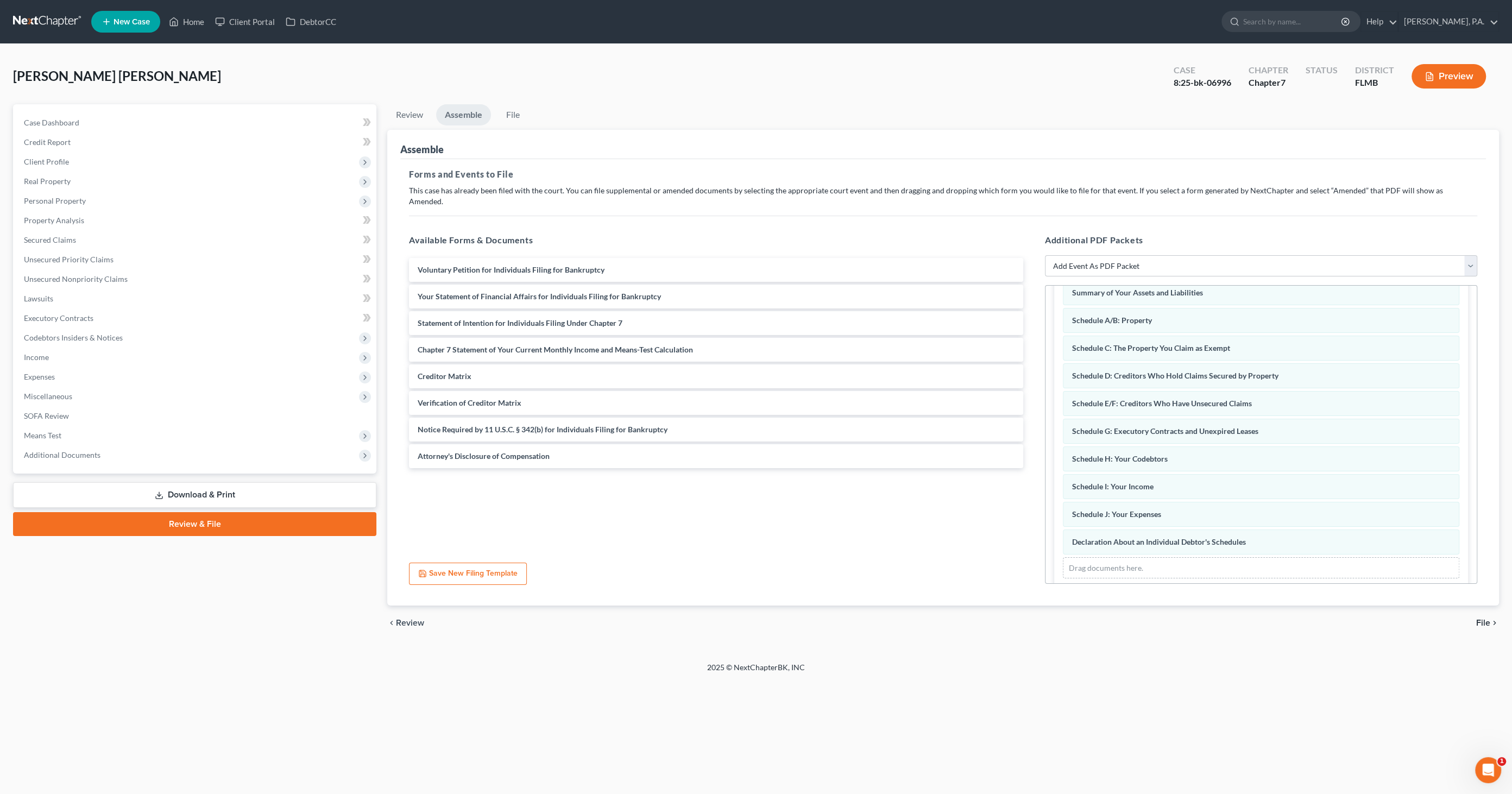
scroll to position [222, 0]
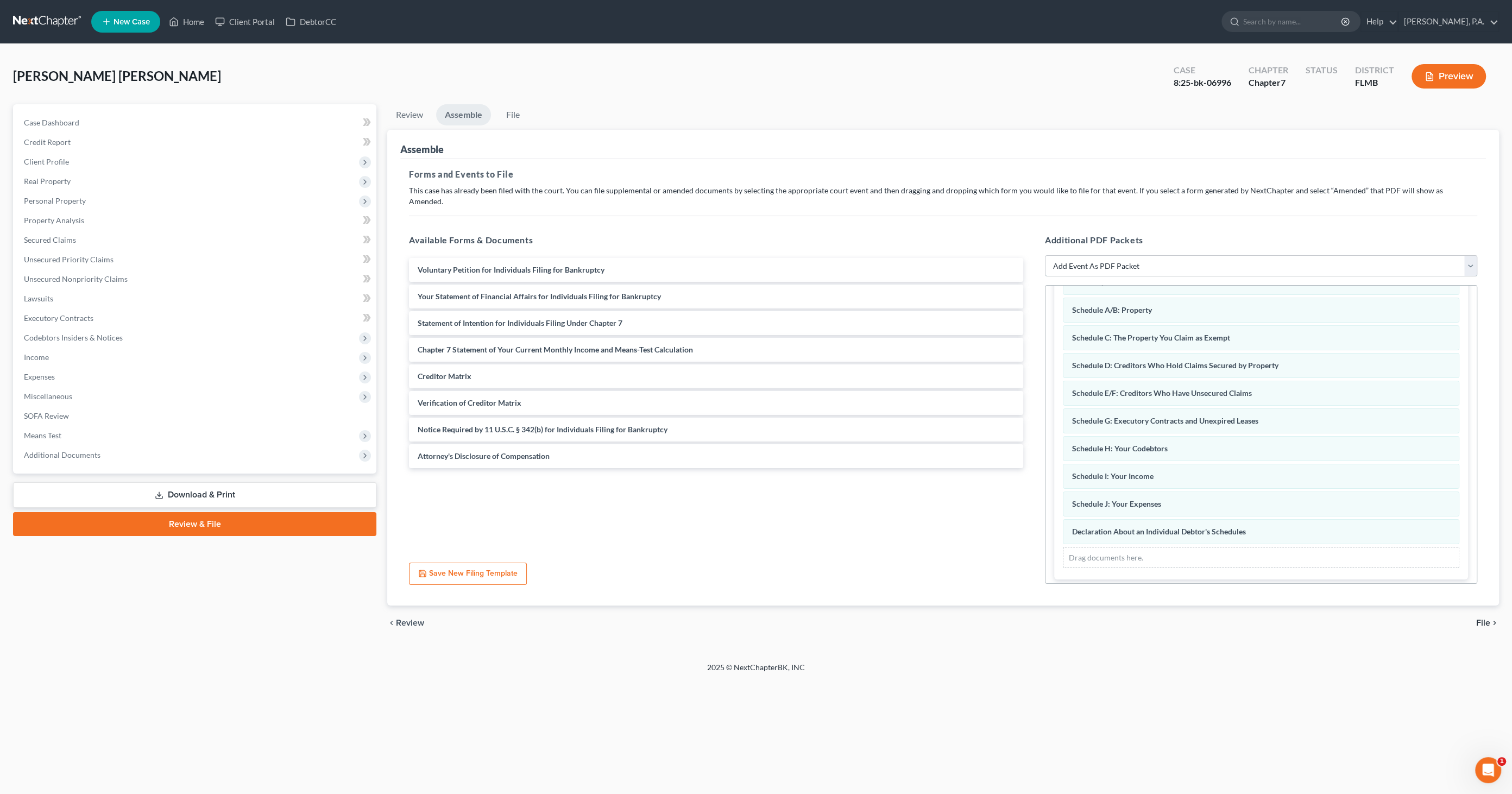
click at [1083, 256] on select "Add Event As PDF Packet Amended Creditor Matrix (Fee)- Only use when no separat…" at bounding box center [1261, 266] width 432 height 22
select select "18"
click at [1045, 256] on select "Add Event As PDF Packet Amended Creditor Matrix (Fee)- Only use when no separat…" at bounding box center [1261, 266] width 432 height 22
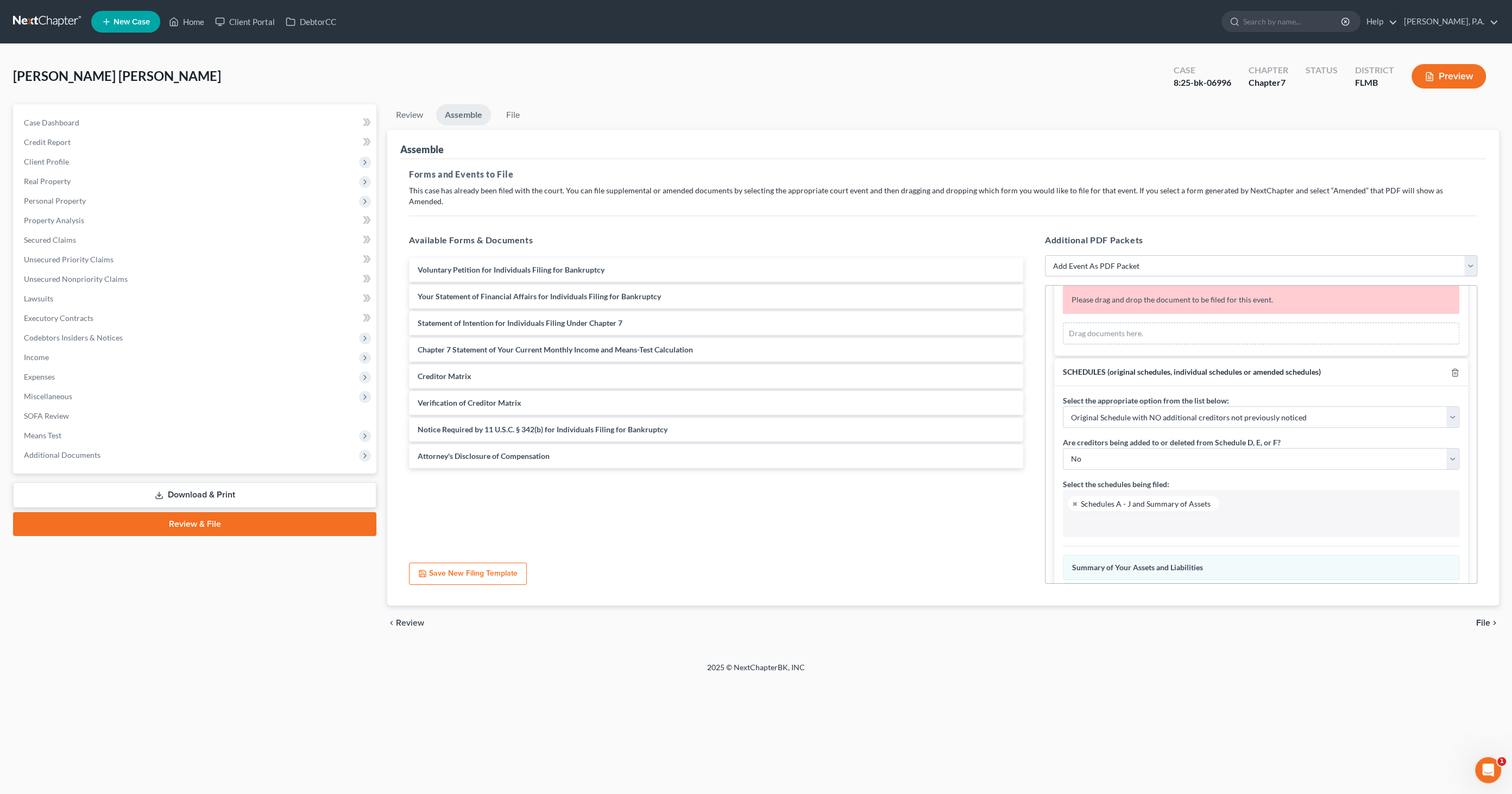
scroll to position [0, 0]
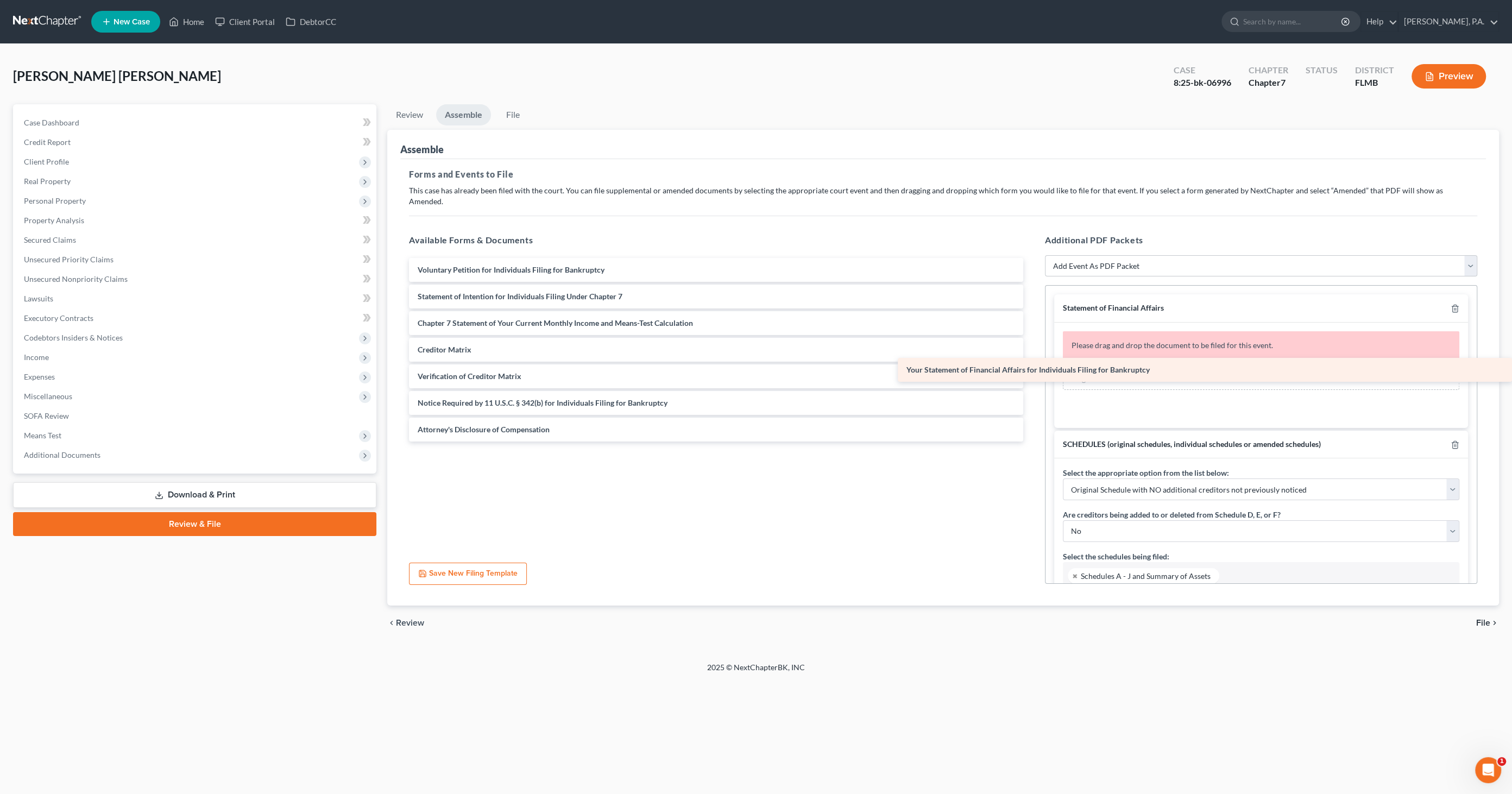
drag, startPoint x: 462, startPoint y: 287, endPoint x: 1179, endPoint y: 370, distance: 721.8
click at [1032, 372] on div "Your Statement of Financial Affairs for Individuals Filing for Bankruptcy Volun…" at bounding box center [716, 350] width 632 height 183
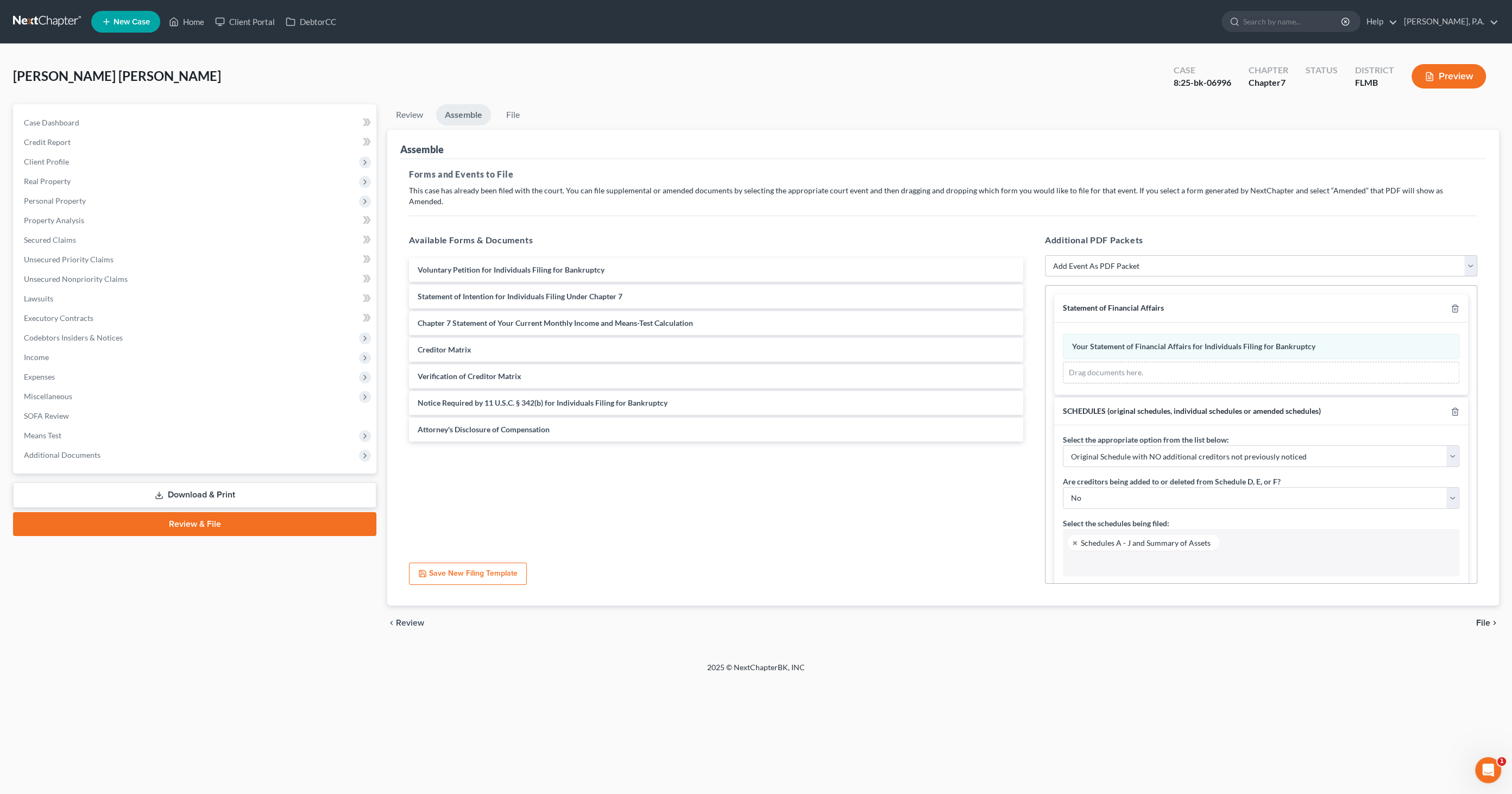
click at [1164, 256] on select "Add Event As PDF Packet Amended Creditor Matrix (Fee)- Only use when no separat…" at bounding box center [1261, 266] width 432 height 22
select select "20"
click at [1045, 256] on select "Add Event As PDF Packet Amended Creditor Matrix (Fee)- Only use when no separat…" at bounding box center [1261, 266] width 432 height 22
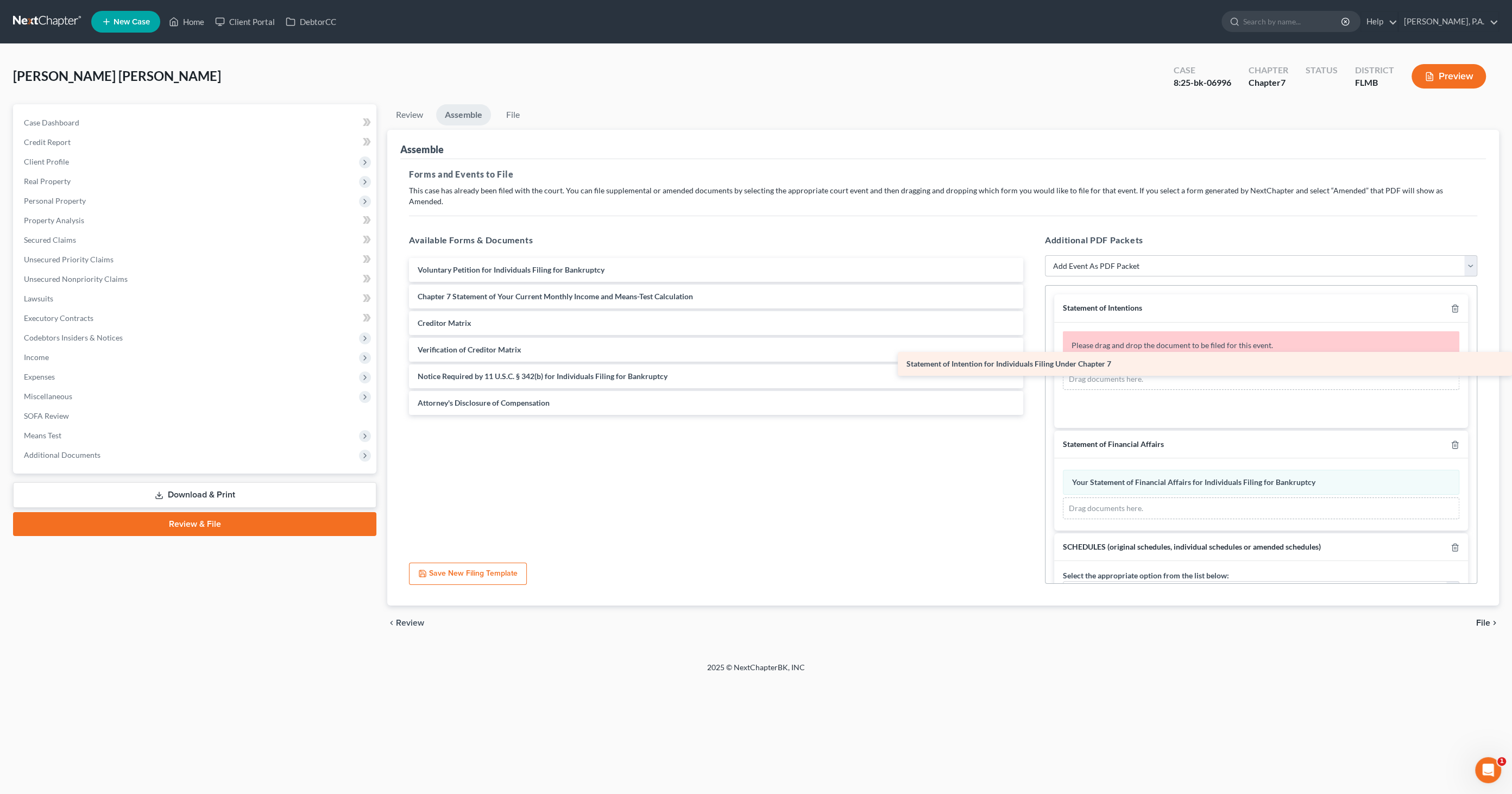
drag, startPoint x: 420, startPoint y: 282, endPoint x: 1046, endPoint y: 362, distance: 631.1
click at [1032, 362] on div "Statement of Intention for Individuals Filing Under Chapter 7 Voluntary Petitio…" at bounding box center [716, 337] width 632 height 157
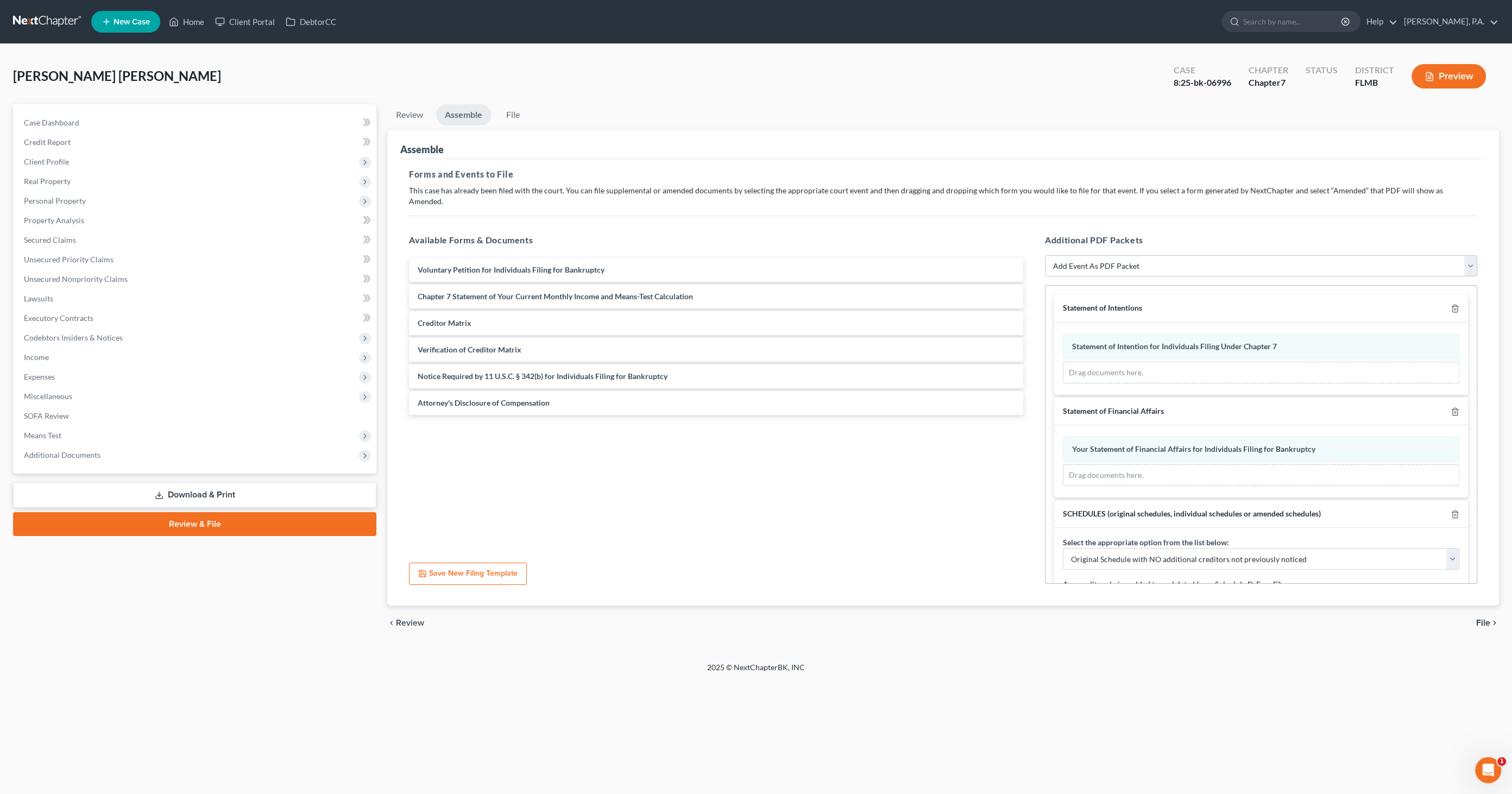
click at [1182, 256] on select "Add Event As PDF Packet Amended Creditor Matrix (Fee)- Only use when no separat…" at bounding box center [1261, 266] width 432 height 22
select select "16"
click at [1045, 256] on select "Add Event As PDF Packet Amended Creditor Matrix (Fee)- Only use when no separat…" at bounding box center [1261, 266] width 432 height 22
select select
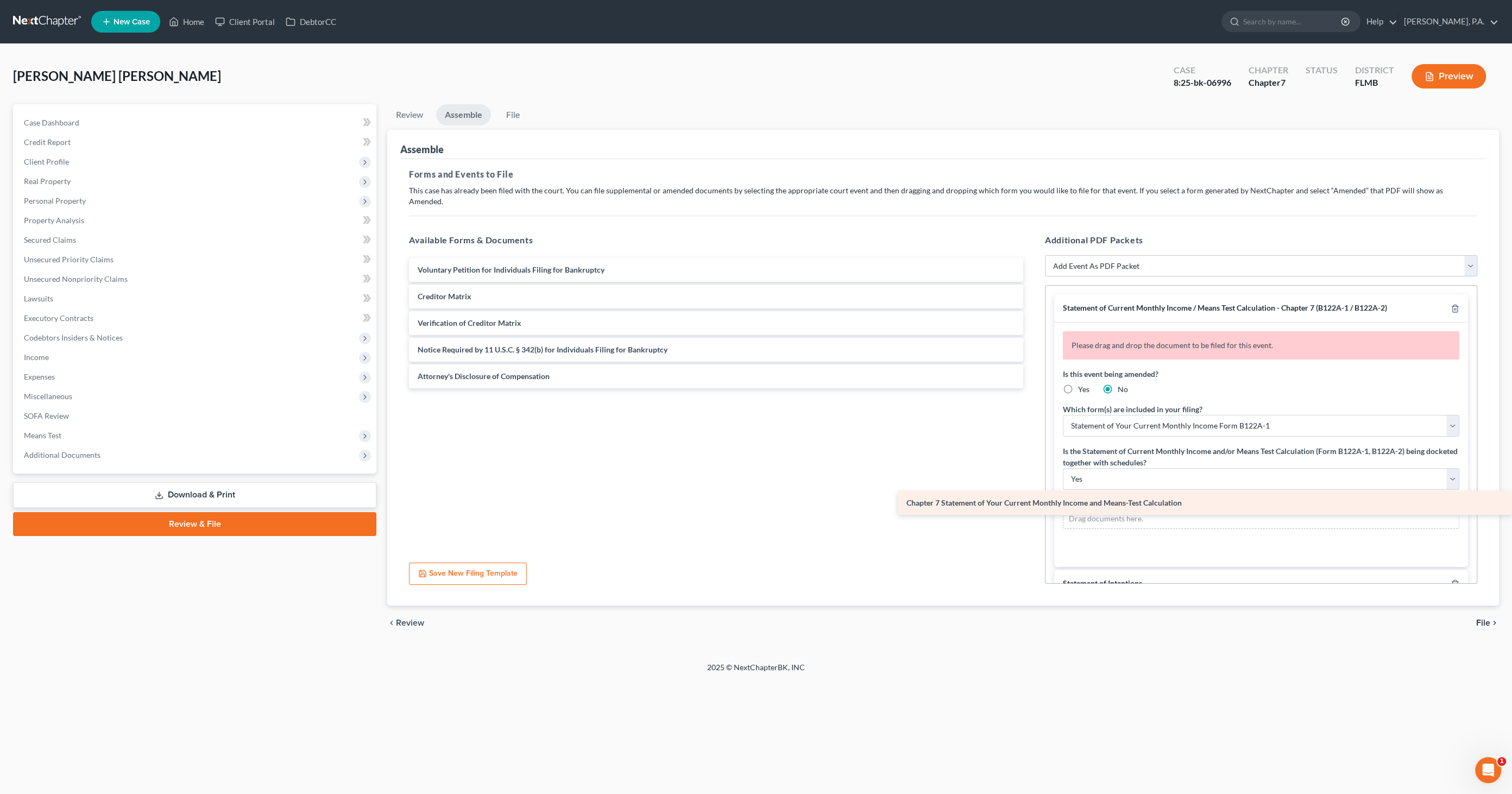
drag, startPoint x: 483, startPoint y: 280, endPoint x: 1193, endPoint y: 498, distance: 742.7
click at [1032, 388] on div "Chapter 7 Statement of Your Current Monthly Income and Means-Test Calculation V…" at bounding box center [716, 324] width 632 height 131
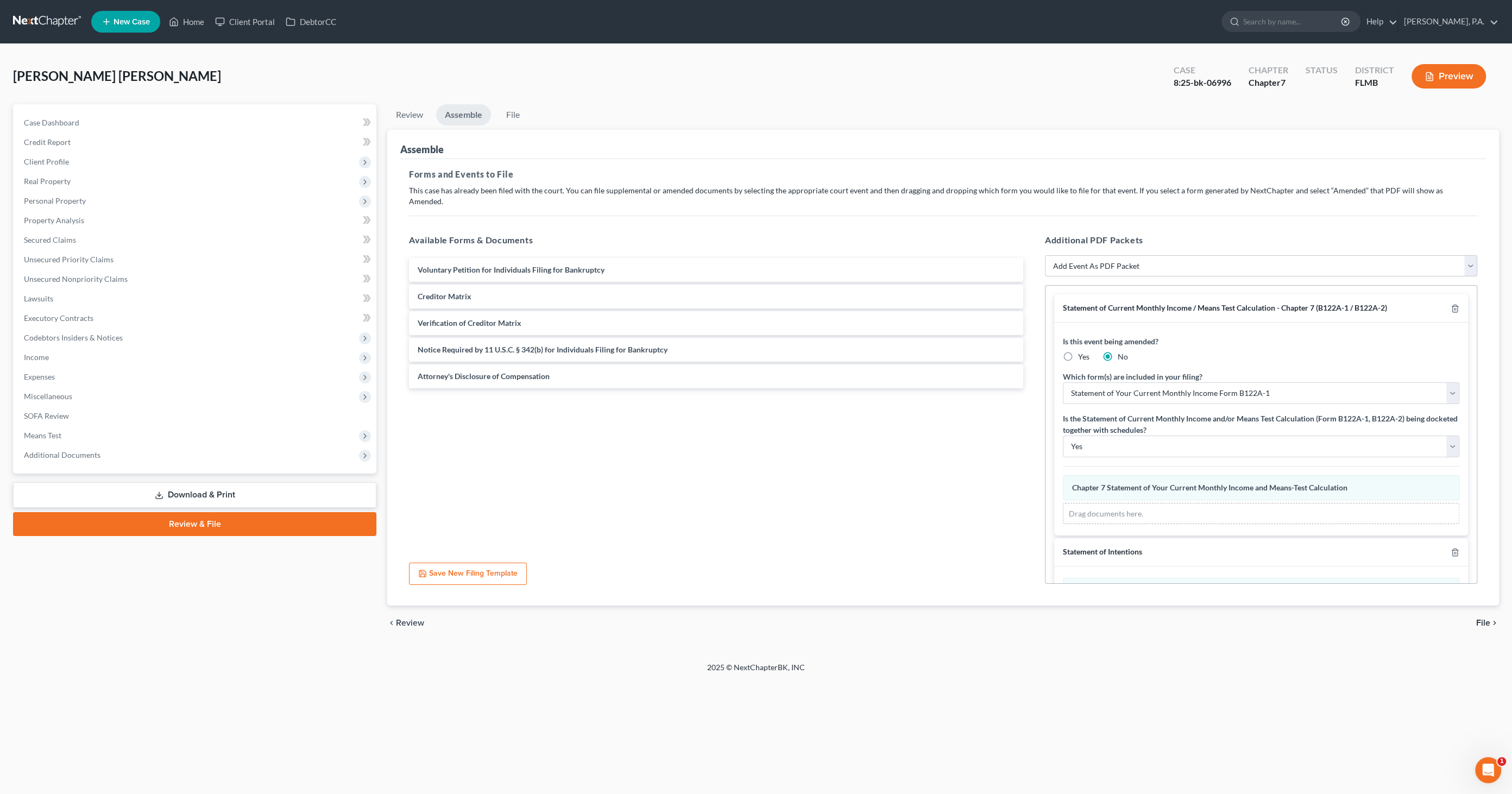
click at [1485, 619] on span "File" at bounding box center [1482, 623] width 14 height 9
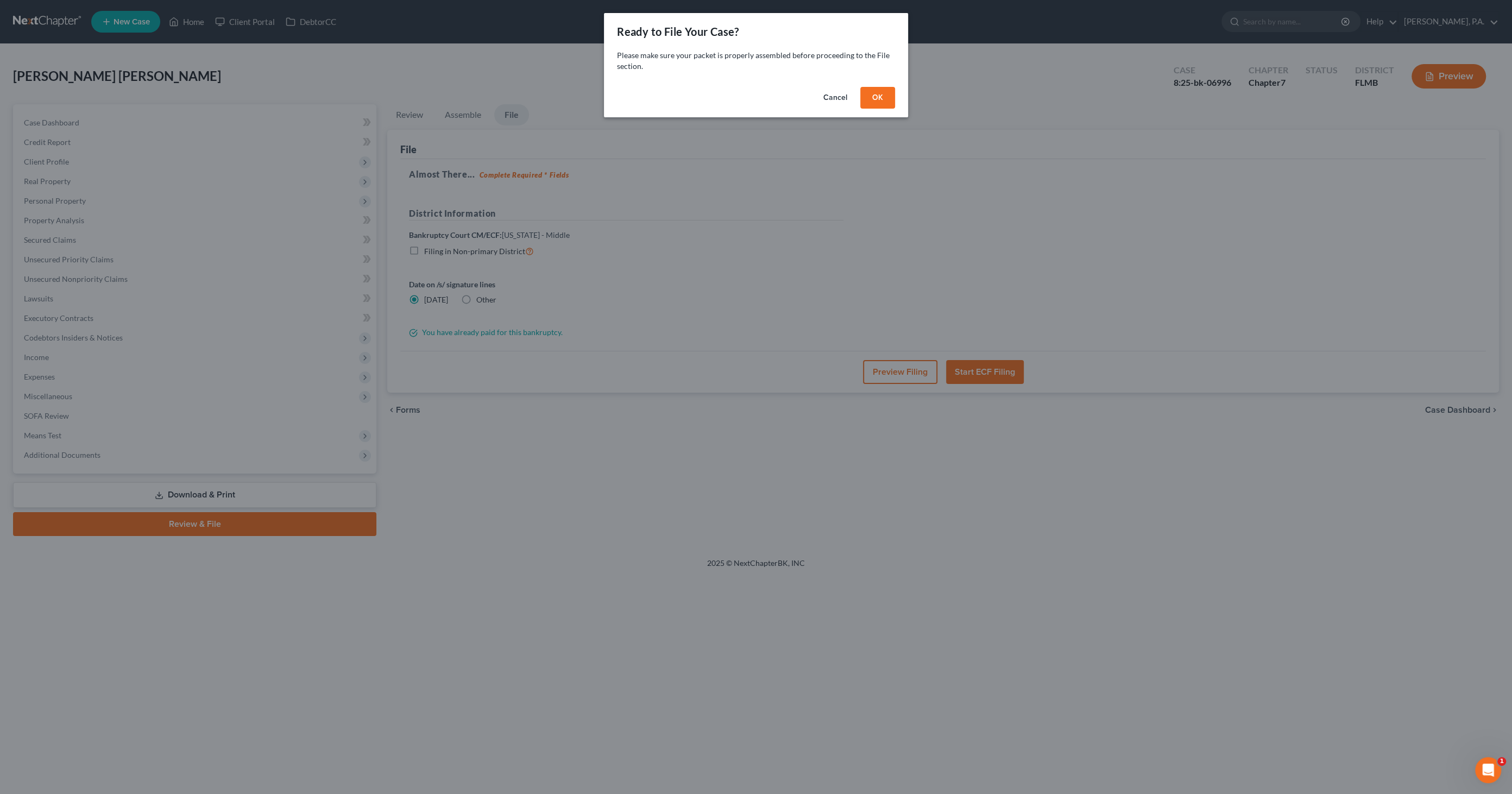
click at [886, 94] on button "OK" at bounding box center [878, 98] width 35 height 22
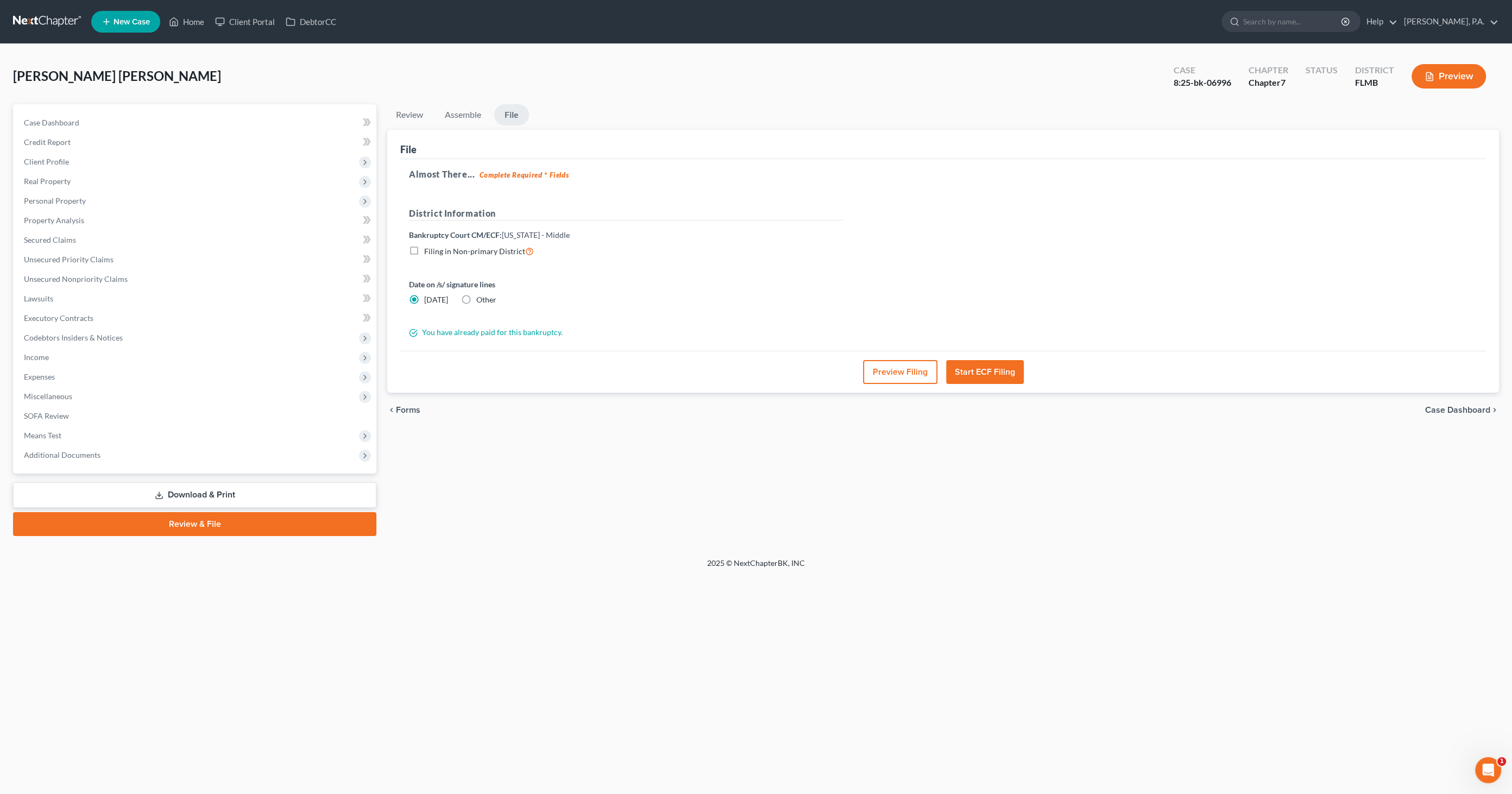
click at [477, 299] on label "Other" at bounding box center [486, 300] width 20 height 11
click at [481, 299] on input "Other" at bounding box center [484, 298] width 7 height 7
radio input "true"
radio input "false"
type input "10/8/2025"
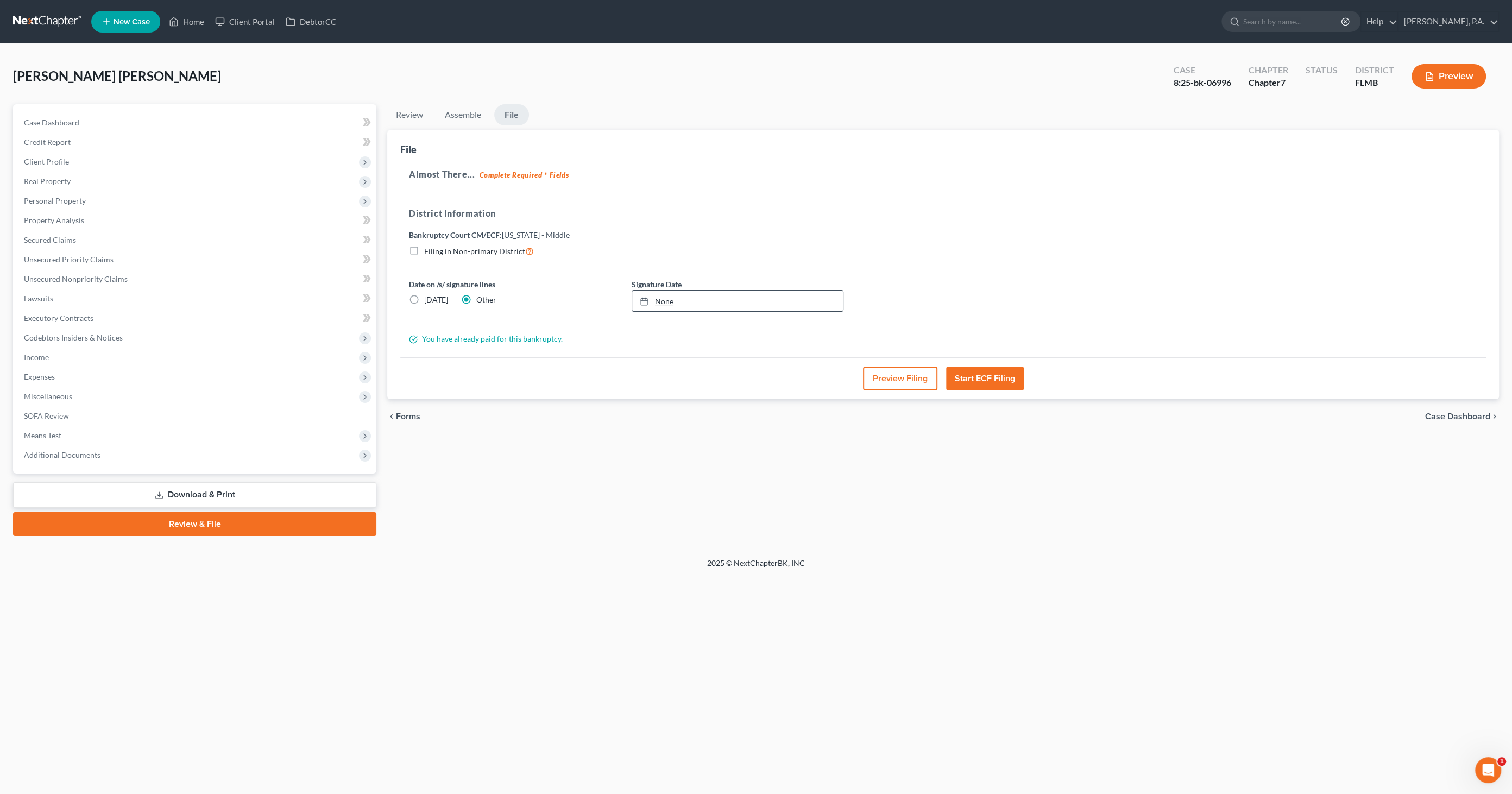
click at [678, 302] on link "None" at bounding box center [737, 301] width 211 height 21
click at [878, 382] on button "Preview Filing" at bounding box center [900, 378] width 74 height 24
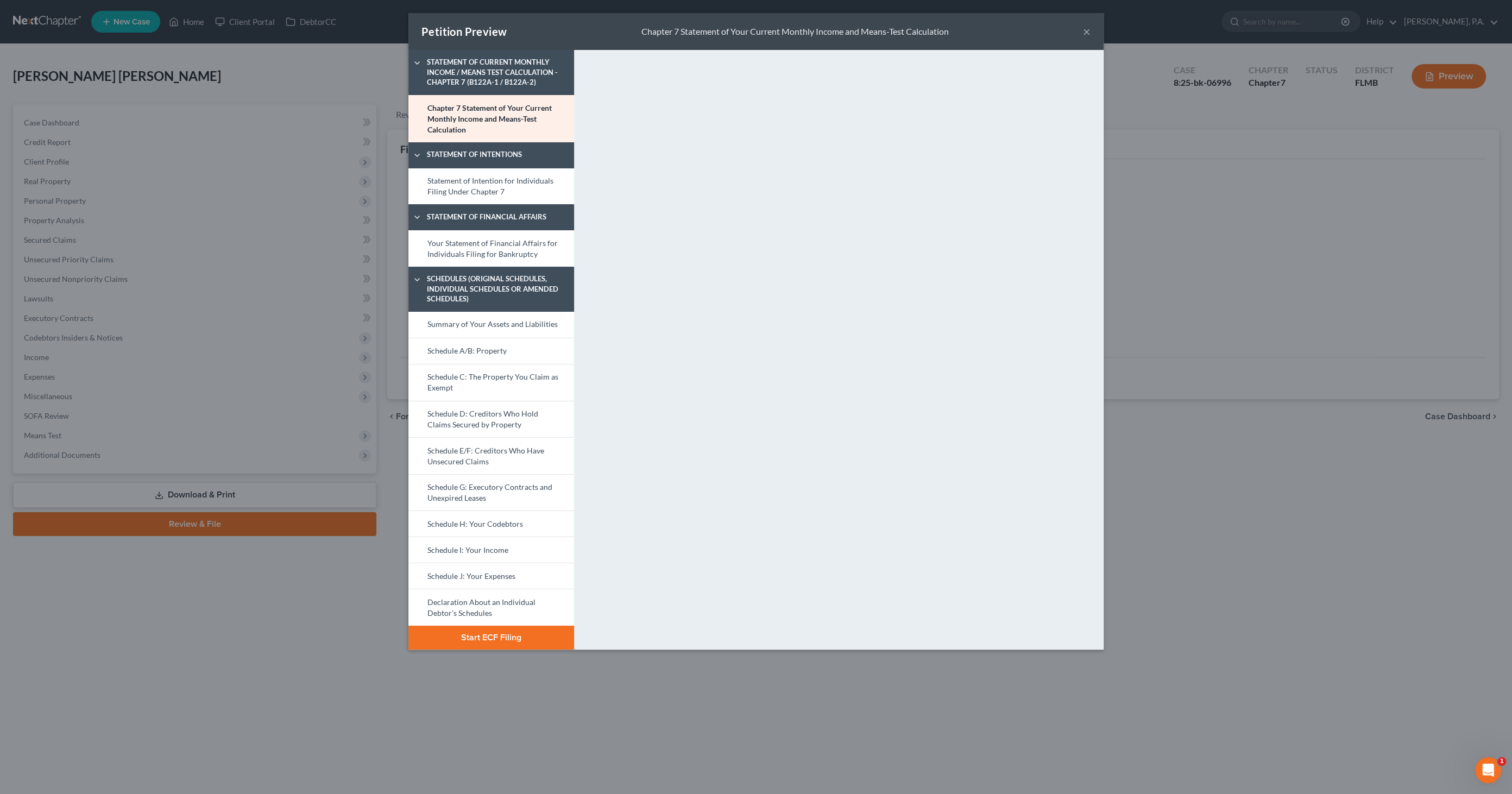
click at [500, 634] on button "Start ECF Filing" at bounding box center [491, 637] width 165 height 24
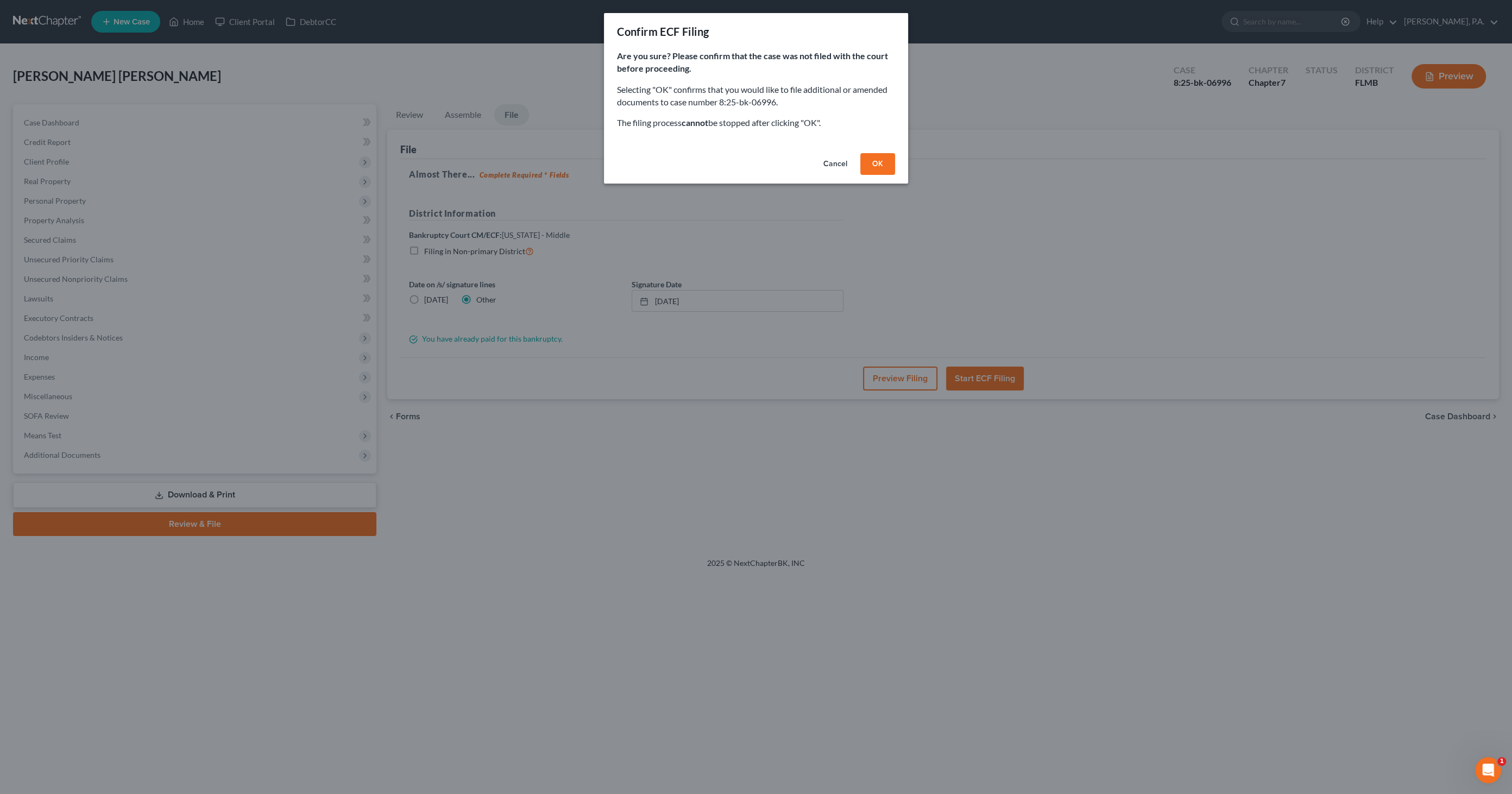
click at [886, 166] on button "OK" at bounding box center [878, 164] width 35 height 22
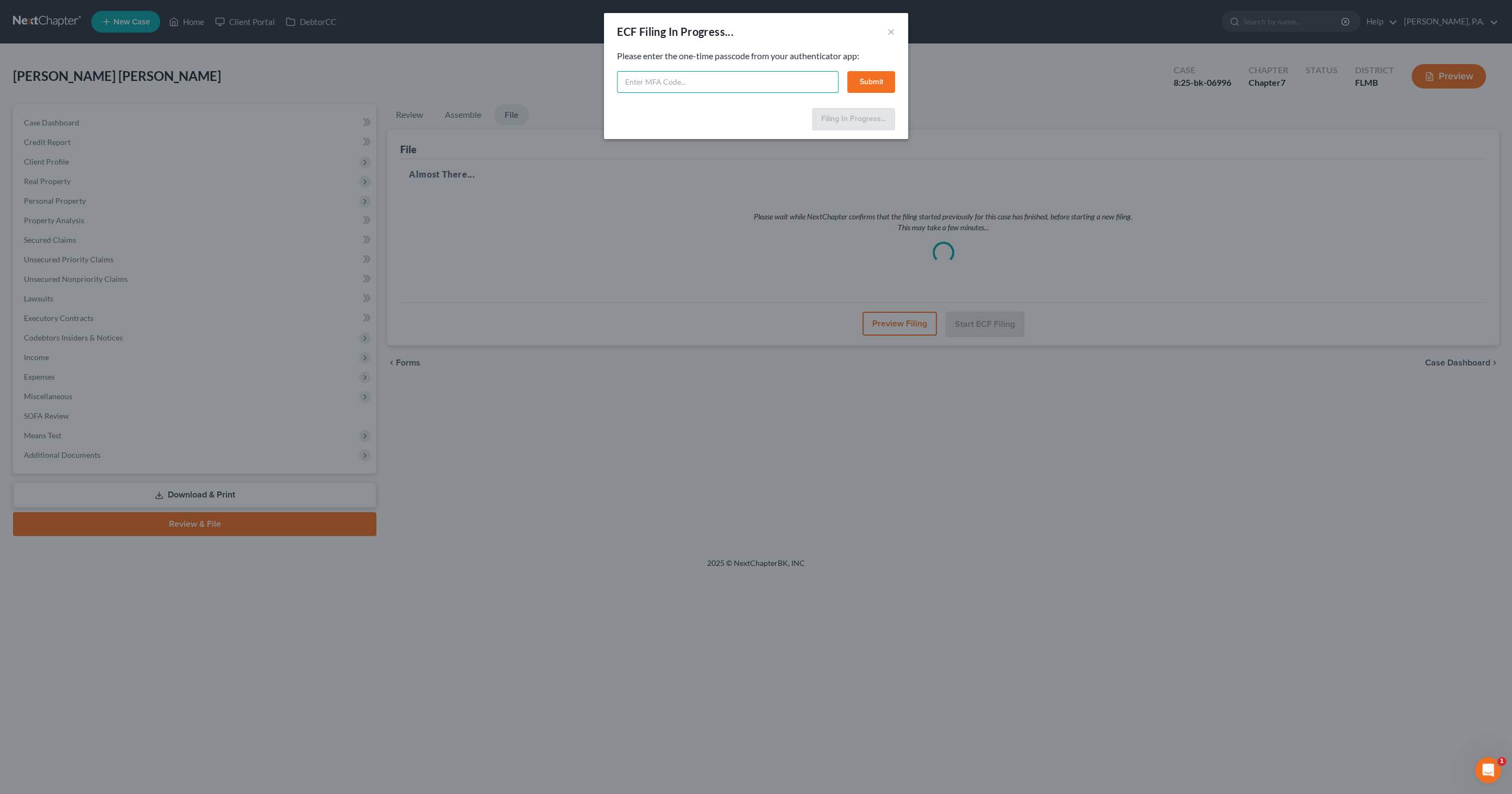
click at [648, 84] on input "text" at bounding box center [727, 82] width 222 height 22
type input "552728"
click at [864, 80] on button "Submit" at bounding box center [871, 82] width 48 height 22
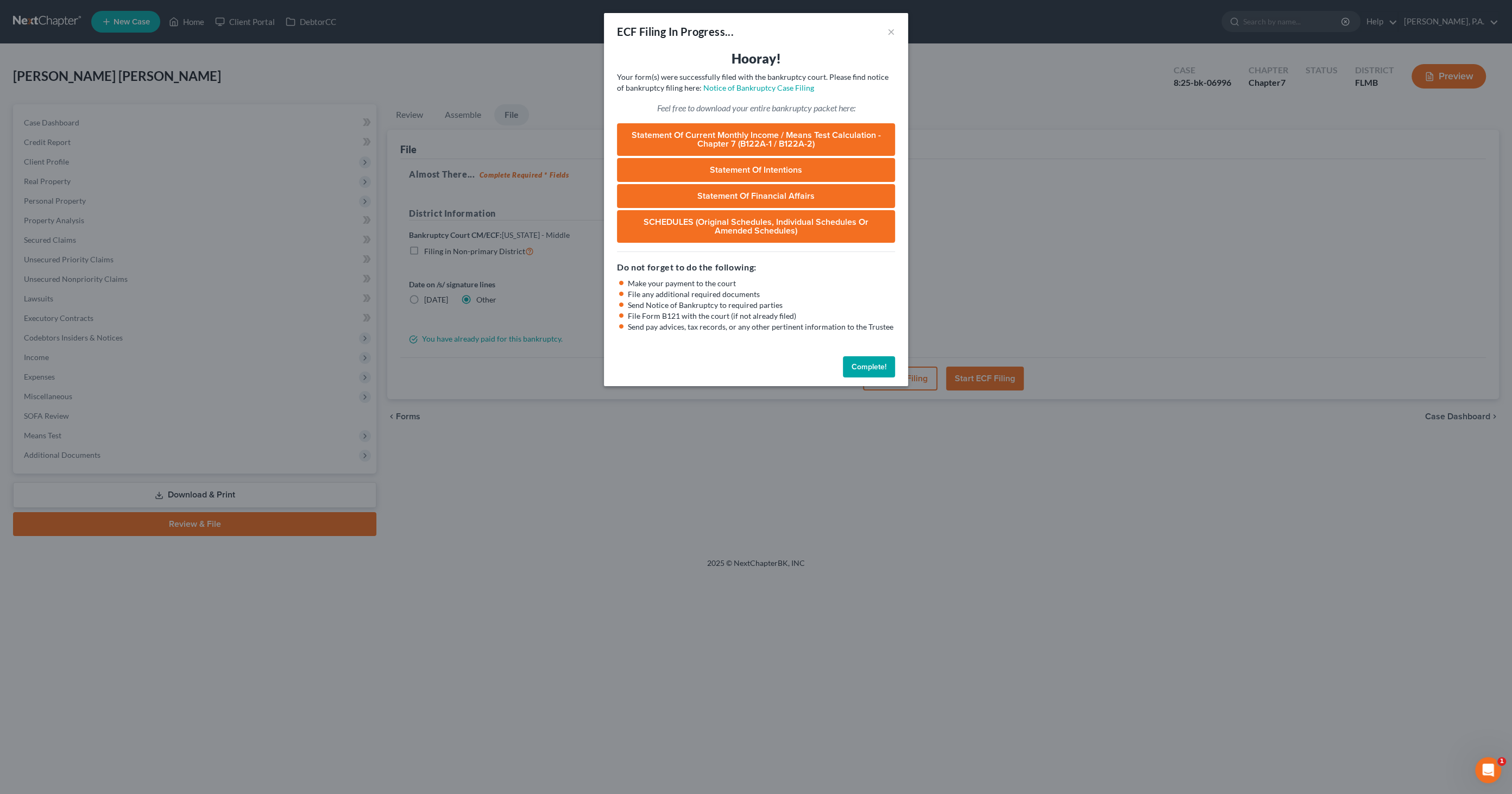
click at [857, 365] on button "Complete!" at bounding box center [869, 367] width 52 height 22
